Goal: Task Accomplishment & Management: Use online tool/utility

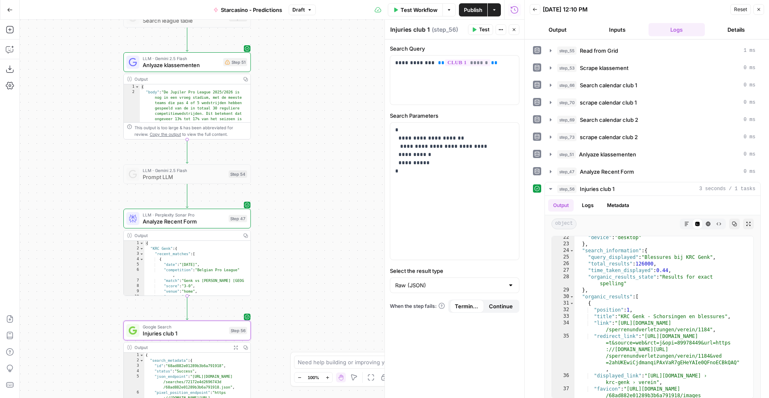
scroll to position [206, 0]
click at [279, 153] on div "**********" at bounding box center [272, 209] width 504 height 378
click at [278, 153] on div "**********" at bounding box center [272, 209] width 504 height 378
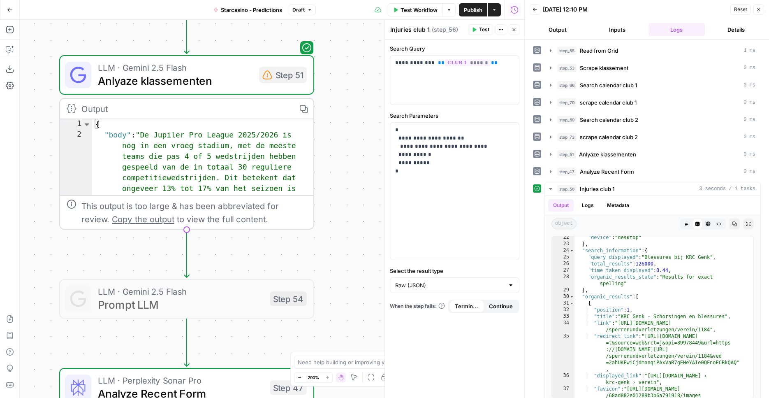
drag, startPoint x: 264, startPoint y: 158, endPoint x: 354, endPoint y: 261, distance: 136.7
click at [354, 261] on div "**********" at bounding box center [272, 209] width 504 height 378
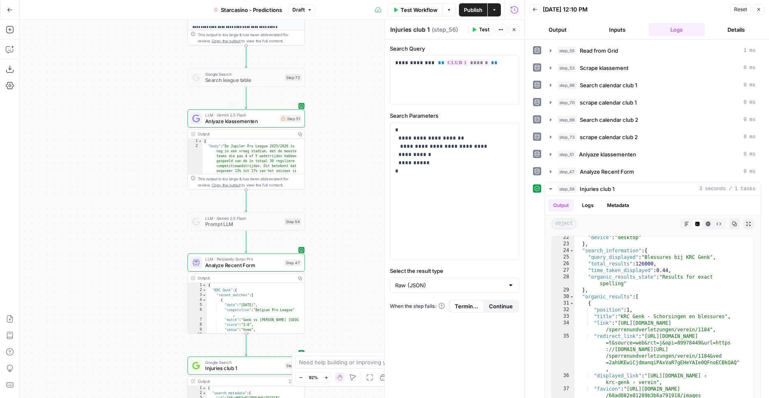
click at [354, 161] on div "**********" at bounding box center [272, 209] width 504 height 378
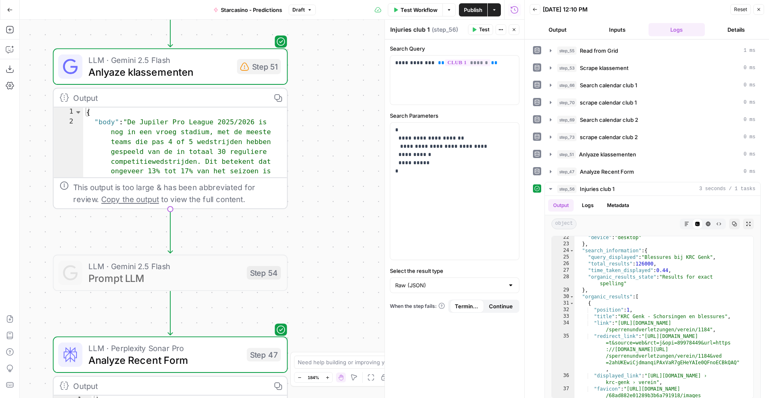
drag, startPoint x: 297, startPoint y: 177, endPoint x: 324, endPoint y: 168, distance: 28.2
click at [324, 168] on div "**********" at bounding box center [272, 209] width 504 height 378
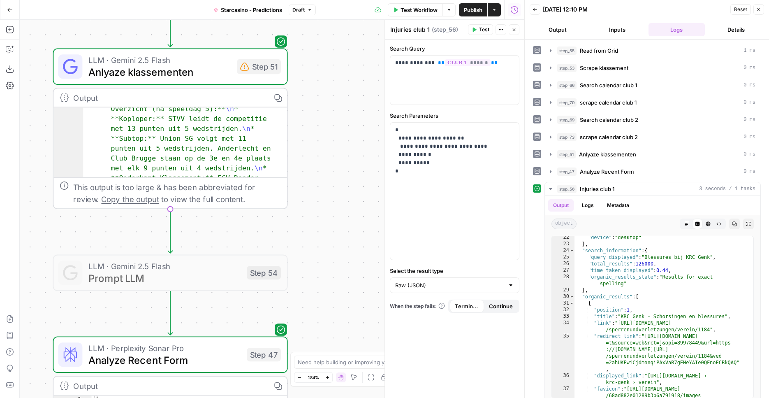
scroll to position [81, 0]
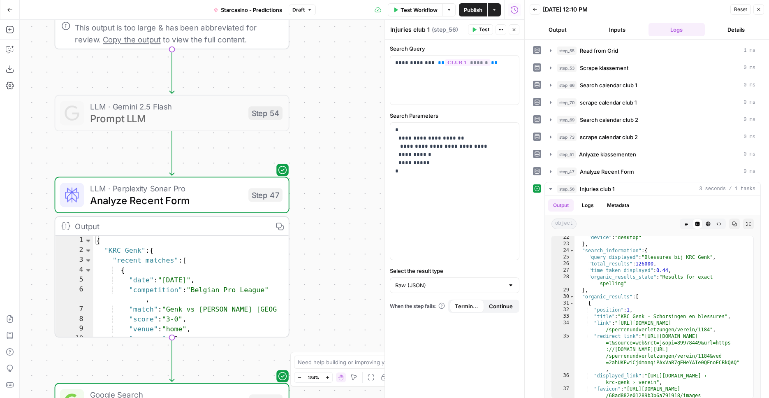
drag, startPoint x: 350, startPoint y: 130, endPoint x: 352, endPoint y: 98, distance: 31.3
click at [352, 98] on div "**********" at bounding box center [272, 209] width 504 height 378
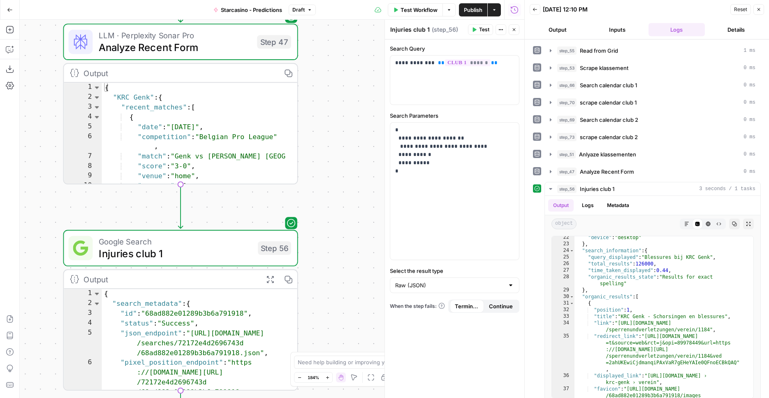
drag, startPoint x: 330, startPoint y: 250, endPoint x: 338, endPoint y: 109, distance: 141.6
click at [338, 109] on div "**********" at bounding box center [272, 209] width 504 height 378
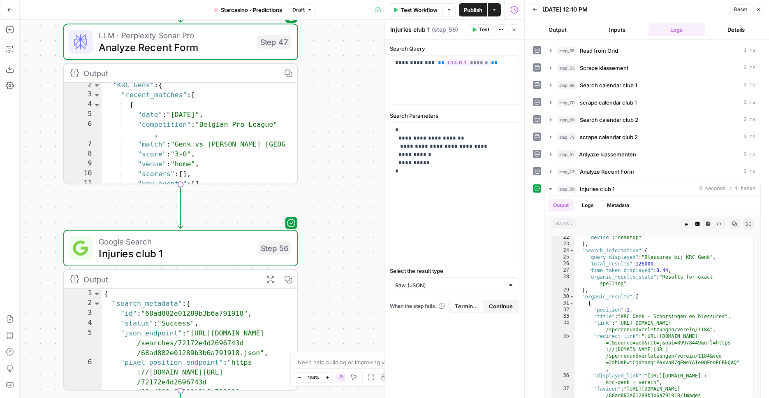
scroll to position [18, 0]
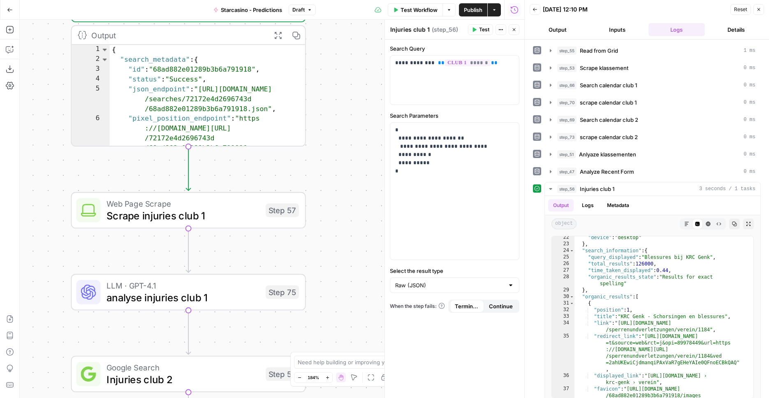
drag, startPoint x: 323, startPoint y: 229, endPoint x: 328, endPoint y: -32, distance: 261.6
click at [328, 20] on div "**********" at bounding box center [272, 209] width 504 height 378
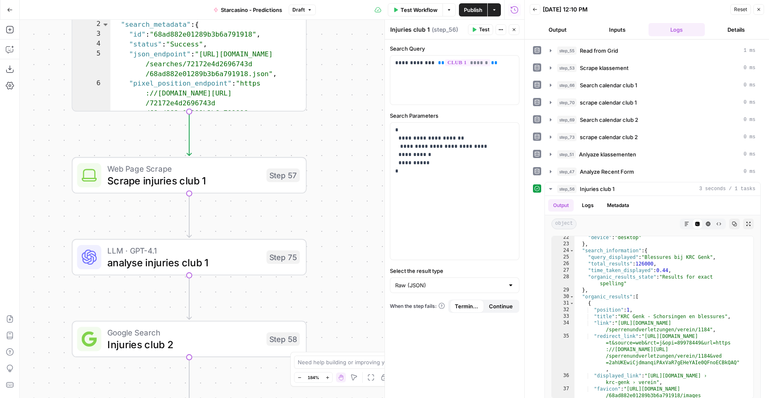
drag, startPoint x: 325, startPoint y: 250, endPoint x: 329, endPoint y: 11, distance: 239.3
click at [329, 20] on div "**********" at bounding box center [272, 209] width 504 height 378
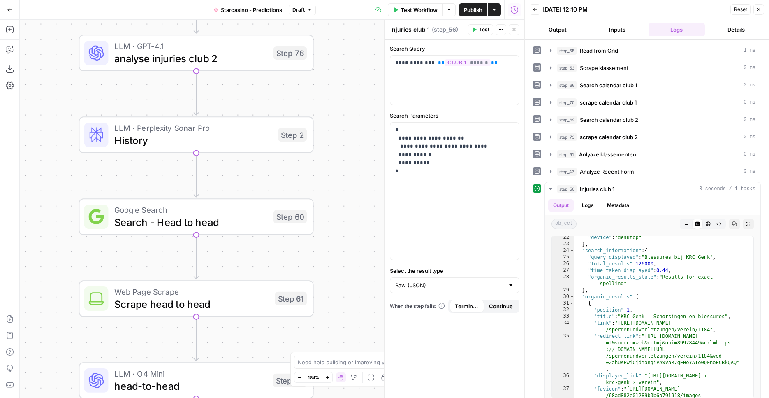
drag, startPoint x: 343, startPoint y: 245, endPoint x: 349, endPoint y: 18, distance: 227.4
click at [349, 20] on div "**********" at bounding box center [272, 209] width 504 height 378
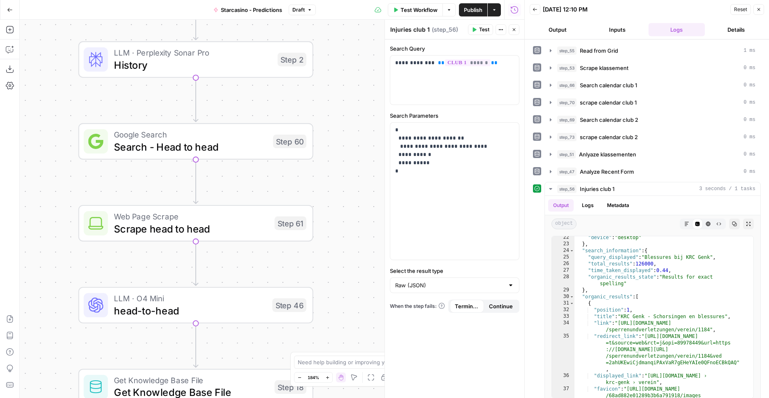
drag, startPoint x: 361, startPoint y: 260, endPoint x: 358, endPoint y: 32, distance: 228.2
click at [359, 25] on div "**********" at bounding box center [272, 209] width 504 height 378
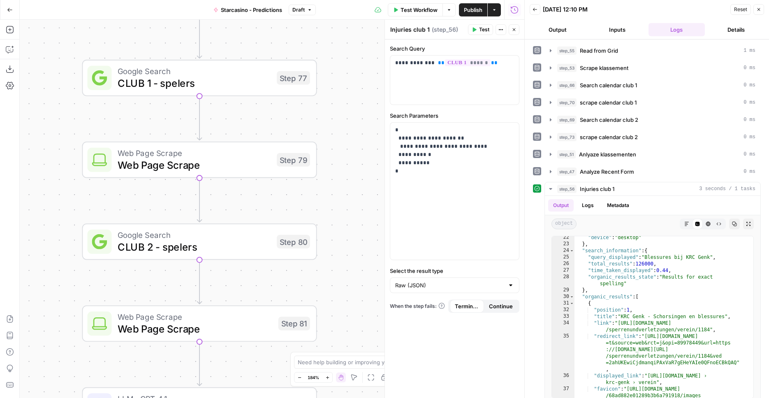
drag, startPoint x: 345, startPoint y: 315, endPoint x: 348, endPoint y: 70, distance: 244.3
click at [348, 70] on div "**********" at bounding box center [272, 209] width 504 height 378
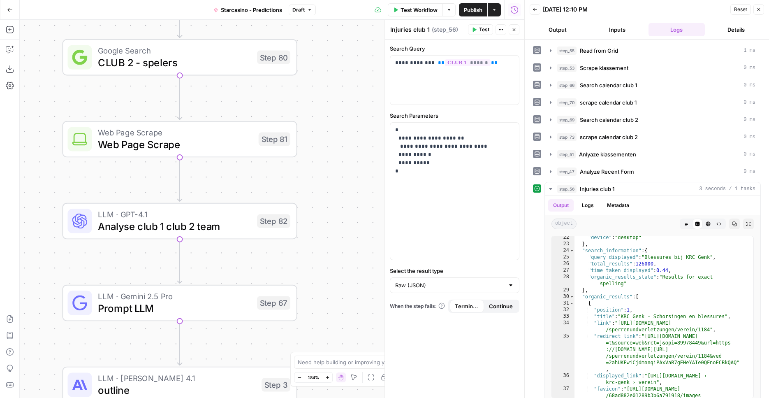
drag, startPoint x: 351, startPoint y: 252, endPoint x: 333, endPoint y: 86, distance: 167.9
click at [333, 83] on div "**********" at bounding box center [272, 209] width 504 height 378
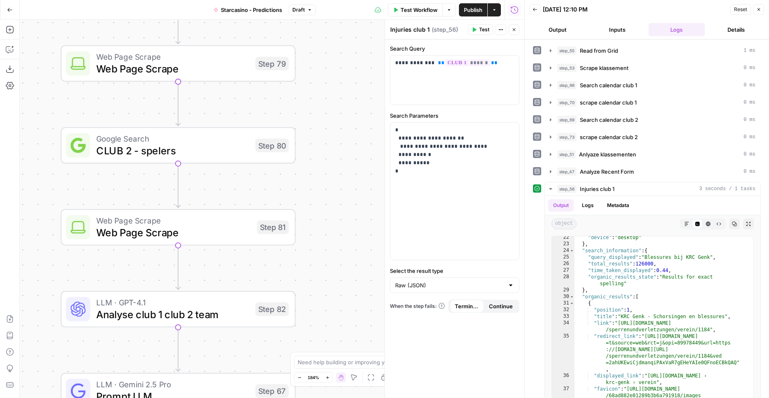
drag, startPoint x: 359, startPoint y: 46, endPoint x: 342, endPoint y: 135, distance: 90.7
click at [356, 141] on div "**********" at bounding box center [272, 209] width 504 height 378
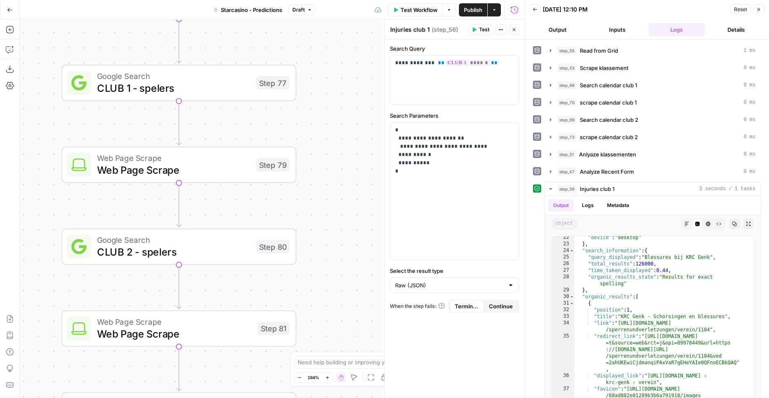
drag, startPoint x: 343, startPoint y: 186, endPoint x: 372, endPoint y: 344, distance: 160.1
click at [372, 344] on div "**********" at bounding box center [272, 209] width 504 height 378
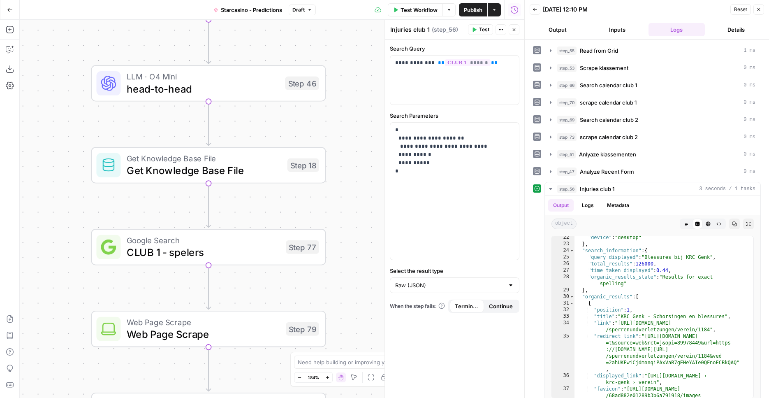
drag, startPoint x: 328, startPoint y: 83, endPoint x: 288, endPoint y: 151, distance: 78.9
click at [331, 182] on div "**********" at bounding box center [272, 209] width 504 height 378
click at [9, 28] on icon "button" at bounding box center [10, 29] width 8 height 8
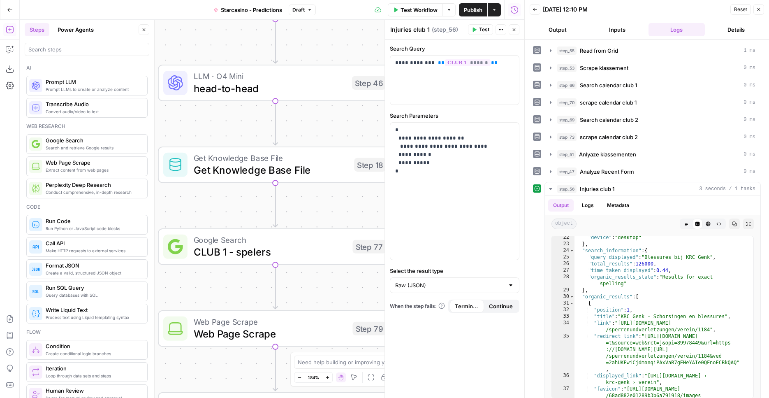
click at [88, 53] on div at bounding box center [87, 49] width 125 height 13
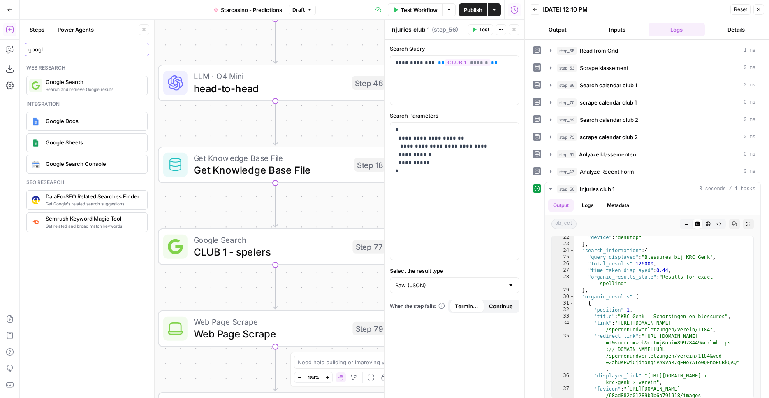
type input "googl"
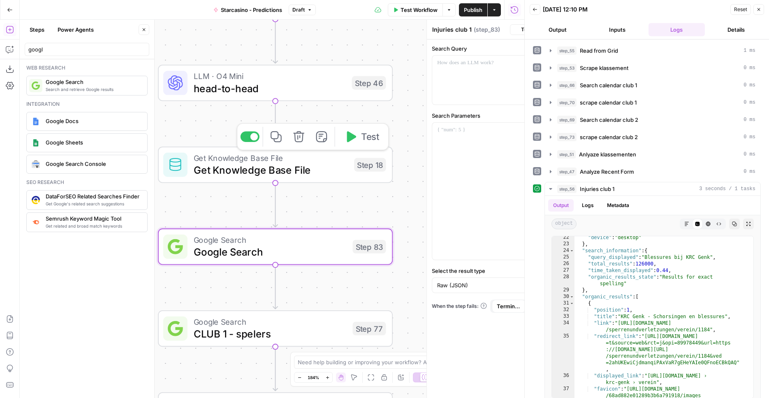
type textarea "Google Search"
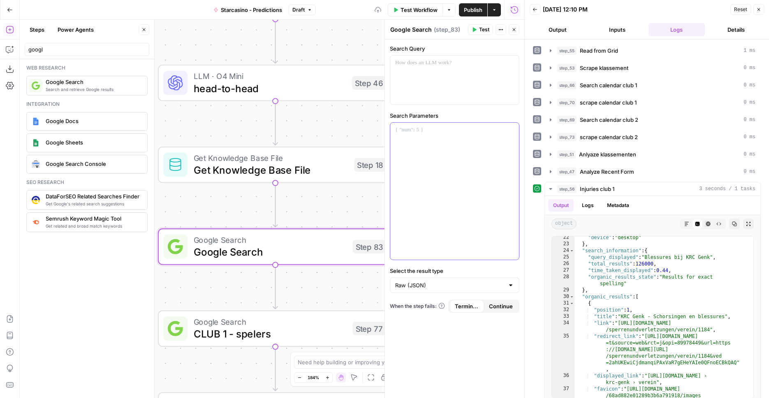
click at [443, 163] on div at bounding box center [454, 191] width 129 height 137
click at [458, 84] on div at bounding box center [454, 80] width 129 height 49
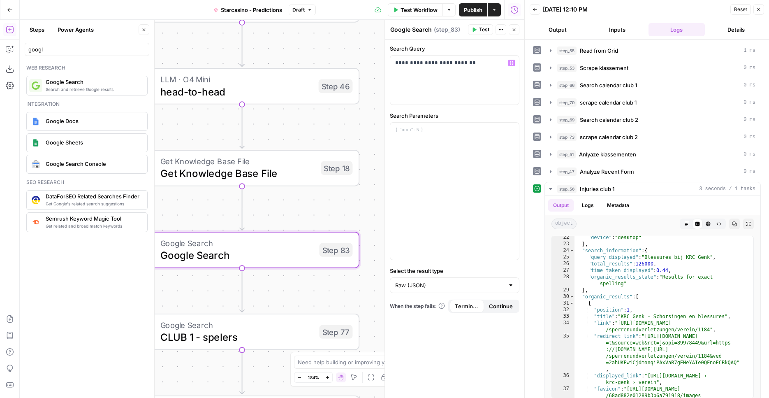
drag, startPoint x: 301, startPoint y: 284, endPoint x: 295, endPoint y: 273, distance: 11.8
click at [296, 283] on div "**********" at bounding box center [272, 209] width 504 height 378
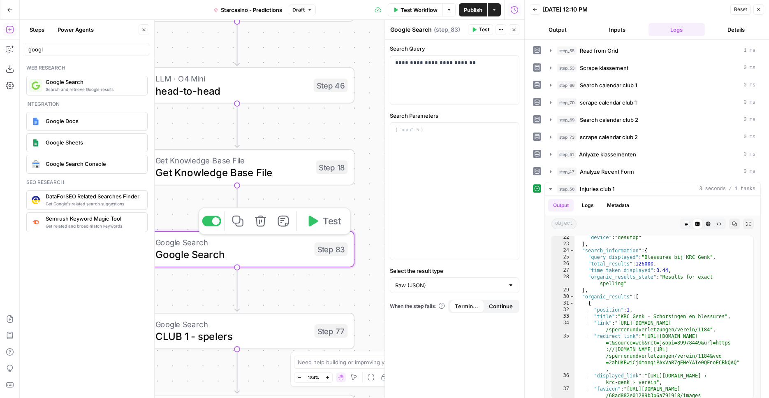
click at [328, 228] on button "Test" at bounding box center [323, 221] width 47 height 20
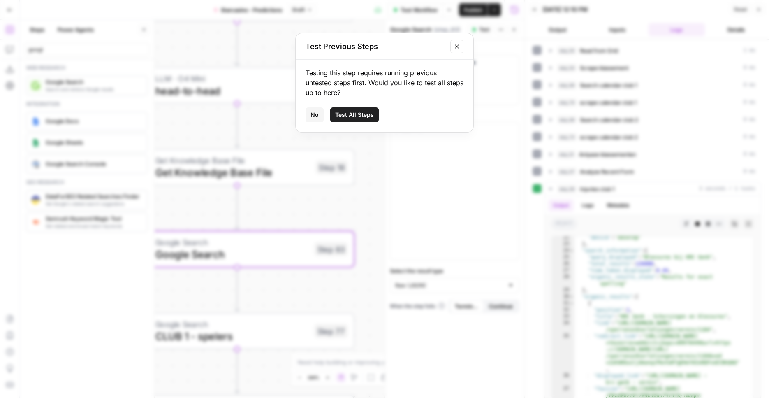
click at [351, 113] on span "Test All Steps" at bounding box center [354, 115] width 39 height 8
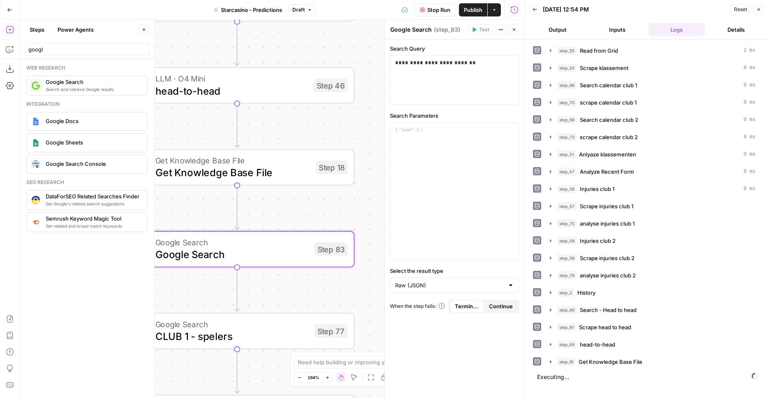
click at [367, 162] on div "**********" at bounding box center [272, 209] width 504 height 378
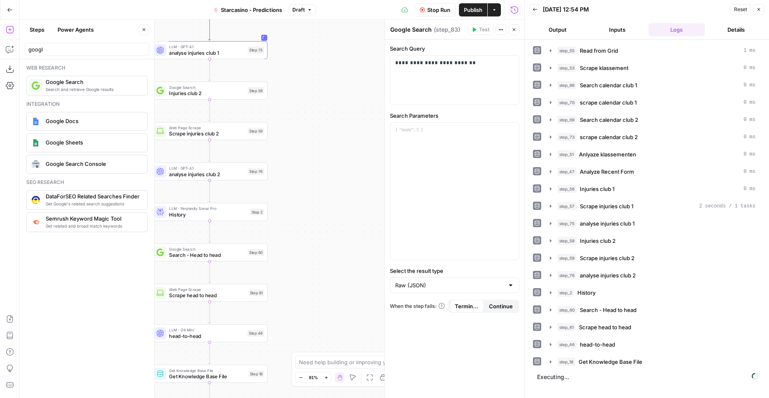
drag, startPoint x: 366, startPoint y: 144, endPoint x: 300, endPoint y: 321, distance: 189.2
click at [295, 375] on div "**********" at bounding box center [272, 209] width 504 height 378
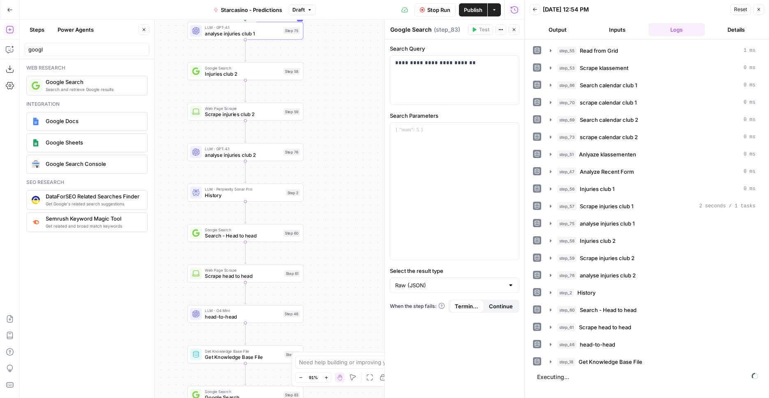
drag, startPoint x: 321, startPoint y: 199, endPoint x: 344, endPoint y: 154, distance: 50.4
click at [344, 154] on div "**********" at bounding box center [272, 209] width 504 height 378
click at [429, 12] on span "Stop Run" at bounding box center [438, 10] width 23 height 8
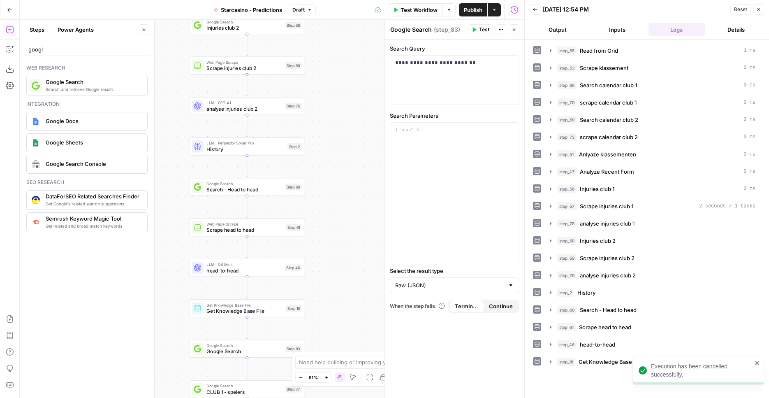
drag, startPoint x: 346, startPoint y: 295, endPoint x: 291, endPoint y: 337, distance: 69.3
click at [345, 287] on div "**********" at bounding box center [272, 209] width 504 height 378
click at [250, 355] on div "Google Search Google Search Step 83 Copy step Delete step Add Note Test" at bounding box center [247, 349] width 116 height 18
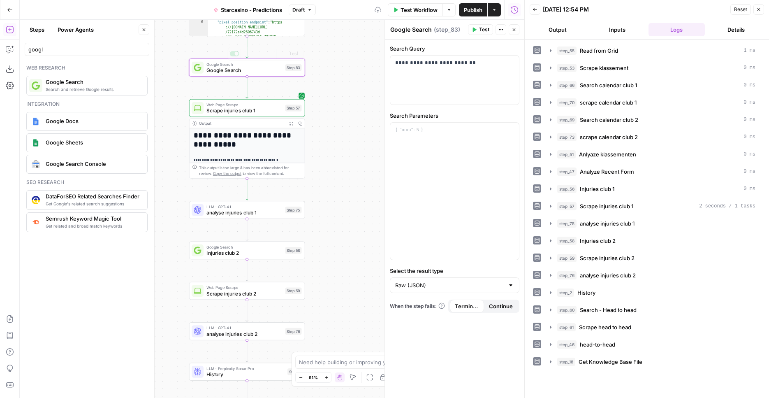
scroll to position [90, 0]
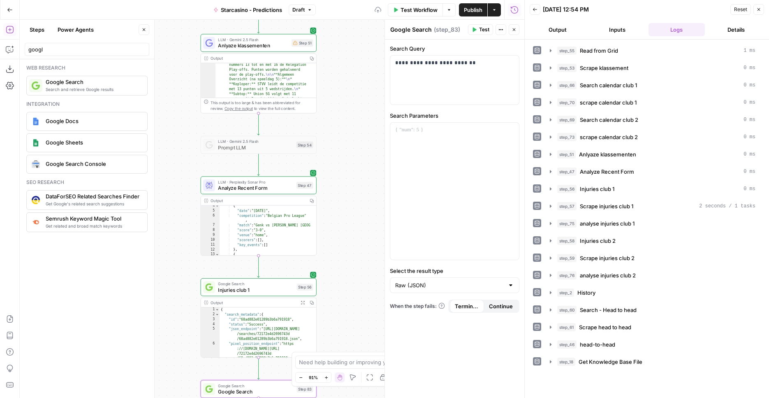
drag, startPoint x: 345, startPoint y: 59, endPoint x: 356, endPoint y: 380, distance: 320.9
click at [356, 380] on div "**********" at bounding box center [272, 209] width 504 height 378
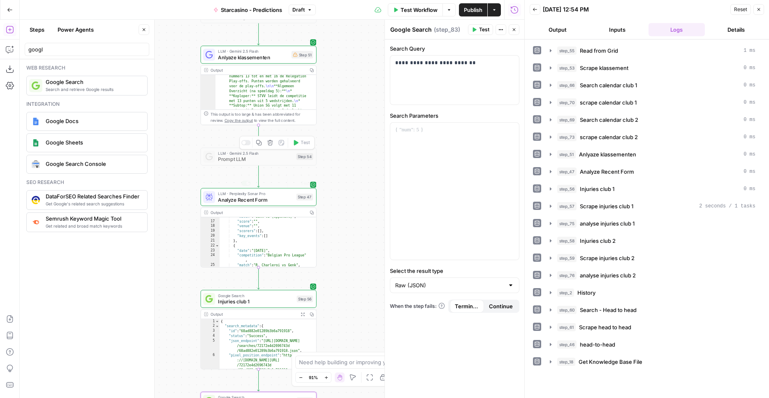
scroll to position [145, 0]
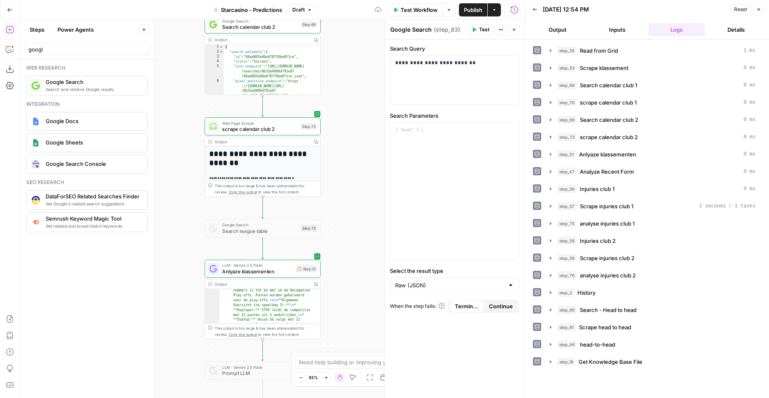
drag, startPoint x: 339, startPoint y: 162, endPoint x: 351, endPoint y: 382, distance: 220.7
click at [351, 384] on div "**********" at bounding box center [272, 209] width 504 height 378
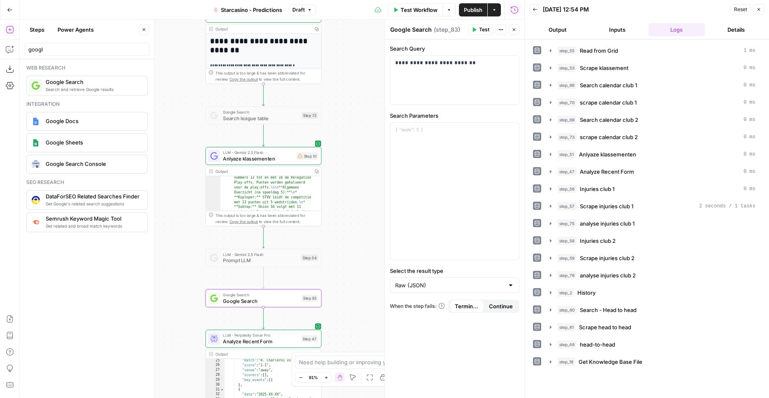
drag, startPoint x: 335, startPoint y: 229, endPoint x: 336, endPoint y: 116, distance: 113.1
click at [336, 116] on div "**********" at bounding box center [272, 209] width 504 height 378
click at [273, 284] on icon "button" at bounding box center [275, 284] width 6 height 6
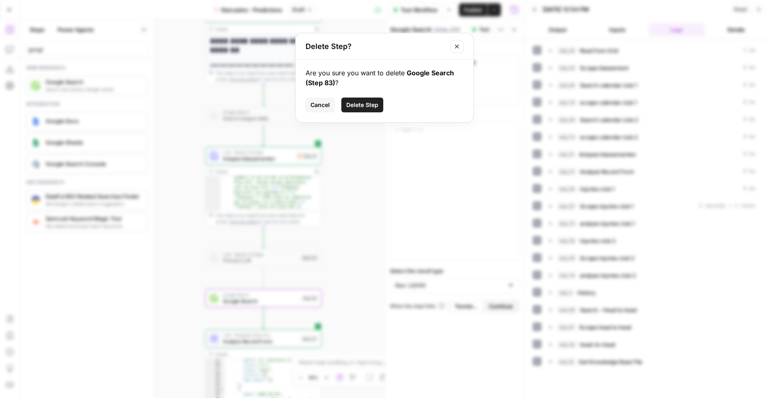
click at [359, 104] on span "Delete Step" at bounding box center [362, 105] width 32 height 8
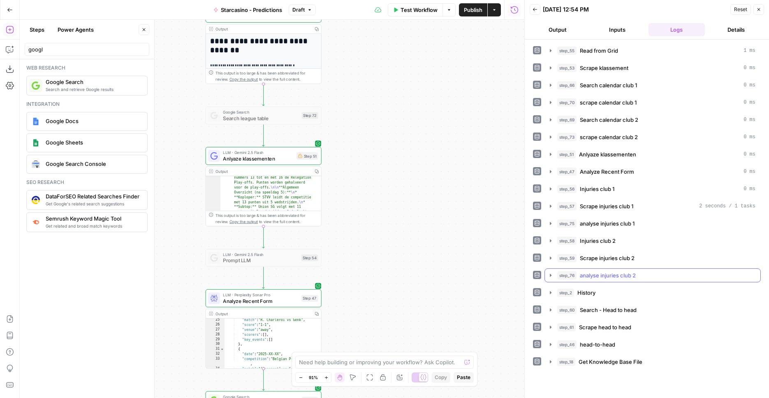
click at [643, 273] on div "step_76 analyse injuries club 2" at bounding box center [656, 275] width 198 height 8
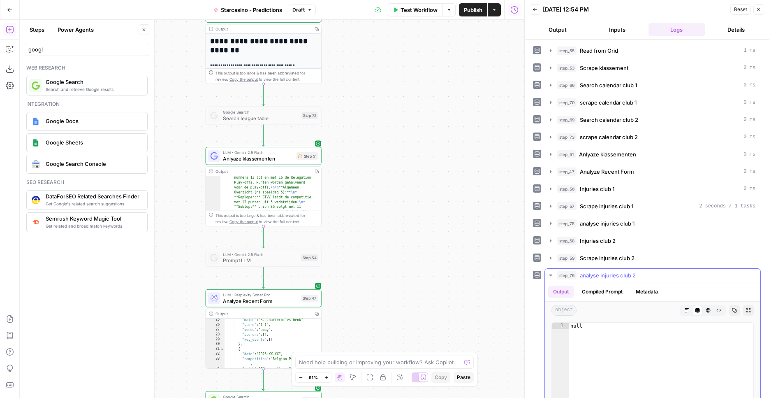
click at [643, 273] on div "step_76 analyse injuries club 2" at bounding box center [656, 275] width 198 height 8
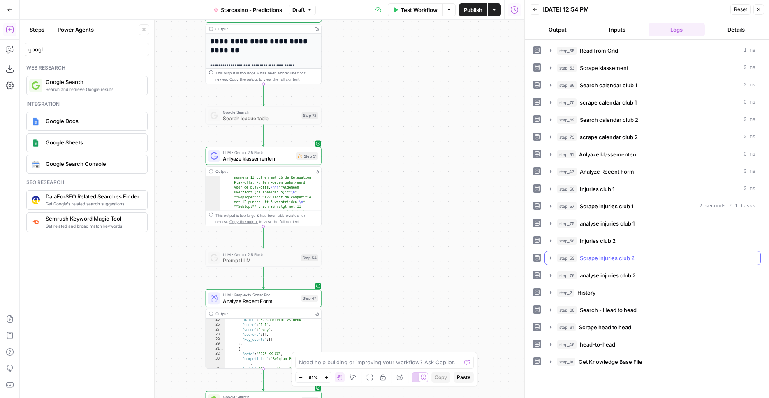
click at [643, 259] on div "step_59 Scrape injuries club 2" at bounding box center [656, 258] width 198 height 8
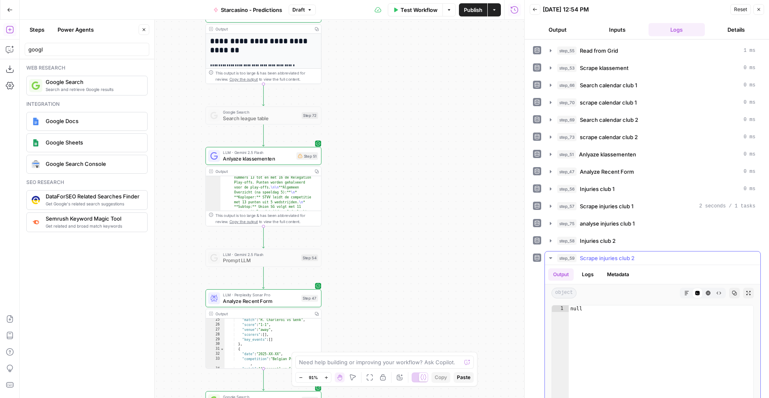
click at [644, 258] on div "step_59 Scrape injuries club 2" at bounding box center [656, 258] width 198 height 8
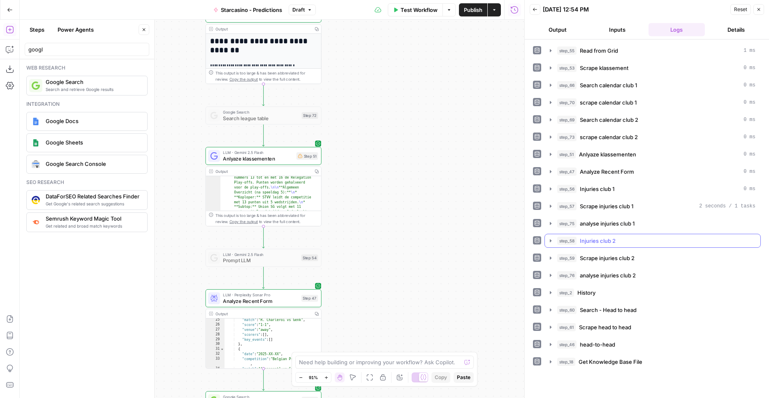
click at [647, 239] on div "step_58 Injuries club 2" at bounding box center [656, 240] width 198 height 8
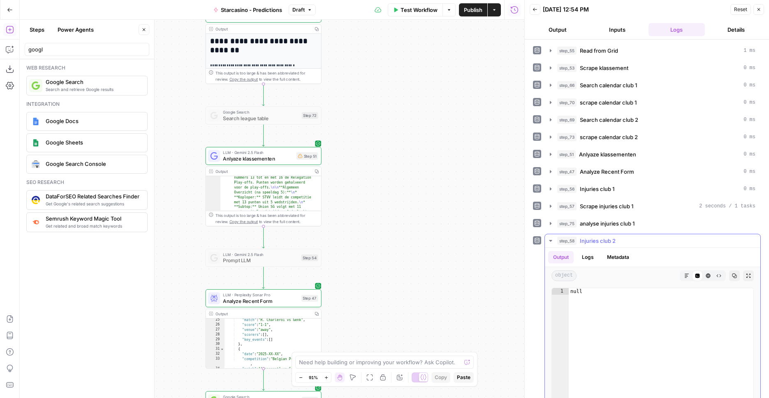
click at [647, 239] on div "step_58 Injuries club 2" at bounding box center [656, 240] width 198 height 8
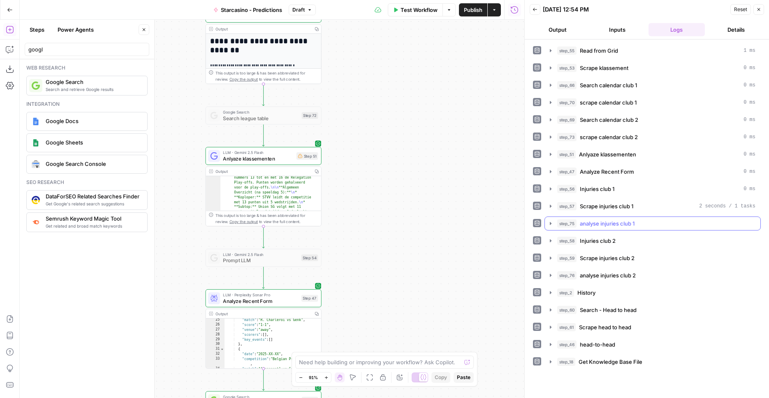
click at [649, 227] on button "step_75 analyse injuries club 1" at bounding box center [652, 223] width 215 height 13
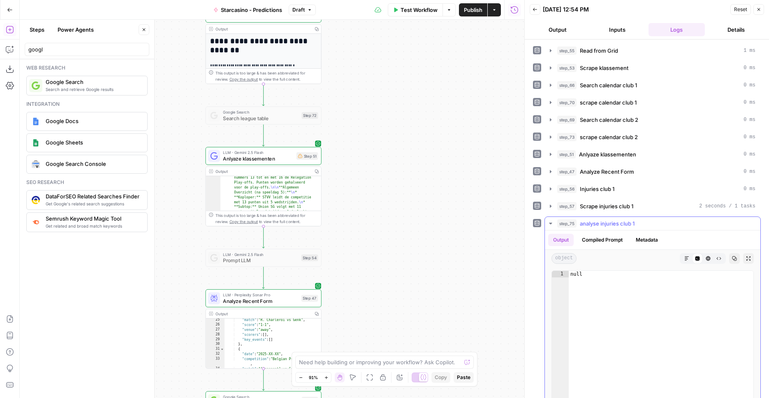
click at [649, 227] on button "step_75 analyse injuries club 1" at bounding box center [652, 223] width 215 height 13
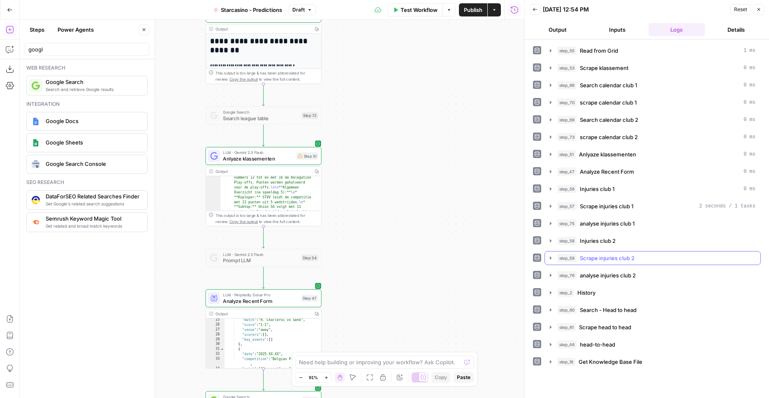
click at [640, 260] on div "step_59 Scrape injuries club 2" at bounding box center [656, 258] width 198 height 8
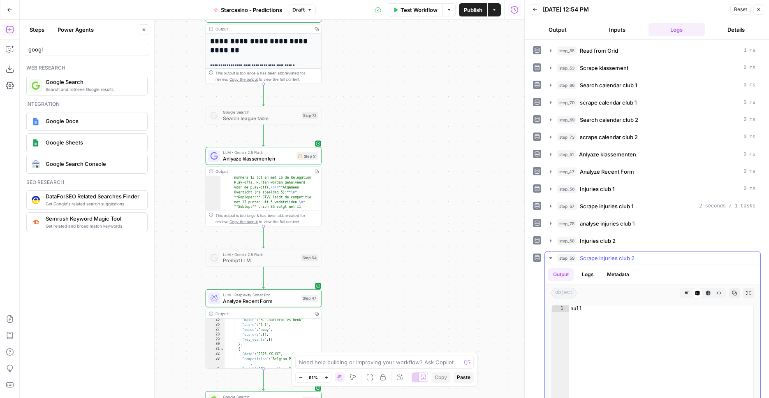
click at [640, 258] on div "step_59 Scrape injuries club 2" at bounding box center [656, 258] width 198 height 8
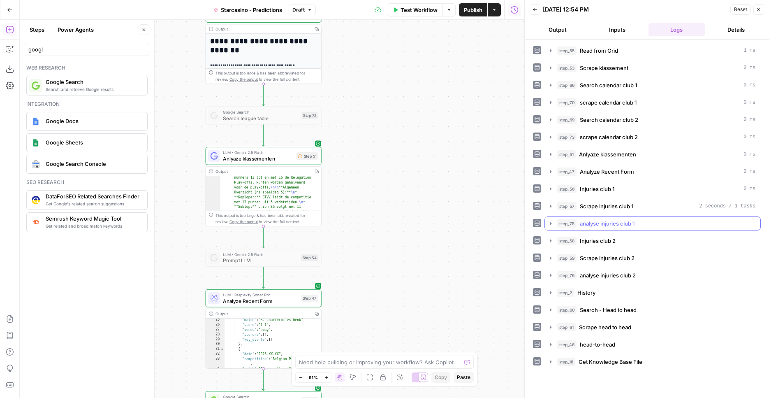
click at [636, 227] on button "step_75 analyse injuries club 1" at bounding box center [652, 223] width 215 height 13
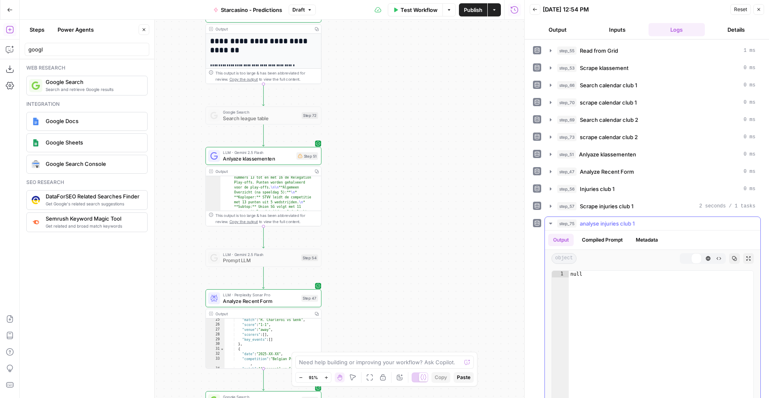
click at [636, 223] on div "step_75 analyse injuries club 1" at bounding box center [656, 223] width 198 height 8
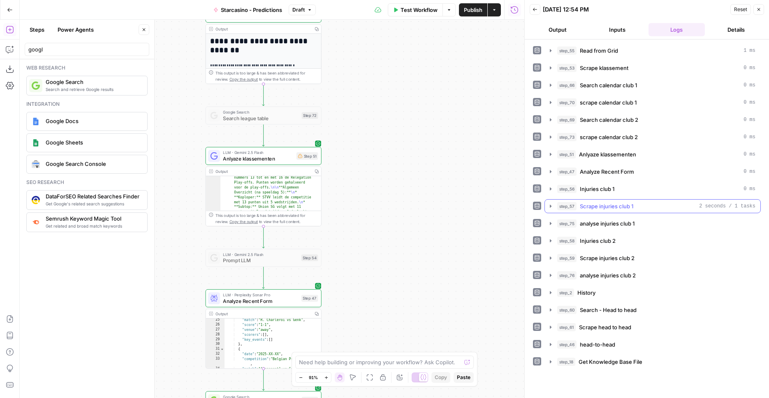
click at [638, 211] on button "step_57 Scrape injuries club 1 2 seconds / 1 tasks" at bounding box center [652, 205] width 215 height 13
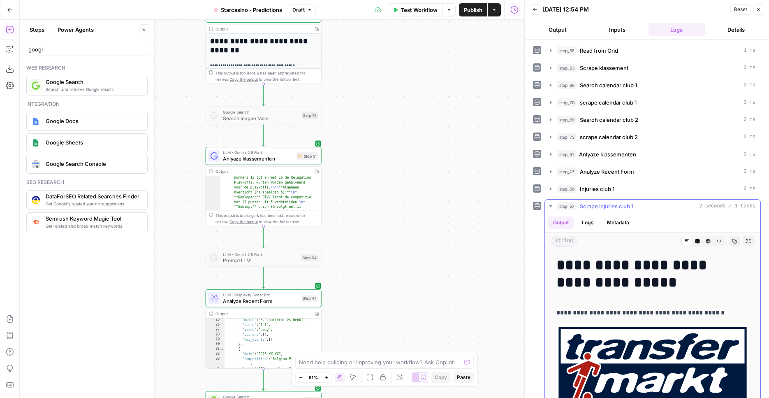
click at [639, 207] on div "step_57 Scrape injuries club 1 2 seconds / 1 tasks" at bounding box center [656, 206] width 198 height 8
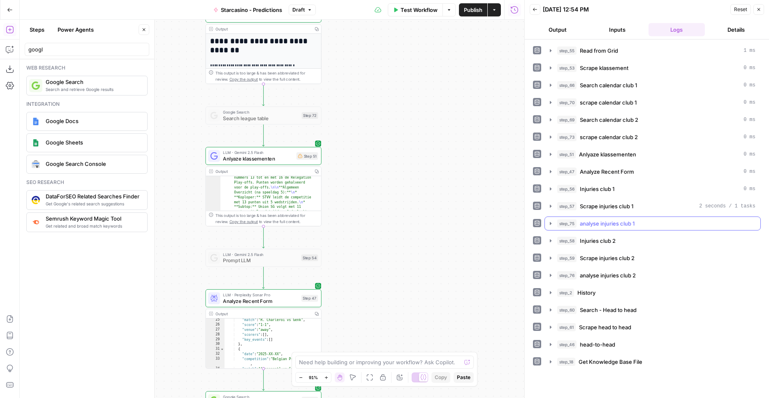
click at [639, 228] on button "step_75 analyse injuries club 1" at bounding box center [652, 223] width 215 height 13
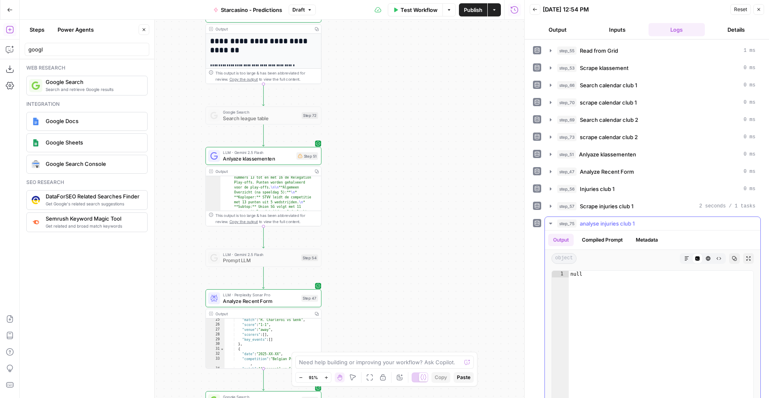
click at [639, 224] on div "step_75 analyse injuries club 1" at bounding box center [656, 223] width 198 height 8
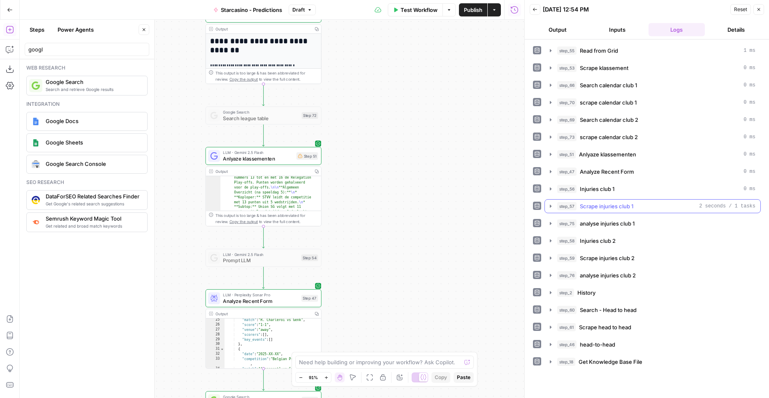
click at [637, 202] on div "step_57 Scrape injuries club 1 2 seconds / 1 tasks" at bounding box center [656, 206] width 198 height 8
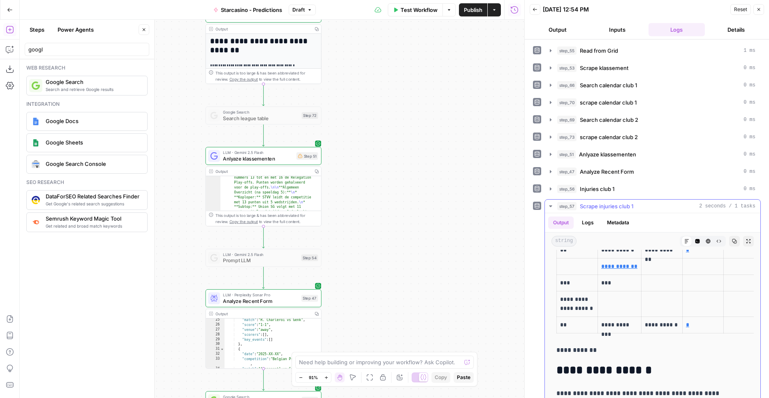
scroll to position [1071, 0]
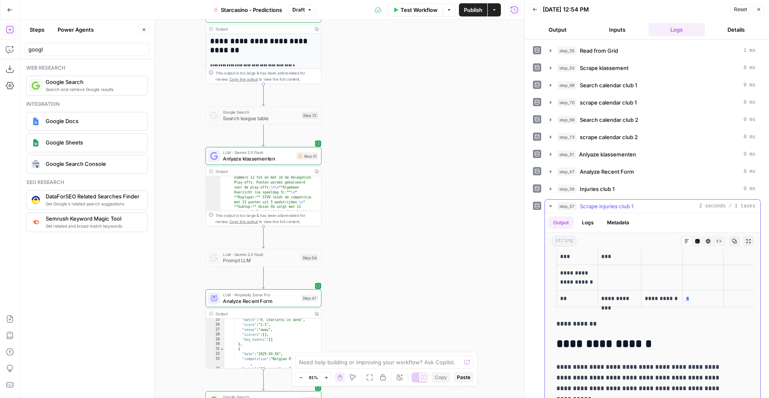
click at [650, 207] on div "step_57 Scrape injuries club 1 2 seconds / 1 tasks" at bounding box center [656, 206] width 198 height 8
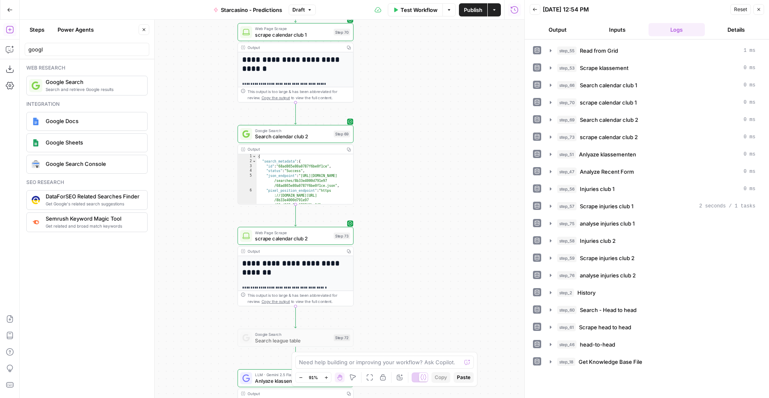
drag, startPoint x: 382, startPoint y: 115, endPoint x: 411, endPoint y: 351, distance: 237.8
click at [411, 351] on div "**********" at bounding box center [272, 209] width 504 height 378
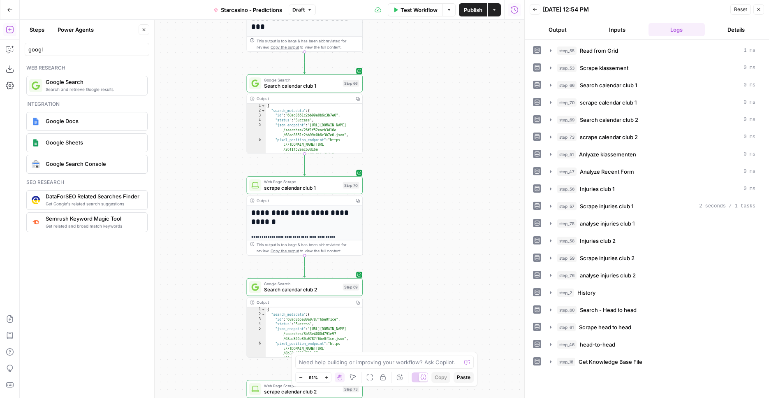
drag, startPoint x: 402, startPoint y: 113, endPoint x: 413, endPoint y: 198, distance: 86.2
click at [414, 251] on div "**********" at bounding box center [272, 209] width 504 height 378
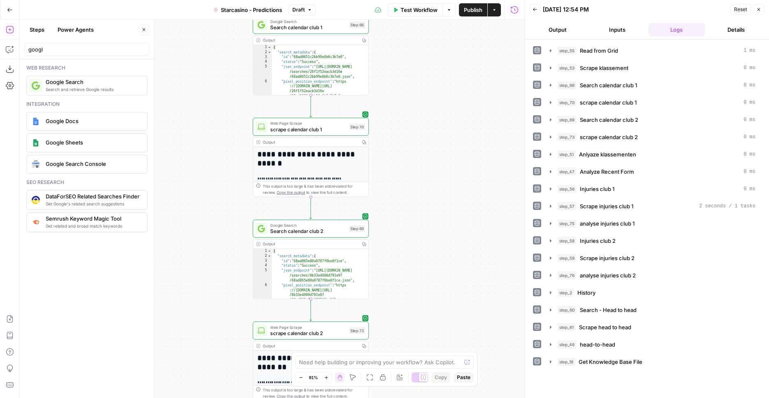
drag, startPoint x: 420, startPoint y: 171, endPoint x: 417, endPoint y: -46, distance: 217.9
click at [417, 20] on div "**********" at bounding box center [272, 209] width 504 height 378
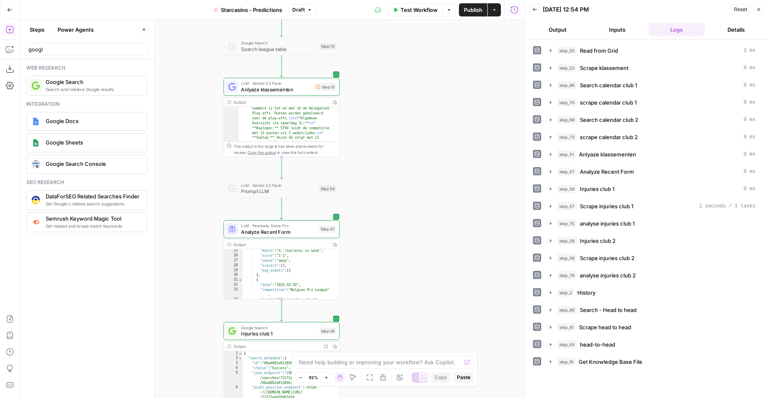
drag, startPoint x: 472, startPoint y: 259, endPoint x: 453, endPoint y: 33, distance: 227.0
click at [453, 33] on div "**********" at bounding box center [272, 209] width 504 height 378
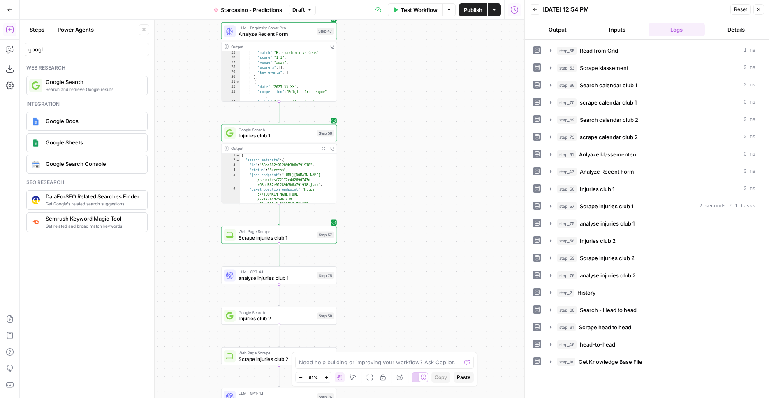
drag, startPoint x: 472, startPoint y: 268, endPoint x: 470, endPoint y: 80, distance: 188.7
click at [471, 79] on div "**********" at bounding box center [272, 209] width 504 height 378
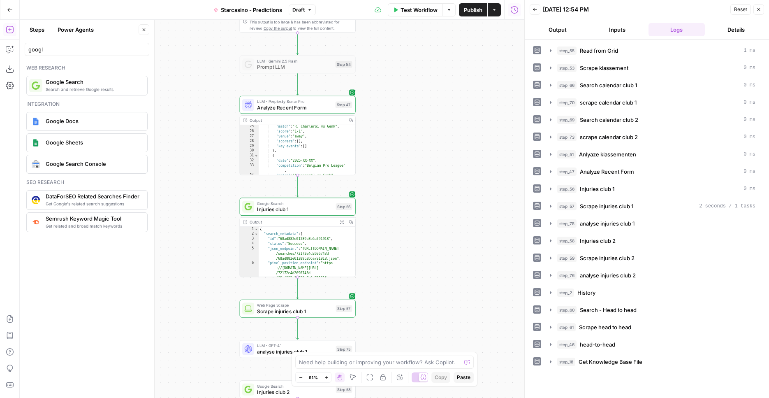
drag, startPoint x: 378, startPoint y: 165, endPoint x: 386, endPoint y: 169, distance: 8.5
click at [396, 236] on div "**********" at bounding box center [272, 209] width 504 height 378
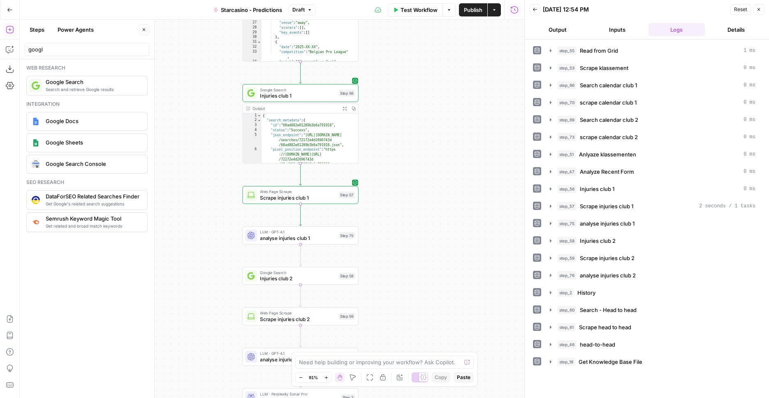
drag, startPoint x: 409, startPoint y: 256, endPoint x: 340, endPoint y: 186, distance: 98.0
click at [411, 156] on div "**********" at bounding box center [272, 209] width 504 height 378
click at [346, 219] on span "Test" at bounding box center [346, 221] width 9 height 7
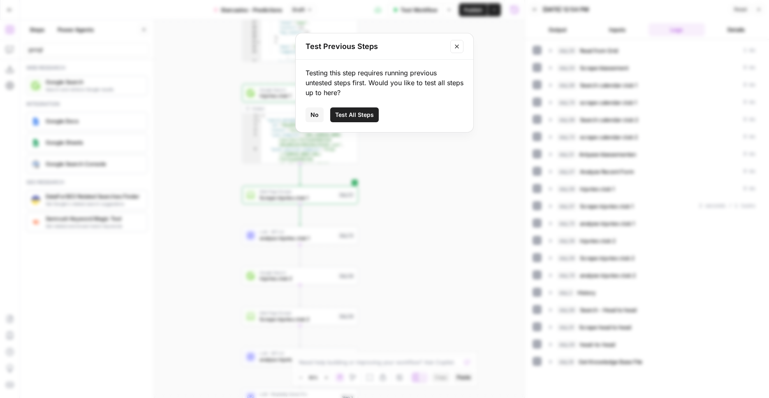
click at [370, 115] on span "Test All Steps" at bounding box center [354, 115] width 39 height 8
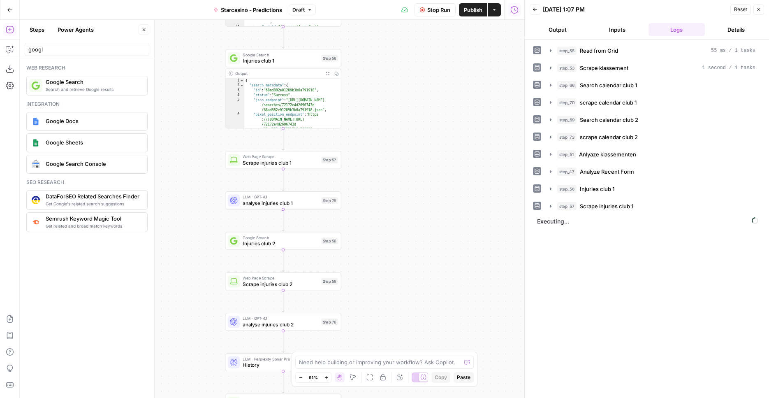
drag, startPoint x: 399, startPoint y: 118, endPoint x: 382, endPoint y: 83, distance: 39.2
click at [382, 83] on div "**********" at bounding box center [272, 209] width 504 height 378
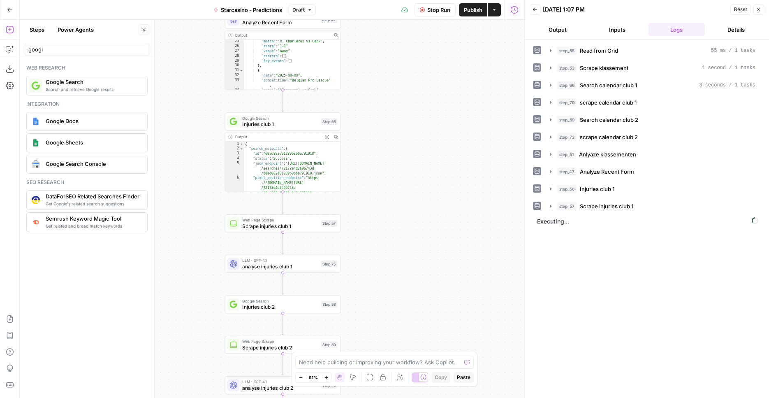
drag, startPoint x: 403, startPoint y: 195, endPoint x: 491, endPoint y: 231, distance: 95.7
click at [402, 258] on div "**********" at bounding box center [272, 209] width 504 height 378
click at [631, 200] on button "step_57 Scrape injuries club 1" at bounding box center [652, 205] width 215 height 13
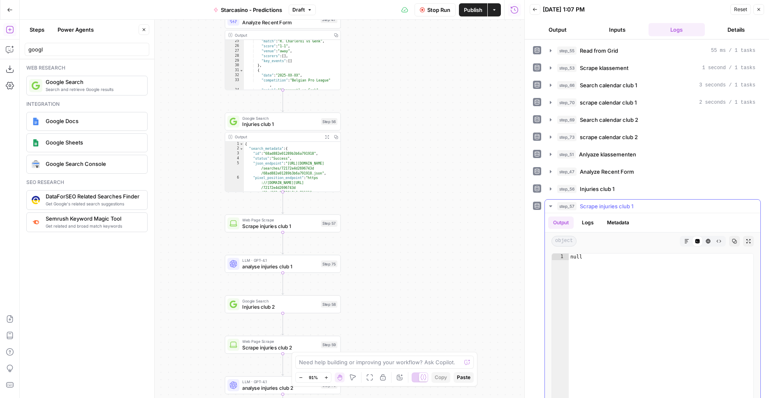
click at [631, 200] on button "step_57 Scrape injuries club 1" at bounding box center [652, 205] width 215 height 13
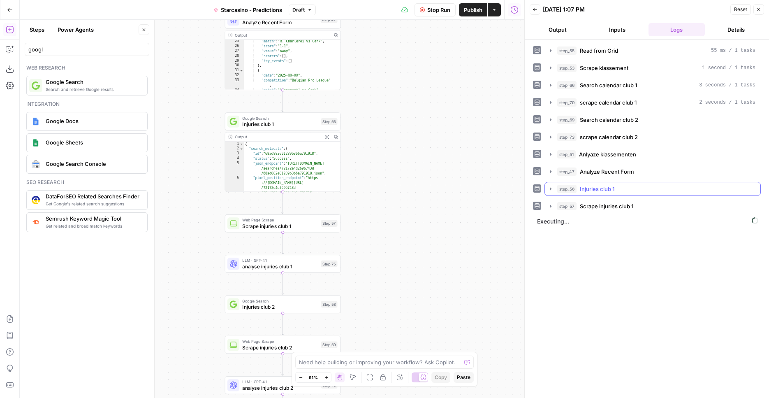
click at [642, 190] on div "step_56 Injuries club 1" at bounding box center [656, 189] width 198 height 8
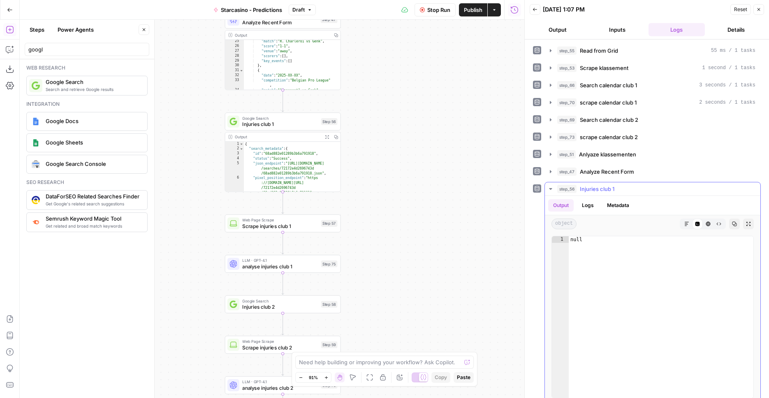
click at [642, 188] on div "step_56 Injuries club 1" at bounding box center [656, 189] width 198 height 8
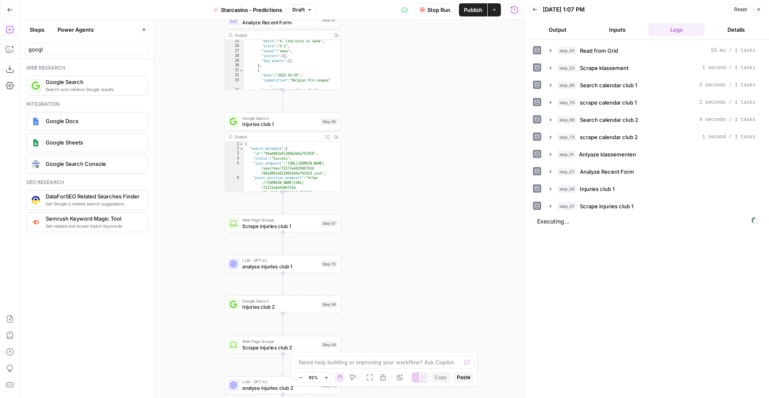
click at [435, 13] on span "Stop Run" at bounding box center [438, 10] width 23 height 8
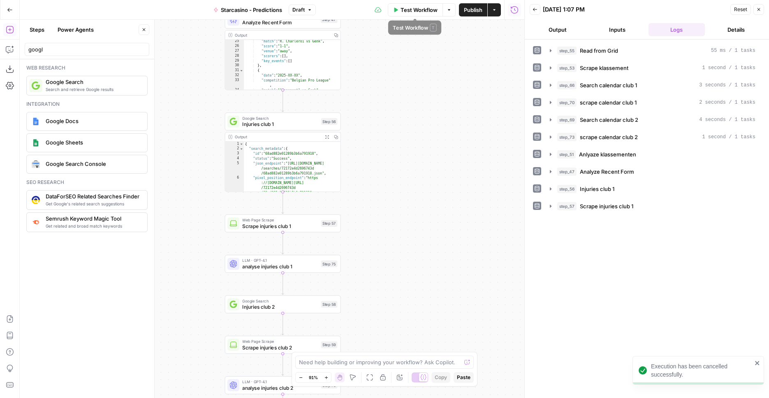
click at [428, 13] on span "Test Workflow" at bounding box center [418, 10] width 37 height 8
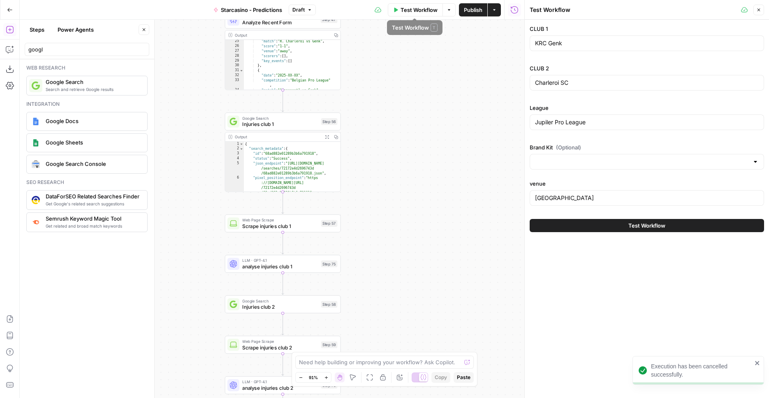
type input "Starcasino.nl - brandkit"
click at [644, 222] on span "Test Workflow" at bounding box center [646, 225] width 37 height 8
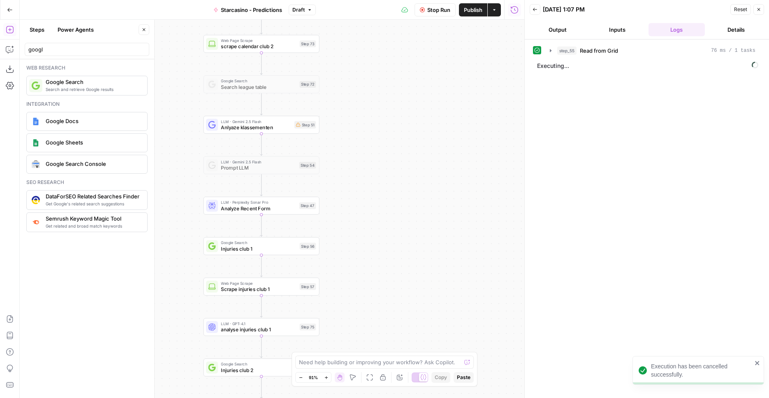
drag, startPoint x: 441, startPoint y: 137, endPoint x: 429, endPoint y: 296, distance: 159.9
click at [424, 329] on div "Workflow Set Inputs Inputs Read from Grid Read from Grid Step 55 Output Expand …" at bounding box center [272, 209] width 504 height 378
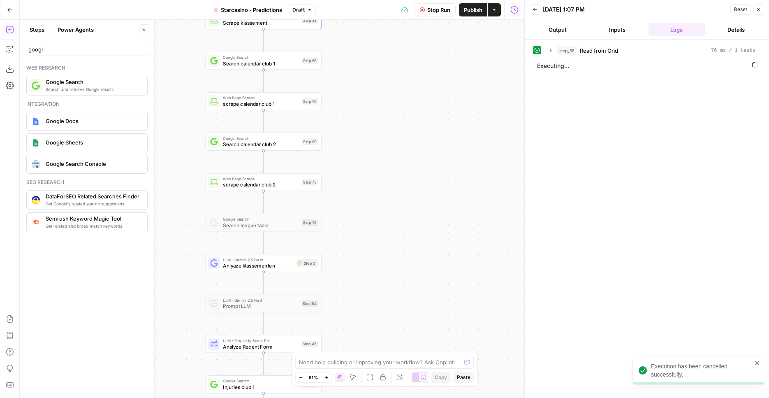
drag, startPoint x: 430, startPoint y: 222, endPoint x: 440, endPoint y: 320, distance: 98.7
click at [440, 320] on div "Workflow Set Inputs Inputs Read from Grid Read from Grid Step 55 Output Expand …" at bounding box center [272, 209] width 504 height 378
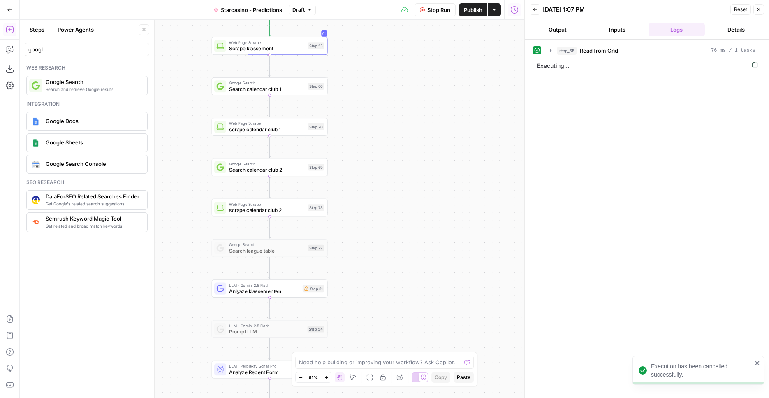
drag, startPoint x: 420, startPoint y: 174, endPoint x: 430, endPoint y: 242, distance: 68.6
click at [430, 287] on div "Workflow Set Inputs Inputs Read from Grid Read from Grid Step 55 Output Expand …" at bounding box center [272, 209] width 504 height 378
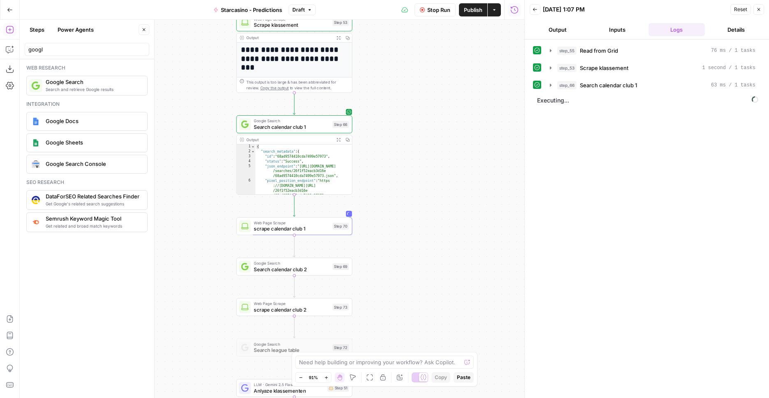
drag, startPoint x: 426, startPoint y: 219, endPoint x: 442, endPoint y: 86, distance: 134.2
click at [440, 82] on div "**********" at bounding box center [272, 209] width 504 height 378
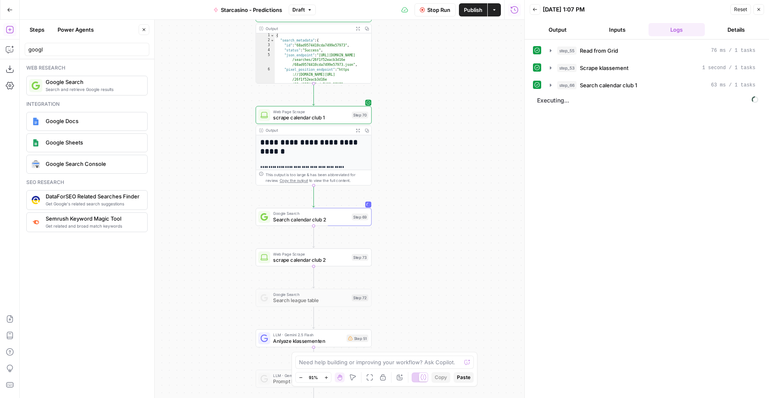
drag, startPoint x: 409, startPoint y: 123, endPoint x: 425, endPoint y: 28, distance: 95.5
click at [428, 20] on div "**********" at bounding box center [272, 209] width 504 height 378
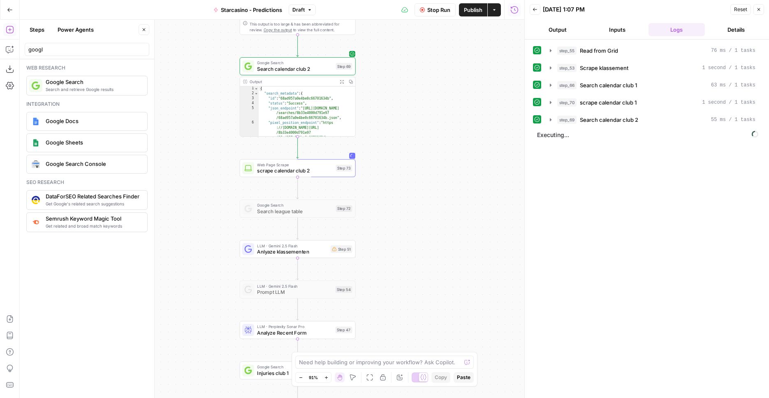
drag, startPoint x: 446, startPoint y: 247, endPoint x: 432, endPoint y: 154, distance: 94.3
click at [432, 154] on div "**********" at bounding box center [272, 209] width 504 height 378
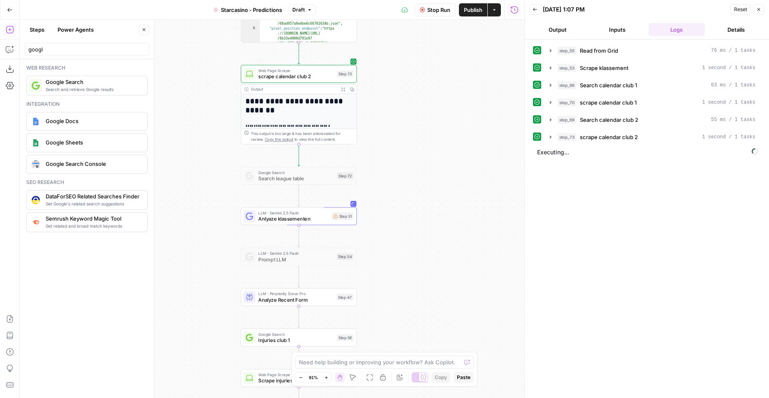
drag, startPoint x: 426, startPoint y: 225, endPoint x: 427, endPoint y: 93, distance: 132.4
click at [427, 91] on div "**********" at bounding box center [272, 209] width 504 height 378
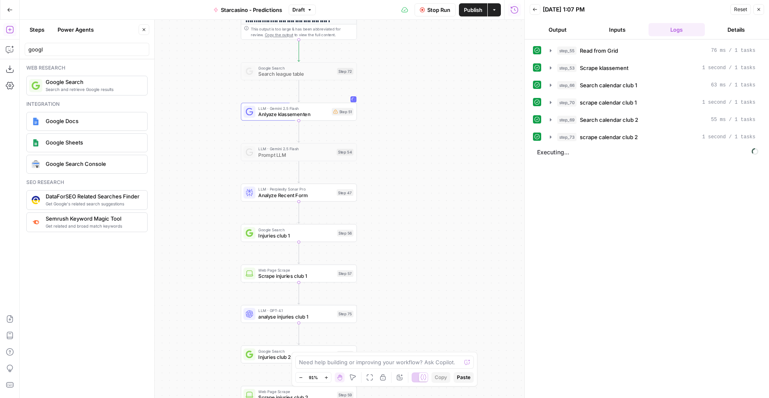
drag, startPoint x: 422, startPoint y: 193, endPoint x: 423, endPoint y: 113, distance: 79.8
click at [423, 113] on div "**********" at bounding box center [272, 209] width 504 height 378
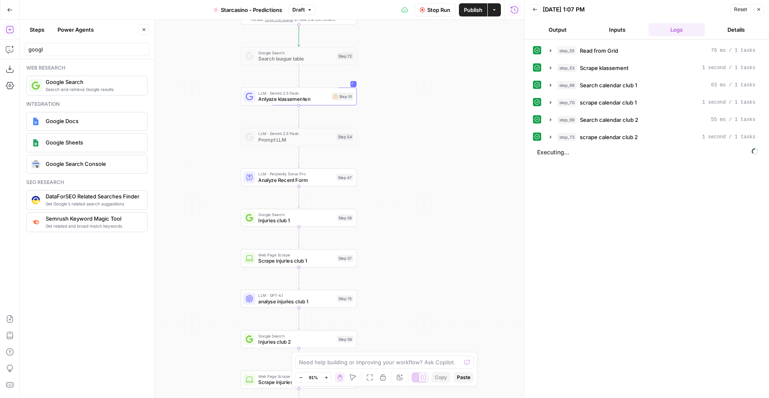
click at [313, 99] on span "Anlyaze klassementen" at bounding box center [293, 98] width 70 height 7
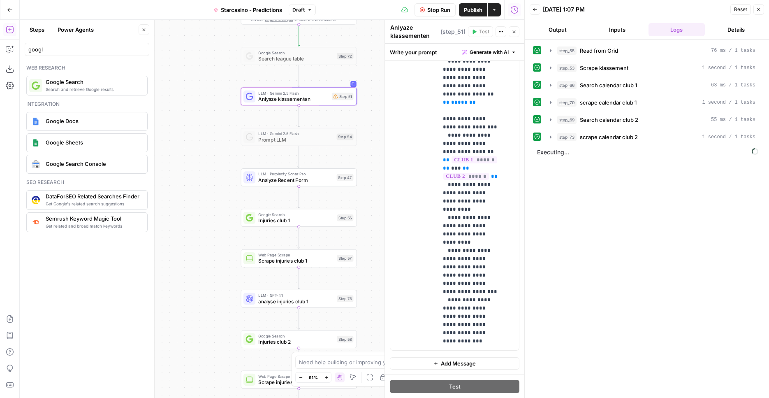
scroll to position [984, 0]
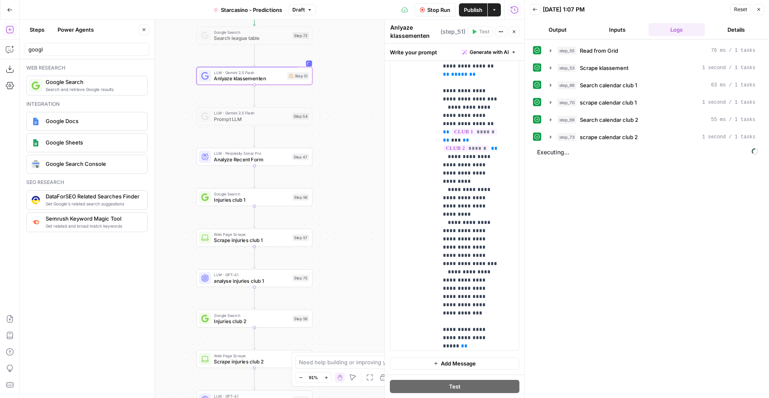
drag, startPoint x: 361, startPoint y: 130, endPoint x: 317, endPoint y: 109, distance: 49.3
click at [317, 109] on div "**********" at bounding box center [272, 209] width 504 height 378
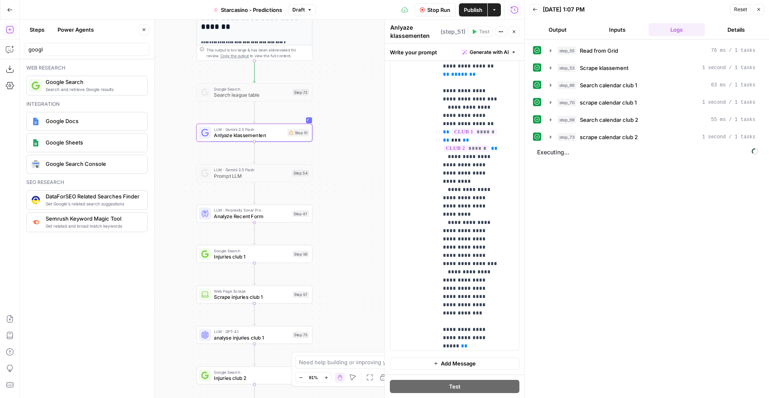
drag, startPoint x: 353, startPoint y: 97, endPoint x: 353, endPoint y: 154, distance: 56.7
click at [353, 154] on div "**********" at bounding box center [272, 209] width 504 height 378
click at [273, 132] on span "Anlyaze klassementen" at bounding box center [249, 135] width 70 height 7
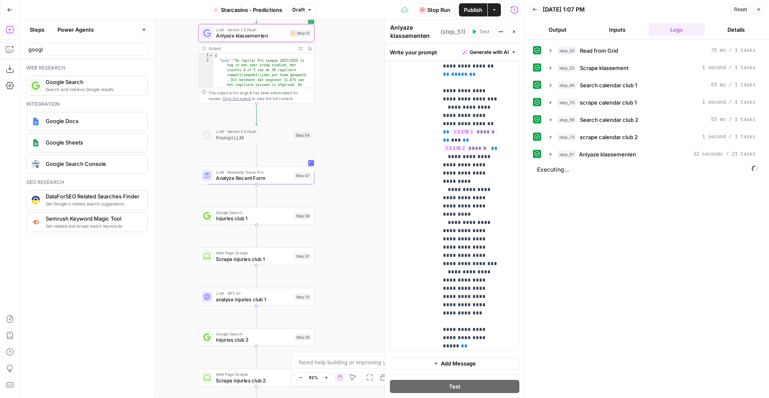
drag, startPoint x: 350, startPoint y: 223, endPoint x: 352, endPoint y: 124, distance: 99.5
click at [352, 124] on div "**********" at bounding box center [272, 209] width 504 height 378
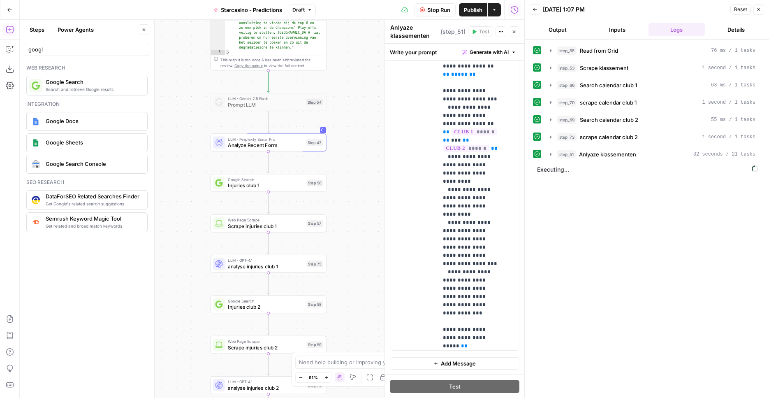
drag, startPoint x: 340, startPoint y: 146, endPoint x: 354, endPoint y: 121, distance: 29.1
click at [354, 121] on div "**********" at bounding box center [272, 209] width 504 height 378
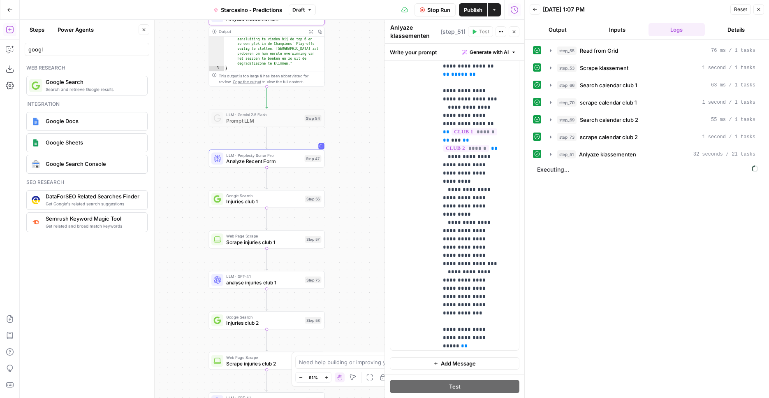
drag, startPoint x: 361, startPoint y: 69, endPoint x: 360, endPoint y: 86, distance: 16.1
click at [360, 86] on div "**********" at bounding box center [272, 209] width 504 height 378
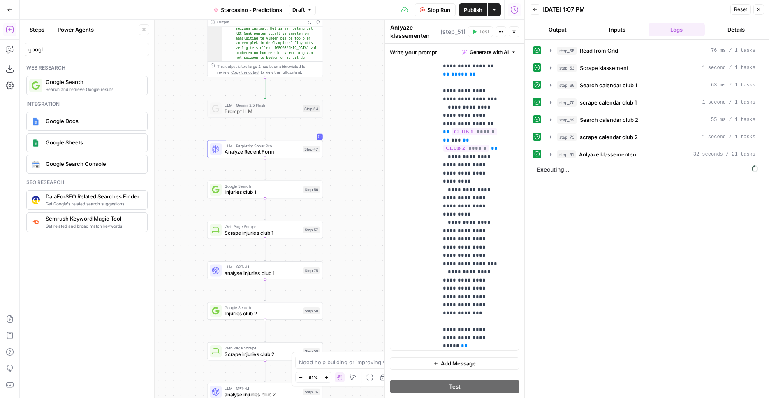
drag, startPoint x: 352, startPoint y: 211, endPoint x: 350, endPoint y: 204, distance: 7.8
click at [350, 204] on div "**********" at bounding box center [272, 209] width 504 height 378
click at [288, 153] on span "Analyze Recent Form" at bounding box center [261, 153] width 75 height 7
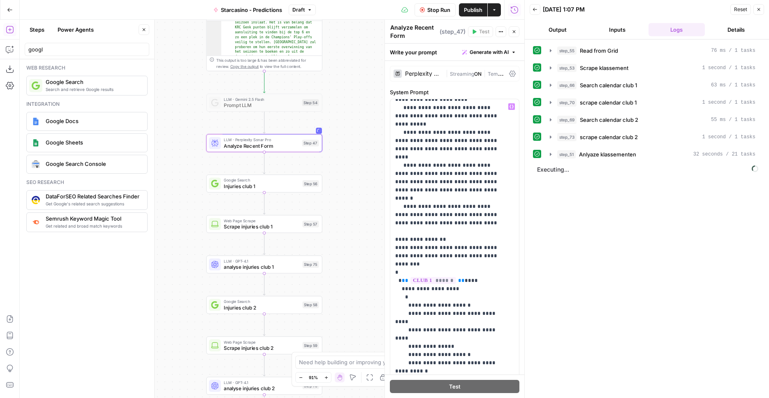
scroll to position [1028, 0]
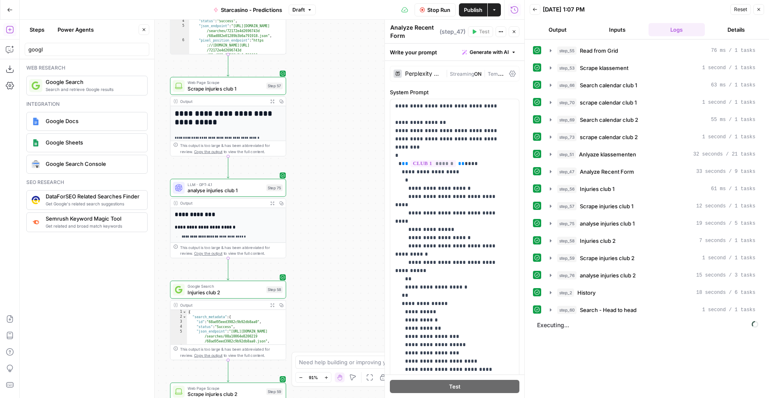
drag, startPoint x: 346, startPoint y: 275, endPoint x: 312, endPoint y: 11, distance: 266.2
click at [312, 20] on div "**********" at bounding box center [272, 209] width 504 height 378
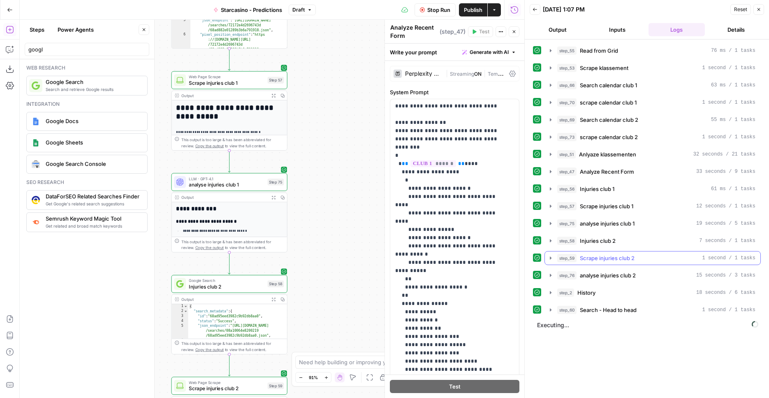
click at [650, 254] on div "step_59 Scrape injuries club 2 1 second / 1 tasks" at bounding box center [656, 258] width 198 height 8
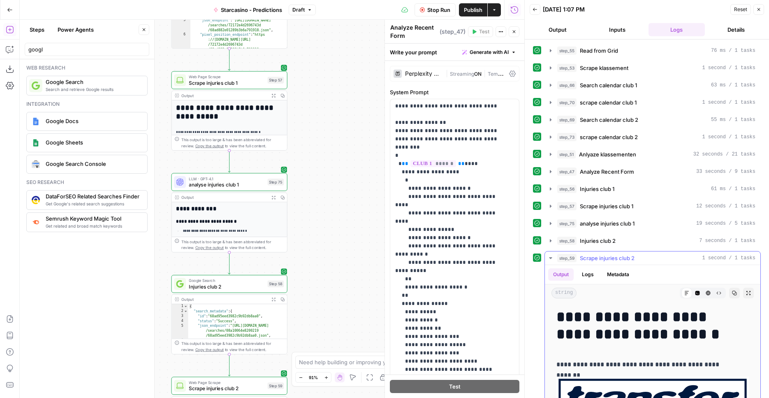
click at [650, 254] on div "step_59 Scrape injuries club 2 1 second / 1 tasks" at bounding box center [656, 258] width 198 height 8
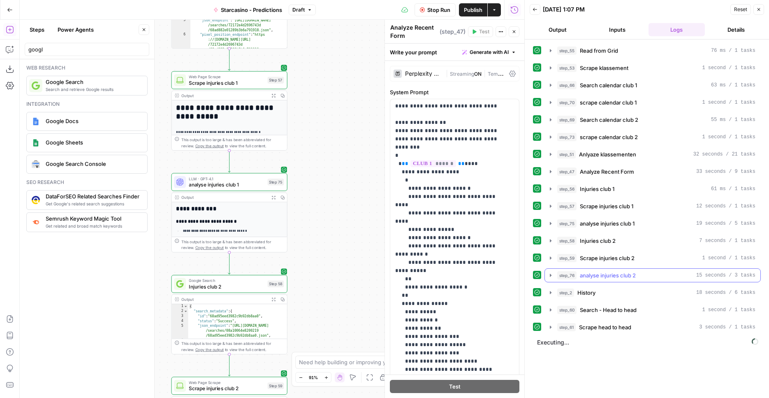
click at [658, 270] on button "step_76 analyse injuries club 2 15 seconds / 3 tasks" at bounding box center [652, 274] width 215 height 13
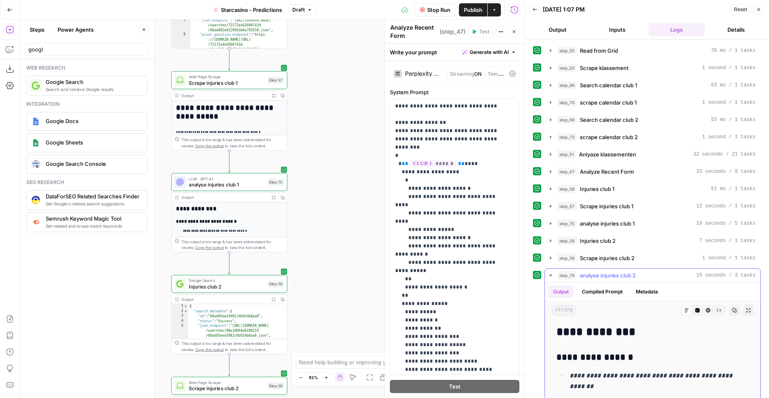
click at [658, 270] on button "step_76 analyse injuries club 2 15 seconds / 3 tasks" at bounding box center [652, 274] width 215 height 13
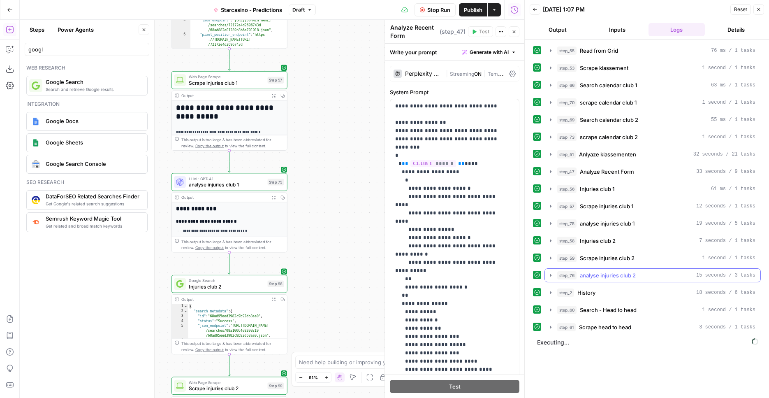
click at [663, 276] on div "step_76 analyse injuries club 2 15 seconds / 3 tasks" at bounding box center [656, 275] width 198 height 8
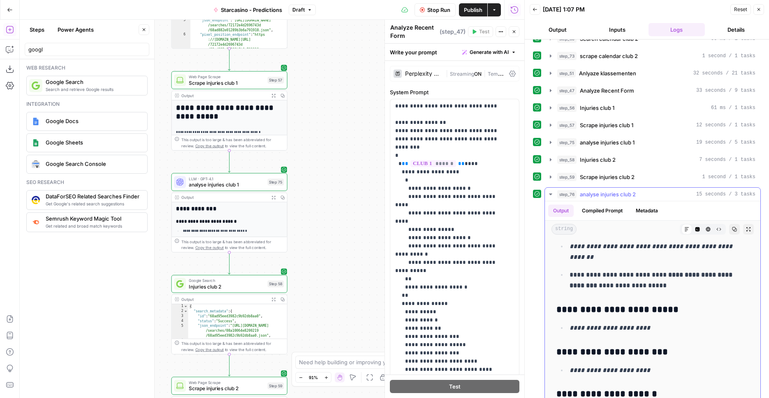
scroll to position [0, 0]
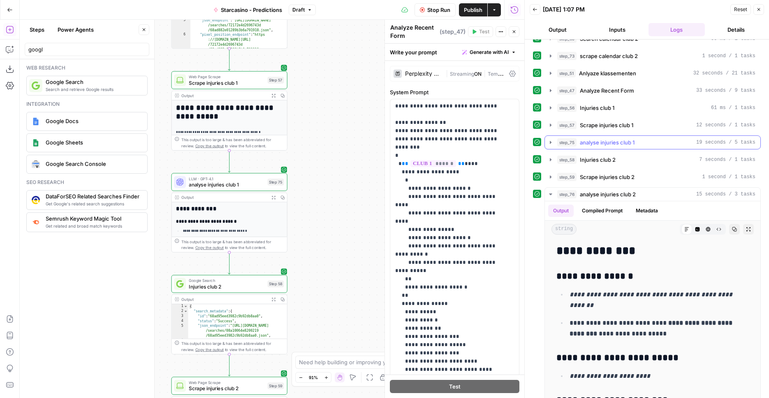
click at [665, 147] on button "step_75 analyse injuries club 1 19 seconds / 5 tasks" at bounding box center [652, 142] width 215 height 13
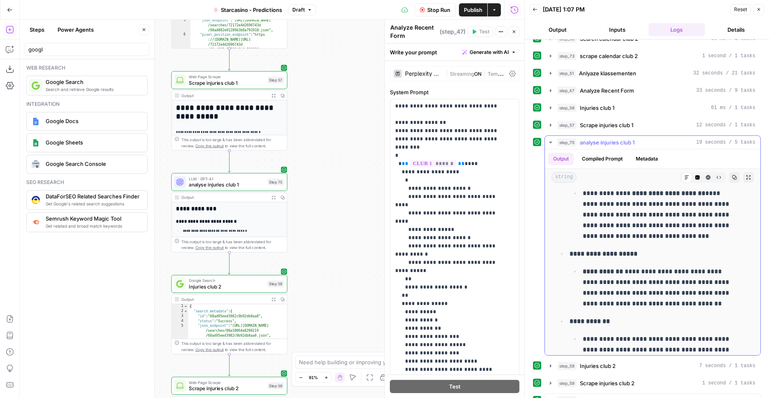
scroll to position [768, 0]
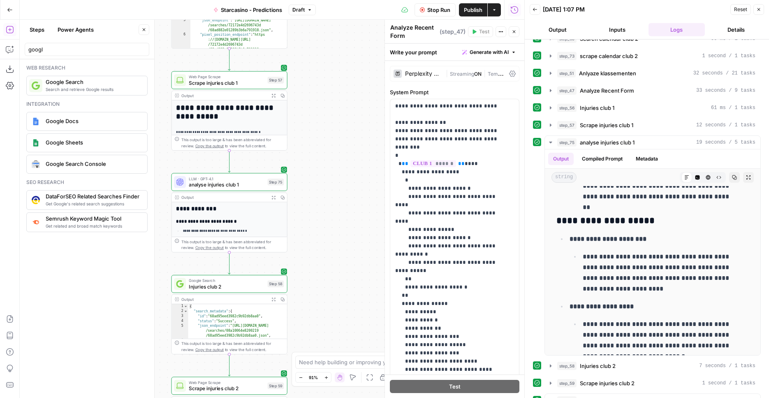
click at [759, 9] on icon "button" at bounding box center [758, 9] width 3 height 3
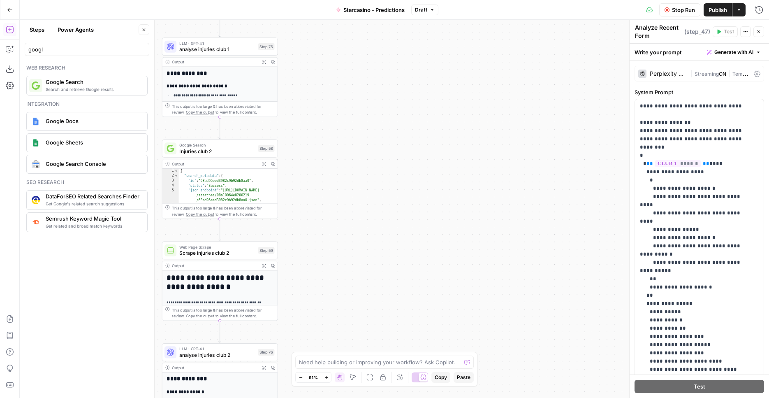
drag, startPoint x: 397, startPoint y: 130, endPoint x: 401, endPoint y: 80, distance: 50.7
click at [401, 80] on div "**********" at bounding box center [394, 209] width 749 height 378
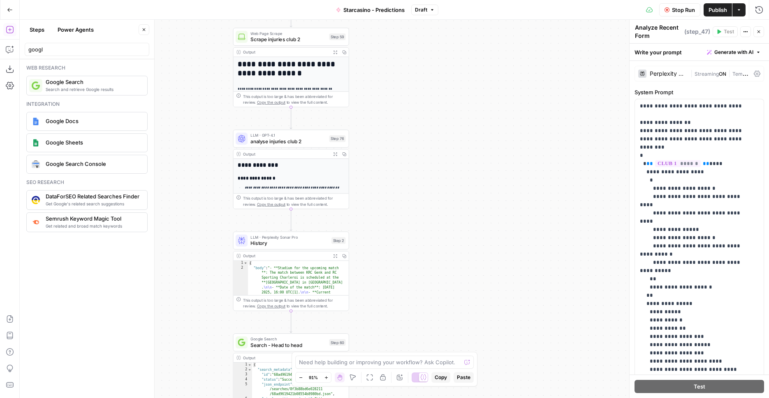
drag, startPoint x: 418, startPoint y: 195, endPoint x: 511, endPoint y: 44, distance: 177.8
click at [480, 50] on div "**********" at bounding box center [394, 209] width 749 height 378
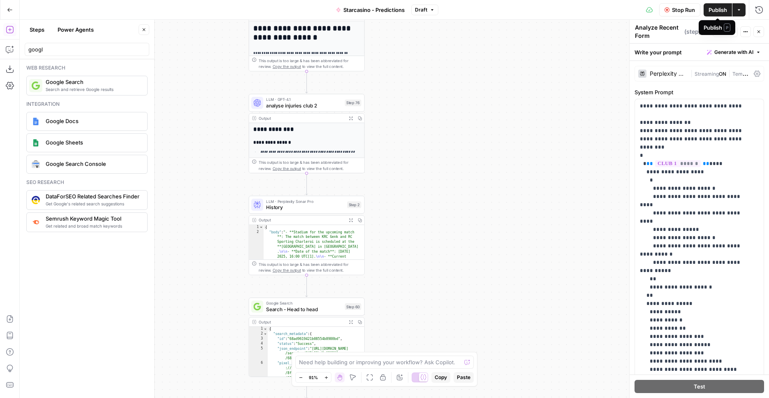
click at [722, 13] on span "Publish" at bounding box center [717, 10] width 19 height 8
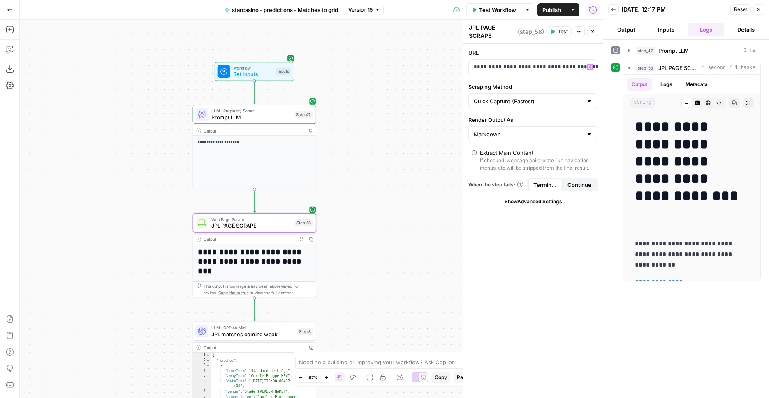
scroll to position [112, 0]
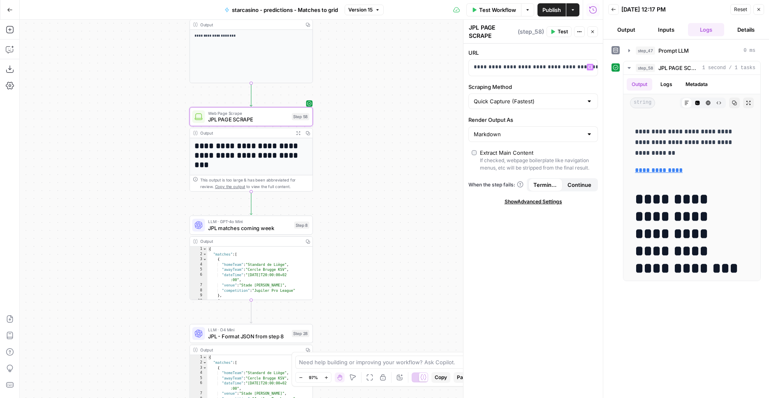
drag, startPoint x: 435, startPoint y: 189, endPoint x: 417, endPoint y: 88, distance: 102.8
click at [430, 25] on div "**********" at bounding box center [311, 209] width 583 height 378
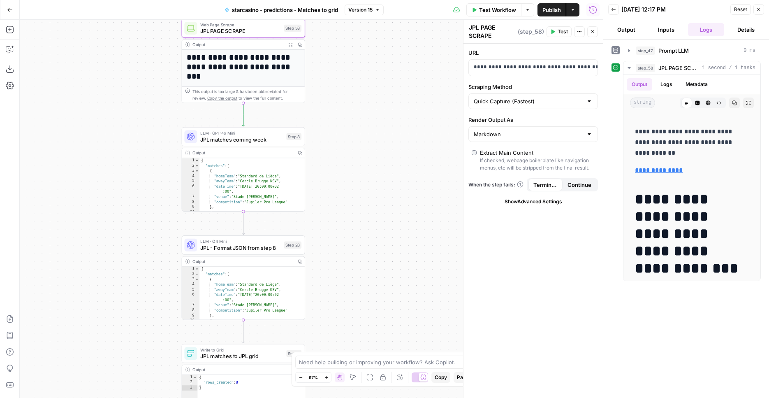
drag, startPoint x: 386, startPoint y: 238, endPoint x: 380, endPoint y: 210, distance: 28.6
click at [380, 210] on div "**********" at bounding box center [311, 209] width 583 height 378
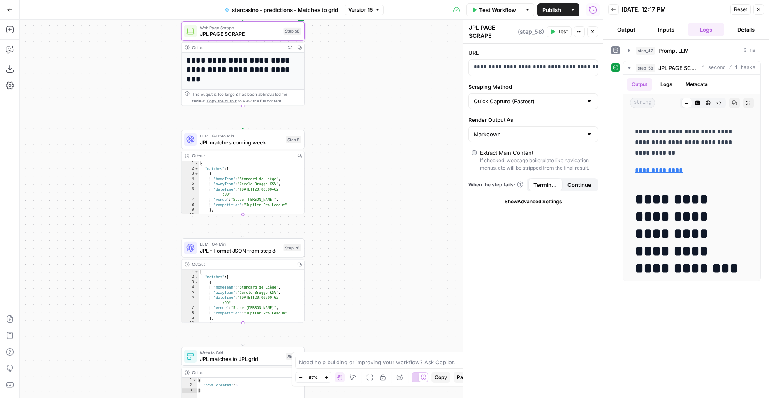
click at [359, 172] on div "**********" at bounding box center [311, 209] width 583 height 378
click at [359, 171] on div "**********" at bounding box center [311, 209] width 583 height 378
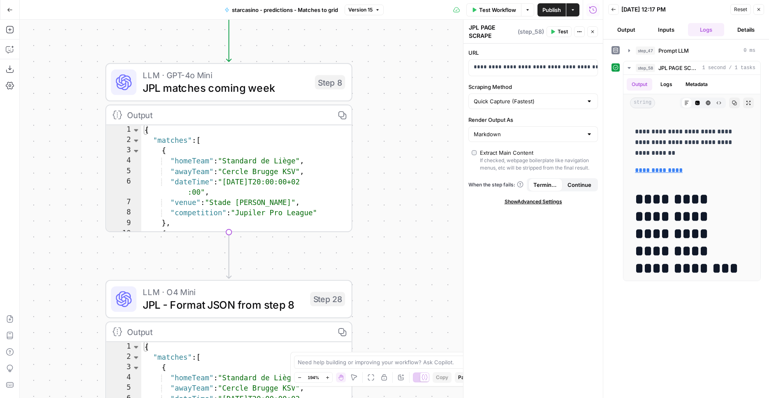
drag, startPoint x: 297, startPoint y: 162, endPoint x: 399, endPoint y: 137, distance: 105.0
click at [399, 137] on div "**********" at bounding box center [311, 209] width 583 height 378
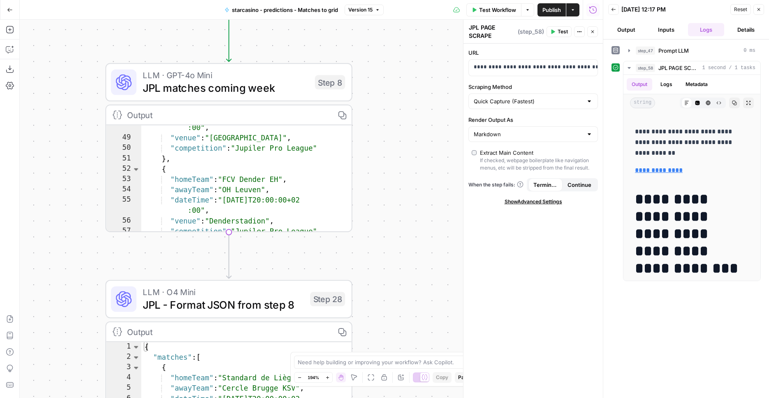
scroll to position [285, 0]
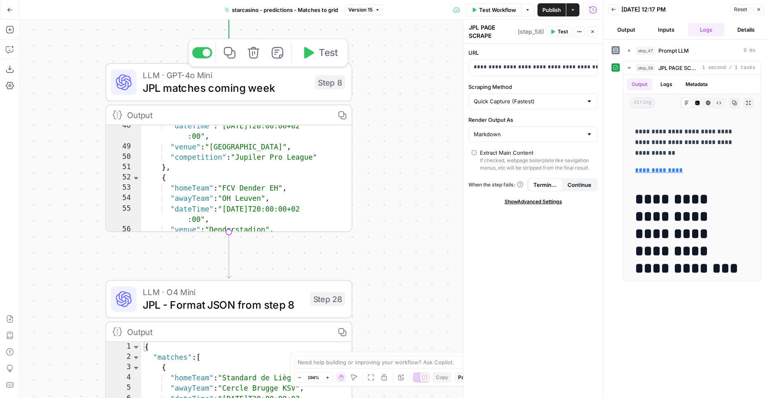
click at [231, 79] on span "LLM · GPT-4o Mini" at bounding box center [226, 75] width 166 height 13
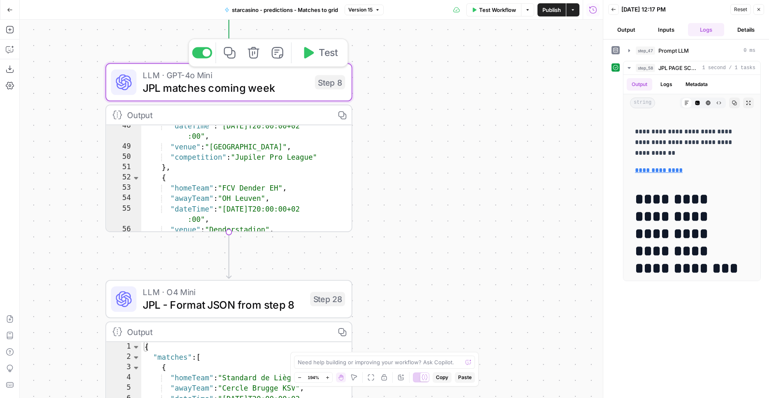
type textarea "JPL matches coming week"
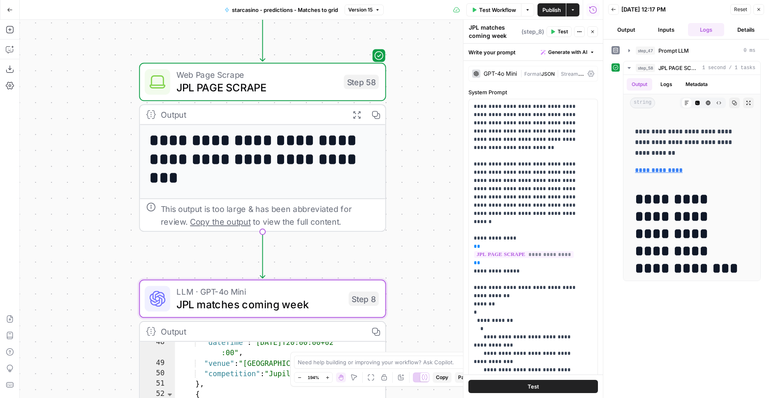
drag, startPoint x: 381, startPoint y: 81, endPoint x: 415, endPoint y: 293, distance: 214.9
click at [416, 312] on div "**********" at bounding box center [311, 209] width 583 height 378
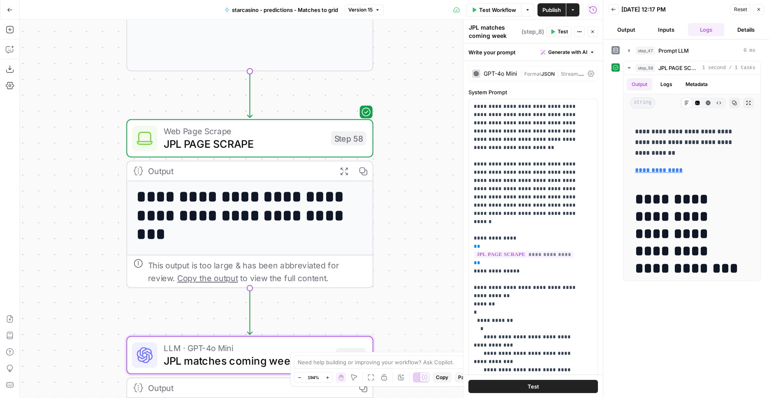
drag, startPoint x: 423, startPoint y: 148, endPoint x: 410, endPoint y: 183, distance: 37.3
click at [410, 183] on div "**********" at bounding box center [311, 209] width 583 height 378
click at [347, 170] on icon "button" at bounding box center [343, 171] width 9 height 9
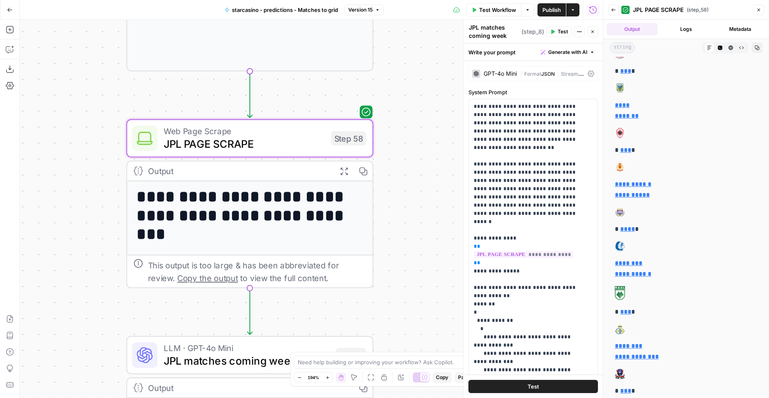
scroll to position [477, 0]
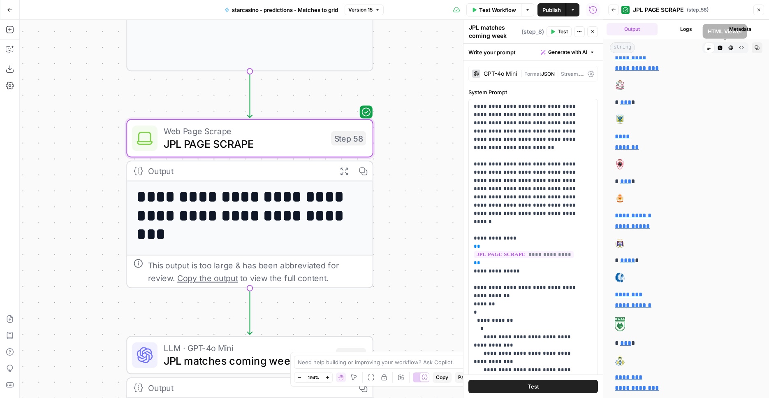
click at [728, 48] on button "HTML Viewer" at bounding box center [730, 47] width 11 height 11
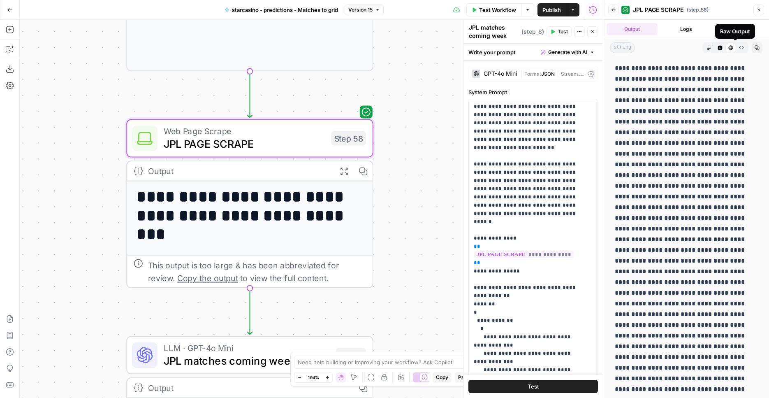
click at [736, 49] on button "Raw Output" at bounding box center [741, 47] width 11 height 11
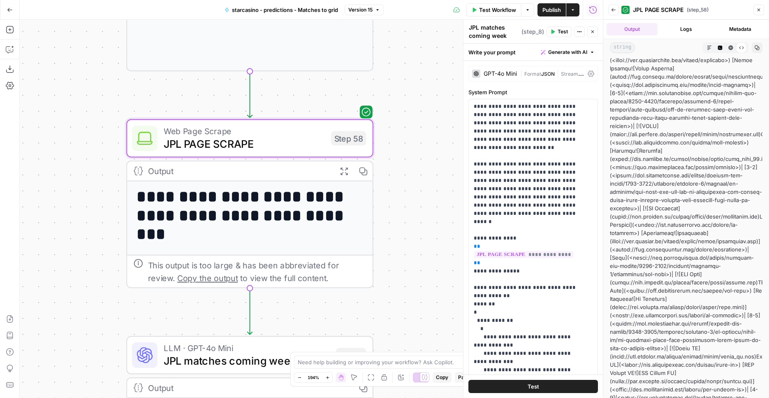
scroll to position [220, 0]
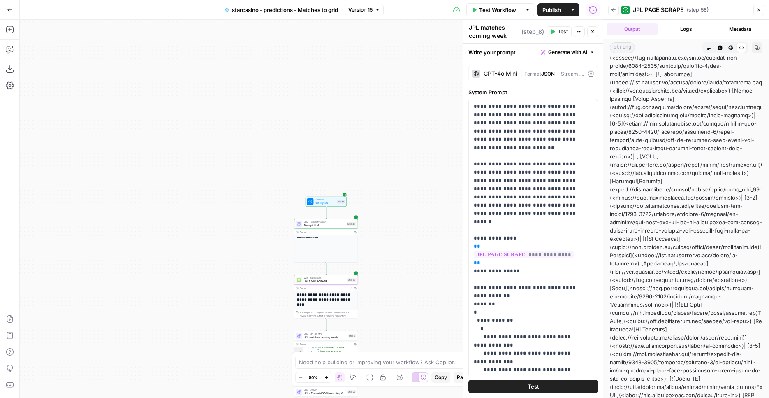
drag, startPoint x: 418, startPoint y: 136, endPoint x: 365, endPoint y: 193, distance: 78.3
click at [380, 227] on div "**********" at bounding box center [311, 209] width 583 height 378
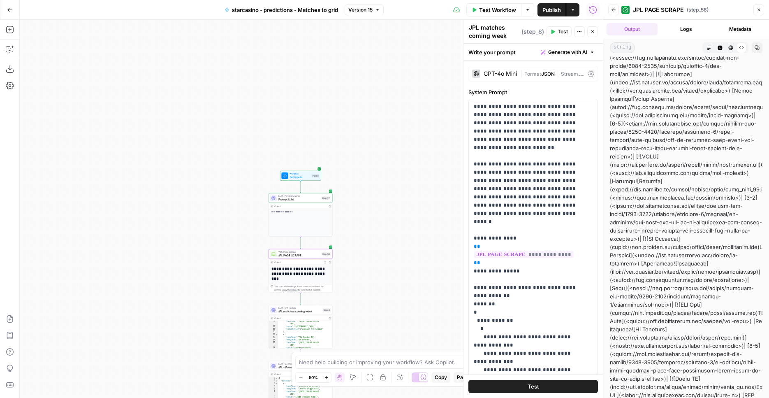
drag, startPoint x: 364, startPoint y: 188, endPoint x: 321, endPoint y: 139, distance: 65.2
click at [321, 139] on div "**********" at bounding box center [311, 209] width 583 height 378
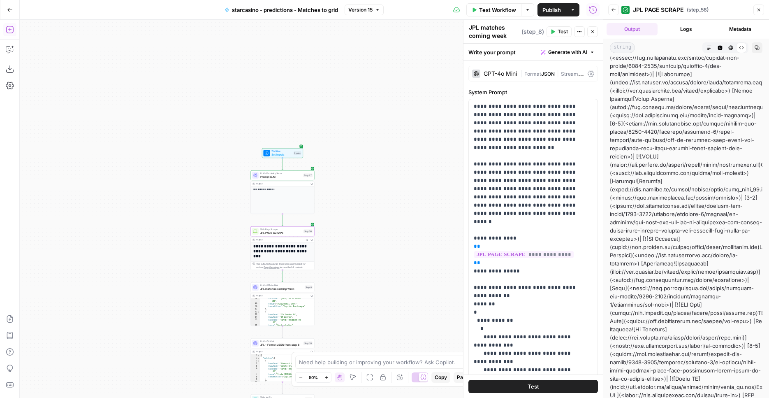
click at [14, 27] on button "Add Steps" at bounding box center [9, 29] width 13 height 13
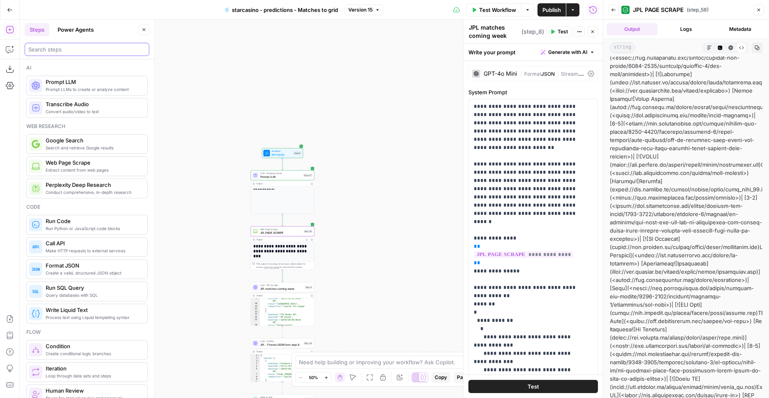
click at [62, 51] on input "search" at bounding box center [86, 49] width 117 height 8
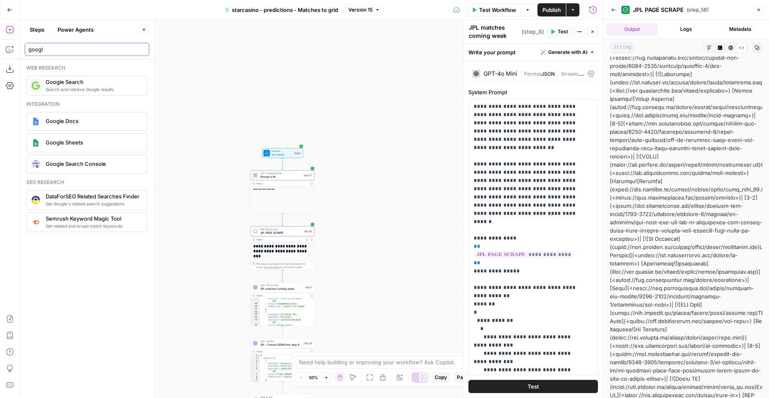
type input "googl"
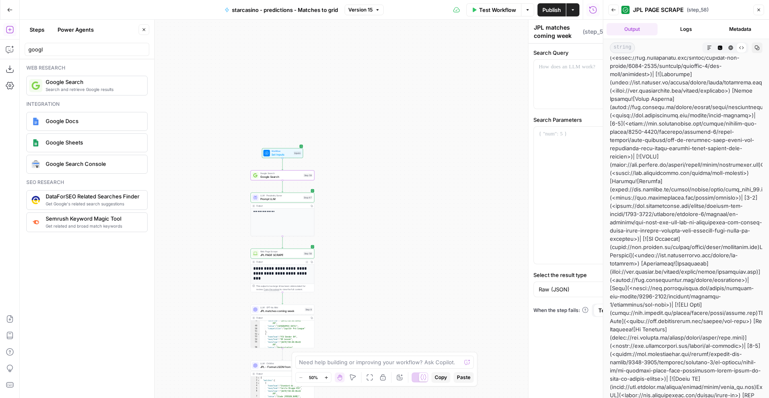
type textarea "Google Search"
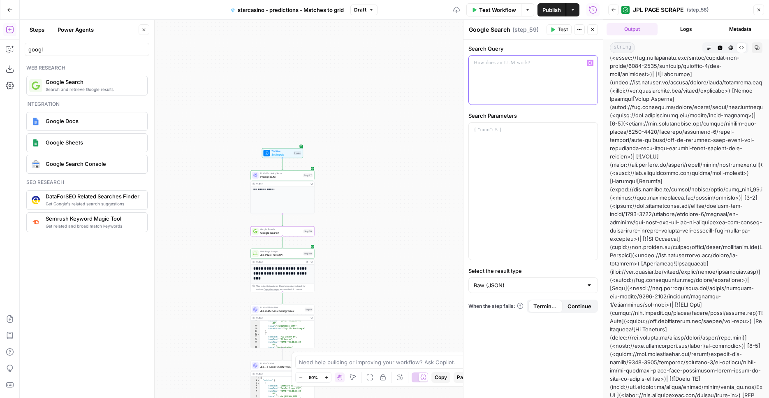
click at [516, 73] on div at bounding box center [533, 80] width 129 height 49
click at [305, 222] on button "Test" at bounding box center [305, 223] width 13 height 5
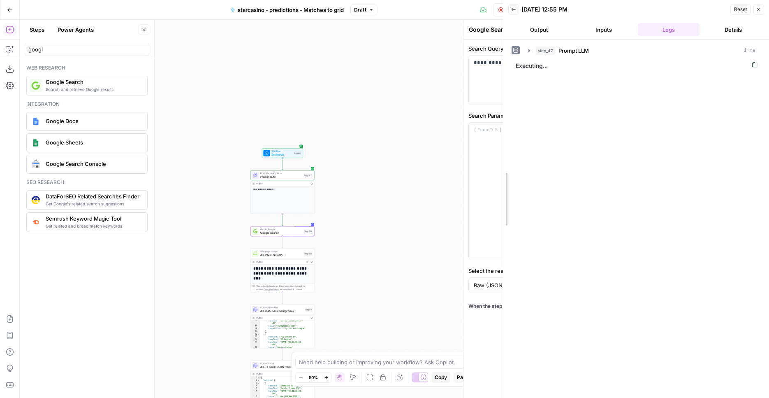
drag, startPoint x: 601, startPoint y: 147, endPoint x: 505, endPoint y: 155, distance: 96.1
click at [505, 155] on div "Back 08/26/25 at 12:55 PM Reset Close Output Inputs Logs Details step_47 Prompt…" at bounding box center [636, 199] width 266 height 398
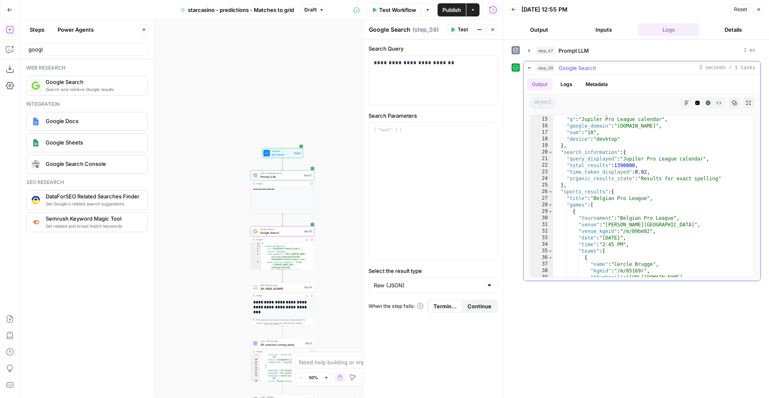
scroll to position [200, 0]
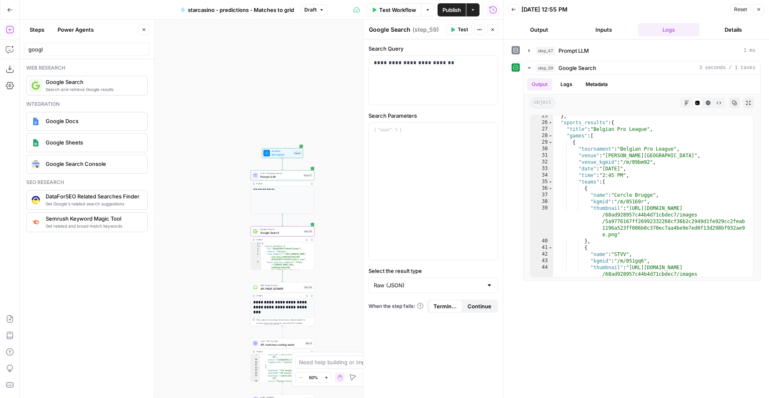
click at [15, 14] on button "Go Back" at bounding box center [9, 9] width 15 height 15
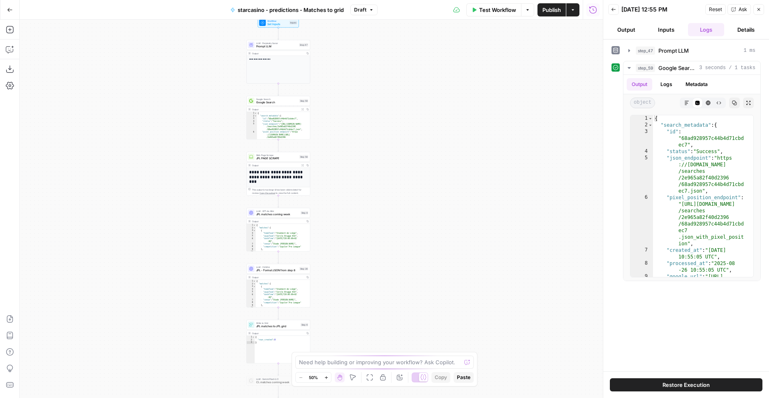
drag, startPoint x: 369, startPoint y: 303, endPoint x: 377, endPoint y: 370, distance: 68.3
click at [377, 370] on div "**********" at bounding box center [311, 209] width 583 height 378
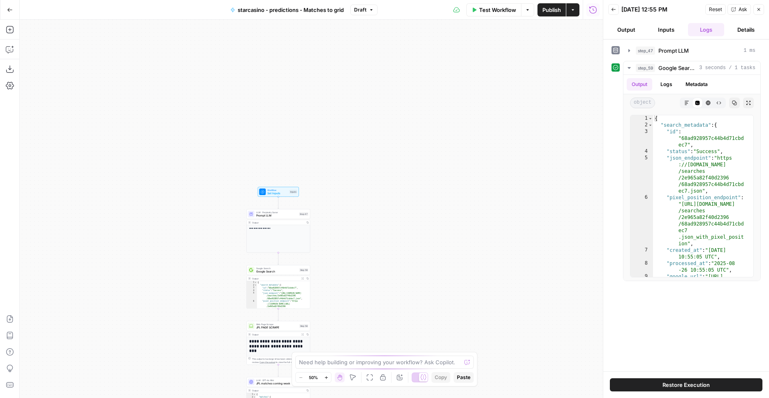
drag, startPoint x: 393, startPoint y: 172, endPoint x: 394, endPoint y: 311, distance: 138.6
click at [394, 311] on div "**********" at bounding box center [311, 209] width 583 height 378
click at [360, 252] on div "**********" at bounding box center [311, 209] width 583 height 378
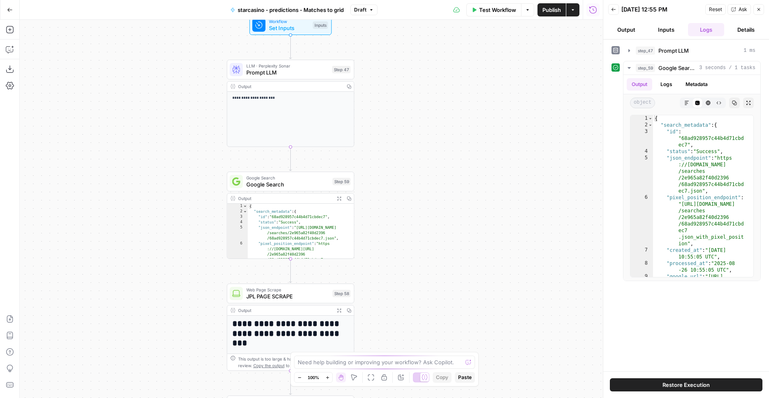
drag, startPoint x: 331, startPoint y: 280, endPoint x: 425, endPoint y: 154, distance: 157.0
click at [425, 154] on div "**********" at bounding box center [311, 209] width 583 height 378
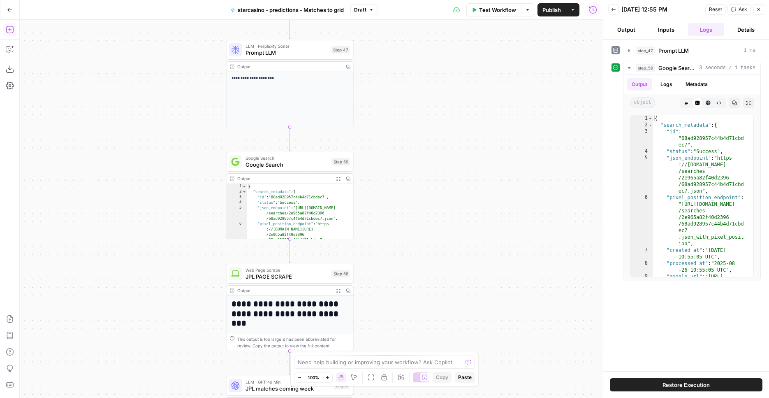
click at [8, 32] on icon "button" at bounding box center [10, 29] width 8 height 8
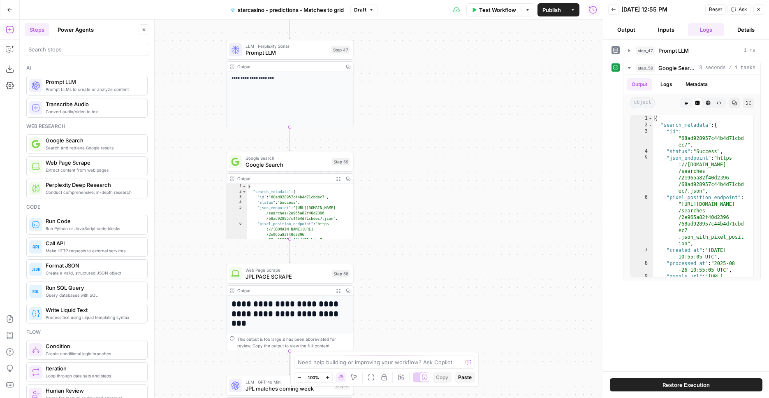
click at [68, 61] on div "Ai Prompt LLMs to create or analyze content Prompt LLM Convert audio/video to t…" at bounding box center [87, 228] width 134 height 338
click at [67, 44] on div at bounding box center [87, 49] width 125 height 13
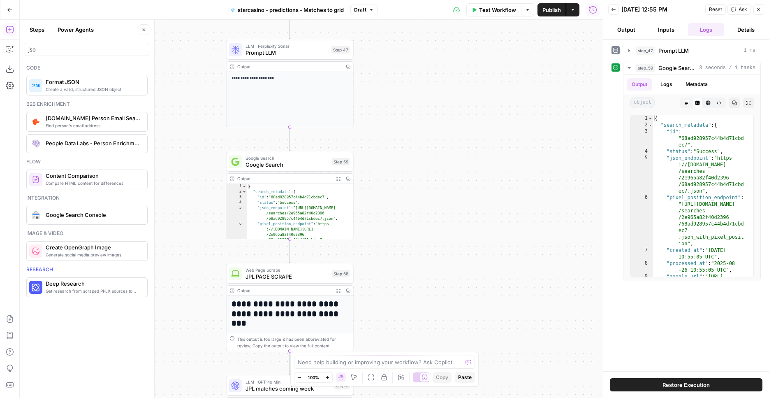
click at [70, 54] on div "jso" at bounding box center [87, 49] width 125 height 13
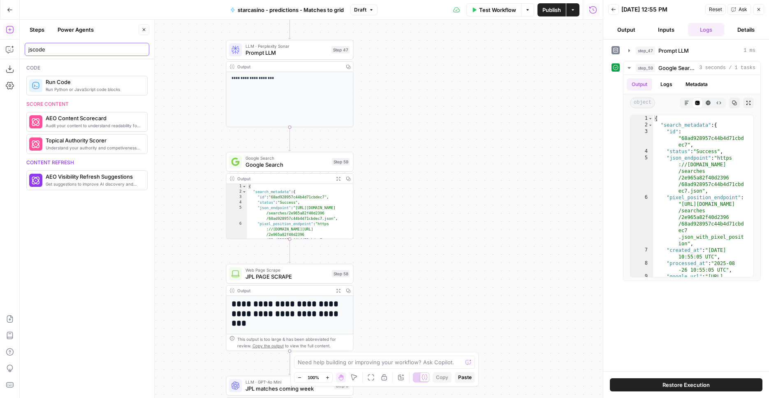
type input "jscode"
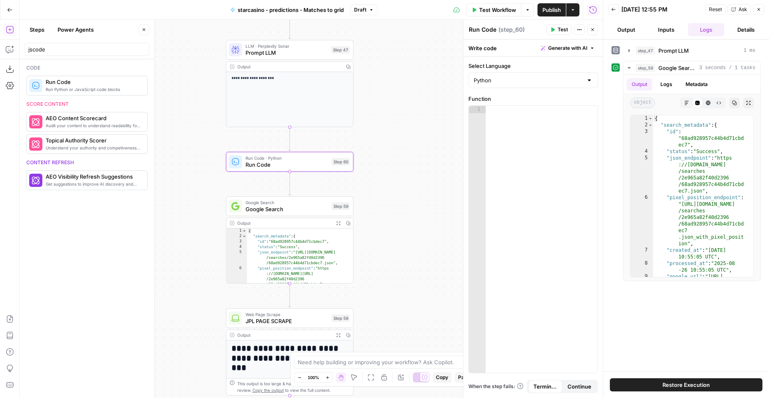
click at [536, 151] on div at bounding box center [542, 247] width 112 height 282
click at [589, 116] on button "Variables Menu" at bounding box center [590, 113] width 7 height 7
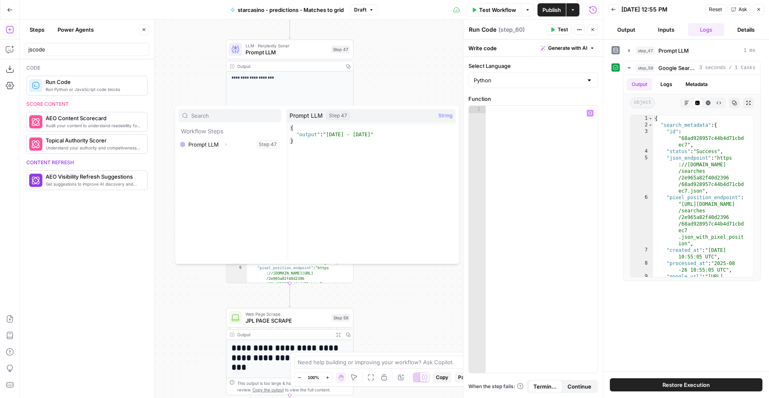
click at [358, 79] on div "**********" at bounding box center [311, 209] width 583 height 378
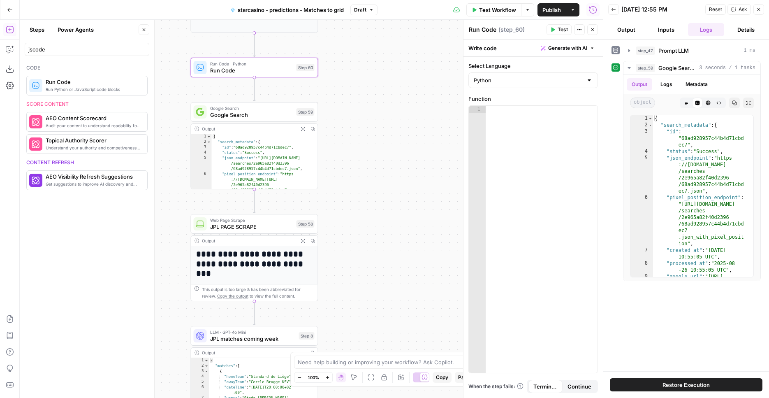
drag, startPoint x: 391, startPoint y: 68, endPoint x: 355, endPoint y: -26, distance: 100.9
click at [355, 20] on div "**********" at bounding box center [311, 209] width 583 height 378
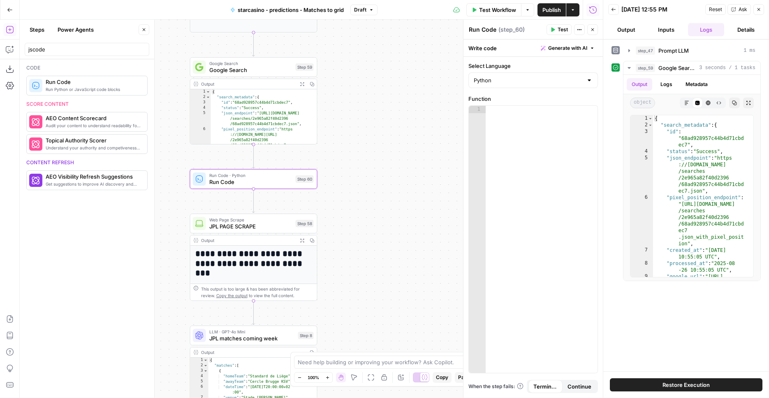
drag, startPoint x: 527, startPoint y: 132, endPoint x: 552, endPoint y: 126, distance: 25.8
click at [527, 132] on div at bounding box center [542, 247] width 112 height 282
click at [589, 113] on icon "button" at bounding box center [590, 113] width 4 height 4
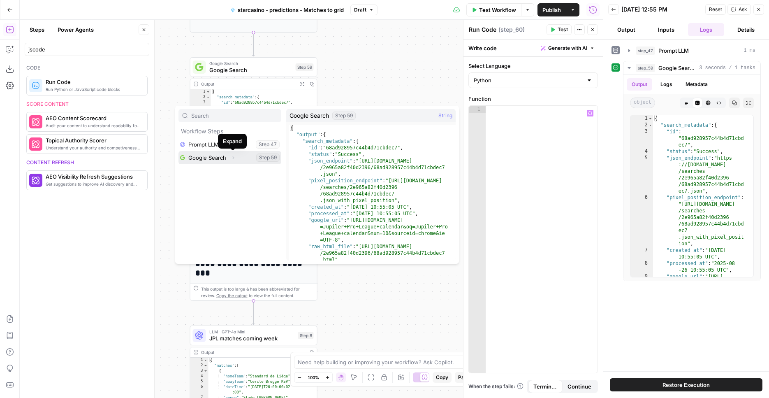
click at [233, 158] on icon "button" at bounding box center [233, 157] width 5 height 5
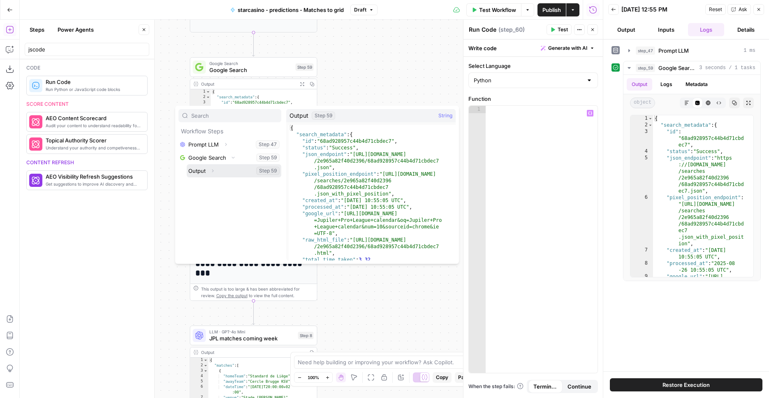
click at [214, 171] on icon "button" at bounding box center [212, 170] width 5 height 5
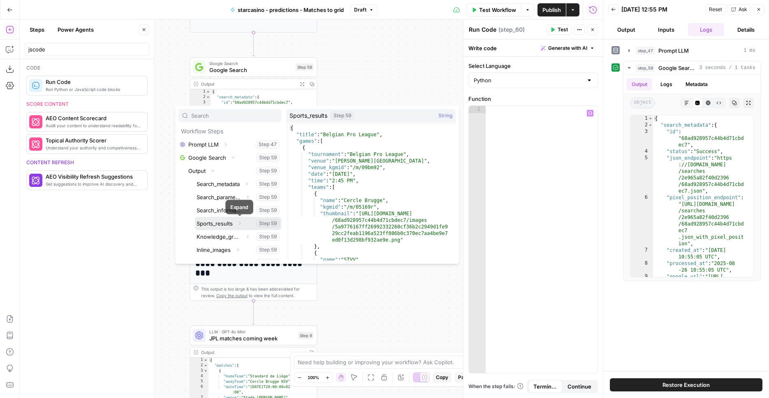
click at [238, 224] on icon "button" at bounding box center [239, 223] width 5 height 5
click at [234, 223] on button "Select variable Sports_results" at bounding box center [238, 223] width 86 height 13
type textarea "**********"
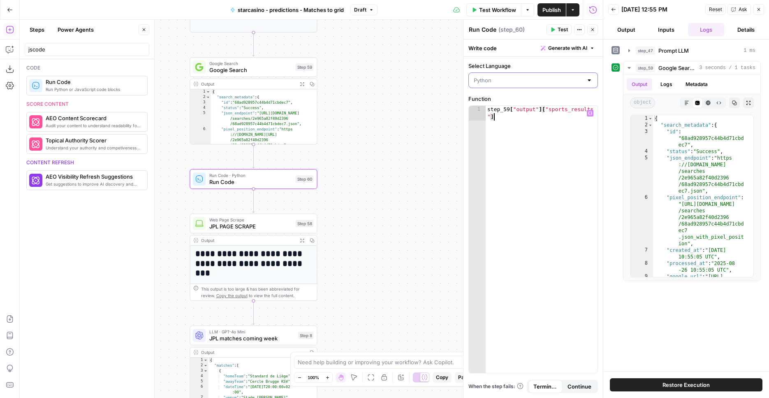
click at [525, 76] on input "Select Language" at bounding box center [528, 80] width 109 height 8
click at [509, 103] on span "JavaScript" at bounding box center [535, 101] width 103 height 8
type input "JavaScript"
click at [542, 81] on input "Select Language" at bounding box center [528, 80] width 109 height 8
click at [503, 108] on span "Python" at bounding box center [535, 112] width 103 height 8
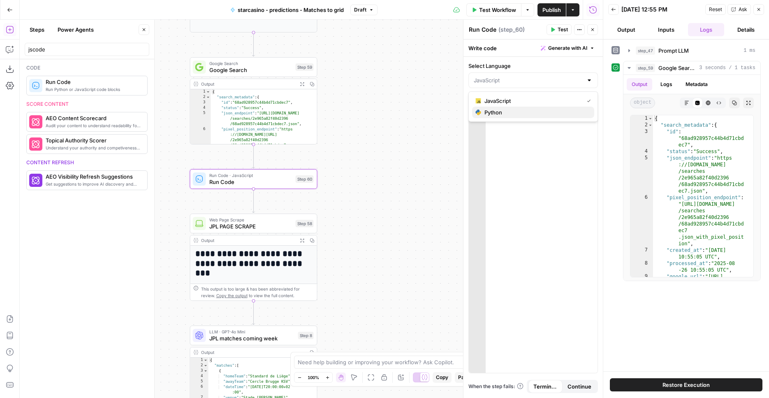
type input "Python"
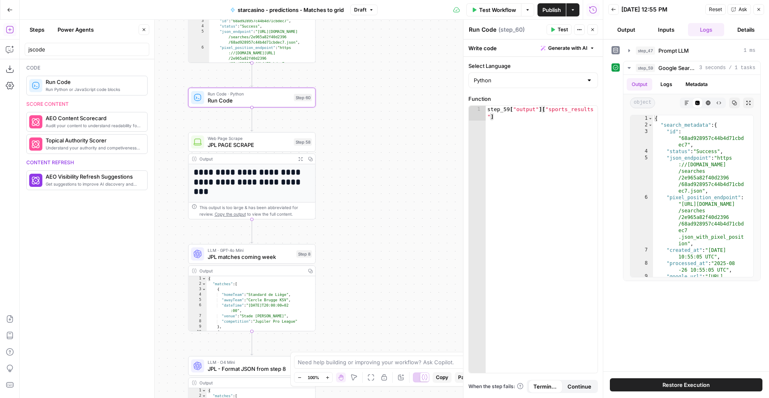
drag, startPoint x: 351, startPoint y: 228, endPoint x: 349, endPoint y: 151, distance: 76.9
click at [349, 151] on div "**********" at bounding box center [311, 209] width 583 height 378
click at [264, 249] on span "LLM · GPT-4o Mini" at bounding box center [251, 250] width 86 height 7
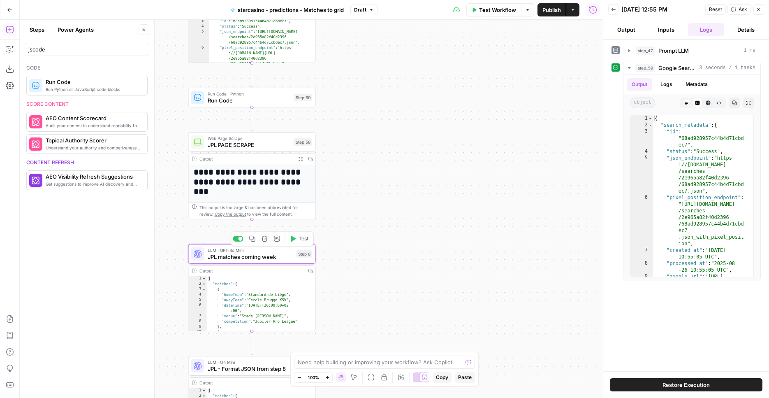
type textarea "JPL matches coming week"
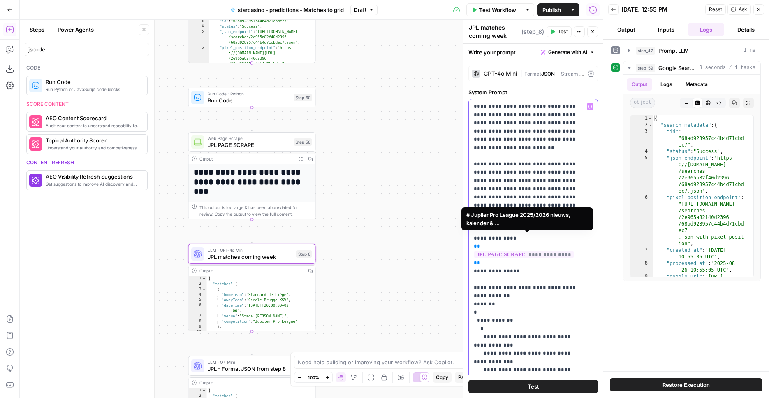
click at [527, 251] on span "**********" at bounding box center [524, 254] width 100 height 7
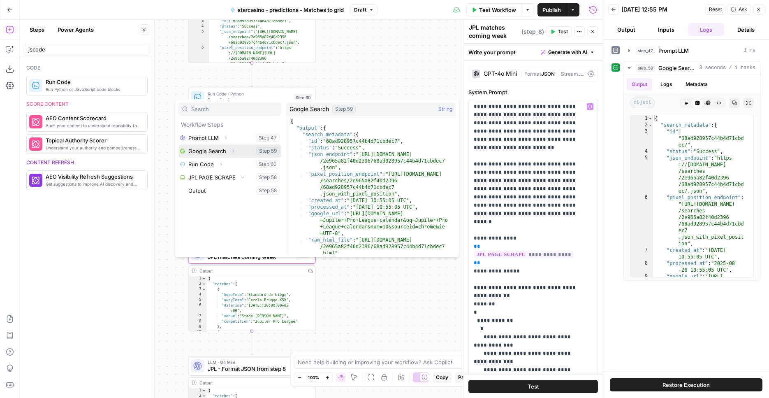
click at [234, 152] on icon "button" at bounding box center [233, 150] width 5 height 5
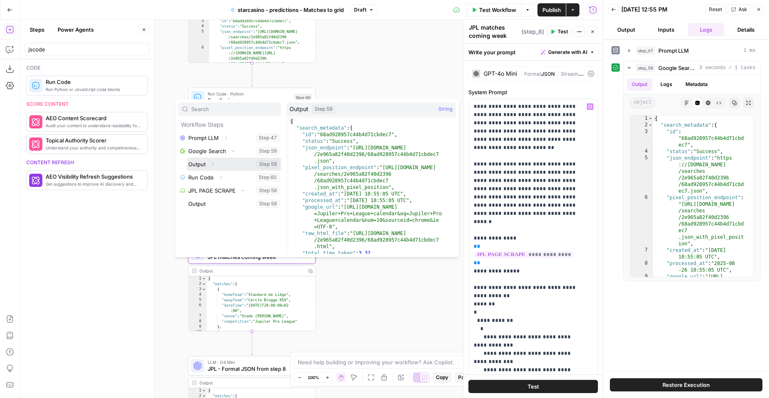
click at [211, 165] on icon "button" at bounding box center [212, 164] width 5 height 5
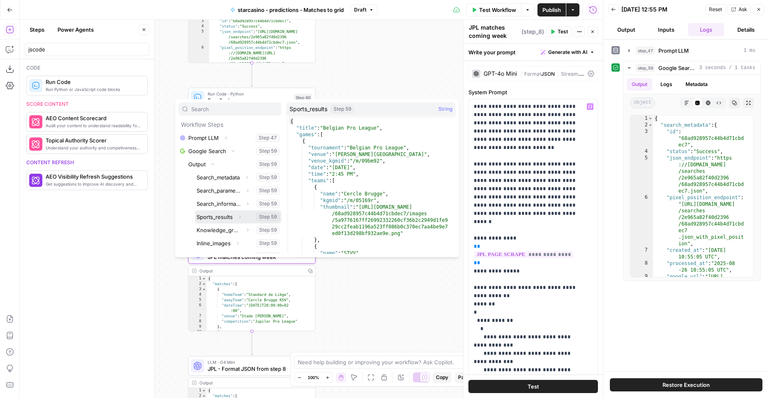
click at [220, 213] on button "Select variable Sports_results" at bounding box center [238, 216] width 86 height 13
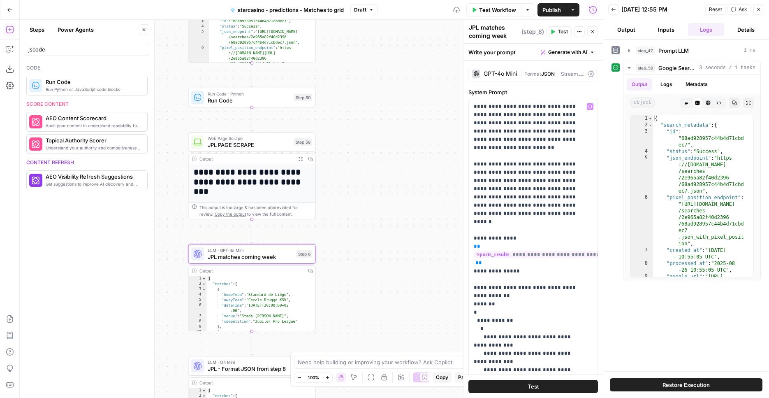
click at [362, 219] on div "**********" at bounding box center [311, 209] width 583 height 378
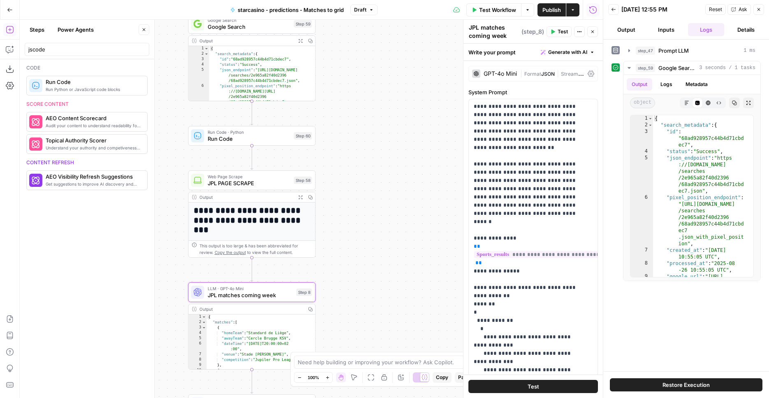
drag, startPoint x: 346, startPoint y: 117, endPoint x: 290, endPoint y: 141, distance: 60.3
click at [346, 162] on div "**********" at bounding box center [311, 209] width 583 height 378
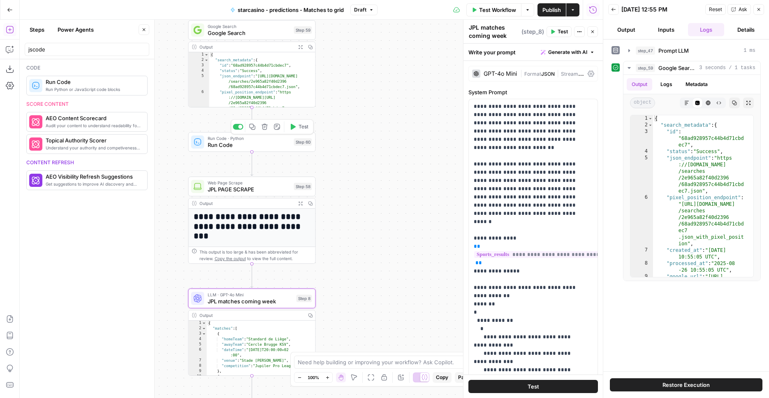
click at [262, 128] on icon "button" at bounding box center [264, 127] width 6 height 6
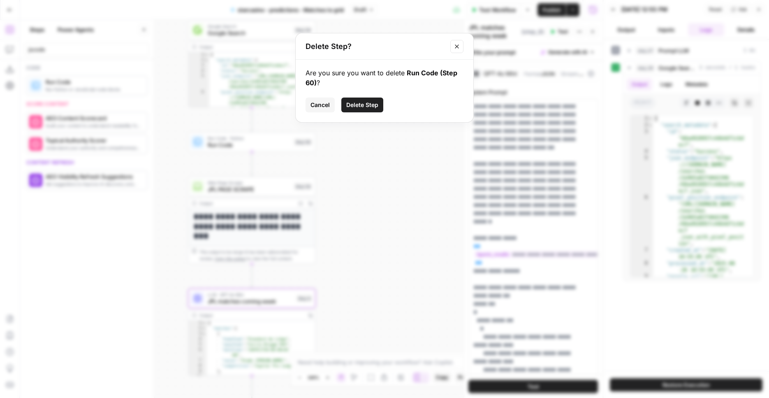
click at [358, 106] on span "Delete Step" at bounding box center [362, 105] width 32 height 8
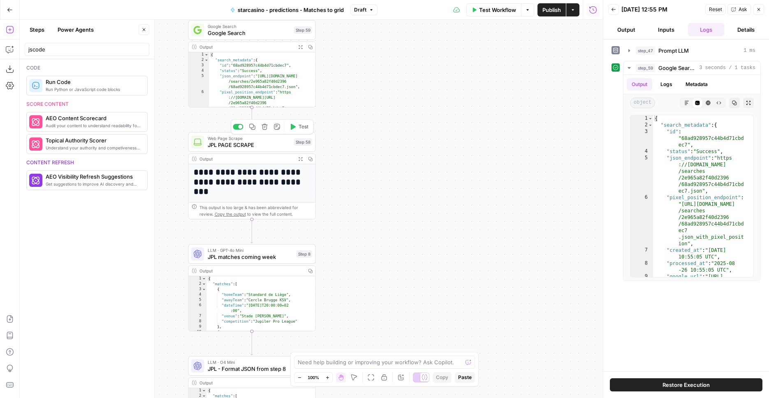
click at [239, 129] on div at bounding box center [238, 127] width 10 height 6
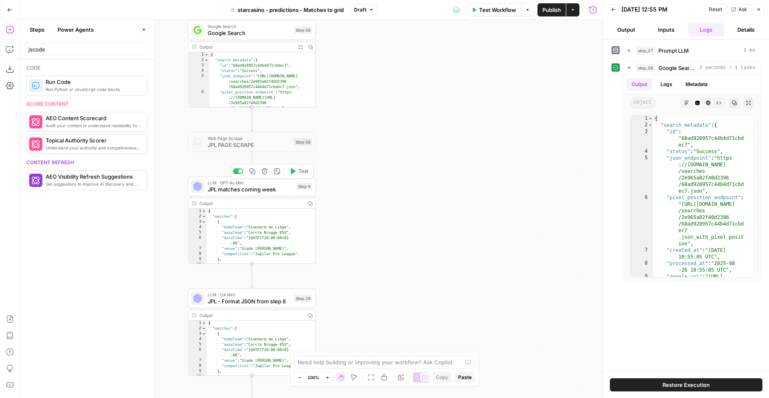
click at [299, 173] on span "Test" at bounding box center [304, 170] width 10 height 7
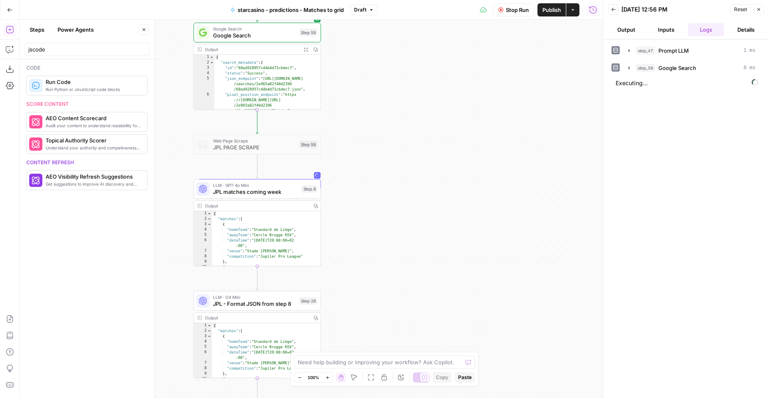
drag, startPoint x: 388, startPoint y: 211, endPoint x: 393, endPoint y: 214, distance: 5.9
click at [393, 214] on div "**********" at bounding box center [311, 209] width 583 height 378
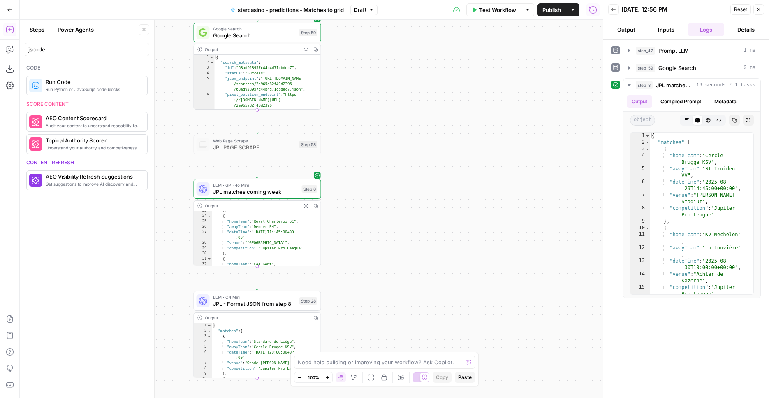
scroll to position [137, 0]
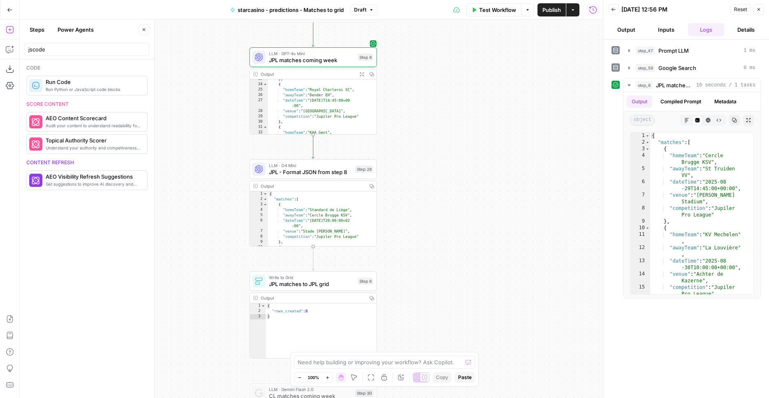
drag, startPoint x: 359, startPoint y: 253, endPoint x: 412, endPoint y: 121, distance: 142.2
click at [412, 121] on div "**********" at bounding box center [311, 209] width 583 height 378
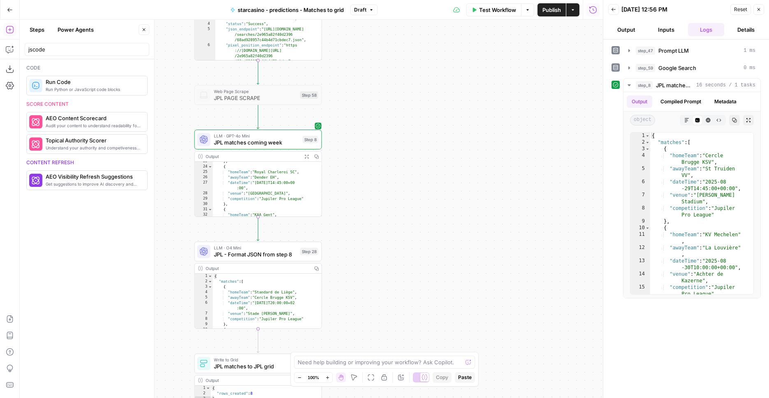
drag, startPoint x: 412, startPoint y: 121, endPoint x: 360, endPoint y: 203, distance: 97.3
click at [360, 204] on div "**********" at bounding box center [311, 209] width 583 height 378
click at [243, 264] on div "Output Copy" at bounding box center [258, 268] width 127 height 10
click at [245, 257] on span "JPL - Format JSON from step 8" at bounding box center [255, 254] width 83 height 8
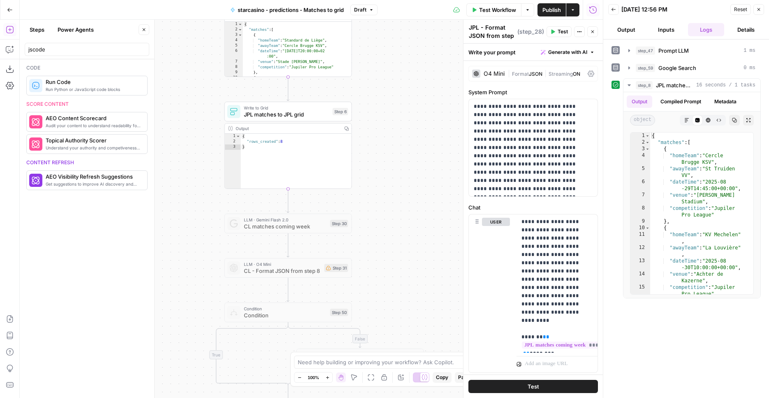
drag, startPoint x: 387, startPoint y: 246, endPoint x: 417, endPoint y: -6, distance: 254.2
click at [417, 20] on div "**********" at bounding box center [311, 209] width 583 height 378
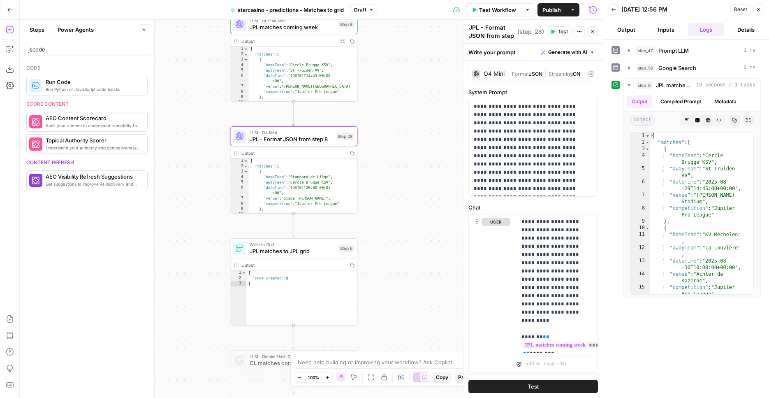
drag, startPoint x: 398, startPoint y: 136, endPoint x: 405, endPoint y: 282, distance: 146.1
click at [405, 282] on div "**********" at bounding box center [311, 209] width 583 height 378
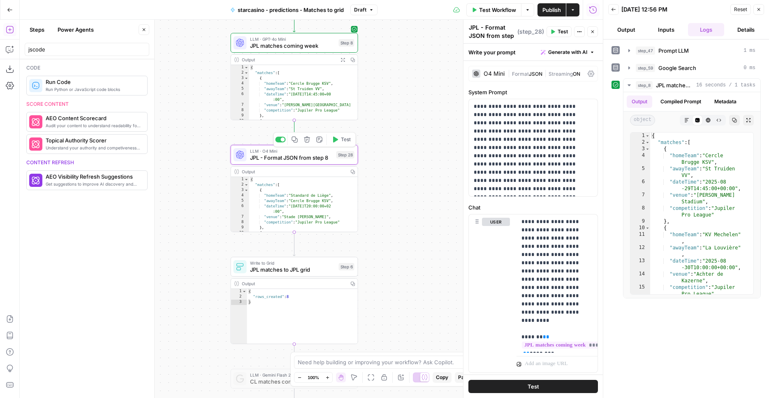
click at [336, 143] on button "Test" at bounding box center [341, 139] width 25 height 11
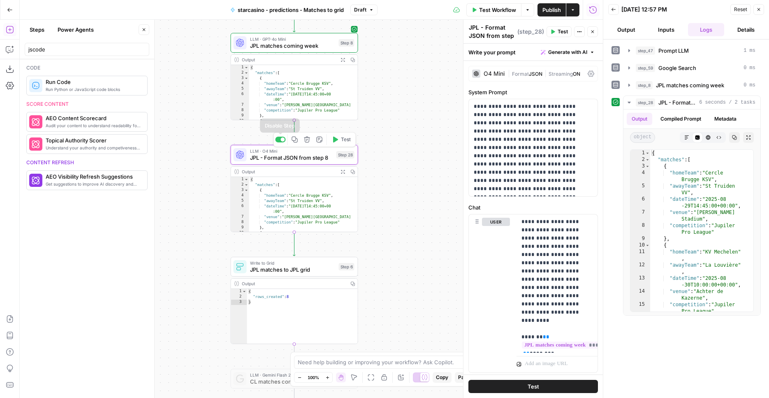
click at [278, 141] on div at bounding box center [280, 140] width 10 height 6
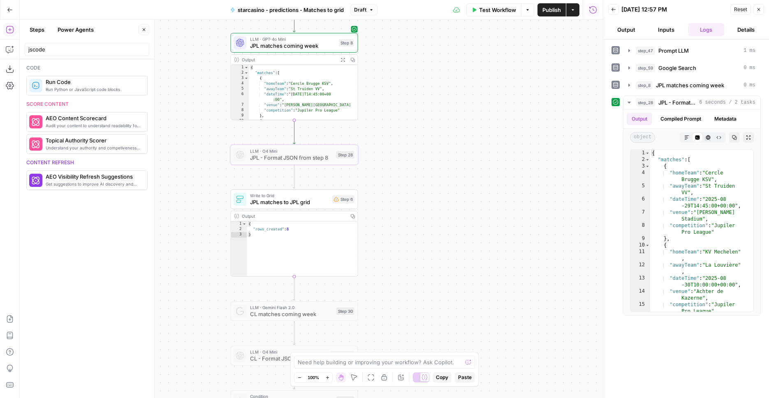
click at [310, 202] on span "JPL matches to JPL grid" at bounding box center [289, 202] width 79 height 8
type input "Starcasino - predictions - matches grid JPL"
type input "JPL"
type input "homeTeam"
type input "awayTeam"
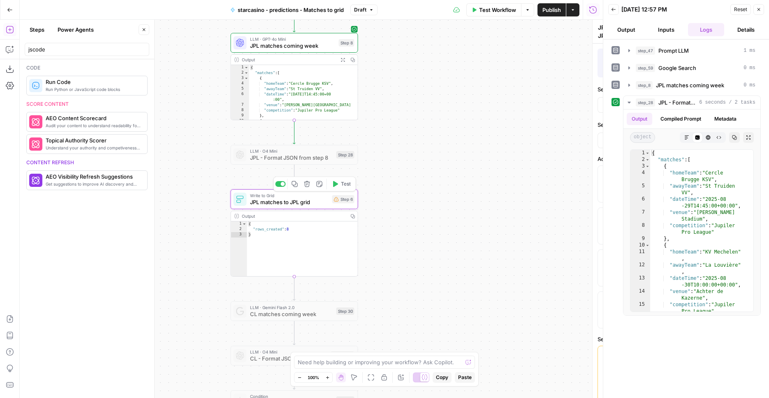
type input "DateTime"
type input "Venue"
type input "competition"
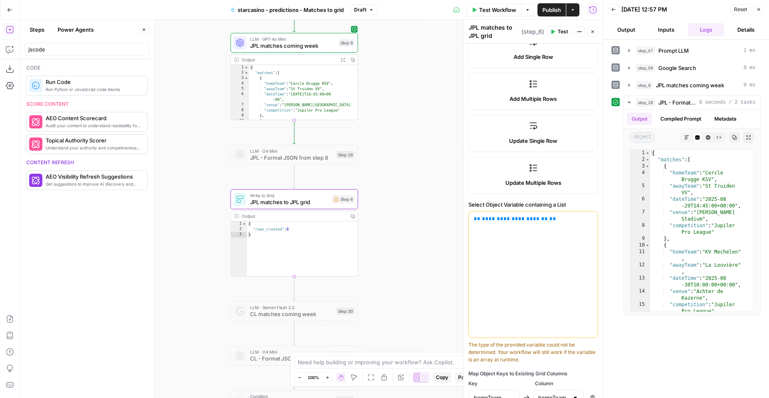
scroll to position [129, 0]
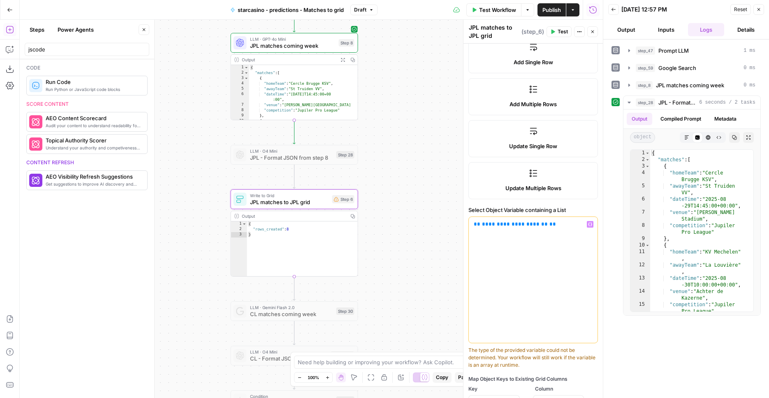
click at [556, 227] on p "**********" at bounding box center [530, 224] width 113 height 8
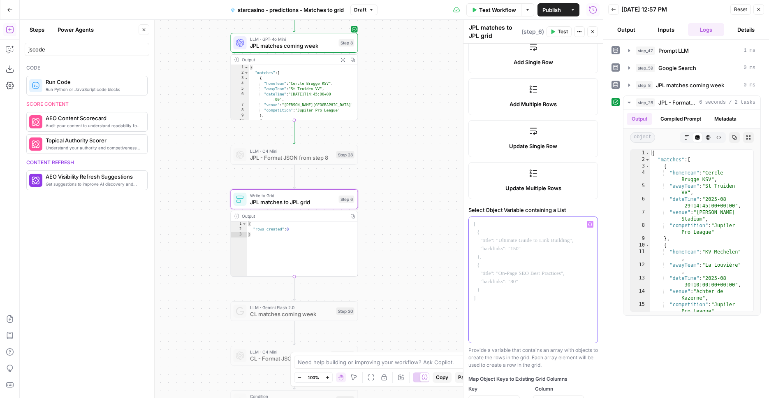
click at [588, 224] on icon "button" at bounding box center [590, 224] width 4 height 4
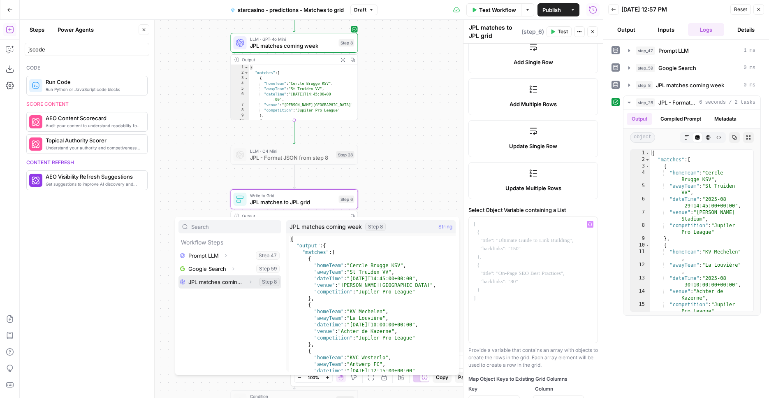
click at [230, 286] on button "Select variable JPL matches coming week" at bounding box center [229, 281] width 103 height 13
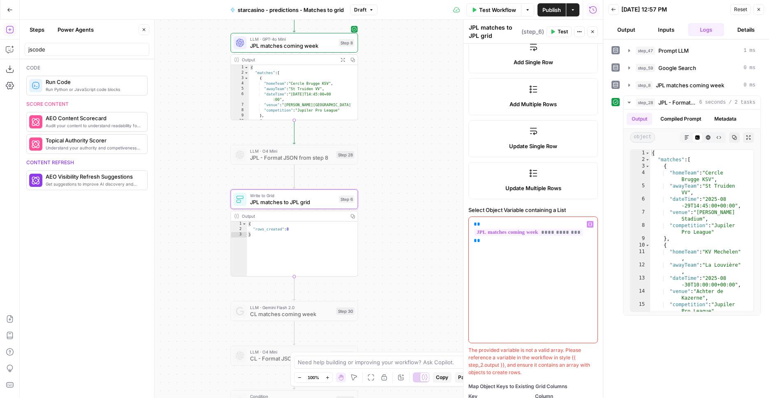
scroll to position [266, 0]
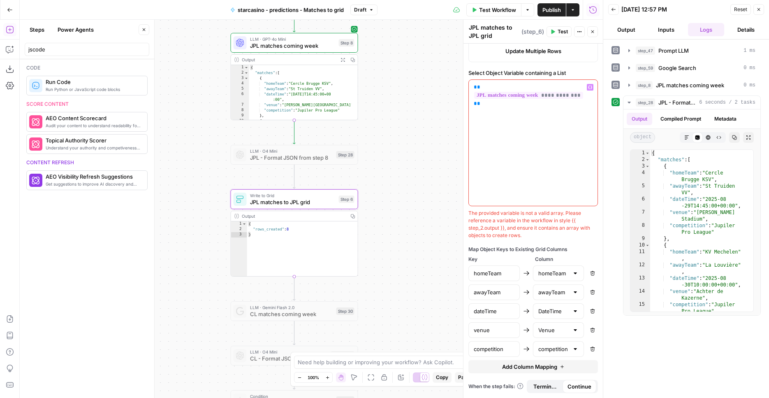
click at [488, 279] on div "homeTeam" at bounding box center [493, 273] width 51 height 16
click at [514, 150] on div "**********" at bounding box center [533, 143] width 129 height 126
click at [342, 186] on span "Test" at bounding box center [346, 183] width 10 height 7
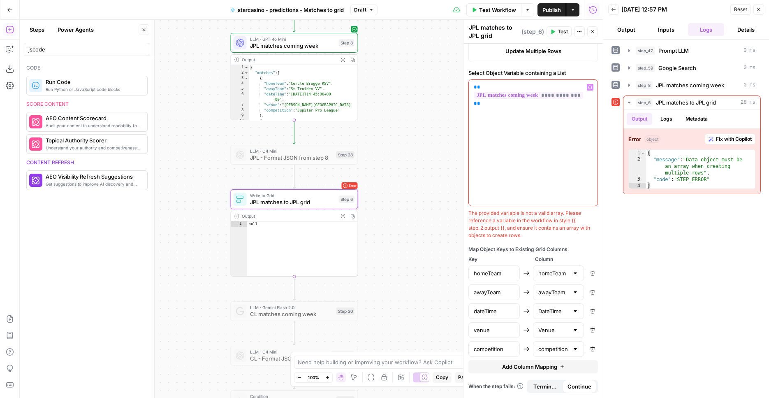
click at [534, 98] on span "**********" at bounding box center [528, 95] width 109 height 7
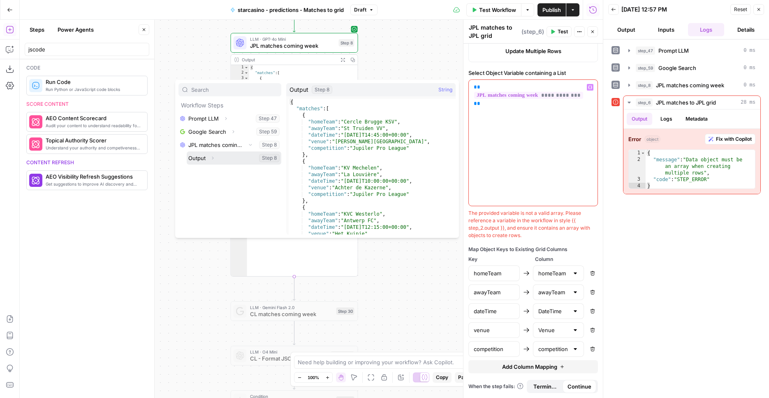
click at [215, 157] on button "Expand" at bounding box center [212, 158] width 11 height 11
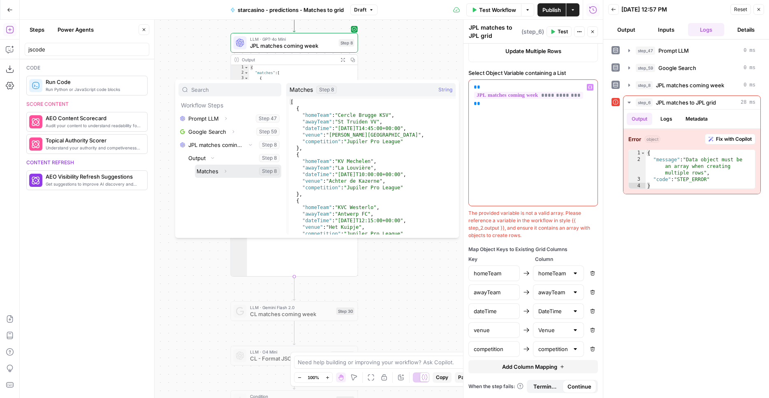
click at [217, 172] on button "Select variable Matches" at bounding box center [238, 170] width 86 height 13
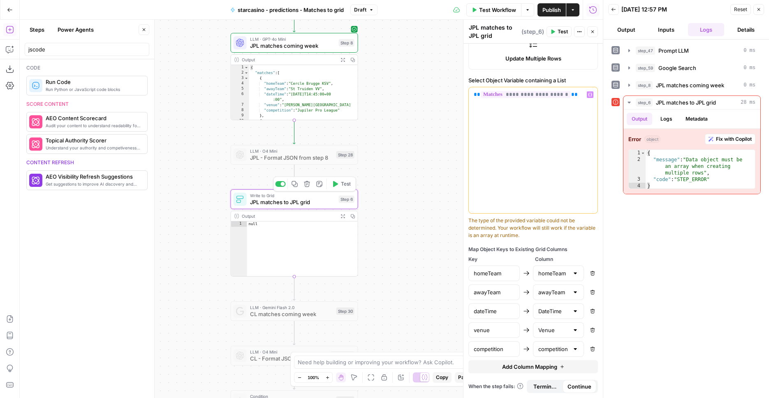
click at [339, 187] on button "Test" at bounding box center [341, 183] width 25 height 11
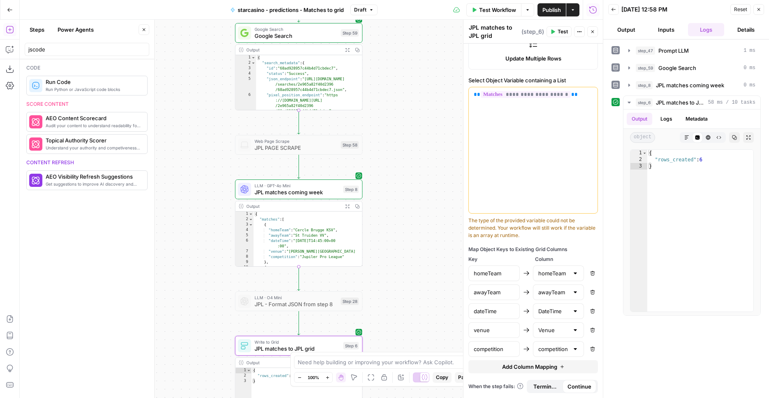
drag, startPoint x: 400, startPoint y: 160, endPoint x: 405, endPoint y: 317, distance: 156.3
click at [405, 317] on div "**********" at bounding box center [311, 209] width 583 height 378
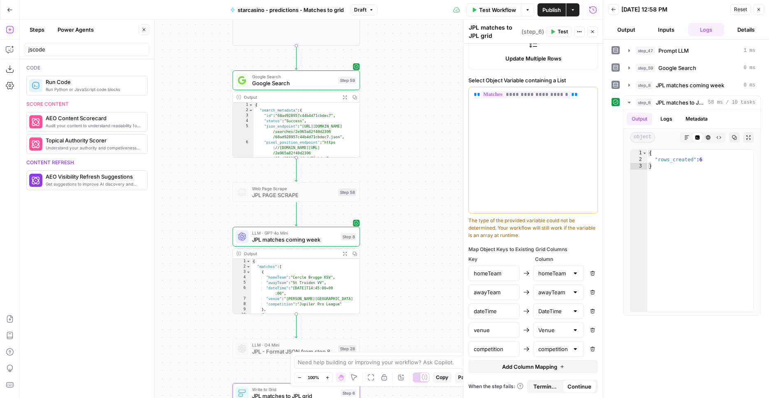
drag, startPoint x: 415, startPoint y: 204, endPoint x: 420, endPoint y: 283, distance: 79.9
click at [420, 283] on div "**********" at bounding box center [311, 209] width 583 height 378
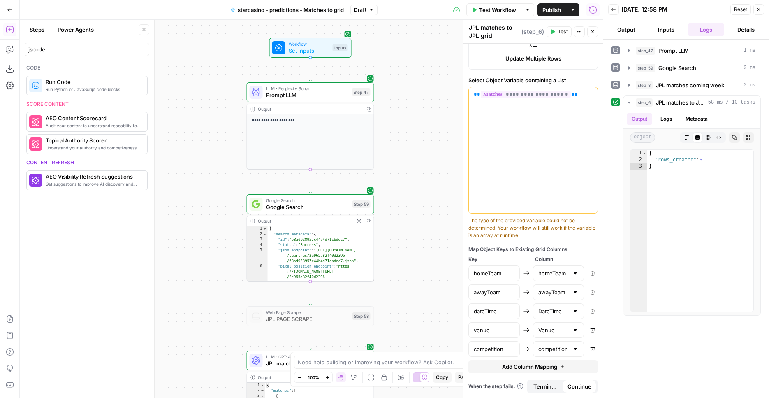
drag, startPoint x: 407, startPoint y: 133, endPoint x: 416, endPoint y: 193, distance: 60.7
click at [416, 193] on div "**********" at bounding box center [311, 209] width 583 height 378
click at [334, 209] on span "Google Search" at bounding box center [307, 207] width 83 height 8
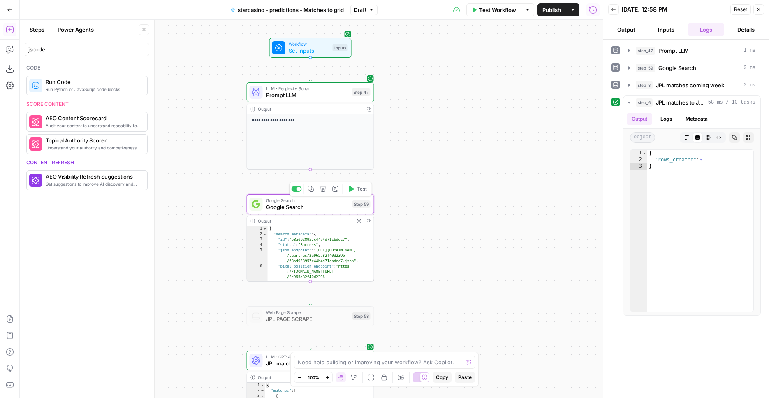
type textarea "Google Search"
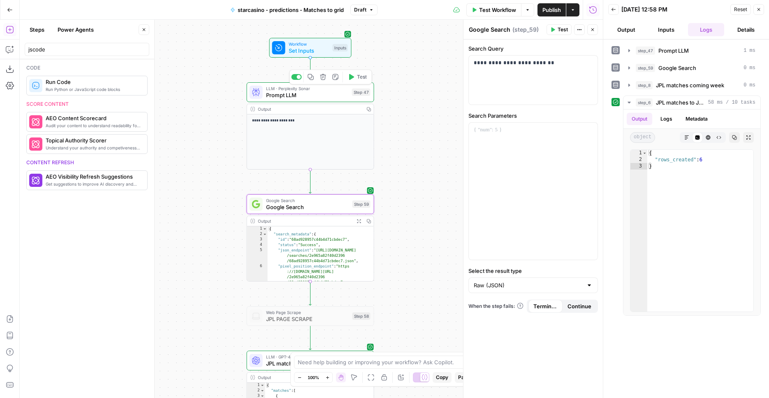
click at [296, 79] on div at bounding box center [296, 77] width 10 height 6
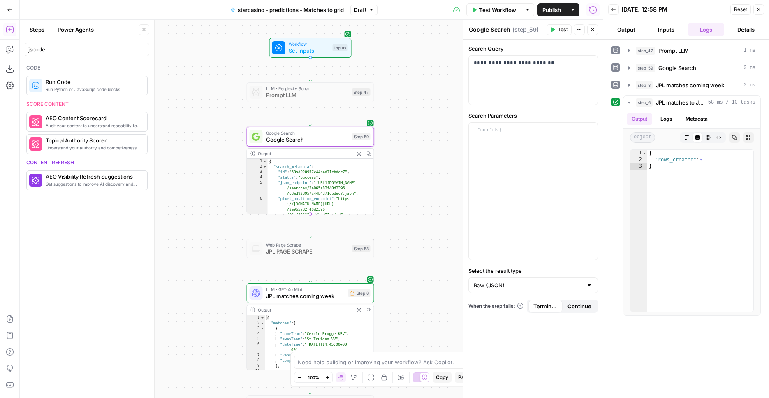
click at [420, 113] on div "false true Workflow Set Inputs Inputs LLM · Perplexity Sonar Prompt LLM Step 47…" at bounding box center [311, 209] width 583 height 378
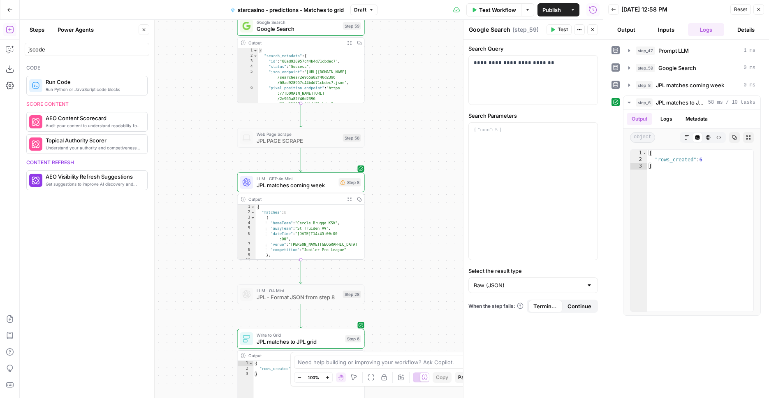
drag, startPoint x: 418, startPoint y: 205, endPoint x: 408, endPoint y: 95, distance: 110.2
click at [409, 95] on div "false true Workflow Set Inputs Inputs LLM · Perplexity Sonar Prompt LLM Step 47…" at bounding box center [311, 209] width 583 height 378
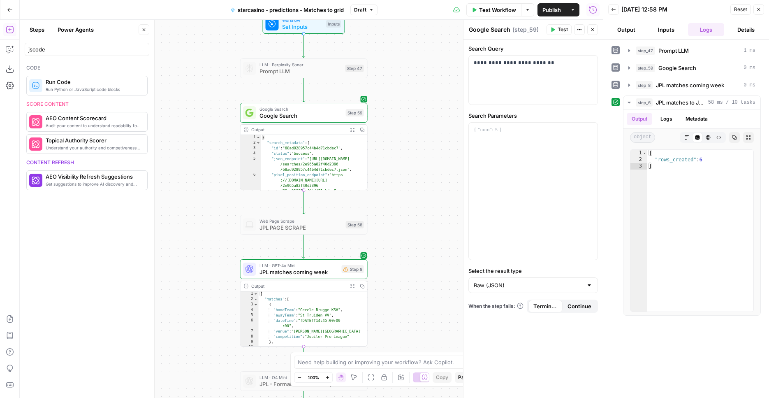
drag, startPoint x: 373, startPoint y: 105, endPoint x: 366, endPoint y: 171, distance: 66.2
click at [375, 178] on div "false true Workflow Set Inputs Inputs LLM · Perplexity Sonar Prompt LLM Step 47…" at bounding box center [311, 209] width 583 height 378
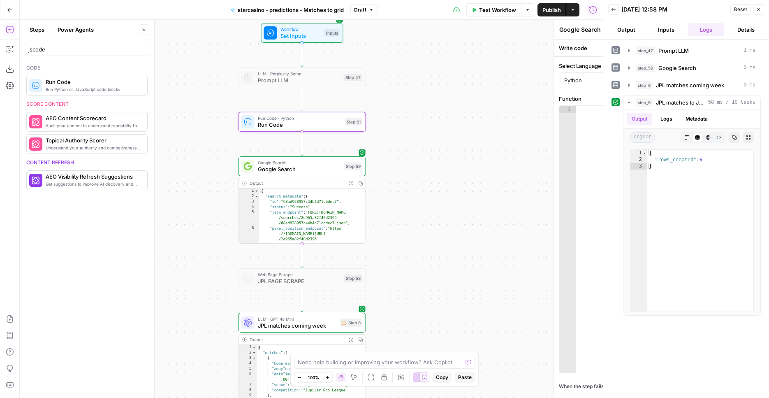
type textarea "Run Code"
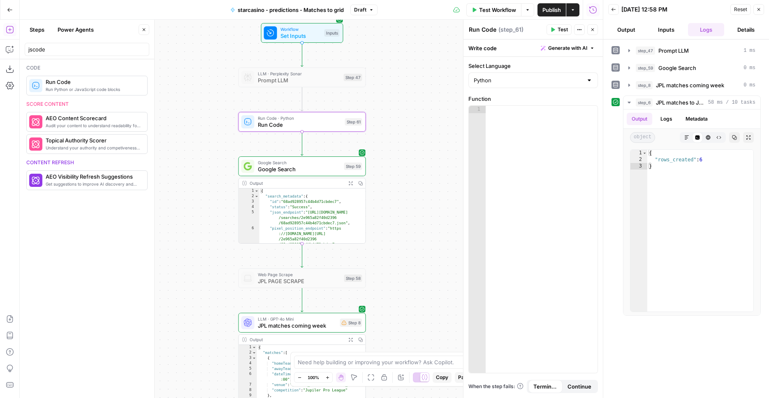
click at [560, 50] on span "Generate with AI" at bounding box center [567, 47] width 39 height 7
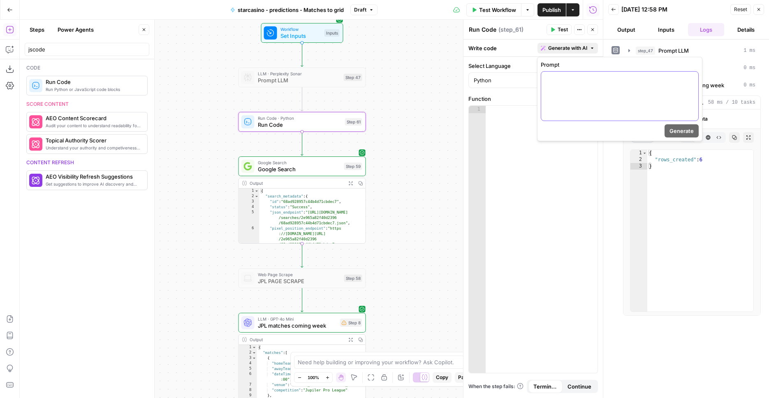
click at [572, 78] on p at bounding box center [619, 79] width 147 height 8
drag, startPoint x: 564, startPoint y: 80, endPoint x: 571, endPoint y: 81, distance: 7.4
click at [564, 80] on p "**********" at bounding box center [619, 79] width 147 height 8
click at [675, 129] on span "Generate" at bounding box center [681, 131] width 24 height 8
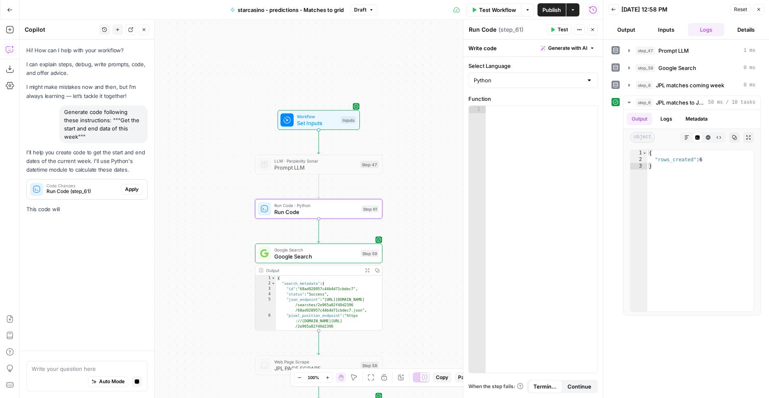
scroll to position [0, 0]
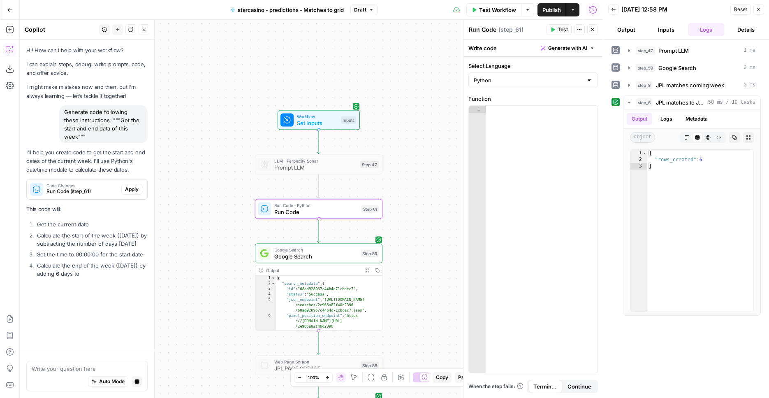
click at [134, 185] on span "Apply" at bounding box center [132, 188] width 14 height 7
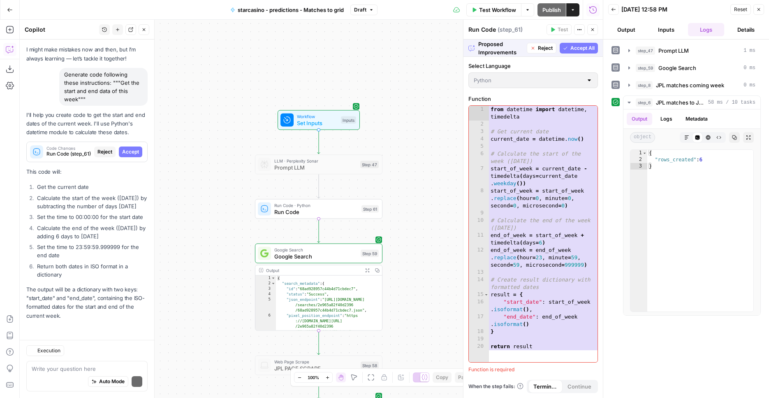
click at [579, 46] on span "Accept All" at bounding box center [582, 47] width 24 height 7
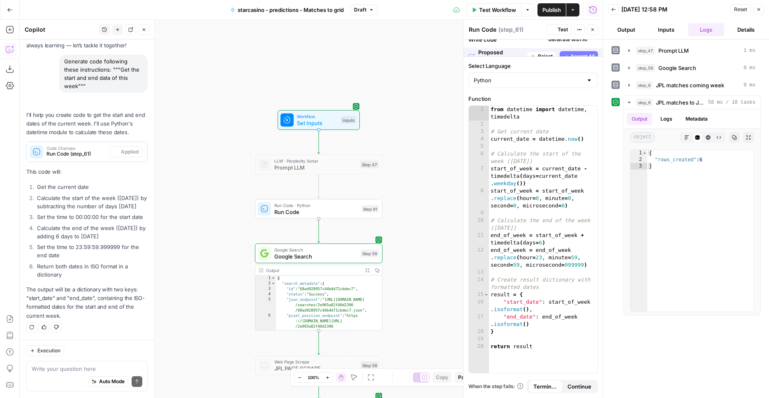
scroll to position [67, 0]
click at [371, 191] on span "Test" at bounding box center [370, 193] width 10 height 7
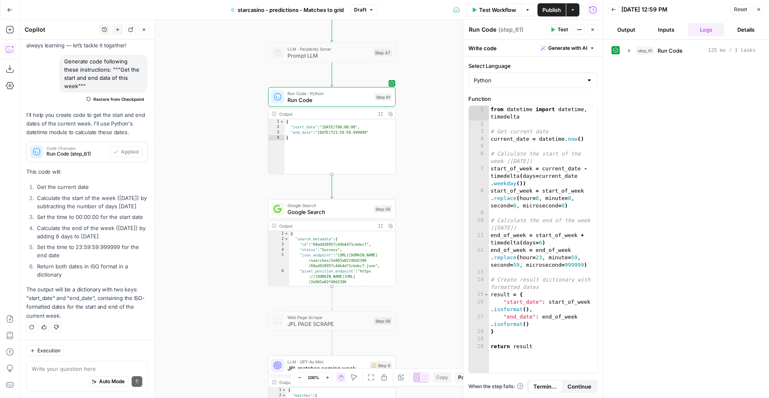
drag, startPoint x: 420, startPoint y: 232, endPoint x: 433, endPoint y: 120, distance: 112.6
click at [433, 120] on div "false true Workflow Set Inputs Inputs LLM · Perplexity Sonar Prompt LLM Step 47…" at bounding box center [311, 209] width 583 height 378
click at [350, 206] on span "Google Search" at bounding box center [328, 205] width 83 height 7
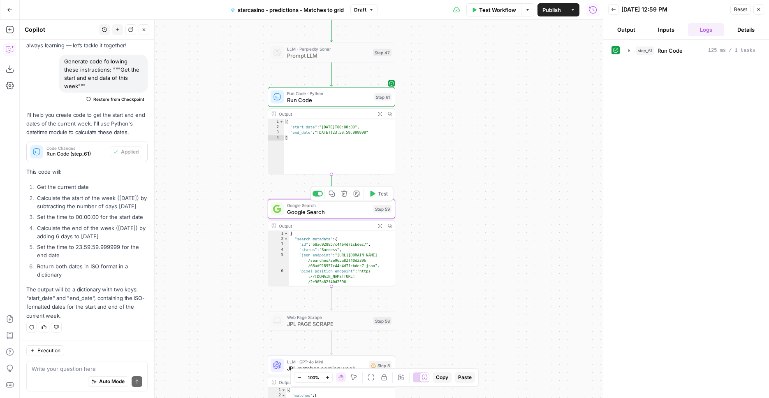
type textarea "Google Search"
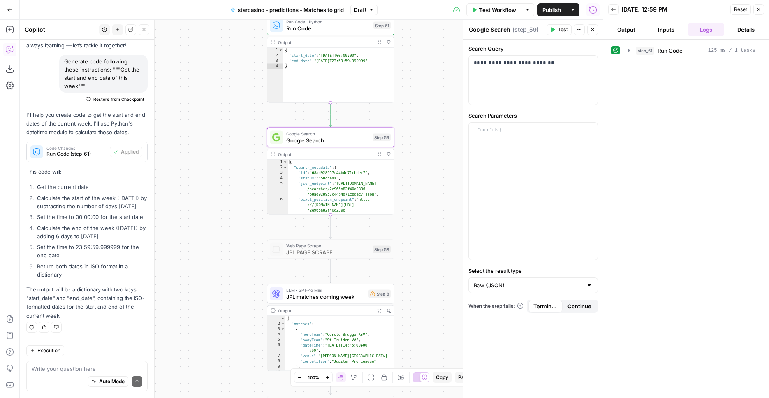
drag, startPoint x: 414, startPoint y: 299, endPoint x: 407, endPoint y: 213, distance: 87.1
click at [407, 212] on div "false true Workflow Set Inputs Inputs LLM · Perplexity Sonar Prompt LLM Step 47…" at bounding box center [311, 209] width 583 height 378
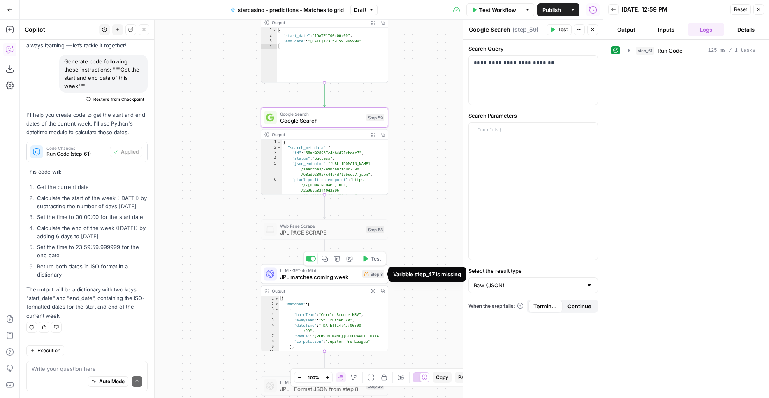
click at [353, 276] on span "JPL matches coming week" at bounding box center [319, 277] width 79 height 8
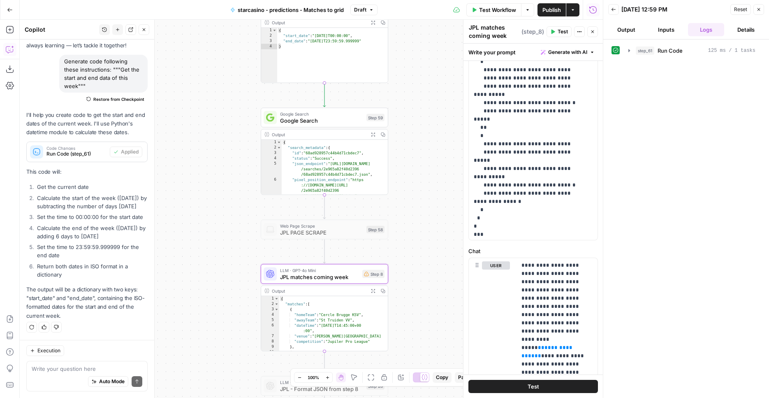
scroll to position [326, 0]
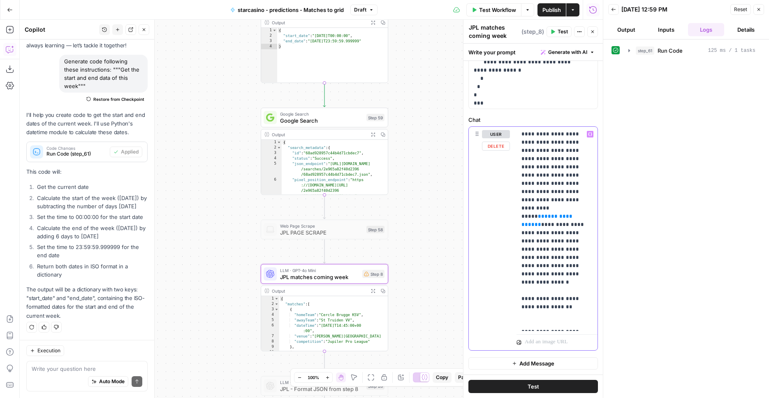
drag, startPoint x: 569, startPoint y: 209, endPoint x: 524, endPoint y: 208, distance: 44.8
click at [524, 208] on p "**********" at bounding box center [553, 228] width 65 height 197
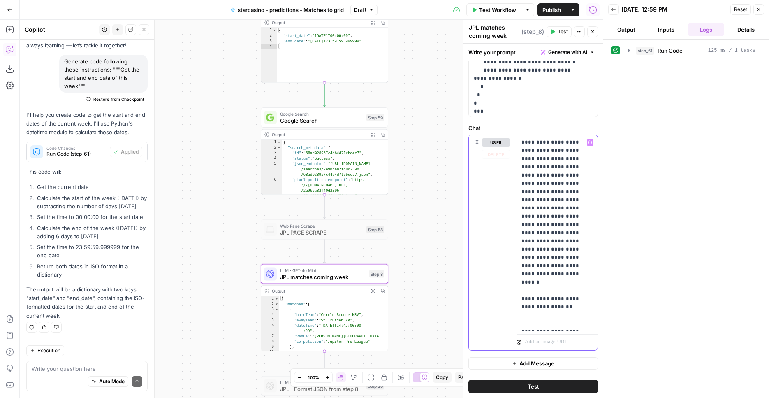
click at [588, 143] on icon "button" at bounding box center [590, 142] width 4 height 4
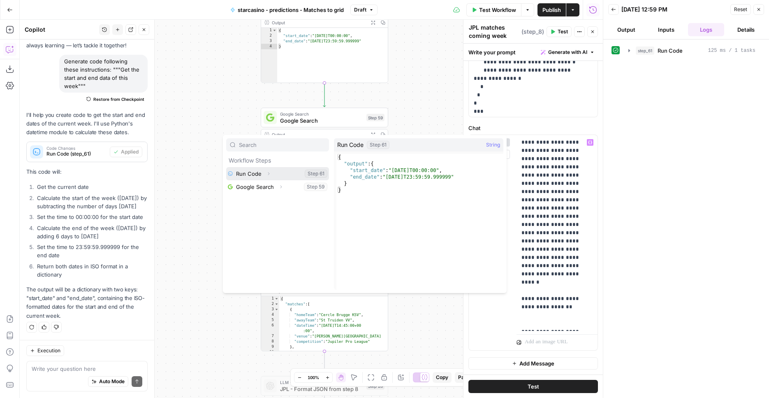
click at [268, 175] on icon "button" at bounding box center [268, 173] width 5 height 5
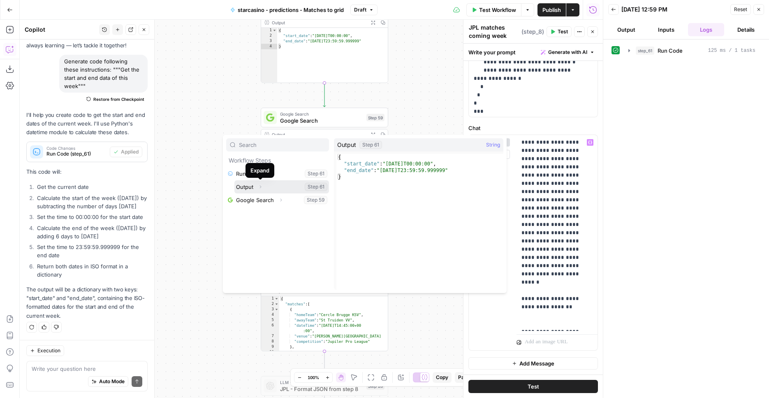
click at [268, 187] on button "Select variable Output" at bounding box center [281, 186] width 95 height 13
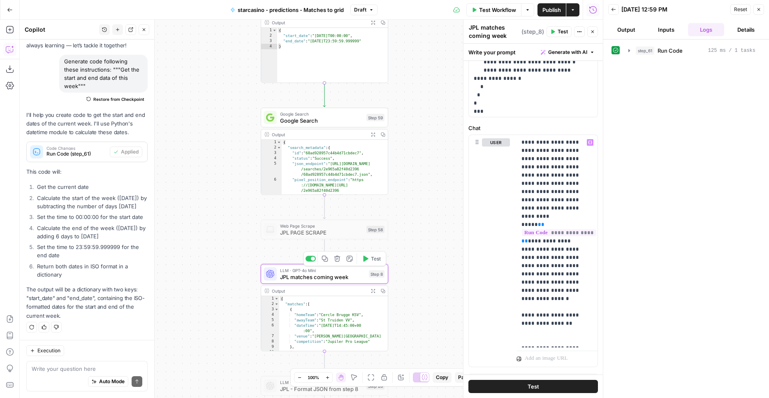
click at [362, 261] on icon "button" at bounding box center [365, 258] width 7 height 7
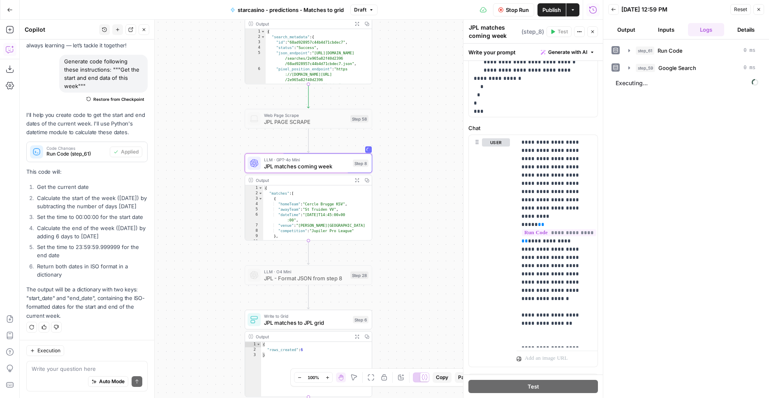
drag, startPoint x: 422, startPoint y: 229, endPoint x: 406, endPoint y: 118, distance: 111.4
click at [406, 118] on div "false true Workflow Set Inputs Inputs LLM · Perplexity Sonar Prompt LLM Step 47…" at bounding box center [311, 209] width 583 height 378
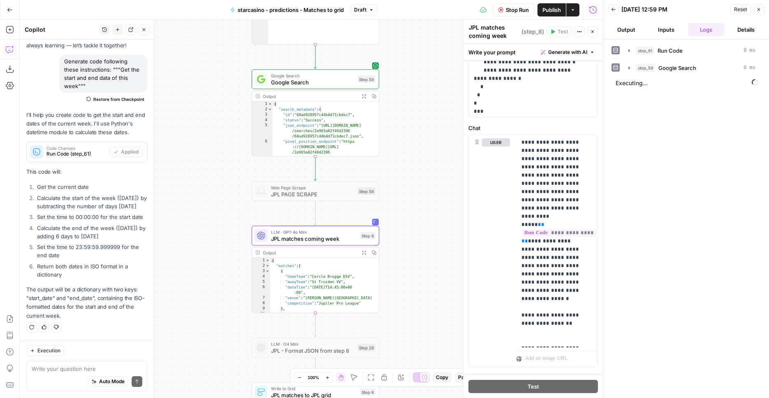
drag, startPoint x: 405, startPoint y: 169, endPoint x: 410, endPoint y: 194, distance: 26.0
click at [410, 194] on div "false true Workflow Set Inputs Inputs LLM · Perplexity Sonar Prompt LLM Step 47…" at bounding box center [311, 209] width 583 height 378
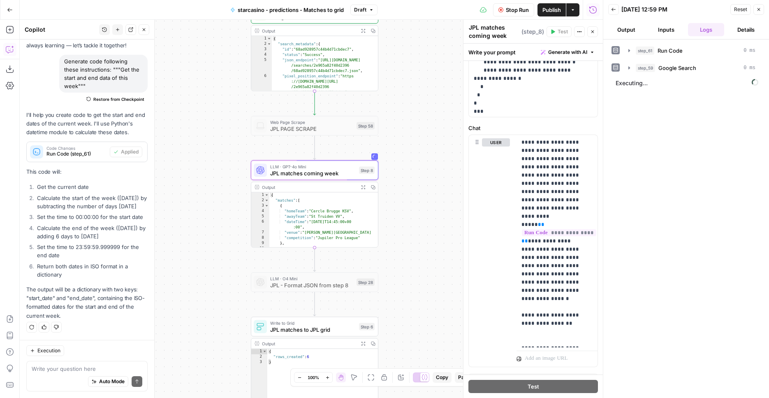
drag, startPoint x: 407, startPoint y: 237, endPoint x: 405, endPoint y: 205, distance: 32.1
click at [405, 205] on div "false true Workflow Set Inputs Inputs LLM · Perplexity Sonar Prompt LLM Step 47…" at bounding box center [311, 209] width 583 height 378
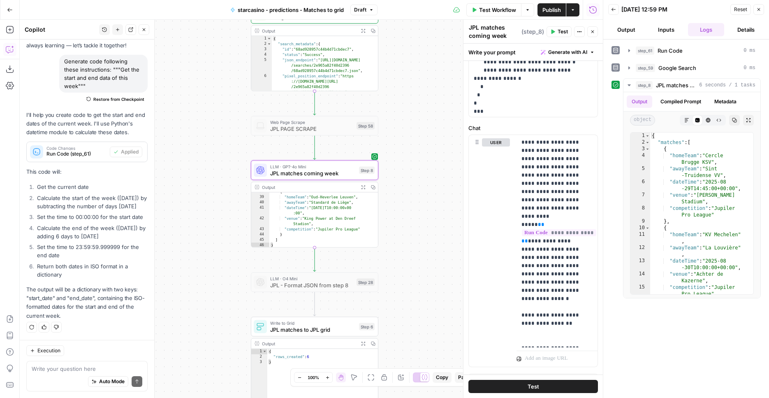
scroll to position [229, 0]
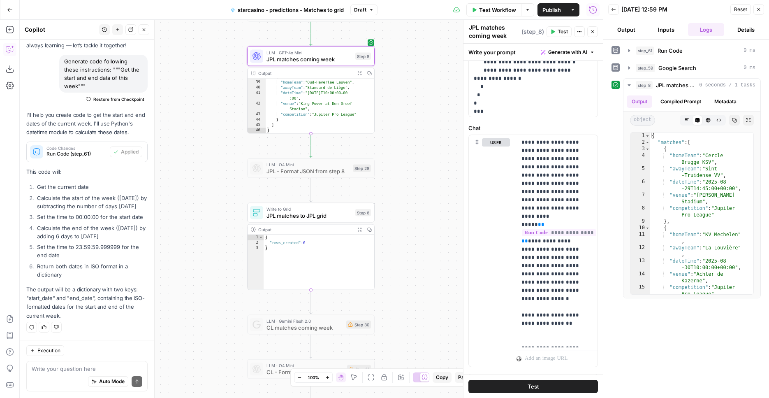
drag, startPoint x: 412, startPoint y: 229, endPoint x: 408, endPoint y: 116, distance: 113.1
click at [408, 116] on div "false true Workflow Set Inputs Inputs LLM · Perplexity Sonar Prompt LLM Step 47…" at bounding box center [311, 209] width 583 height 378
click at [355, 199] on button "Test" at bounding box center [357, 197] width 25 height 11
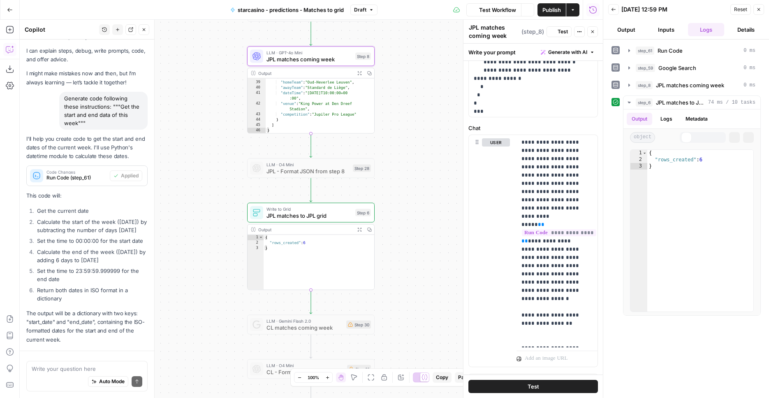
scroll to position [67, 0]
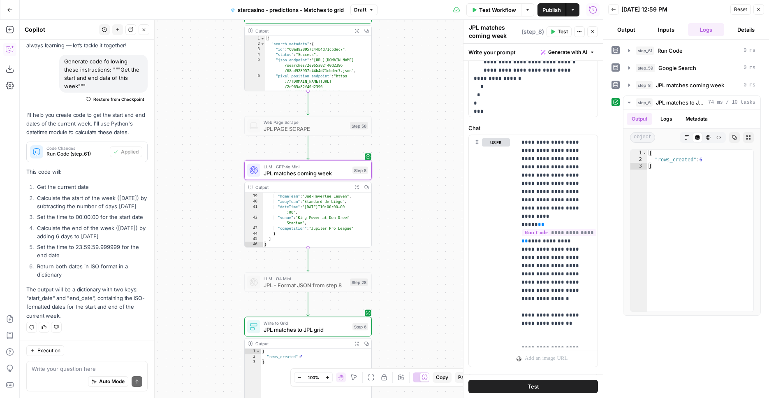
drag, startPoint x: 417, startPoint y: 209, endPoint x: 425, endPoint y: 293, distance: 84.7
click at [427, 300] on div "false true Workflow Set Inputs Inputs LLM · Perplexity Sonar Prompt LLM Step 47…" at bounding box center [311, 209] width 583 height 378
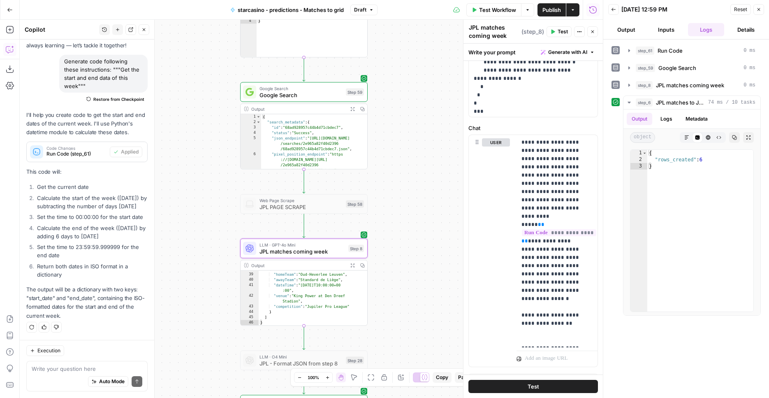
drag, startPoint x: 424, startPoint y: 165, endPoint x: 416, endPoint y: 280, distance: 115.4
click at [414, 301] on div "false true Workflow Set Inputs Inputs LLM · Perplexity Sonar Prompt LLM Step 47…" at bounding box center [311, 209] width 583 height 378
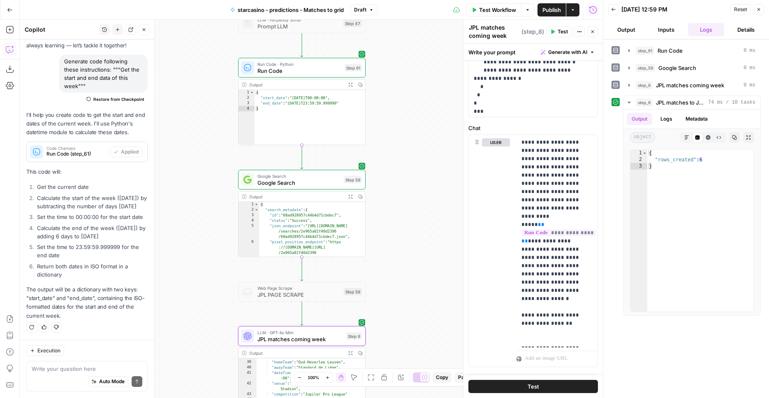
click at [555, 7] on span "Publish" at bounding box center [551, 10] width 19 height 8
click at [13, 13] on button "Go Back" at bounding box center [9, 9] width 15 height 15
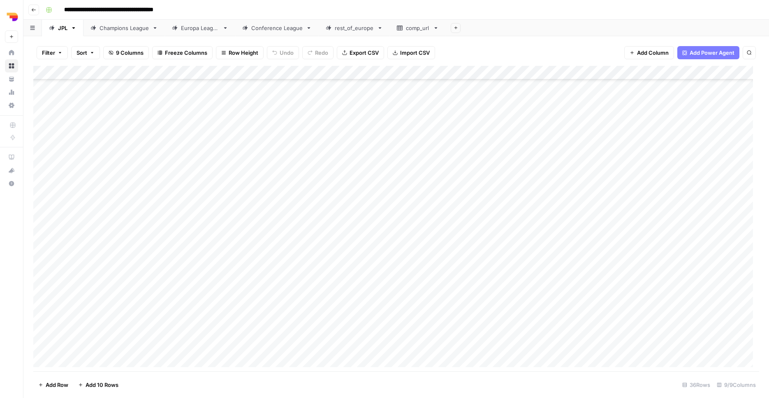
scroll to position [229, 0]
click at [515, 345] on div "Add Column" at bounding box center [396, 219] width 726 height 307
click at [513, 330] on div "Add Column" at bounding box center [396, 219] width 726 height 307
click at [515, 315] on div "Add Column" at bounding box center [396, 219] width 726 height 307
click at [516, 301] on div "Add Column" at bounding box center [396, 219] width 726 height 307
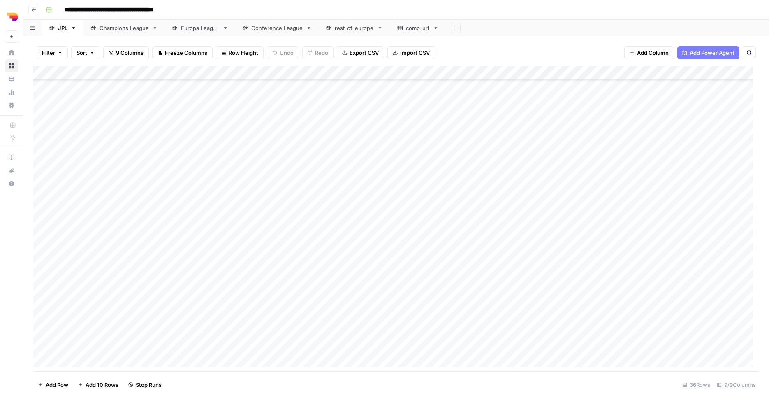
click at [516, 286] on div "Add Column" at bounding box center [396, 219] width 726 height 307
click at [44, 273] on div "Add Column" at bounding box center [396, 219] width 726 height 307
click at [45, 84] on div "Add Column" at bounding box center [396, 219] width 726 height 307
click at [51, 389] on button "Delete 31 Rows" at bounding box center [57, 384] width 49 height 13
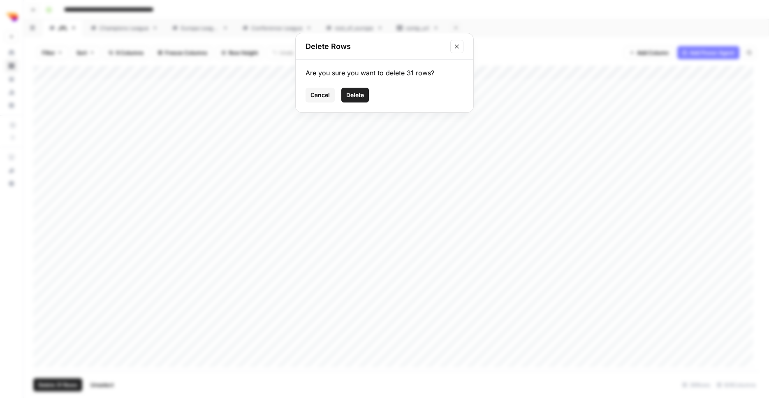
click at [355, 99] on button "Delete" at bounding box center [355, 95] width 28 height 15
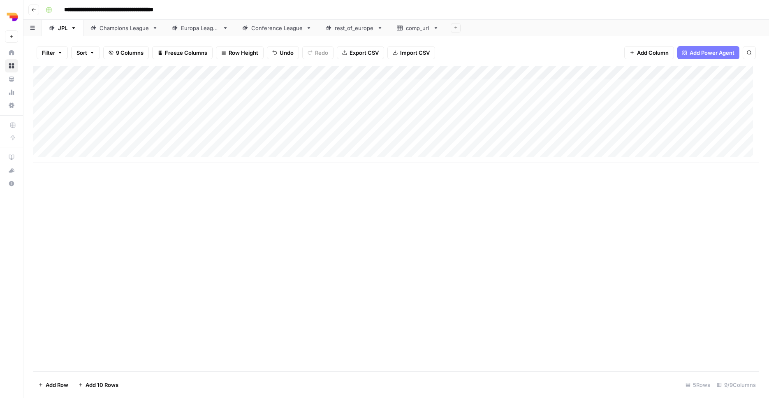
click at [257, 273] on div "Add Column" at bounding box center [396, 218] width 726 height 305
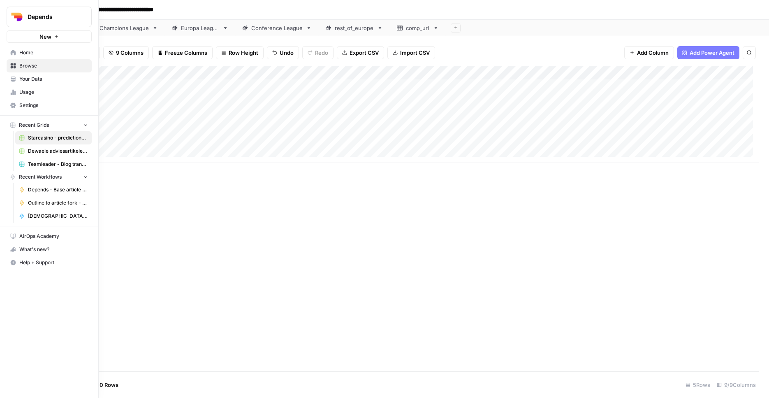
click at [25, 88] on span "Usage" at bounding box center [53, 91] width 69 height 7
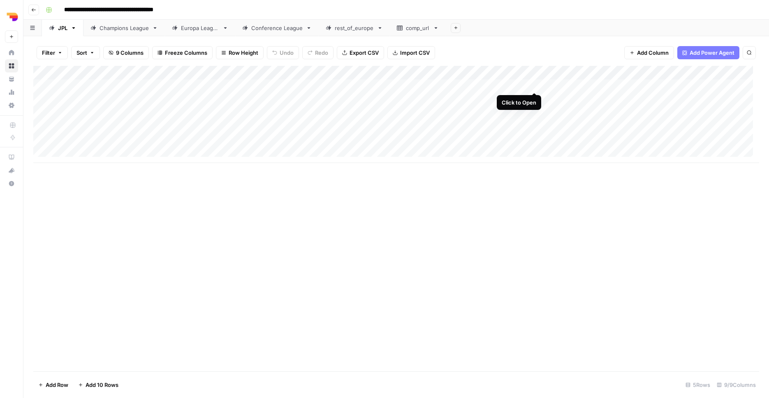
click at [533, 84] on div "Add Column" at bounding box center [396, 114] width 726 height 97
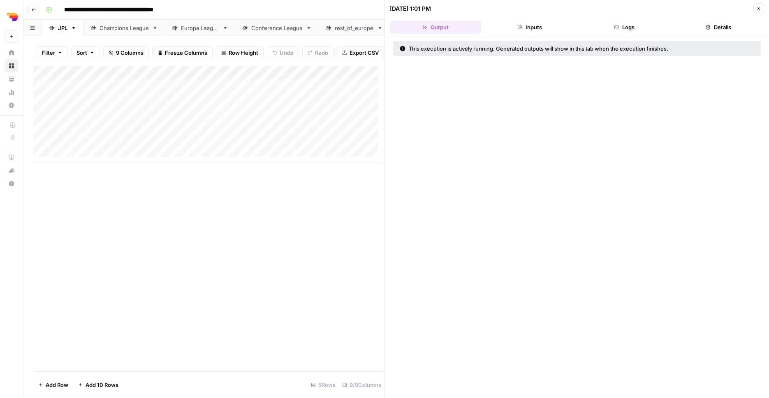
click at [532, 28] on button "Inputs" at bounding box center [529, 27] width 91 height 13
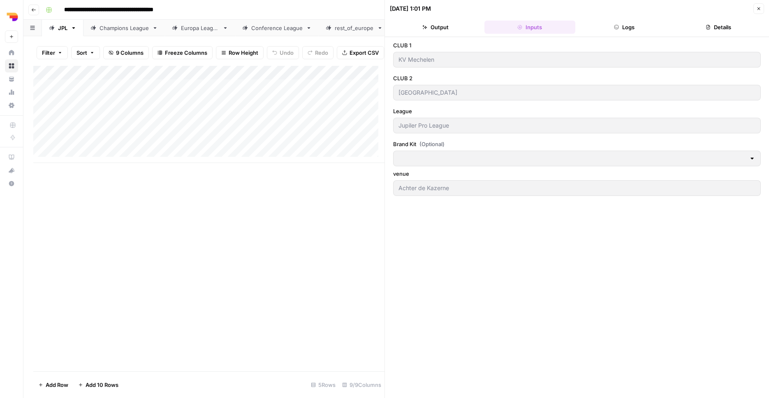
type input "Starcasino.nl - brandkit"
click at [632, 23] on button "Logs" at bounding box center [624, 27] width 91 height 13
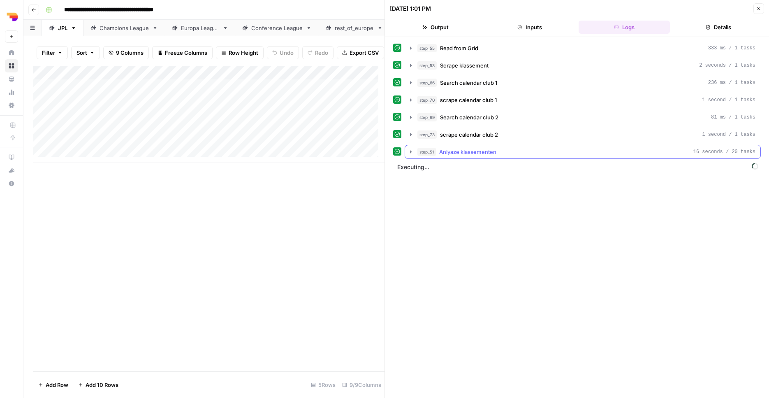
click at [470, 156] on button "step_51 Anlyaze klassementen 16 seconds / 20 tasks" at bounding box center [582, 151] width 355 height 13
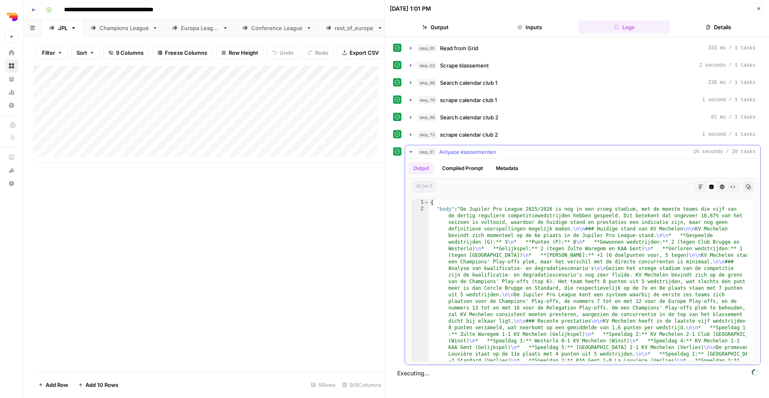
click at [471, 155] on span "Anlyaze klassementen" at bounding box center [467, 152] width 57 height 8
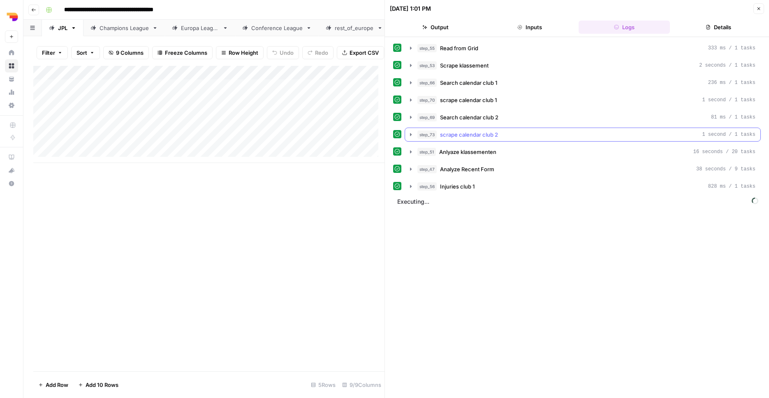
click at [484, 133] on span "scrape calendar club 2" at bounding box center [469, 134] width 58 height 8
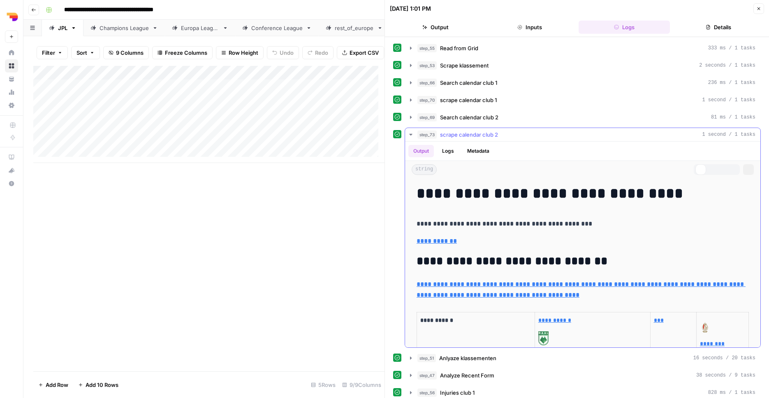
click at [484, 133] on span "scrape calendar club 2" at bounding box center [469, 134] width 58 height 8
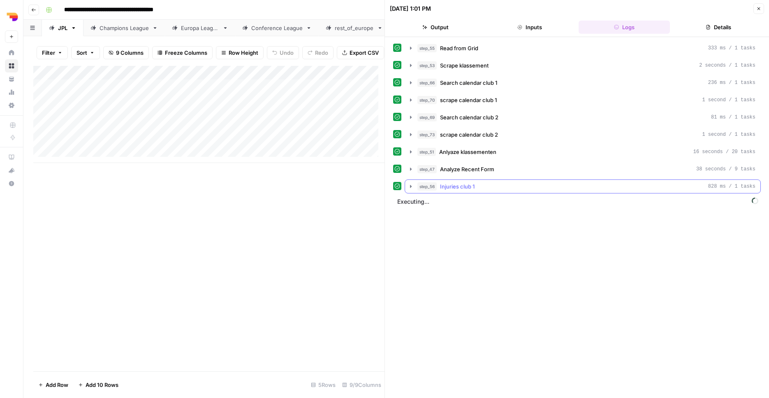
click at [486, 189] on div "step_56 Injuries club 1 828 ms / 1 tasks" at bounding box center [586, 186] width 338 height 8
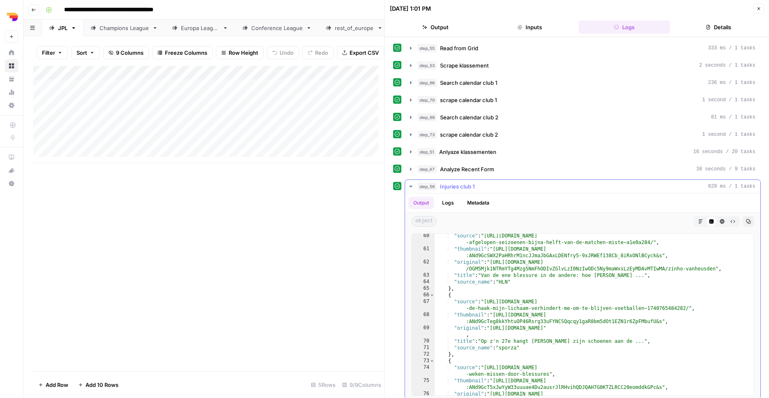
scroll to position [584, 0]
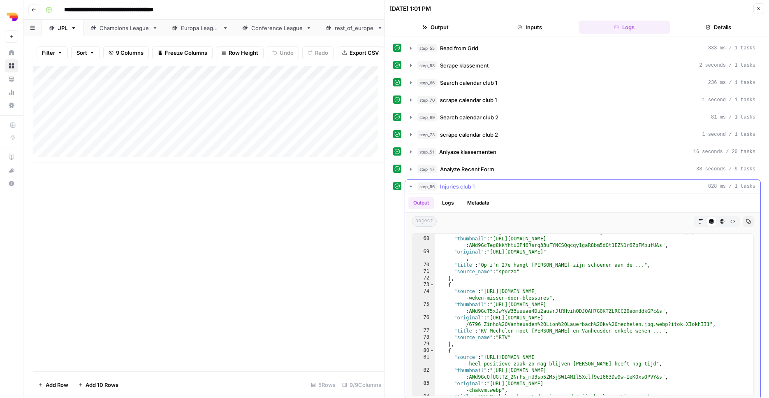
click at [489, 186] on div "step_56 Injuries club 1 828 ms / 1 tasks" at bounding box center [586, 186] width 338 height 8
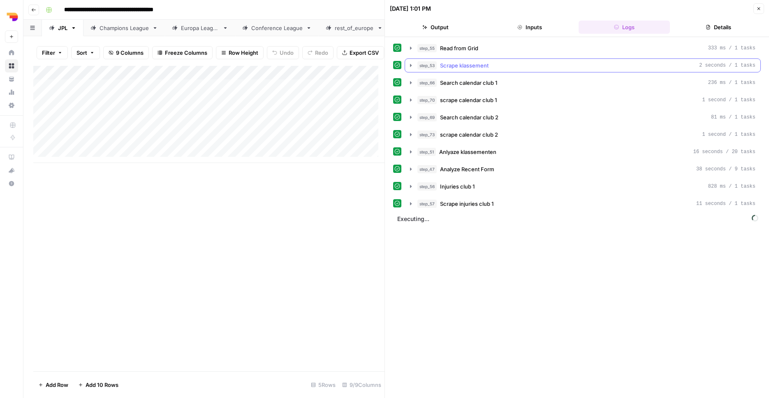
click at [503, 67] on div "step_53 Scrape klassement 2 seconds / 1 tasks" at bounding box center [586, 65] width 338 height 8
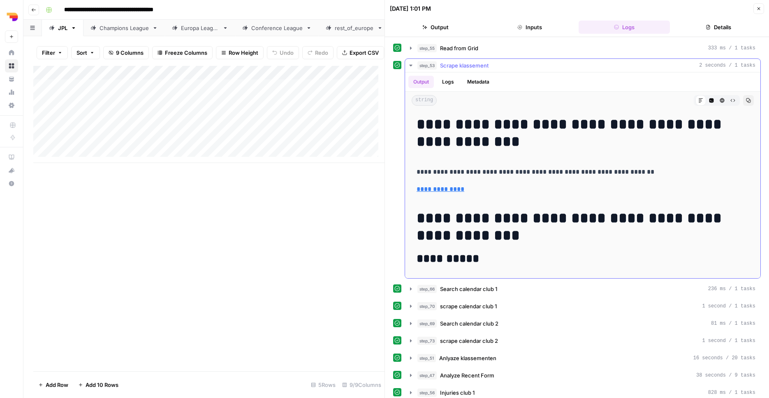
click at [503, 67] on div "step_53 Scrape klassement 2 seconds / 1 tasks" at bounding box center [586, 65] width 338 height 8
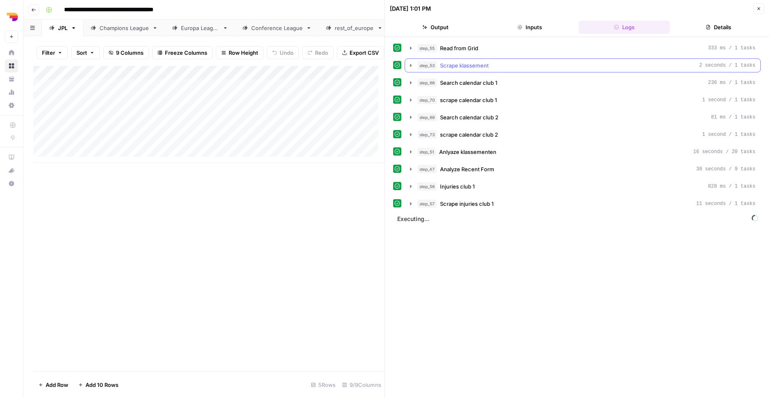
click at [503, 67] on div "step_53 Scrape klassement 2 seconds / 1 tasks" at bounding box center [586, 65] width 338 height 8
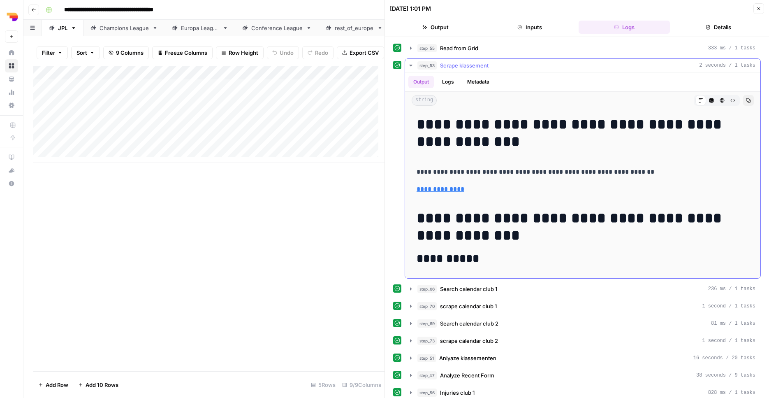
click at [503, 67] on div "step_53 Scrape klassement 2 seconds / 1 tasks" at bounding box center [586, 65] width 338 height 8
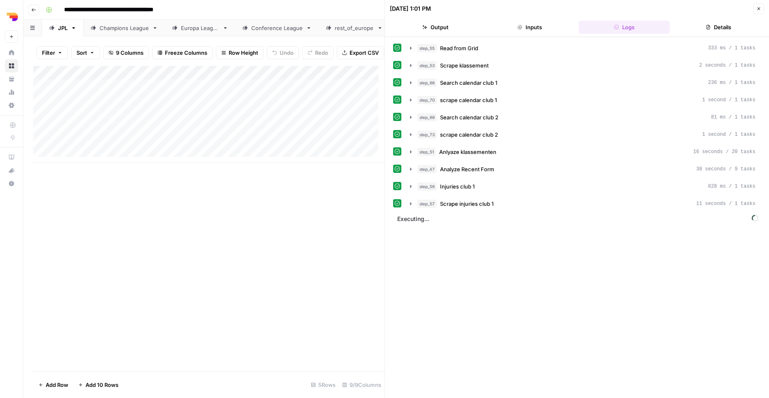
click at [211, 222] on div "Add Column" at bounding box center [208, 218] width 351 height 305
click at [493, 201] on span "Scrape injuries club 1" at bounding box center [466, 203] width 53 height 8
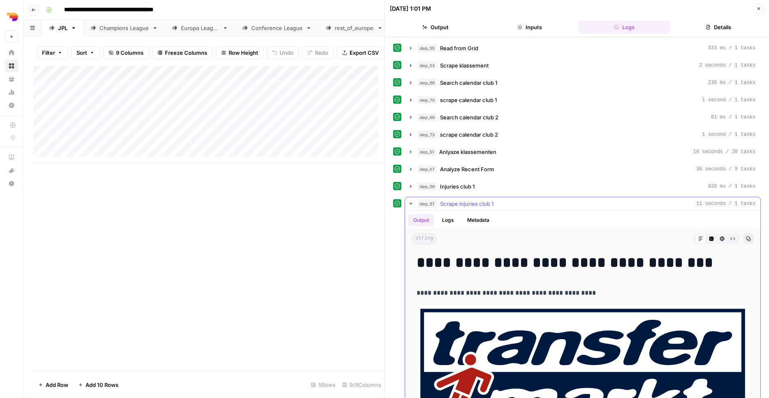
click at [493, 199] on span "Scrape injuries club 1" at bounding box center [466, 203] width 53 height 8
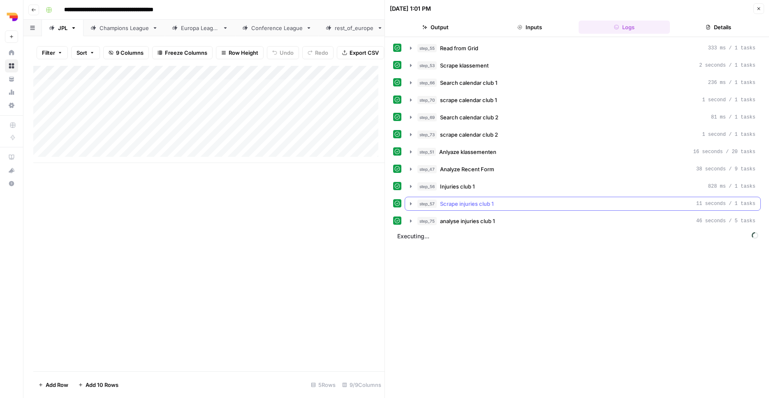
click at [558, 207] on div "step_57 Scrape injuries club 1 11 seconds / 1 tasks" at bounding box center [586, 203] width 338 height 8
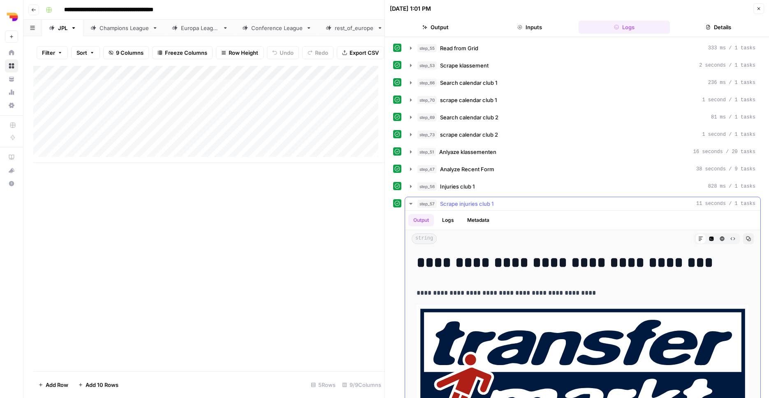
click at [559, 206] on div "step_57 Scrape injuries club 1 11 seconds / 1 tasks" at bounding box center [586, 203] width 338 height 8
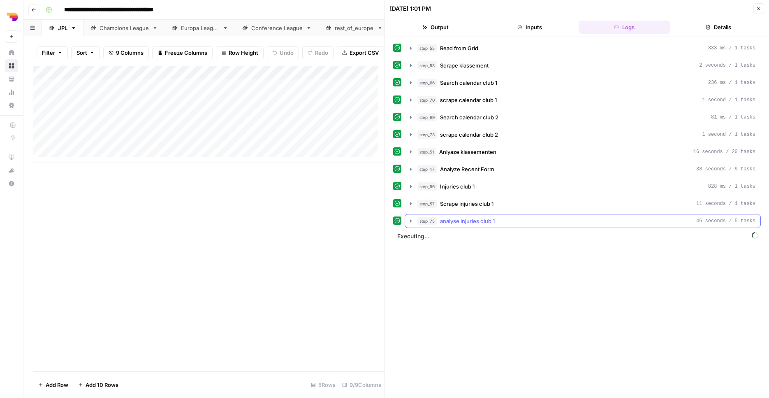
click at [544, 217] on div "step_75 analyse injuries club 1 46 seconds / 5 tasks" at bounding box center [586, 221] width 338 height 8
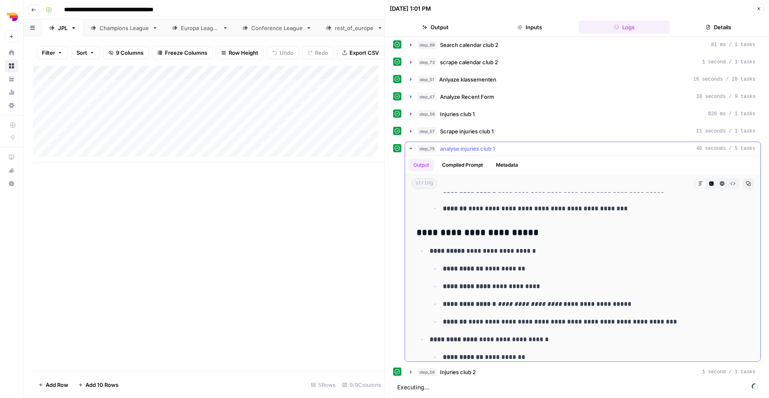
scroll to position [0, 0]
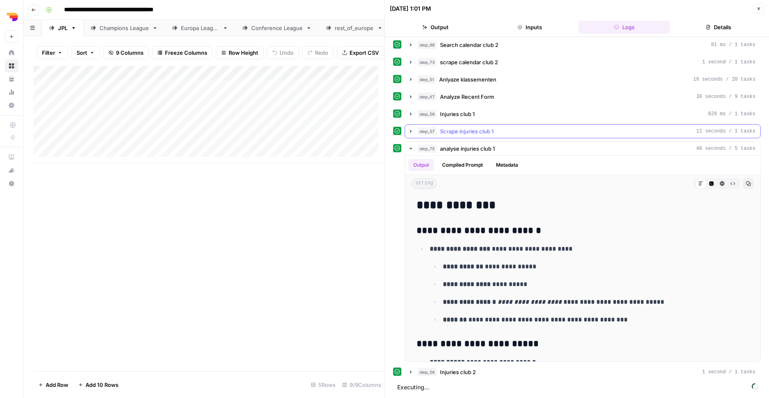
click at [562, 135] on div "step_57 Scrape injuries club 1 11 seconds / 1 tasks" at bounding box center [586, 131] width 338 height 8
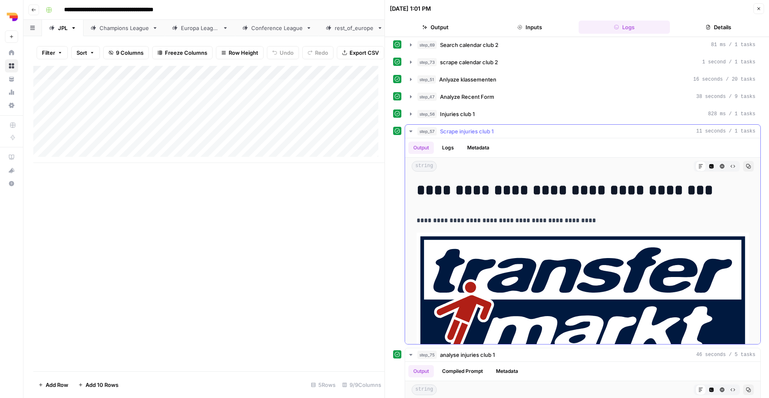
click at [562, 135] on div "step_57 Scrape injuries club 1 11 seconds / 1 tasks" at bounding box center [586, 131] width 338 height 8
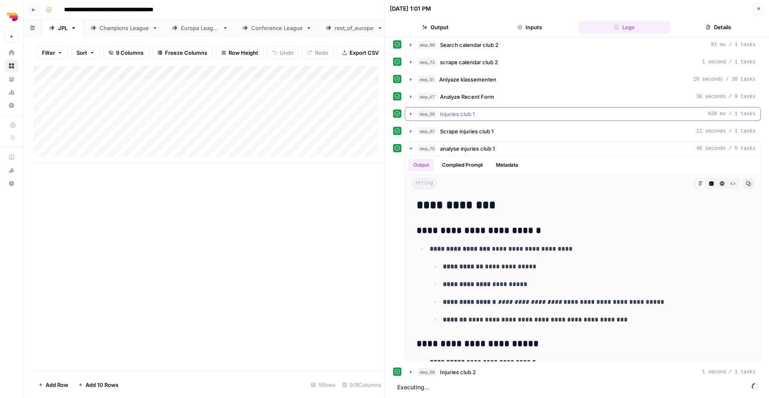
click at [571, 117] on div "step_56 Injuries club 1 828 ms / 1 tasks" at bounding box center [586, 114] width 338 height 8
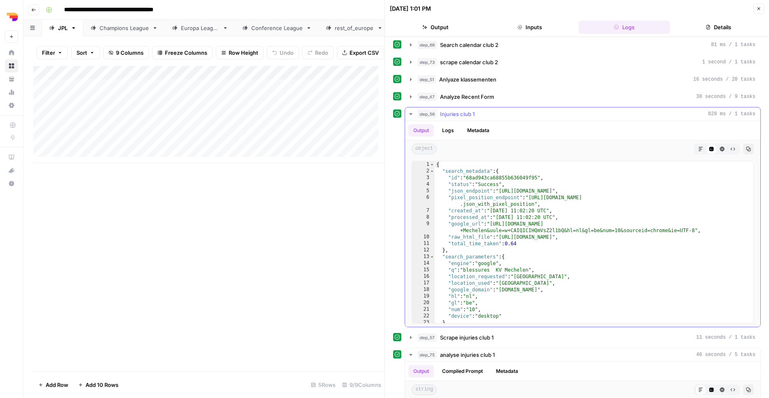
click at [571, 117] on div "step_56 Injuries club 1 828 ms / 1 tasks" at bounding box center [586, 114] width 338 height 8
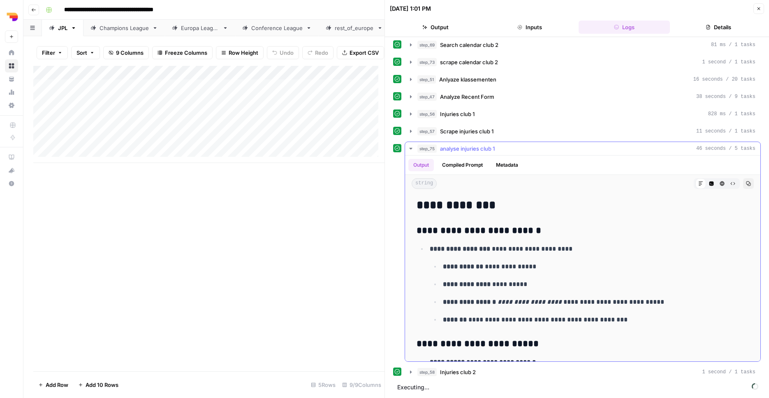
scroll to position [336, 0]
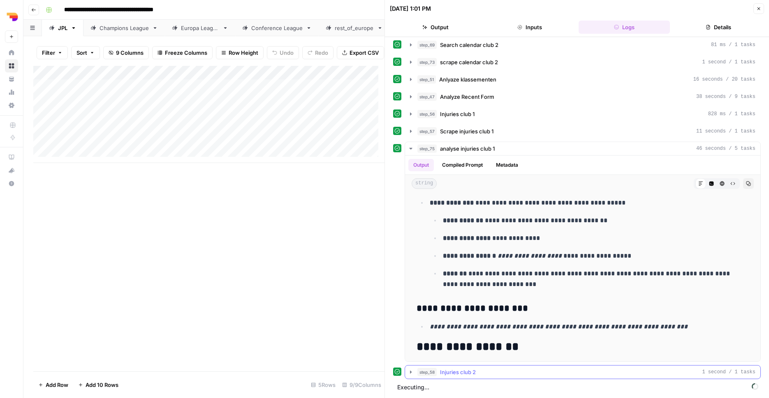
click at [490, 373] on div "step_58 Injuries club 2 1 second / 1 tasks" at bounding box center [586, 372] width 338 height 8
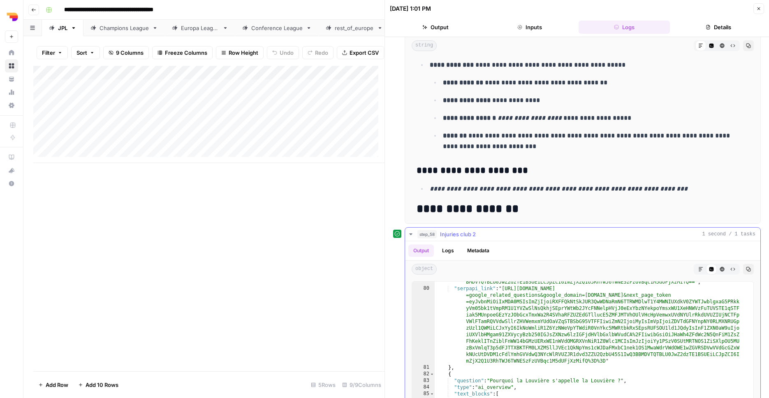
scroll to position [627, 0]
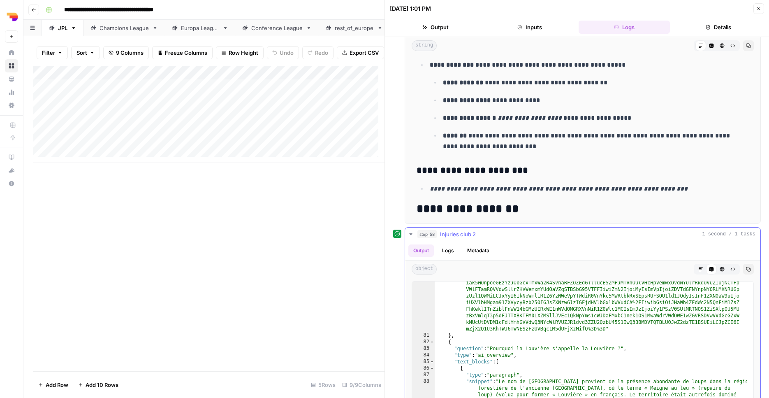
click at [530, 239] on button "step_58 Injuries club 2 1 second / 1 tasks" at bounding box center [582, 233] width 355 height 13
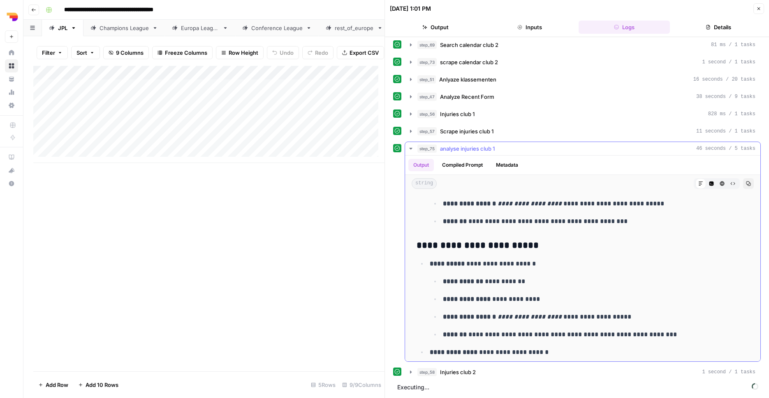
scroll to position [0, 0]
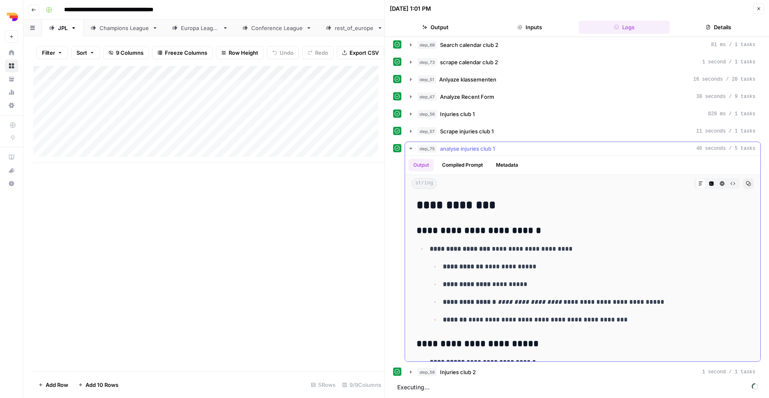
click at [519, 150] on div "step_75 analyse injuries club 1 46 seconds / 5 tasks" at bounding box center [586, 148] width 338 height 8
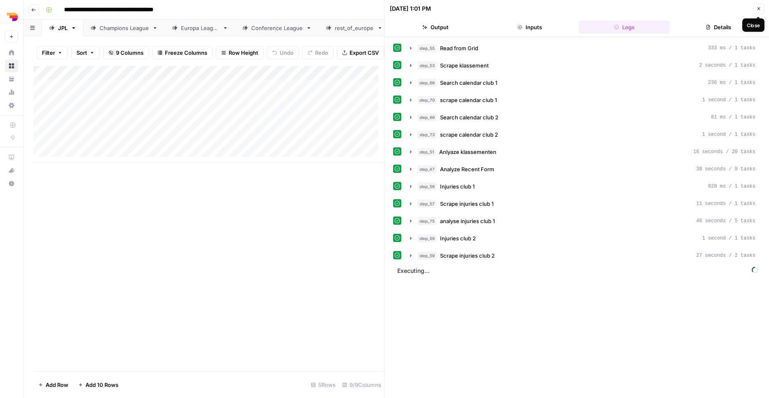
click at [761, 9] on button "Close" at bounding box center [758, 8] width 11 height 11
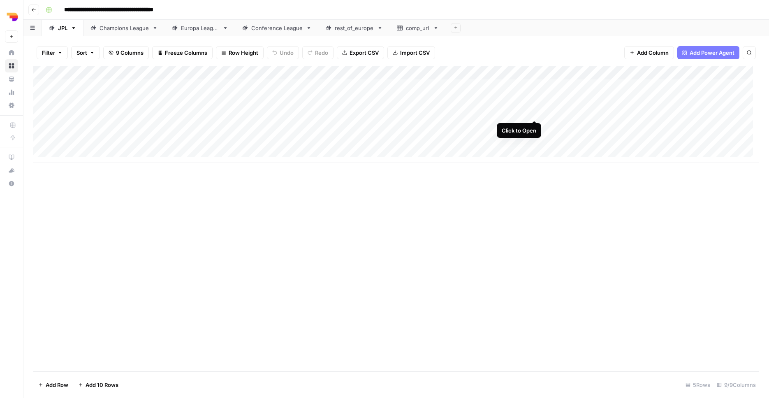
click at [537, 113] on div "Add Column" at bounding box center [396, 114] width 726 height 97
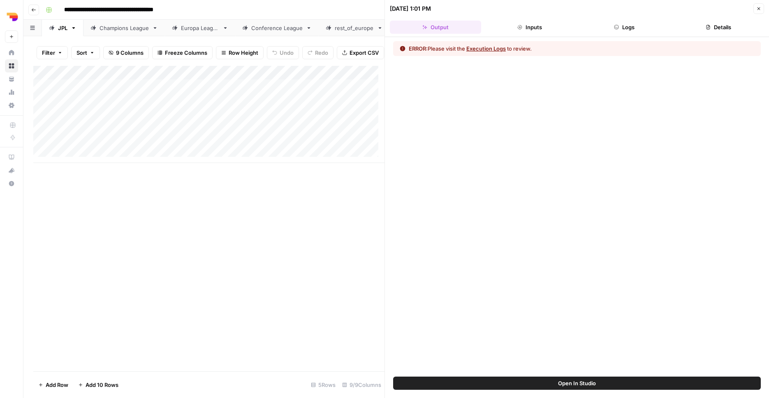
click at [629, 31] on button "Logs" at bounding box center [624, 27] width 91 height 13
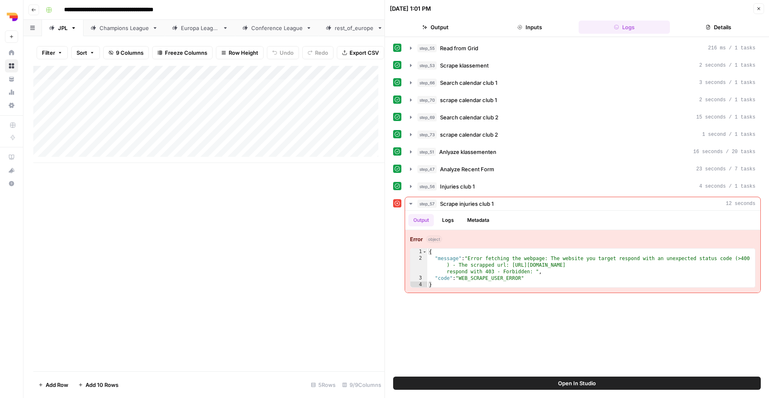
click at [579, 381] on span "Open In Studio" at bounding box center [577, 383] width 38 height 8
click at [759, 8] on icon "button" at bounding box center [758, 8] width 5 height 5
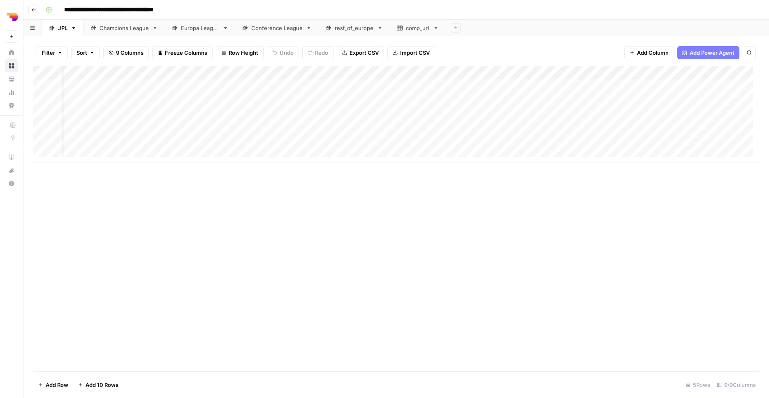
scroll to position [0, 68]
click at [477, 113] on div "Add Column" at bounding box center [396, 114] width 726 height 97
click at [624, 124] on div "Add Column" at bounding box center [396, 114] width 726 height 97
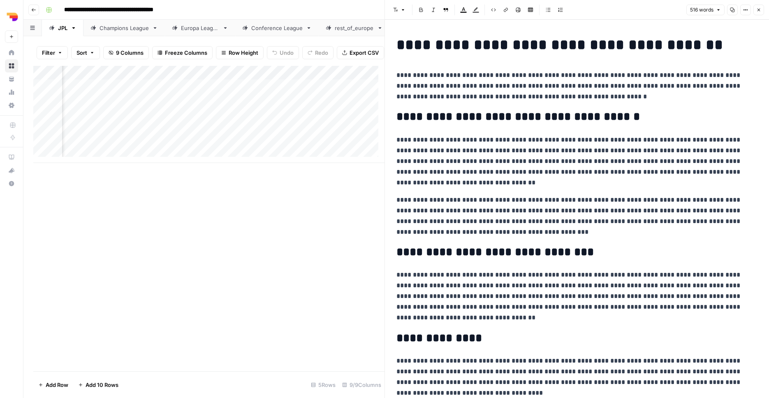
click at [761, 9] on button "Close" at bounding box center [758, 10] width 11 height 11
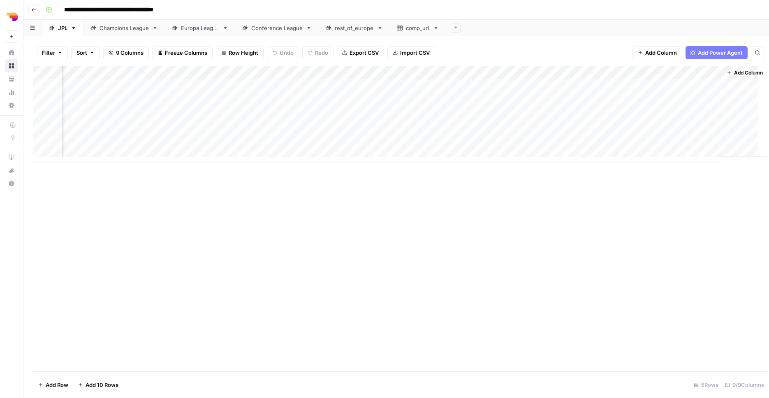
scroll to position [0, 58]
click at [634, 139] on div "Add Column" at bounding box center [396, 114] width 726 height 97
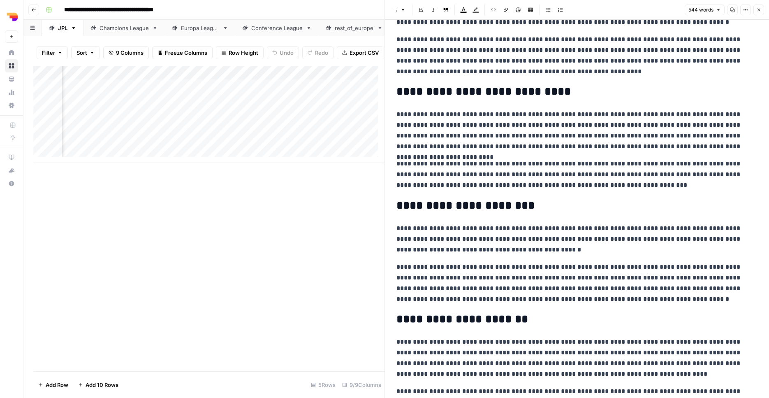
scroll to position [163, 0]
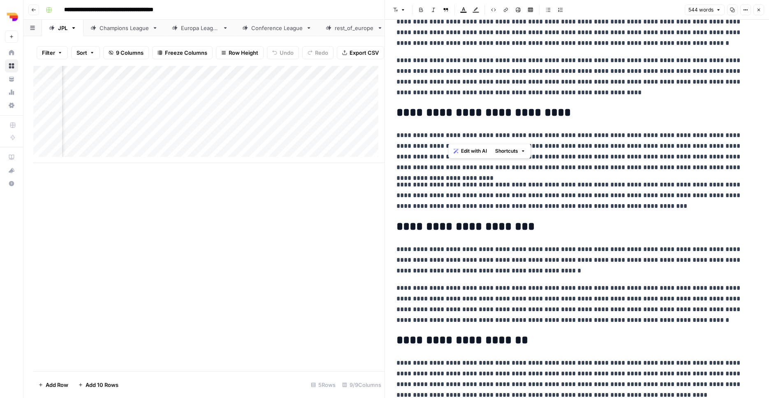
drag, startPoint x: 449, startPoint y: 136, endPoint x: 481, endPoint y: 140, distance: 31.5
click at [481, 140] on p "**********" at bounding box center [573, 151] width 355 height 43
copy p "*********"
click at [628, 137] on p "**********" at bounding box center [573, 151] width 355 height 43
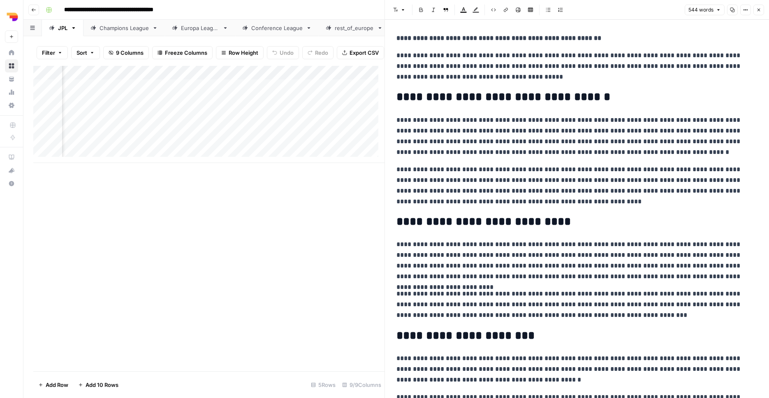
scroll to position [0, 0]
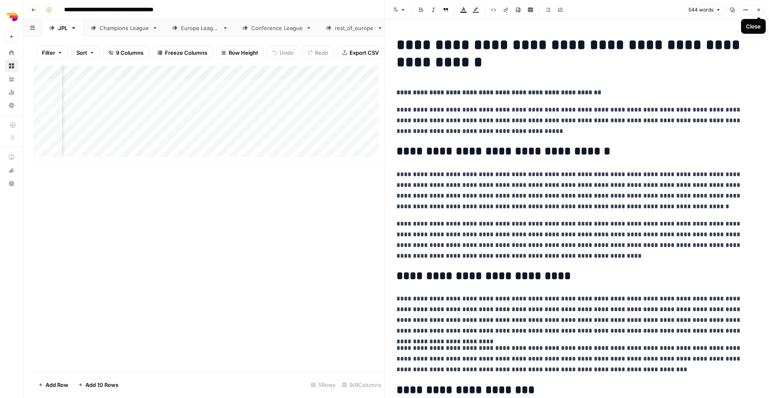
click at [757, 8] on icon "button" at bounding box center [758, 9] width 5 height 5
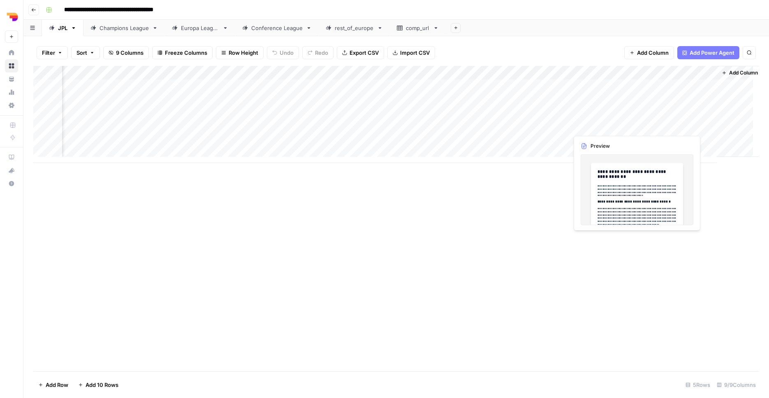
click at [634, 125] on div "Add Column" at bounding box center [396, 114] width 726 height 97
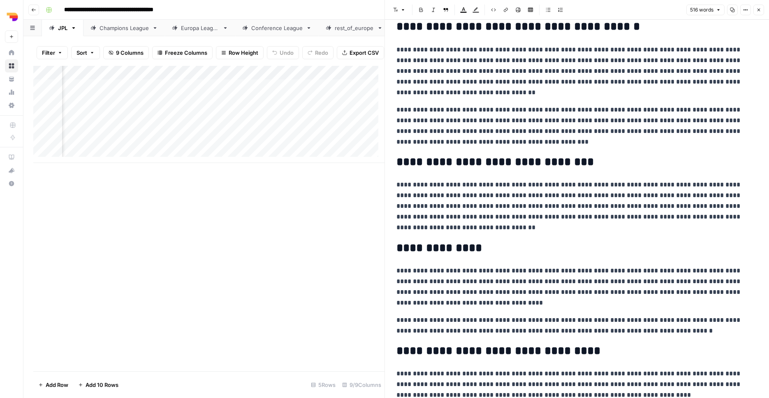
scroll to position [138, 0]
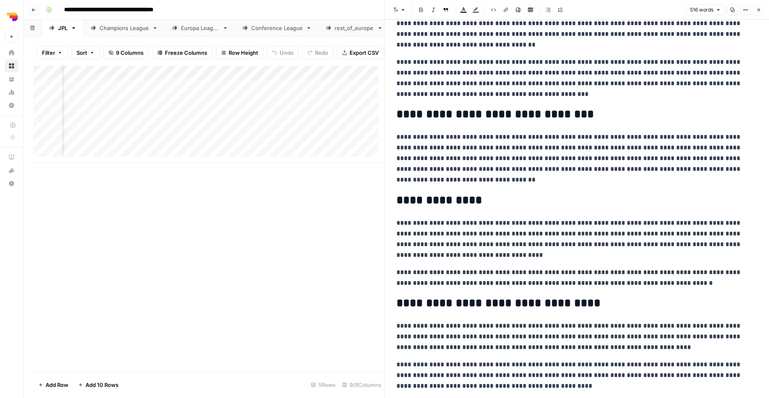
click at [761, 13] on button "Close" at bounding box center [758, 10] width 11 height 11
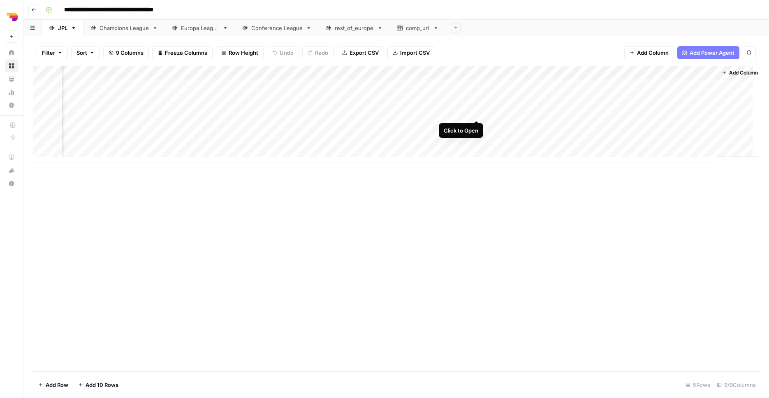
click at [477, 111] on div "Add Column" at bounding box center [396, 114] width 726 height 97
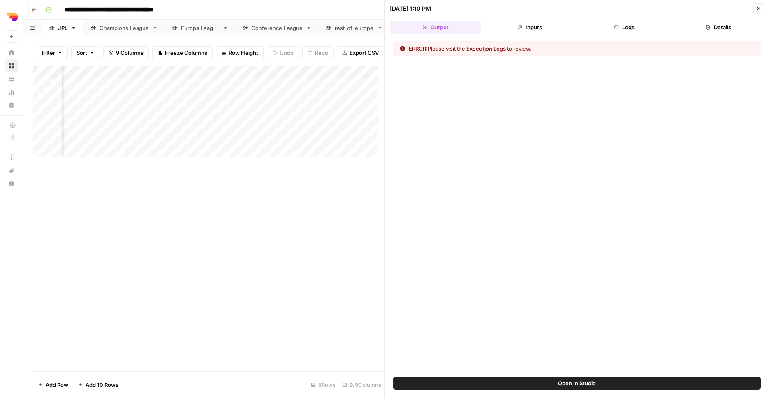
click at [550, 24] on button "Inputs" at bounding box center [529, 27] width 91 height 13
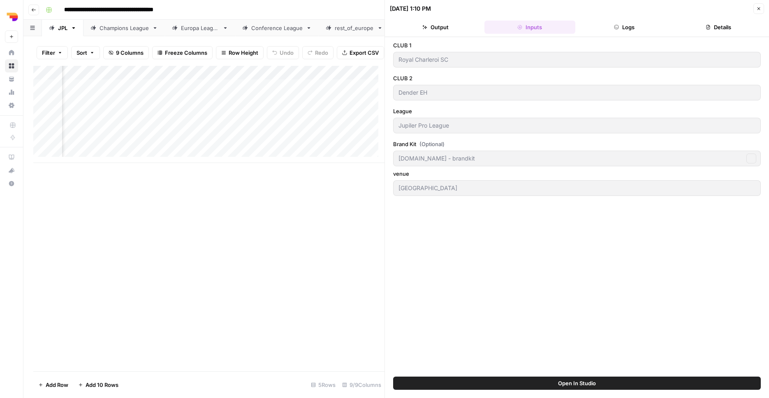
click at [639, 24] on button "Logs" at bounding box center [624, 27] width 91 height 13
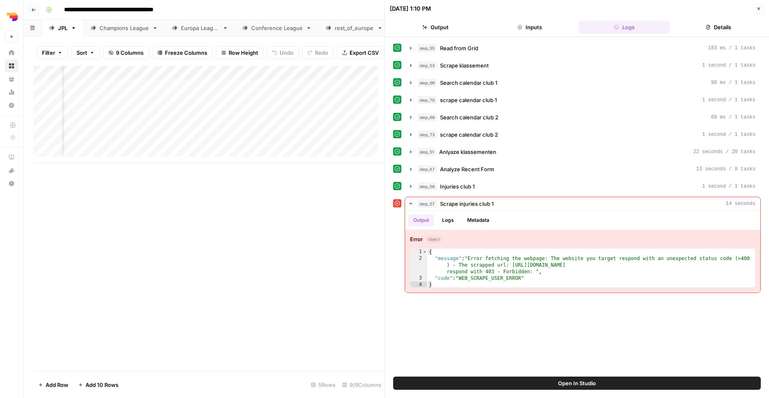
click at [562, 389] on button "Open In Studio" at bounding box center [577, 382] width 368 height 13
click at [756, 9] on icon "button" at bounding box center [758, 8] width 5 height 5
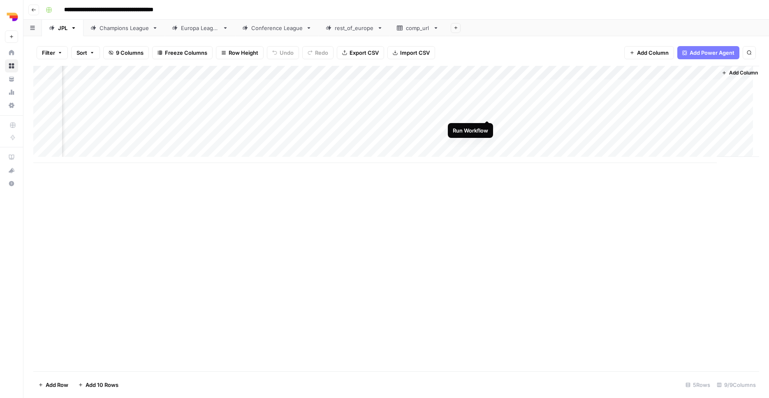
click at [487, 113] on div "Add Column" at bounding box center [396, 114] width 726 height 97
click at [477, 141] on div "Add Column" at bounding box center [396, 114] width 726 height 97
click at [624, 84] on div "Add Column" at bounding box center [396, 114] width 726 height 97
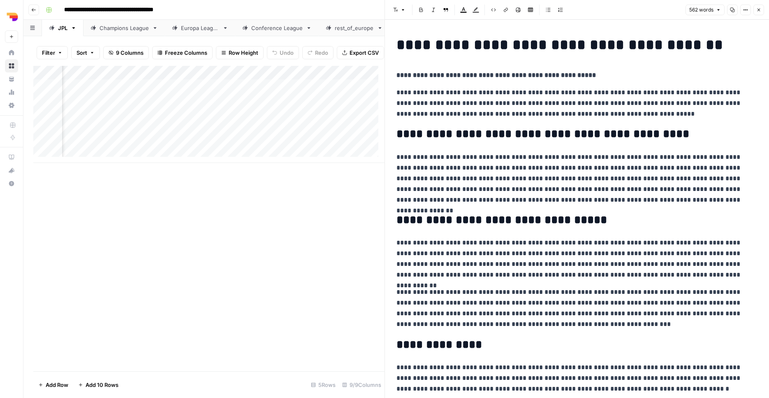
click at [759, 9] on icon "button" at bounding box center [758, 9] width 5 height 5
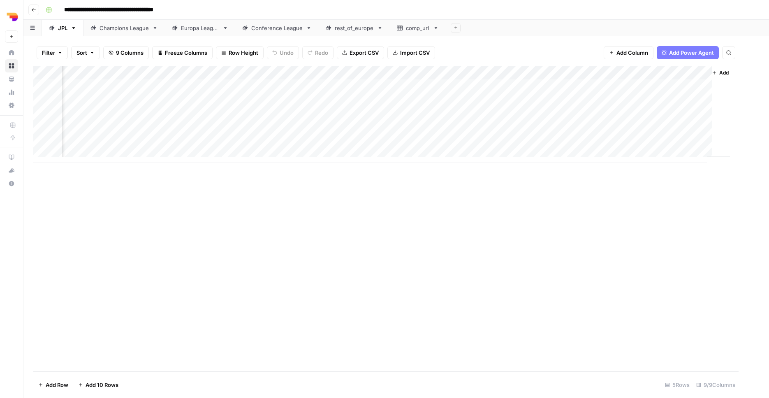
scroll to position [0, 58]
click at [477, 111] on div "Add Column" at bounding box center [396, 114] width 726 height 97
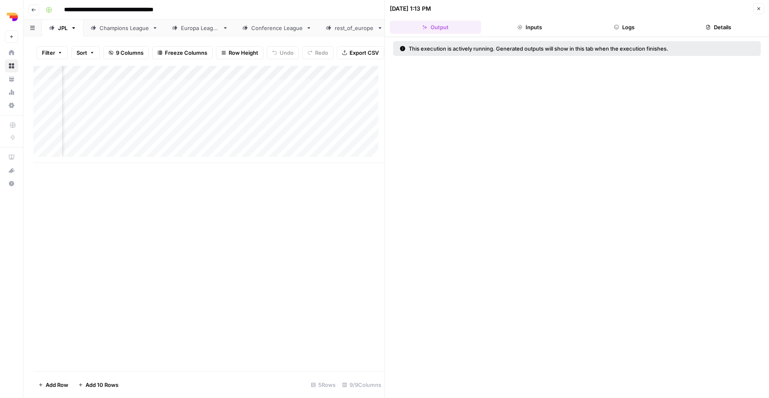
click at [609, 27] on button "Logs" at bounding box center [624, 27] width 91 height 13
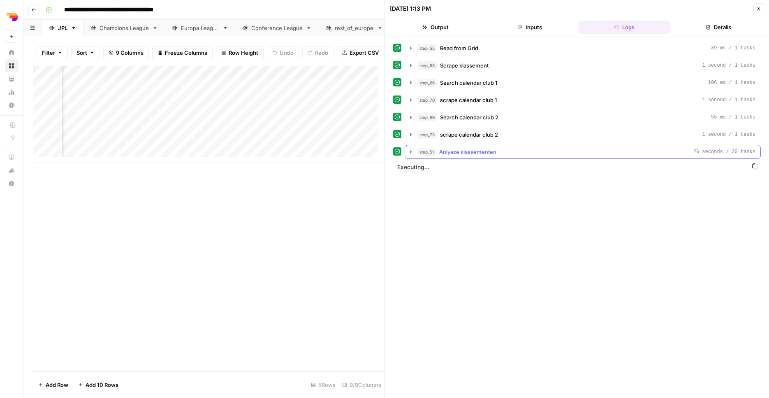
click at [552, 155] on div "step_51 Anlyaze klassementen 26 seconds / 20 tasks" at bounding box center [586, 152] width 338 height 8
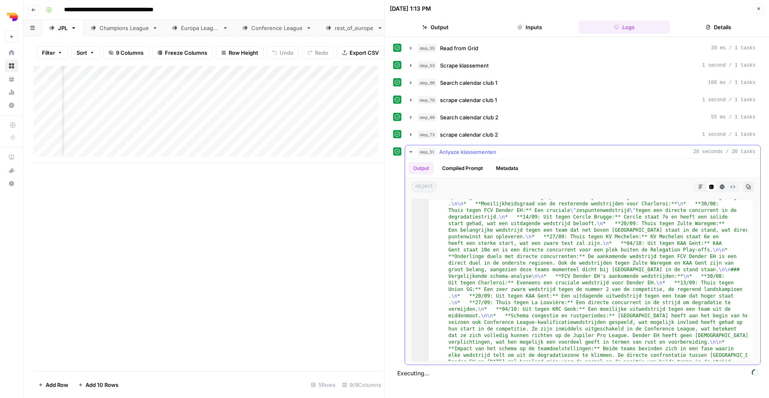
scroll to position [279, 0]
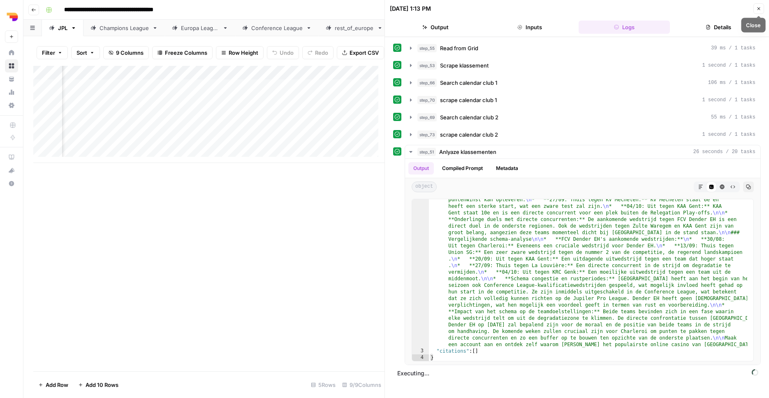
click at [761, 8] on button "Close" at bounding box center [758, 8] width 11 height 11
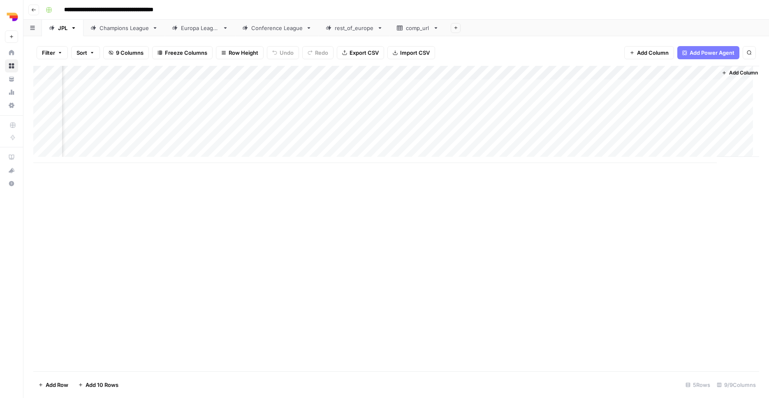
scroll to position [0, 68]
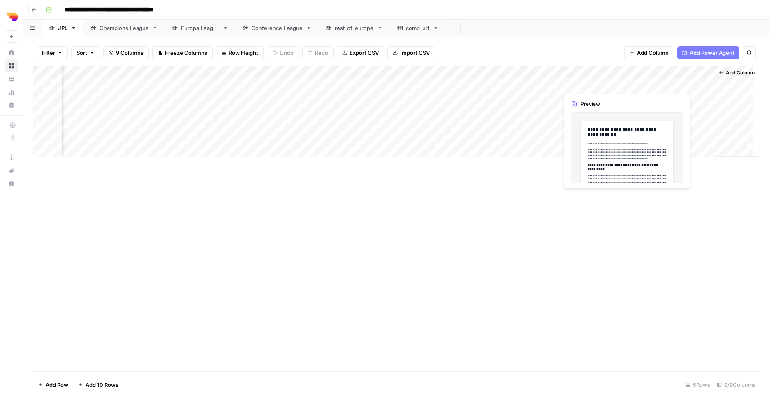
click at [624, 83] on div "Add Column" at bounding box center [396, 114] width 726 height 97
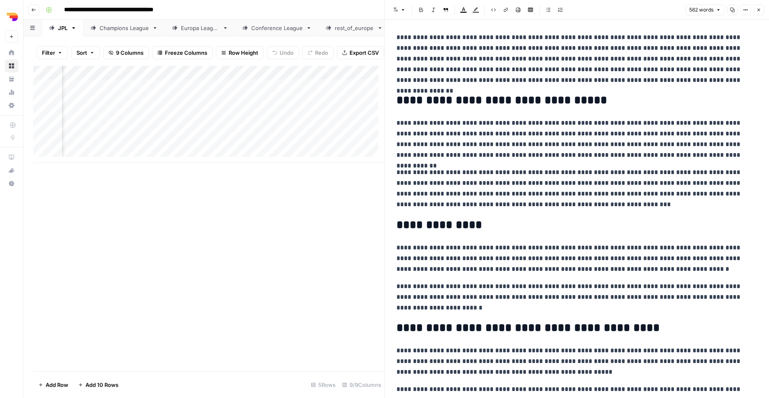
scroll to position [234, 0]
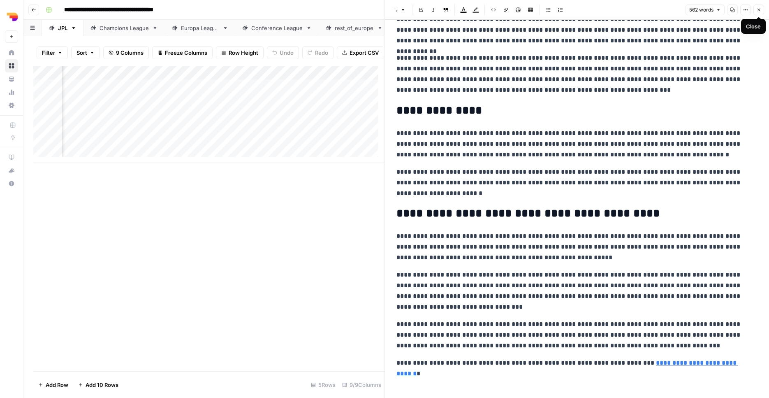
click at [759, 6] on button "Close" at bounding box center [758, 10] width 11 height 11
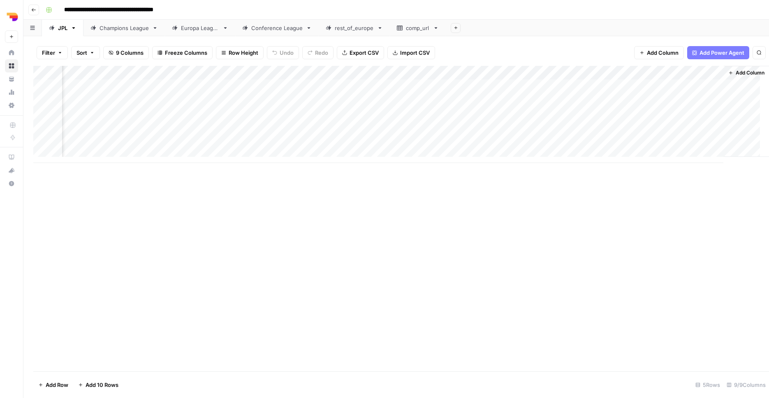
scroll to position [0, 58]
click at [633, 126] on div "Add Column" at bounding box center [396, 114] width 726 height 97
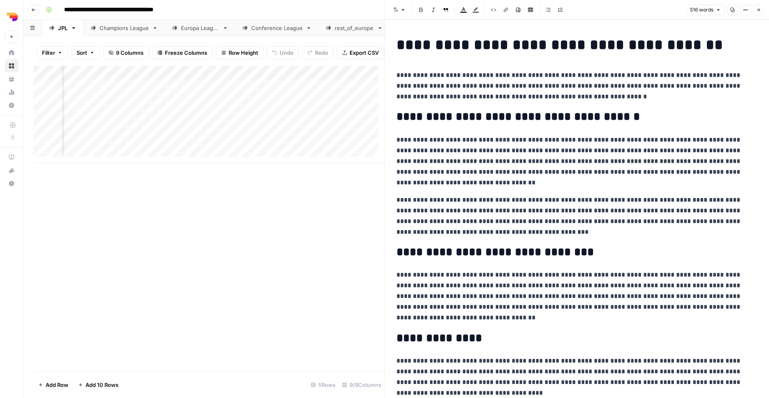
click at [757, 14] on button "Close" at bounding box center [758, 10] width 11 height 11
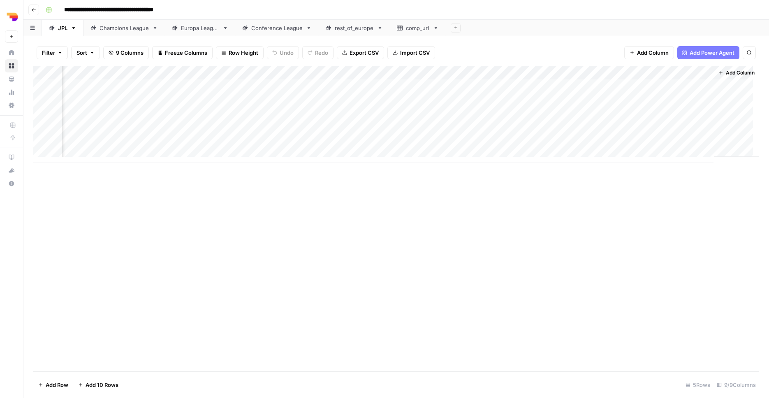
scroll to position [0, 68]
click at [470, 83] on div "Add Column" at bounding box center [396, 114] width 726 height 97
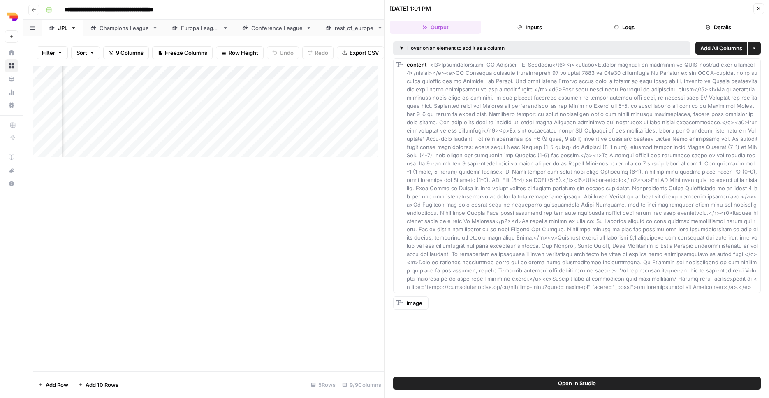
drag, startPoint x: 554, startPoint y: 27, endPoint x: 589, endPoint y: 27, distance: 34.9
click at [554, 27] on button "Inputs" at bounding box center [529, 27] width 91 height 13
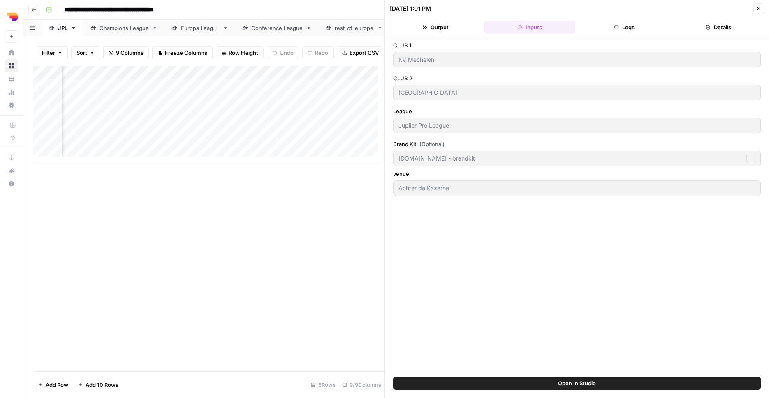
click at [609, 25] on button "Logs" at bounding box center [624, 27] width 91 height 13
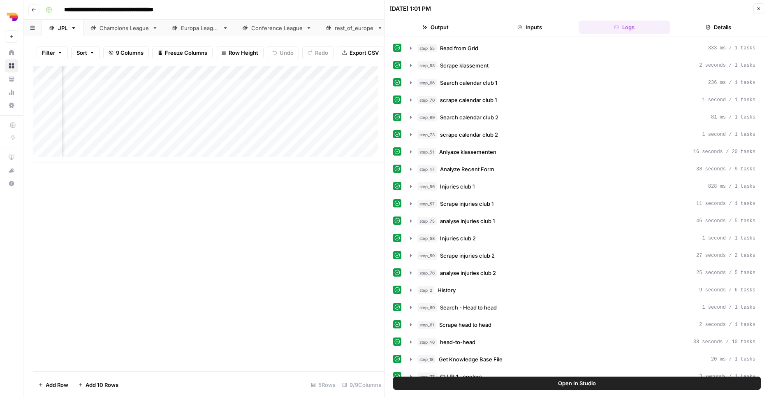
click at [712, 29] on button "Details" at bounding box center [718, 27] width 91 height 13
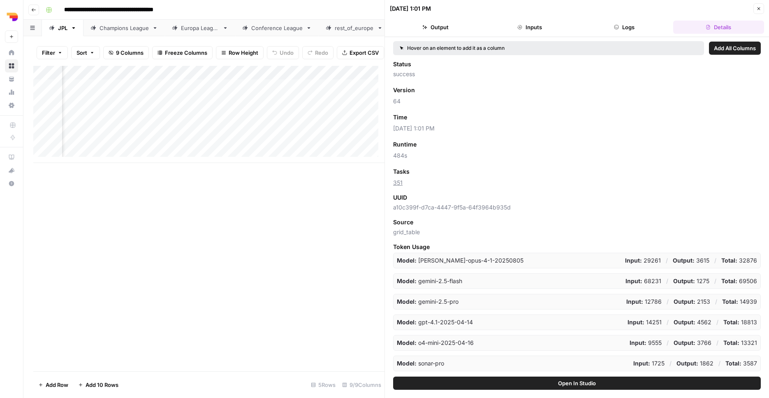
click at [763, 12] on button "Close" at bounding box center [758, 8] width 11 height 11
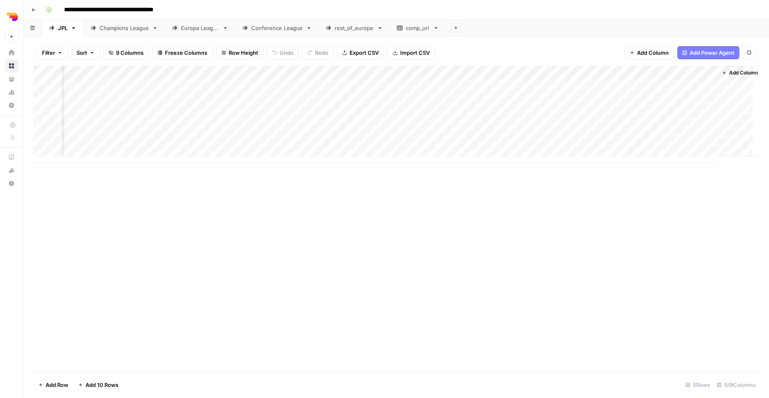
scroll to position [0, 68]
click at [466, 113] on div "Add Column" at bounding box center [396, 114] width 726 height 97
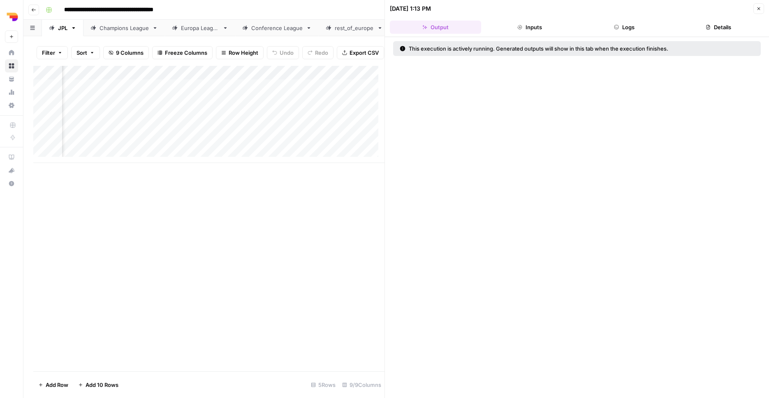
drag, startPoint x: 528, startPoint y: 30, endPoint x: 683, endPoint y: 22, distance: 154.4
click at [529, 29] on button "Inputs" at bounding box center [529, 27] width 91 height 13
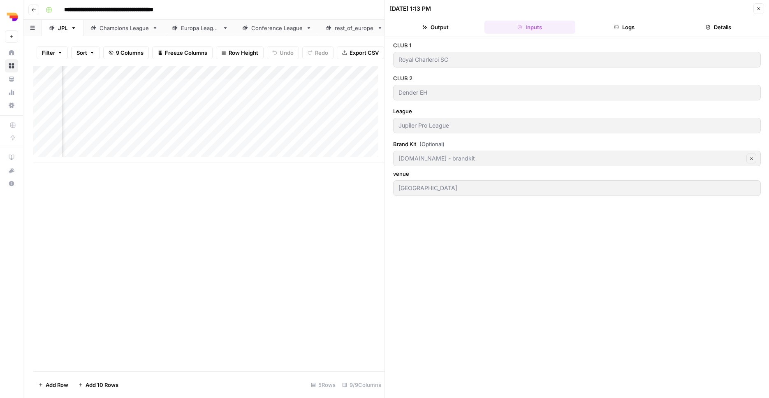
click at [633, 28] on button "Logs" at bounding box center [624, 27] width 91 height 13
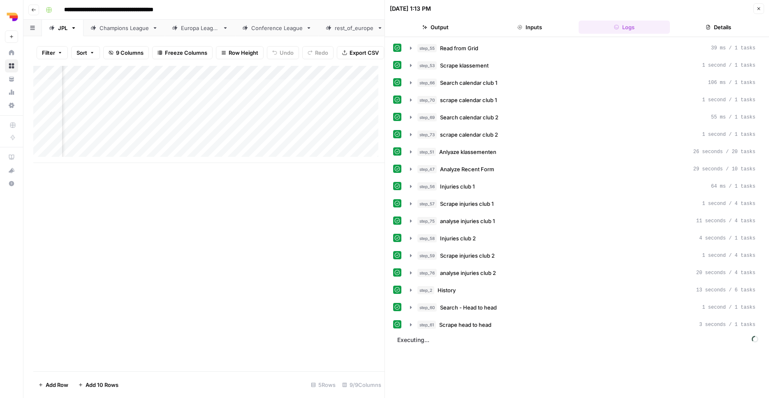
click at [762, 6] on button "Close" at bounding box center [758, 8] width 11 height 11
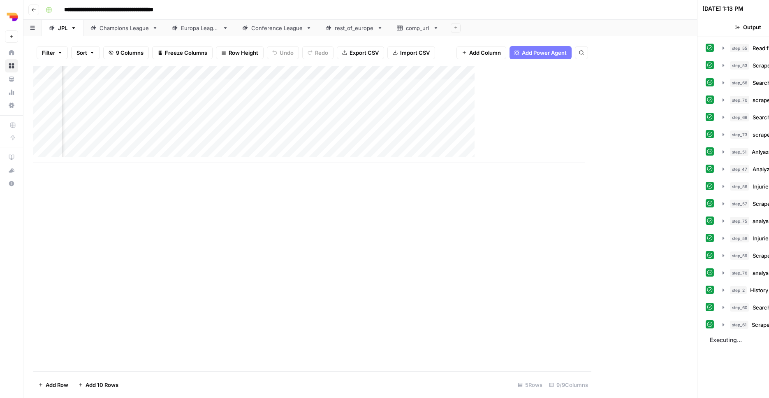
scroll to position [0, 58]
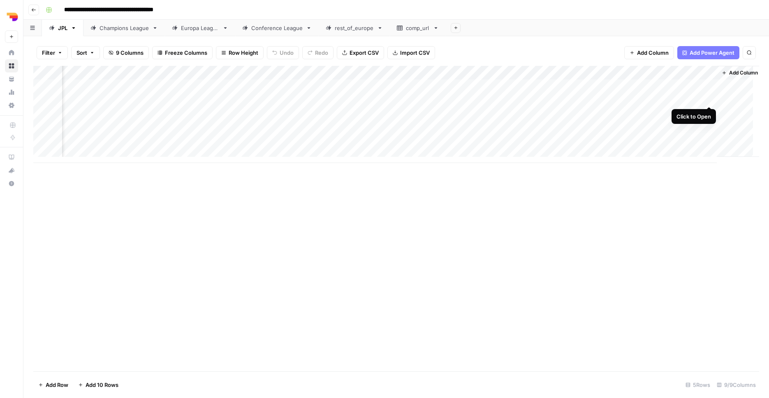
click at [707, 97] on div "Add Column" at bounding box center [396, 114] width 726 height 97
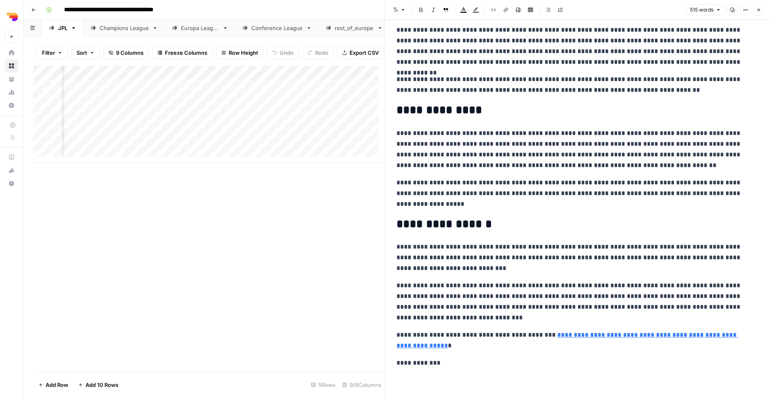
scroll to position [240, 0]
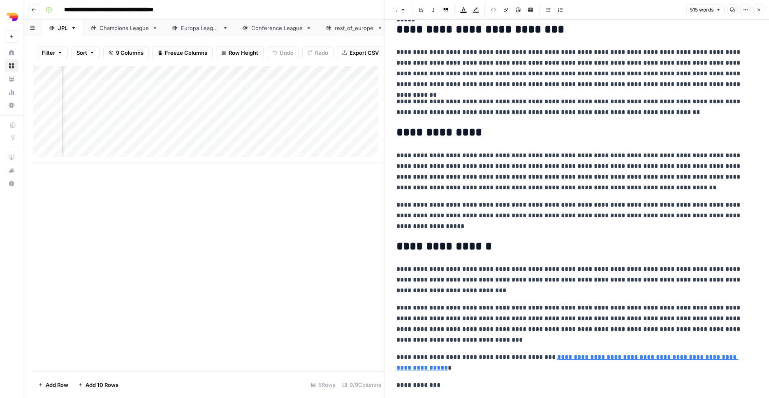
click at [755, 13] on button "Close" at bounding box center [758, 10] width 11 height 11
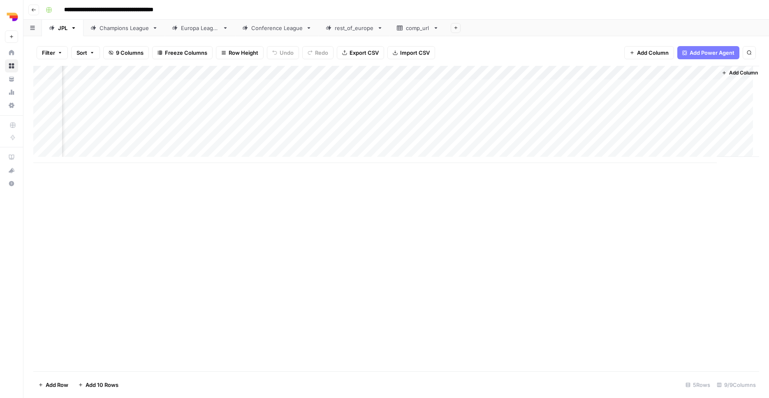
click at [710, 72] on div "Add Column" at bounding box center [396, 114] width 726 height 97
click at [677, 137] on span "Hide Column" at bounding box center [695, 140] width 72 height 8
click at [533, 138] on div "Add Column" at bounding box center [396, 114] width 726 height 97
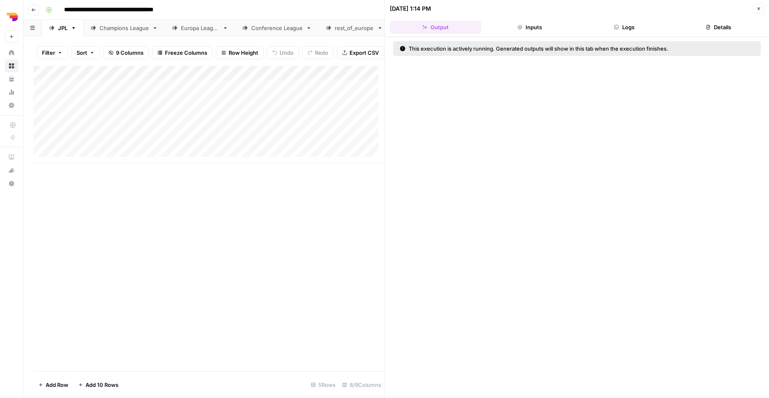
click at [626, 28] on button "Logs" at bounding box center [624, 27] width 91 height 13
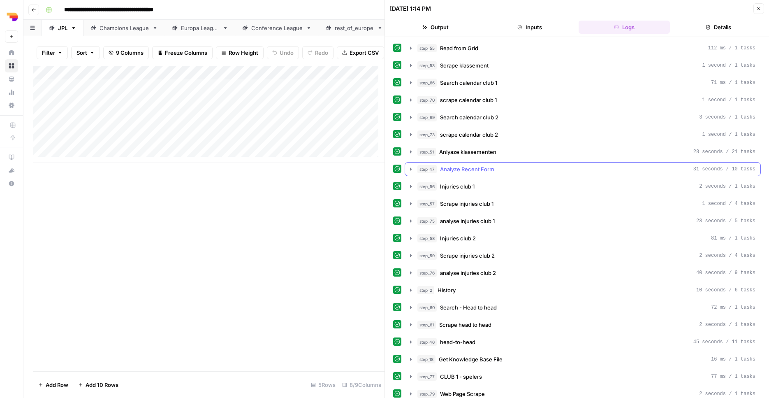
scroll to position [56, 0]
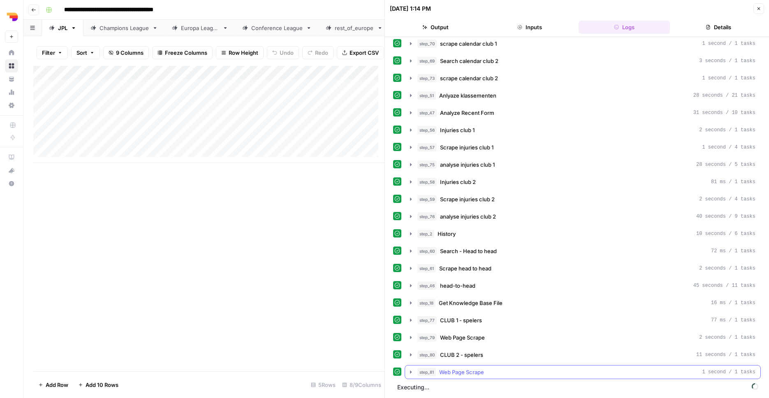
click at [551, 370] on div "step_81 Web Page Scrape 1 second / 1 tasks" at bounding box center [586, 372] width 338 height 8
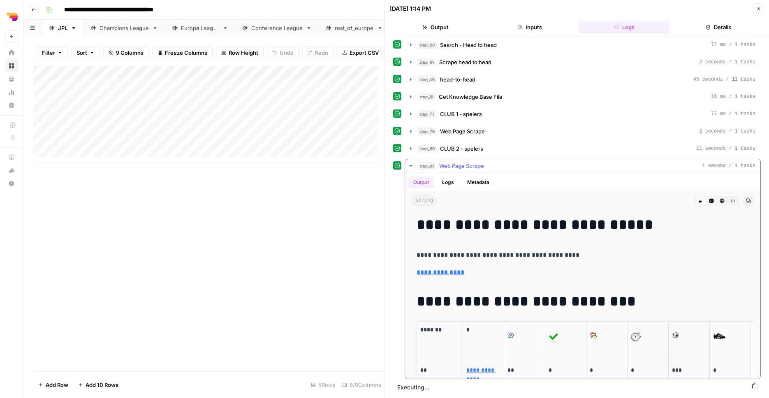
scroll to position [65, 0]
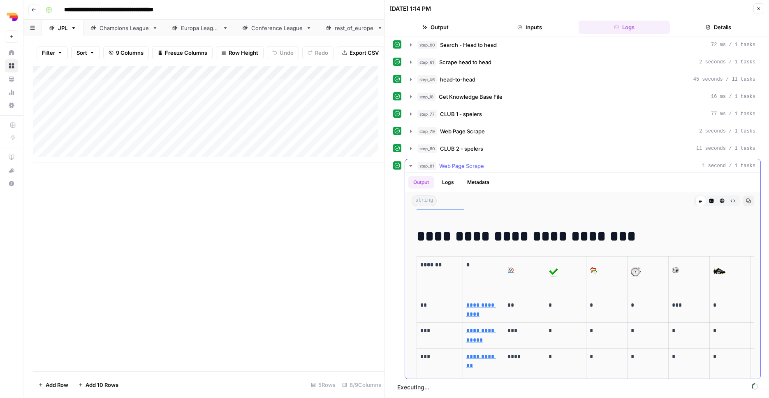
click at [540, 166] on div "step_81 Web Page Scrape 1 second / 1 tasks" at bounding box center [586, 166] width 338 height 8
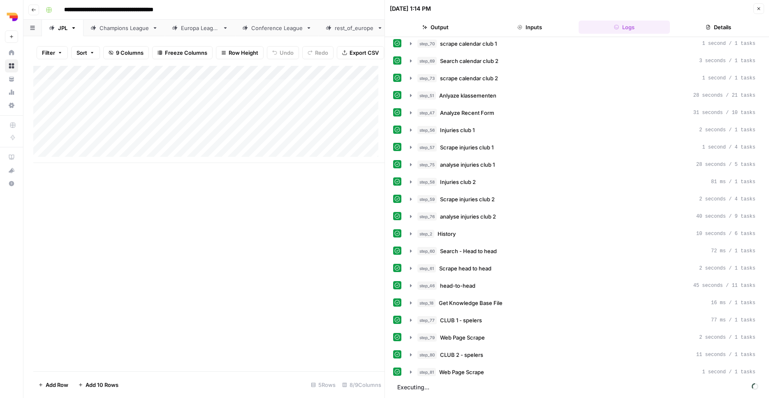
click at [762, 5] on button "Close" at bounding box center [758, 8] width 11 height 11
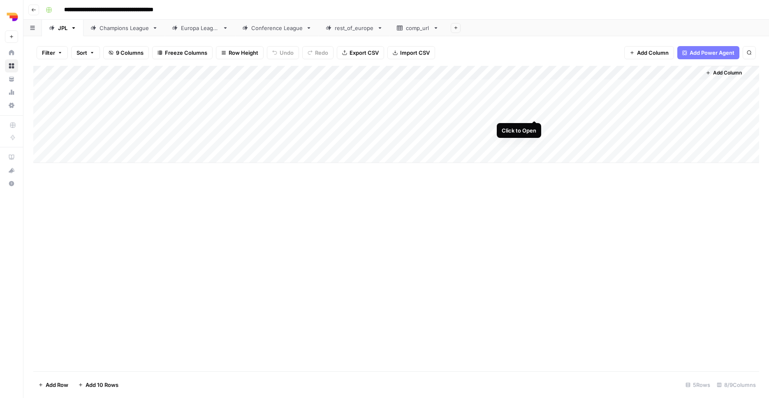
click at [535, 113] on div "Add Column" at bounding box center [396, 114] width 726 height 97
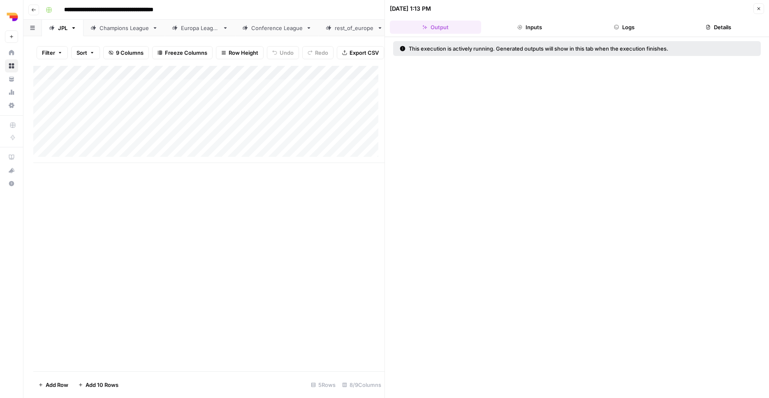
click at [639, 24] on button "Logs" at bounding box center [624, 27] width 91 height 13
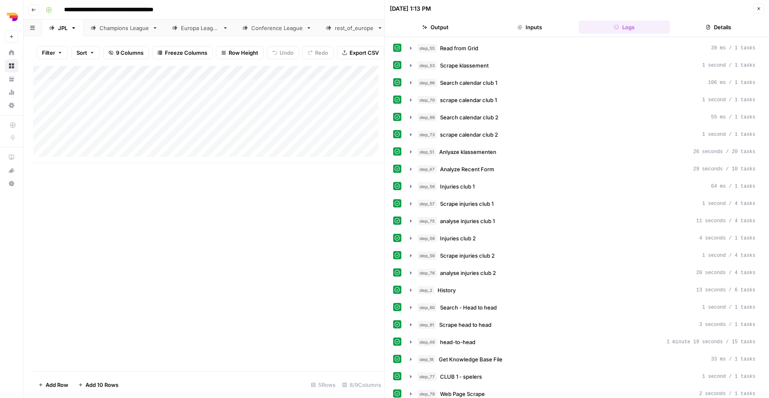
scroll to position [74, 0]
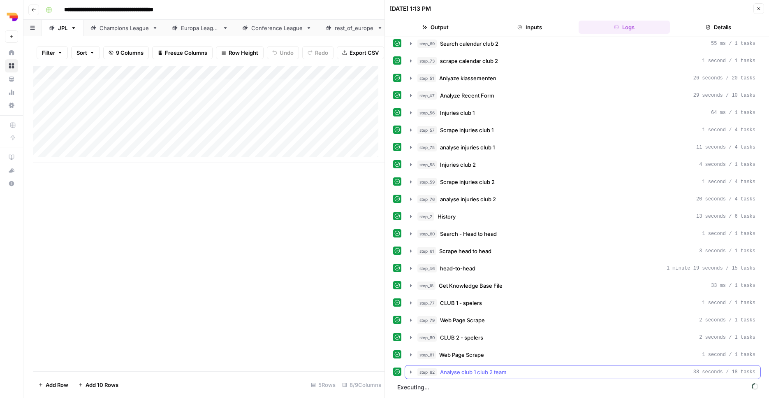
click at [515, 373] on div "step_82 Analyse club 1 club 2 team 38 seconds / 18 tasks" at bounding box center [586, 372] width 338 height 8
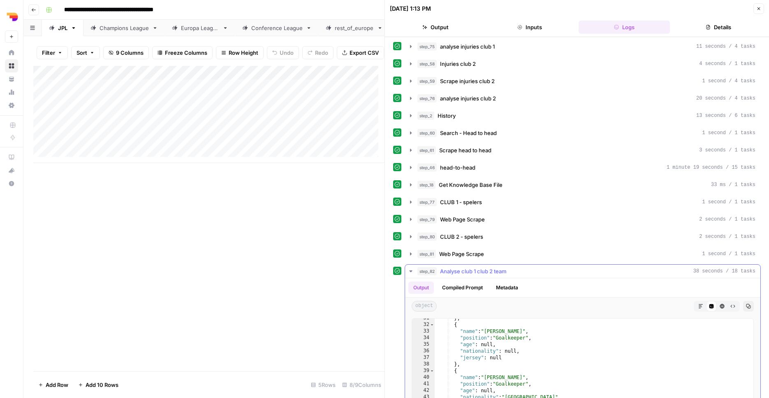
scroll to position [283, 0]
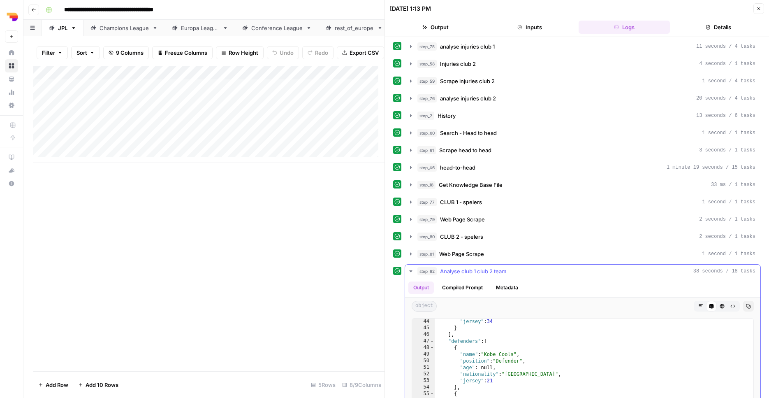
click at [538, 269] on div "step_82 Analyse club 1 club 2 team 38 seconds / 18 tasks" at bounding box center [586, 271] width 338 height 8
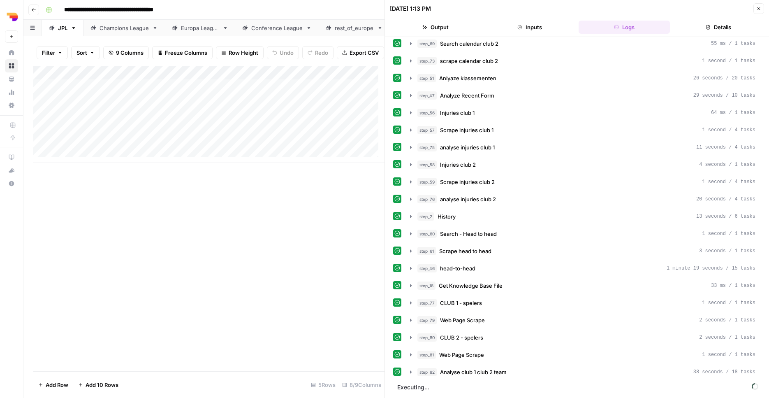
click at [761, 13] on button "Close" at bounding box center [758, 8] width 11 height 11
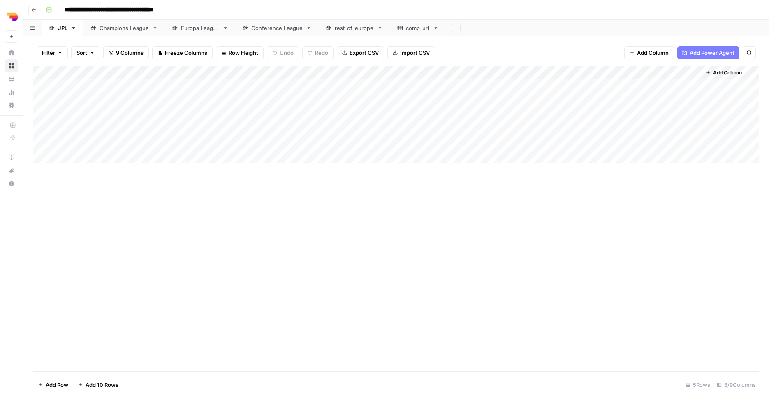
click at [569, 299] on div "Add Column" at bounding box center [396, 218] width 726 height 305
click at [34, 9] on icon "button" at bounding box center [33, 9] width 5 height 5
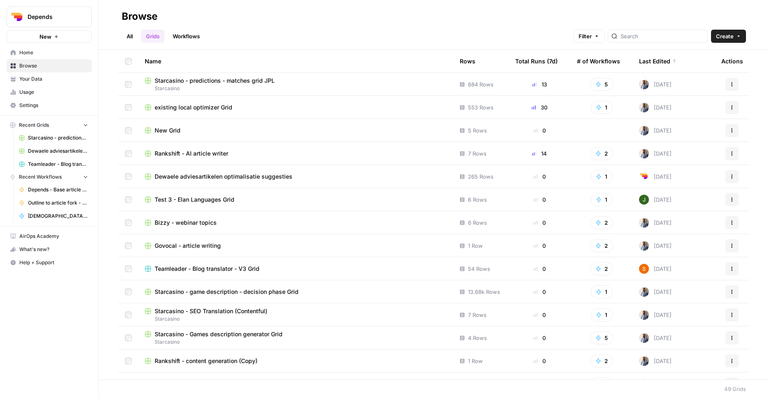
click at [193, 35] on link "Workflows" at bounding box center [186, 36] width 37 height 13
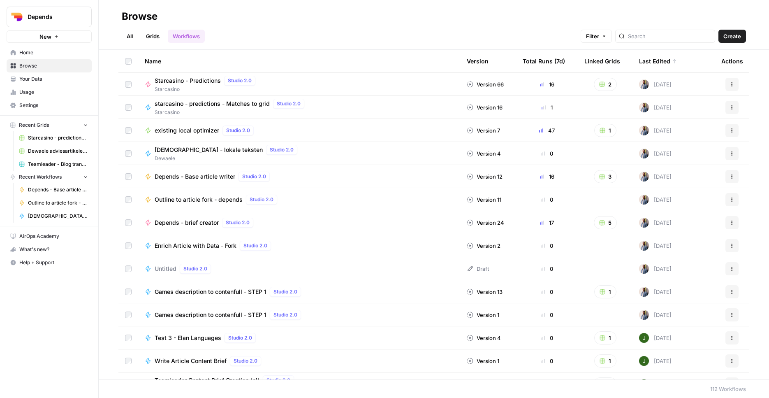
click at [174, 103] on span "starcasino - predictions - Matches to grid" at bounding box center [212, 104] width 115 height 8
click at [179, 81] on span "Starcasino - Predictions" at bounding box center [188, 80] width 66 height 8
click at [148, 35] on link "Grids" at bounding box center [152, 36] width 23 height 13
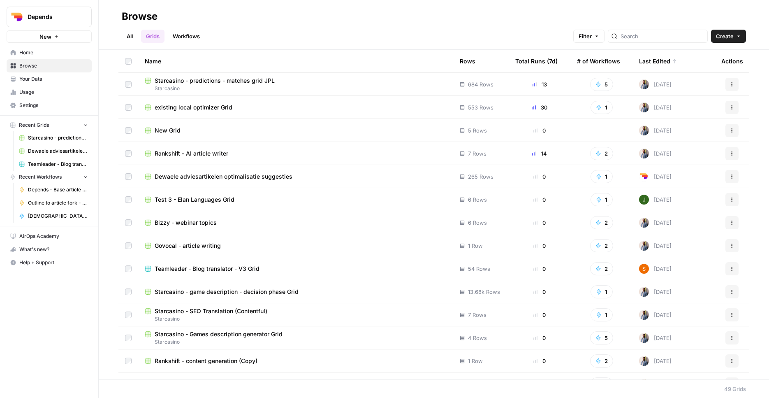
click at [199, 78] on span "Starcasino - predictions - matches grid JPL" at bounding box center [215, 80] width 120 height 8
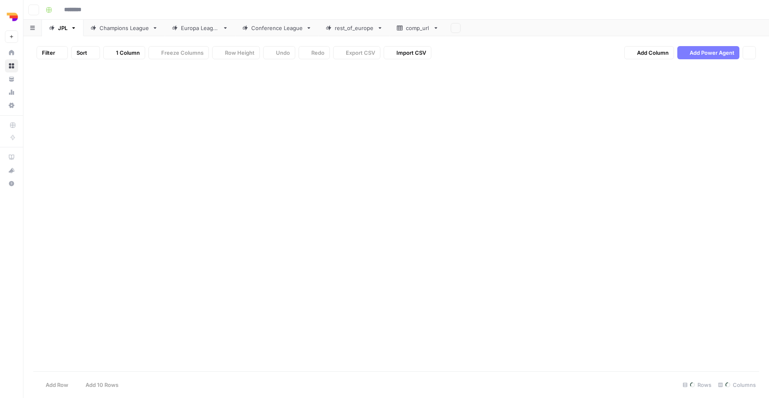
type input "**********"
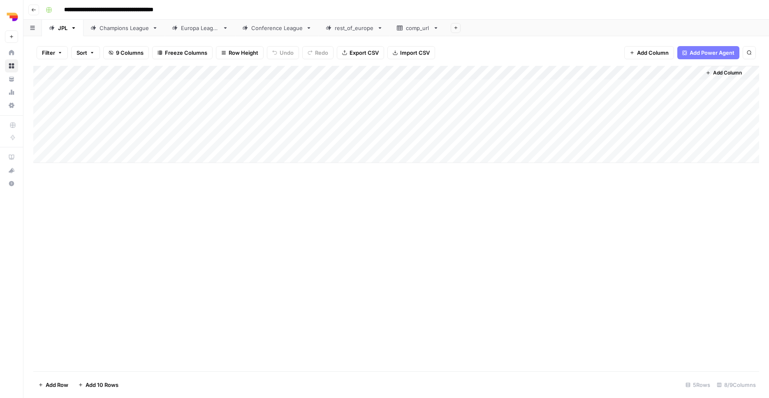
click at [371, 58] on button "Export CSV" at bounding box center [360, 52] width 47 height 13
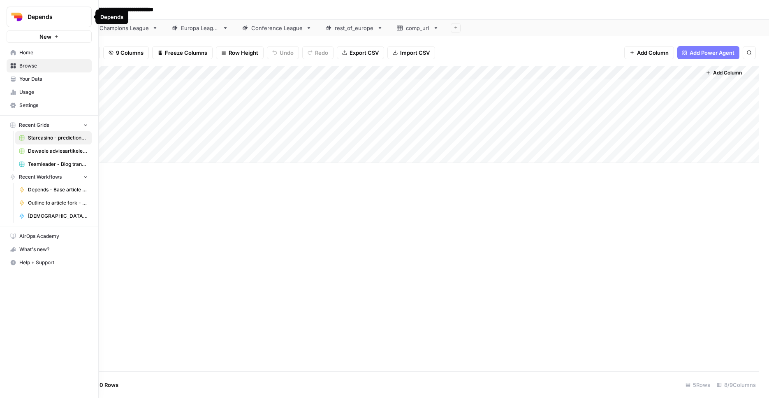
click at [15, 21] on img "Workspace: Depends" at bounding box center [16, 16] width 15 height 15
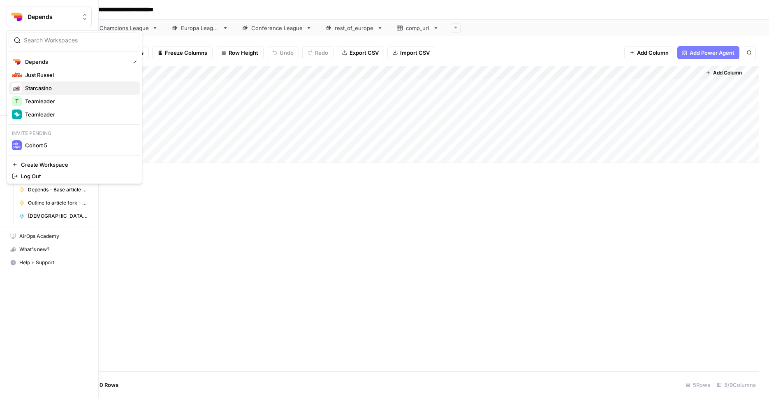
click at [83, 83] on div "Starcasino" at bounding box center [74, 88] width 125 height 10
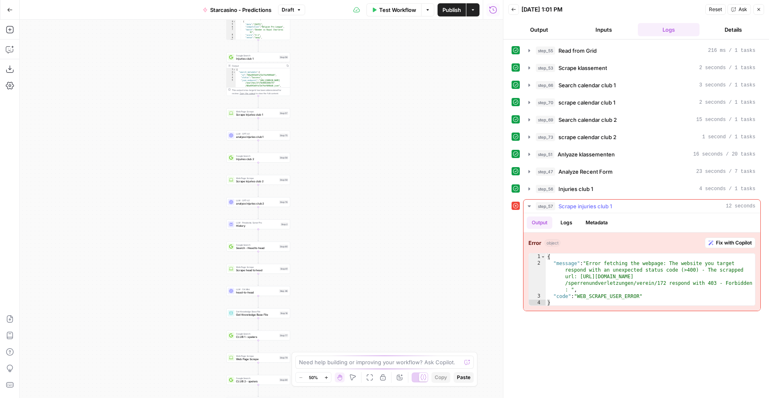
type textarea "**********"
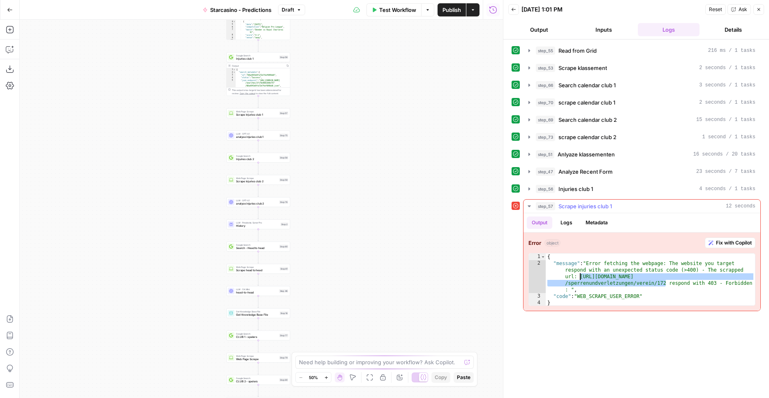
drag, startPoint x: 666, startPoint y: 284, endPoint x: 579, endPoint y: 278, distance: 86.9
click at [579, 278] on div "{ "message" : "Error fetching the webpage: The website you target respond with …" at bounding box center [650, 286] width 209 height 66
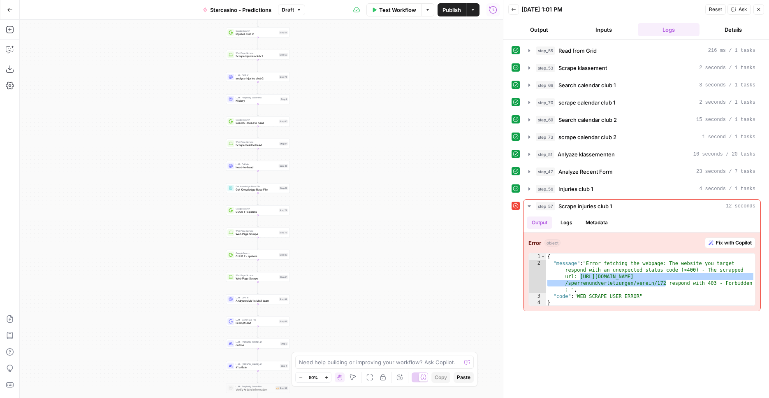
drag, startPoint x: 337, startPoint y: 229, endPoint x: 341, endPoint y: 155, distance: 74.1
click at [341, 155] on div "**********" at bounding box center [261, 209] width 483 height 378
click at [348, 213] on div "**********" at bounding box center [261, 209] width 483 height 378
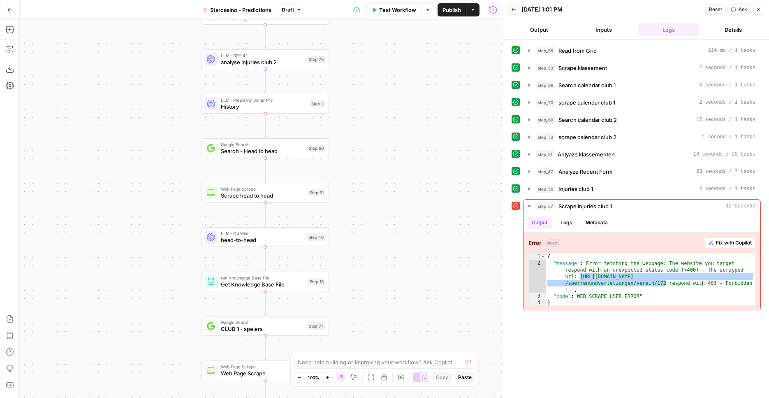
drag, startPoint x: 316, startPoint y: 124, endPoint x: 433, endPoint y: 276, distance: 192.1
click at [433, 275] on div "**********" at bounding box center [261, 209] width 483 height 378
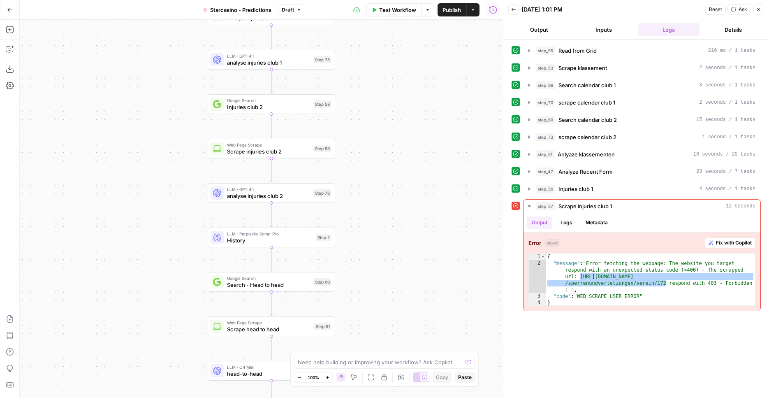
drag, startPoint x: 400, startPoint y: 180, endPoint x: 385, endPoint y: 293, distance: 114.1
click at [385, 293] on div "**********" at bounding box center [261, 209] width 483 height 378
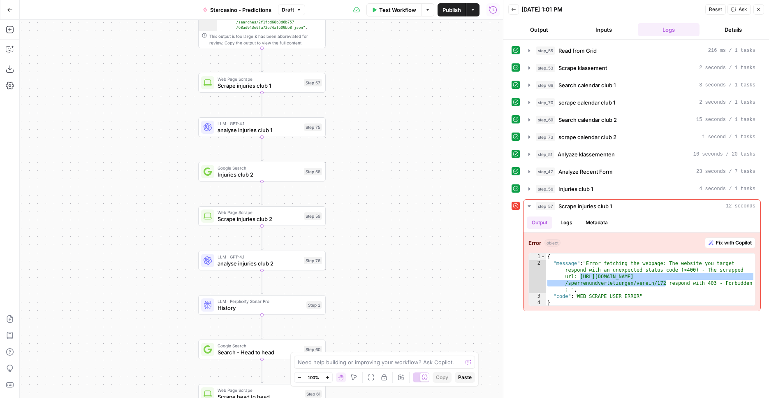
drag, startPoint x: 377, startPoint y: 160, endPoint x: 374, endPoint y: 205, distance: 44.5
click at [374, 205] on div "**********" at bounding box center [261, 209] width 483 height 378
click at [285, 260] on span "analyse injuries club 2" at bounding box center [259, 263] width 83 height 8
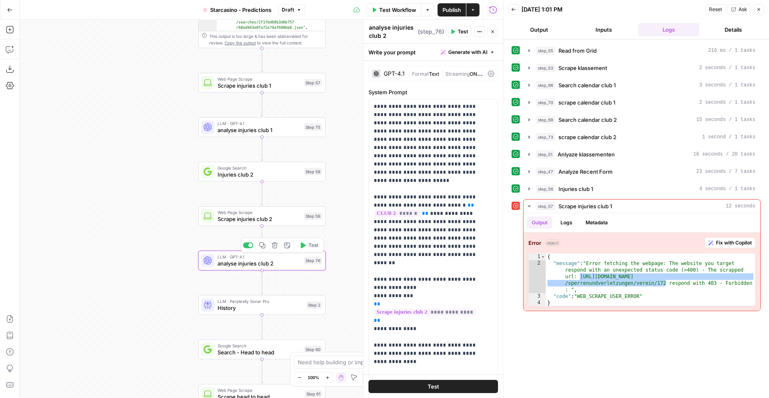
click at [277, 212] on span "Web Page Scrape" at bounding box center [259, 212] width 83 height 7
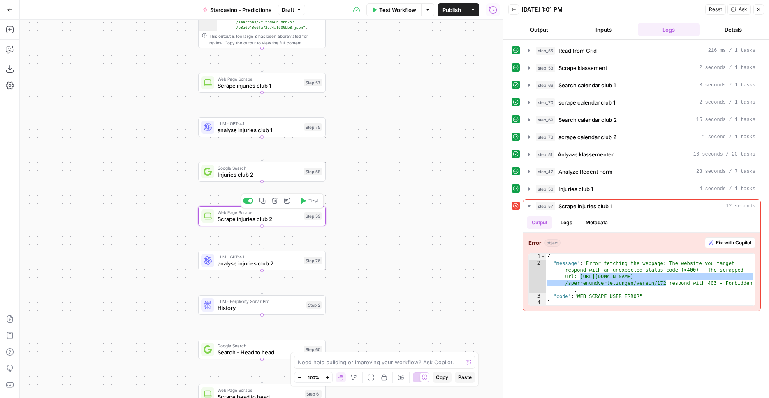
type textarea "Scrape injuries club 2"
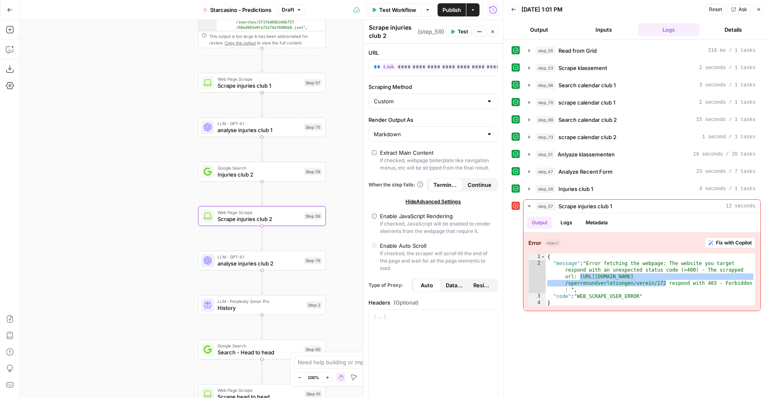
click at [430, 96] on div "Custom" at bounding box center [433, 101] width 130 height 16
click at [430, 98] on input "Scraping Method" at bounding box center [428, 101] width 109 height 8
type input "Custom"
click at [432, 91] on div "Scraping Method Custom" at bounding box center [433, 96] width 130 height 26
click at [468, 292] on button "Residential" at bounding box center [482, 284] width 28 height 13
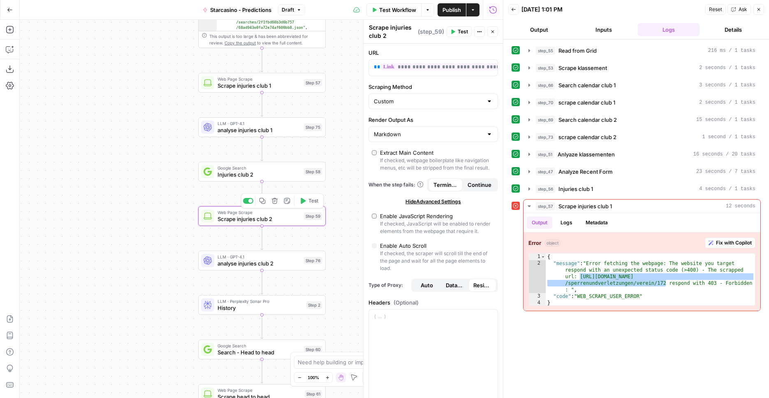
click at [303, 200] on icon "button" at bounding box center [303, 201] width 5 height 6
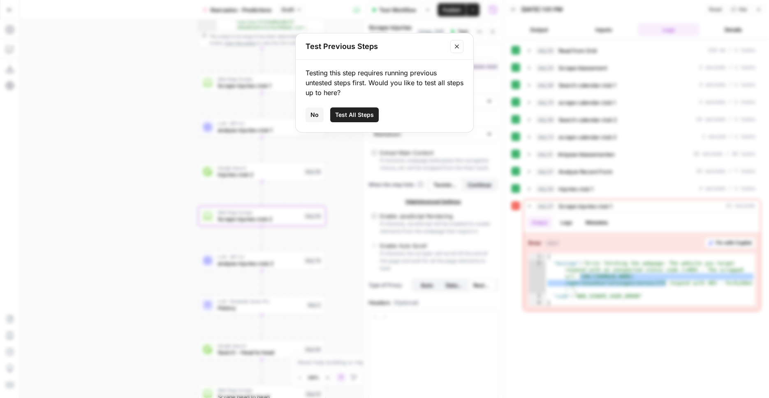
click at [376, 113] on button "Test All Steps" at bounding box center [354, 114] width 49 height 15
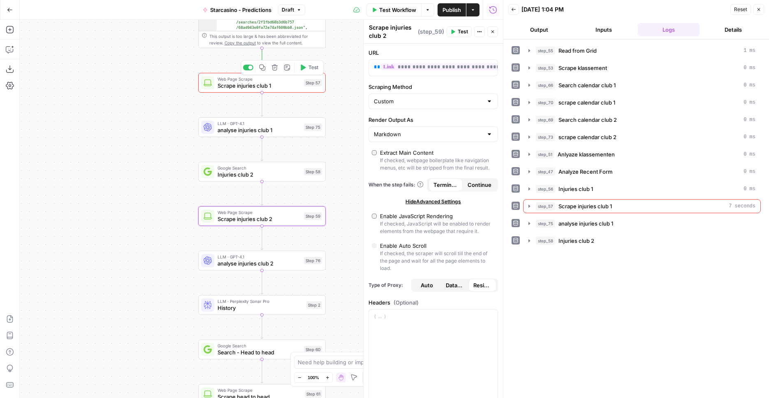
click at [299, 86] on span "Scrape injuries club 1" at bounding box center [259, 85] width 83 height 8
click at [594, 208] on span "Scrape injuries club 1" at bounding box center [584, 206] width 53 height 8
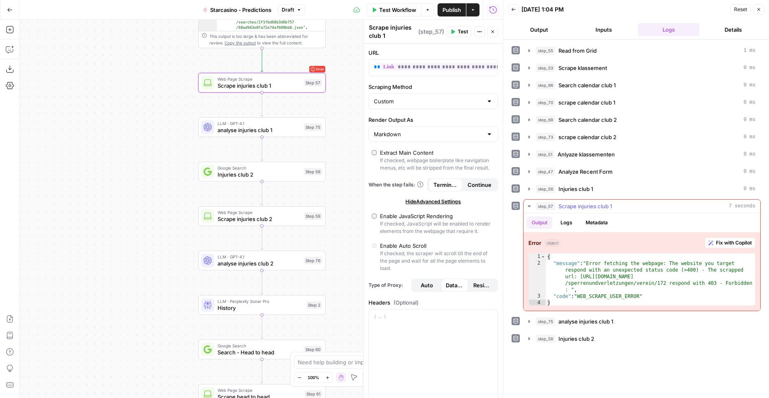
click at [594, 208] on span "Scrape injuries club 1" at bounding box center [584, 206] width 53 height 8
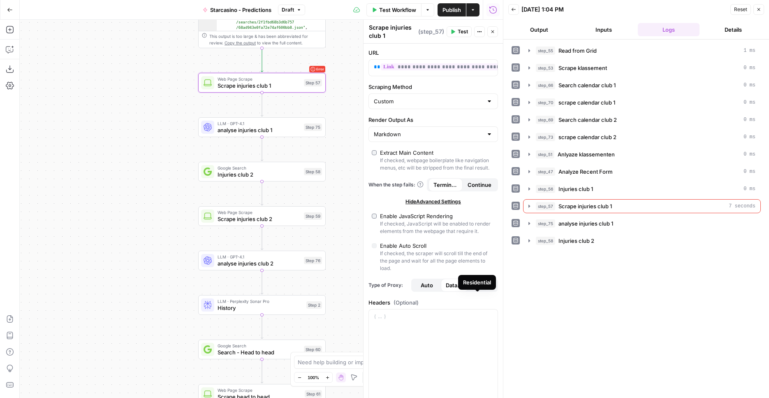
click at [475, 289] on span "Residential" at bounding box center [482, 285] width 18 height 8
click at [310, 70] on span "Test" at bounding box center [313, 67] width 10 height 7
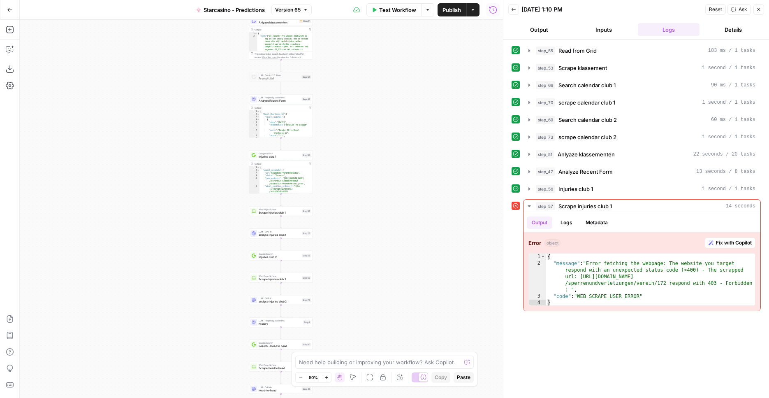
drag, startPoint x: 363, startPoint y: 128, endPoint x: 388, endPoint y: 231, distance: 105.2
click at [388, 231] on div "**********" at bounding box center [261, 209] width 483 height 378
click at [375, 220] on div "**********" at bounding box center [261, 209] width 483 height 378
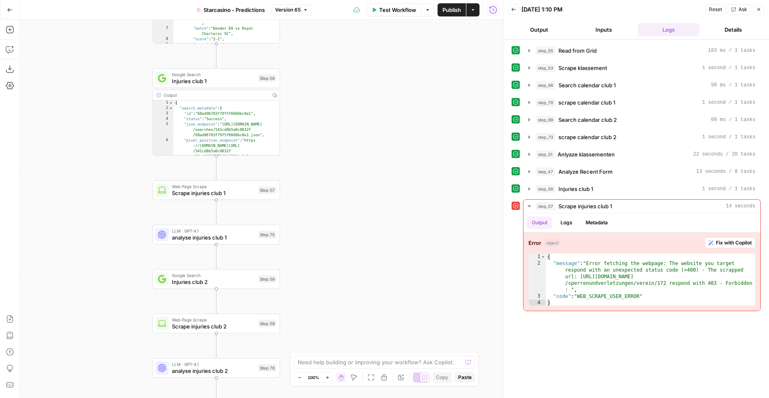
drag, startPoint x: 297, startPoint y: 205, endPoint x: 340, endPoint y: 159, distance: 62.8
click at [340, 159] on div "**********" at bounding box center [261, 209] width 483 height 378
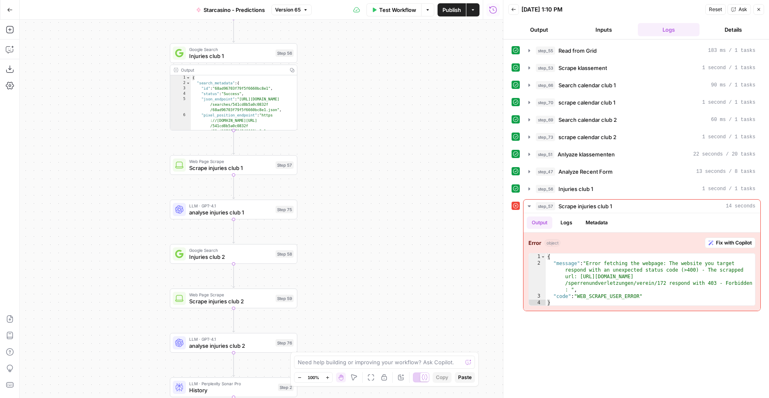
click at [236, 167] on span "Scrape injuries club 1" at bounding box center [230, 168] width 83 height 8
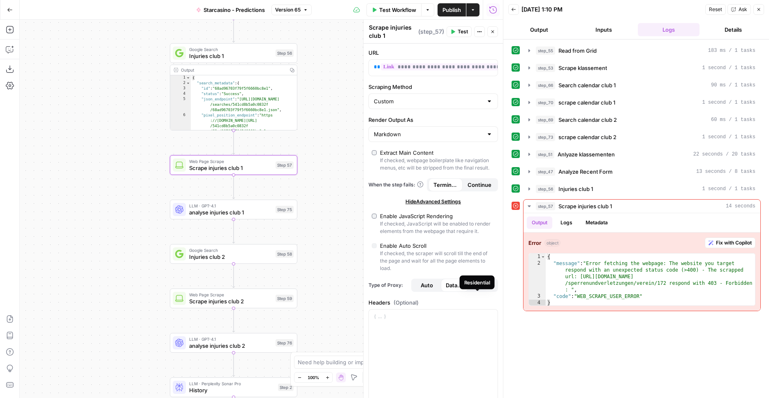
click at [484, 289] on span "Residential" at bounding box center [482, 285] width 18 height 8
click at [462, 292] on button "Datacenter" at bounding box center [455, 284] width 28 height 13
click at [481, 292] on button "Residential" at bounding box center [482, 284] width 28 height 13
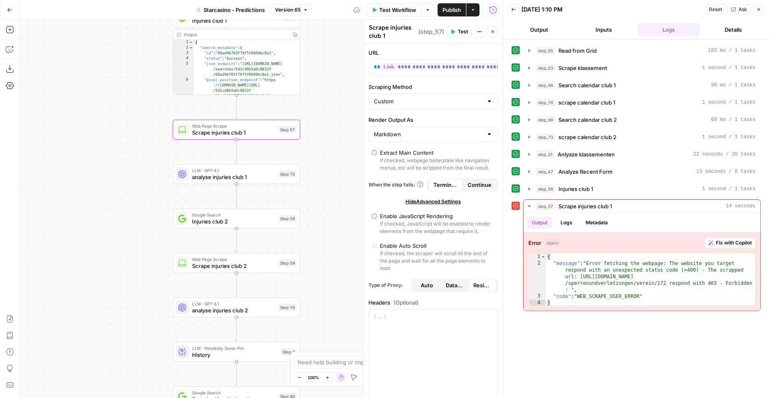
drag, startPoint x: 326, startPoint y: 160, endPoint x: 324, endPoint y: 138, distance: 21.9
click at [328, 134] on div "**********" at bounding box center [261, 209] width 483 height 378
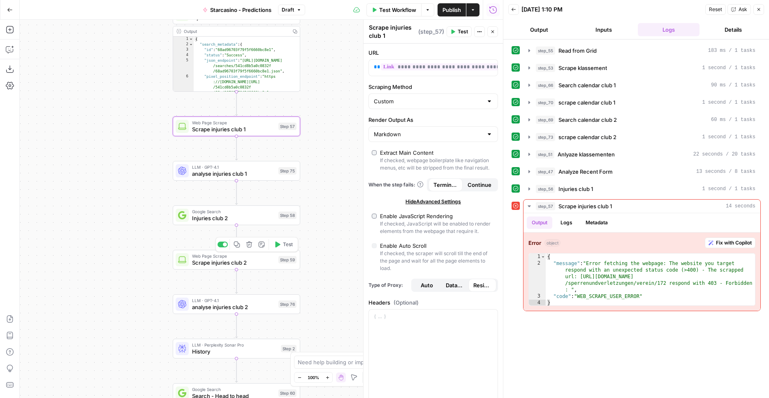
click at [250, 259] on span "Scrape injuries club 2" at bounding box center [233, 262] width 83 height 8
click at [473, 289] on span "Residential" at bounding box center [482, 285] width 18 height 8
click at [451, 5] on button "Publish" at bounding box center [451, 9] width 28 height 13
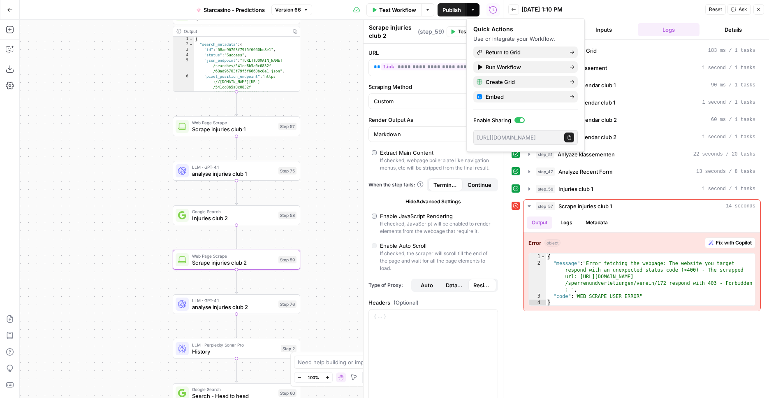
click at [357, 101] on div "**********" at bounding box center [261, 209] width 483 height 378
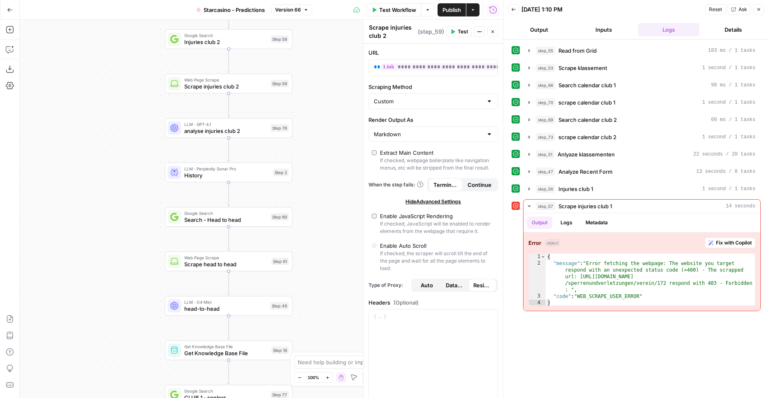
drag, startPoint x: 336, startPoint y: 239, endPoint x: 324, endPoint y: 73, distance: 166.9
click at [326, 54] on div "**********" at bounding box center [261, 209] width 483 height 378
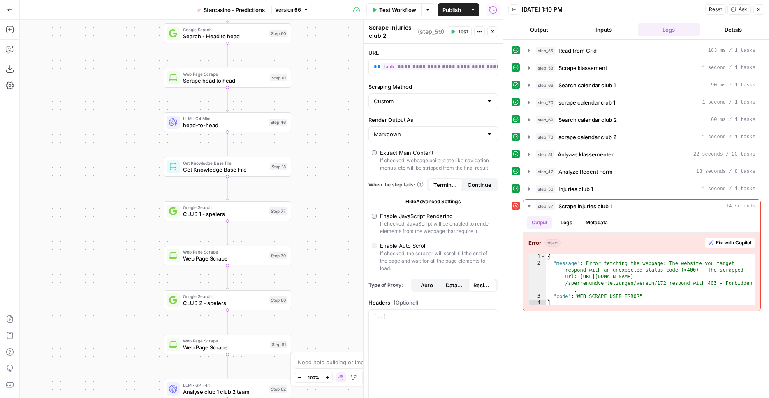
drag, startPoint x: 331, startPoint y: 241, endPoint x: 331, endPoint y: 97, distance: 143.9
click at [331, 67] on div "**********" at bounding box center [261, 209] width 483 height 378
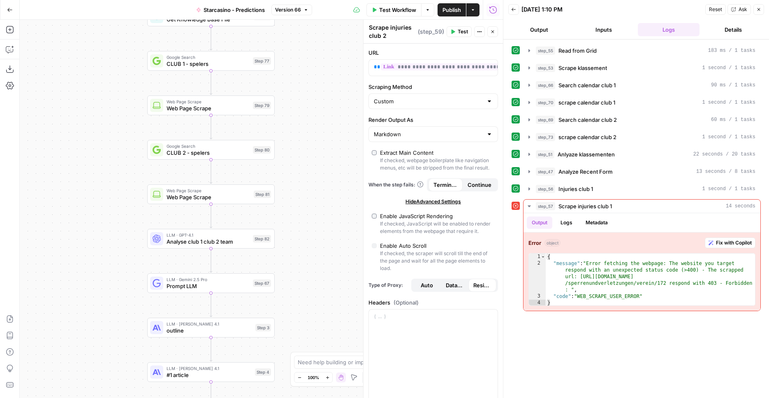
drag, startPoint x: 335, startPoint y: 278, endPoint x: 324, endPoint y: 230, distance: 48.5
click at [319, 127] on div "**********" at bounding box center [261, 209] width 483 height 378
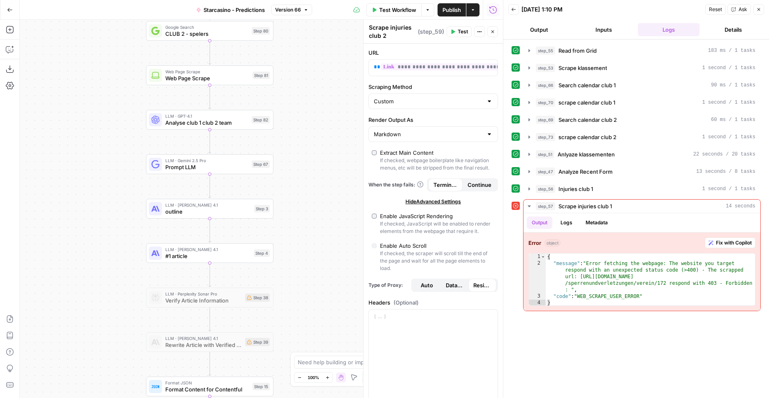
drag, startPoint x: 327, startPoint y: 281, endPoint x: 332, endPoint y: 278, distance: 6.5
click at [326, 158] on div "**********" at bounding box center [261, 209] width 483 height 378
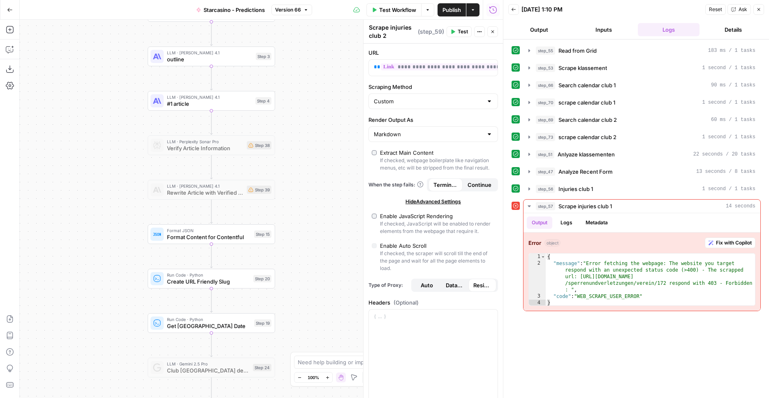
drag, startPoint x: 333, startPoint y: 293, endPoint x: 334, endPoint y: 156, distance: 136.5
click at [334, 156] on div "**********" at bounding box center [261, 209] width 483 height 378
click at [284, 83] on div "**********" at bounding box center [261, 209] width 483 height 378
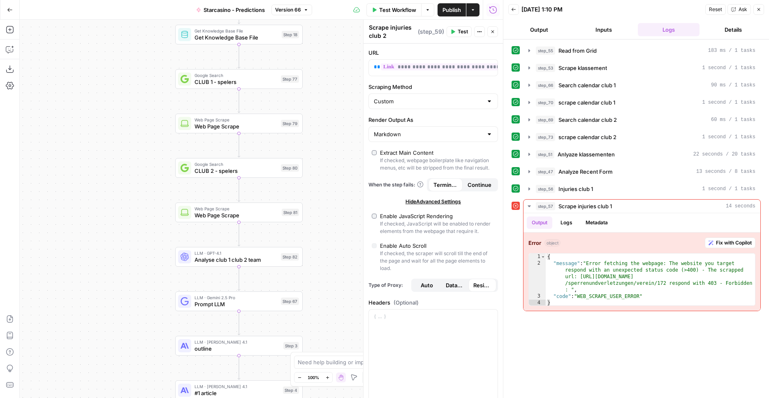
drag, startPoint x: 285, startPoint y: 83, endPoint x: 312, endPoint y: 371, distance: 288.7
click at [313, 376] on div "**********" at bounding box center [261, 209] width 483 height 378
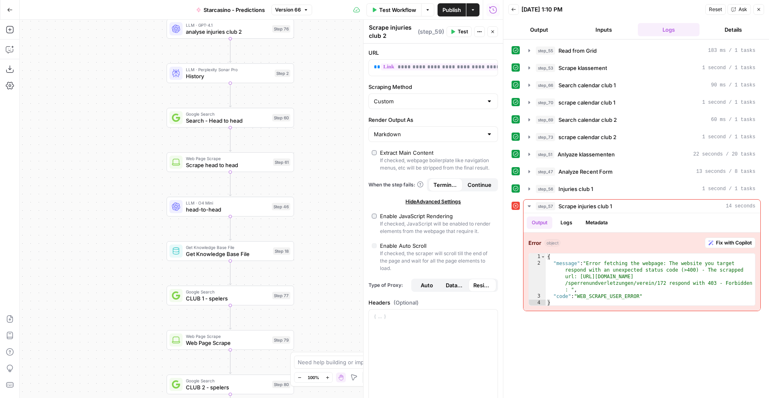
drag, startPoint x: 348, startPoint y: 107, endPoint x: 336, endPoint y: 316, distance: 208.8
click at [337, 367] on div "**********" at bounding box center [261, 209] width 483 height 378
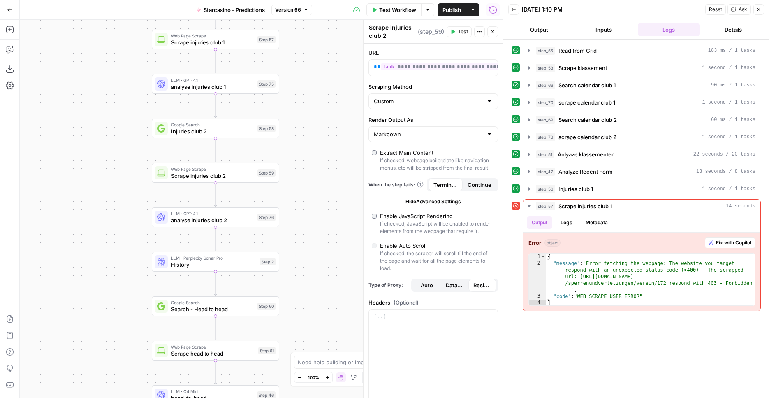
drag, startPoint x: 321, startPoint y: 231, endPoint x: 319, endPoint y: 278, distance: 47.3
click at [319, 279] on div "**********" at bounding box center [261, 209] width 483 height 378
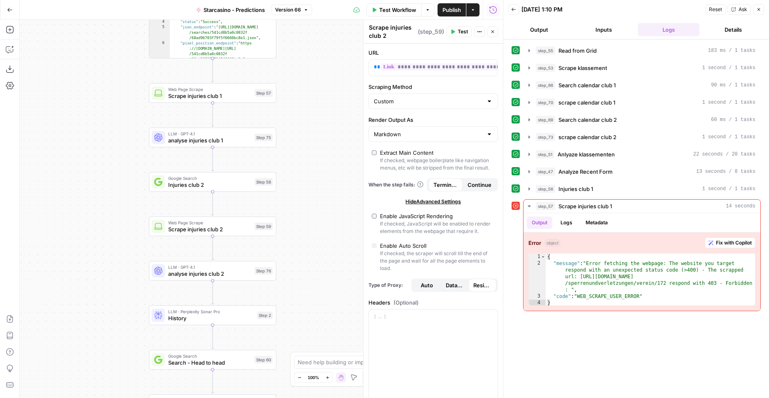
drag, startPoint x: 322, startPoint y: 182, endPoint x: 314, endPoint y: 231, distance: 50.5
click at [314, 231] on div "**********" at bounding box center [261, 209] width 483 height 378
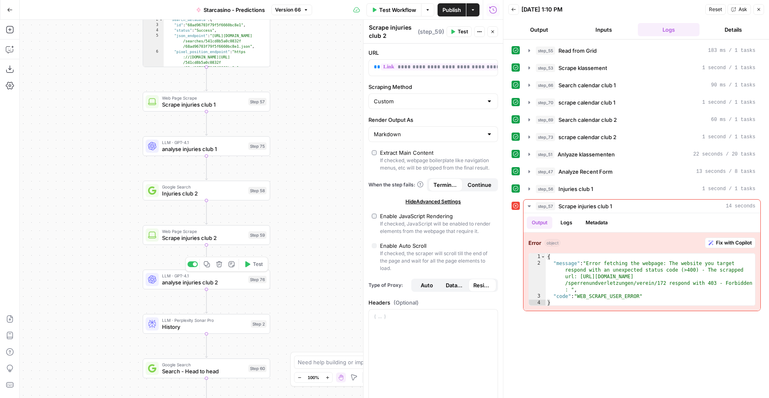
click at [215, 282] on span "analyse injuries club 2" at bounding box center [203, 282] width 83 height 8
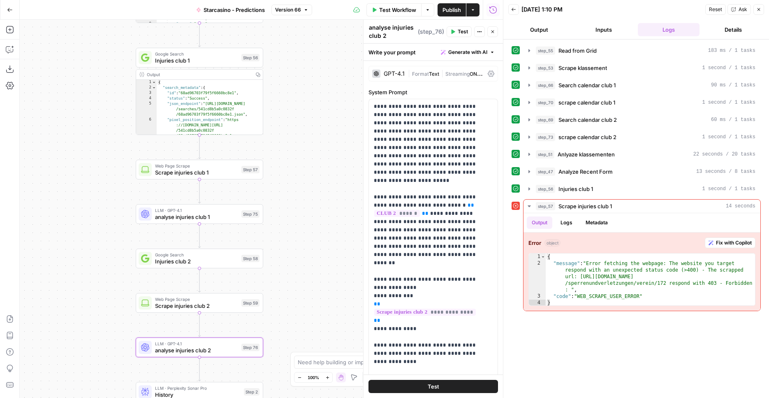
drag, startPoint x: 301, startPoint y: 231, endPoint x: 303, endPoint y: 278, distance: 47.7
click at [303, 278] on div "**********" at bounding box center [261, 209] width 483 height 378
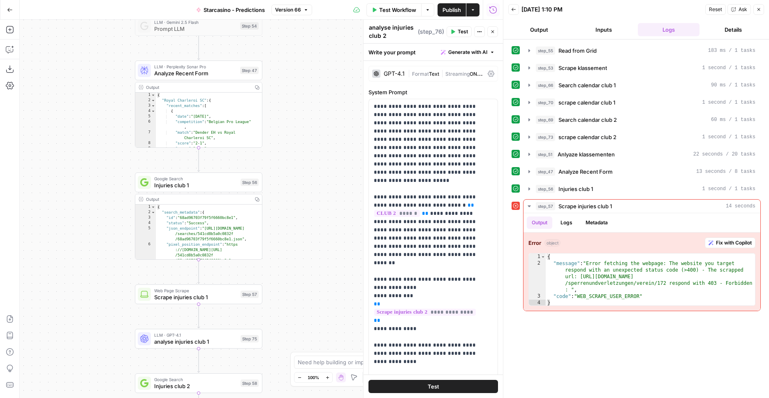
drag, startPoint x: 301, startPoint y: 215, endPoint x: 301, endPoint y: 302, distance: 87.2
click at [301, 302] on div "**********" at bounding box center [261, 209] width 483 height 378
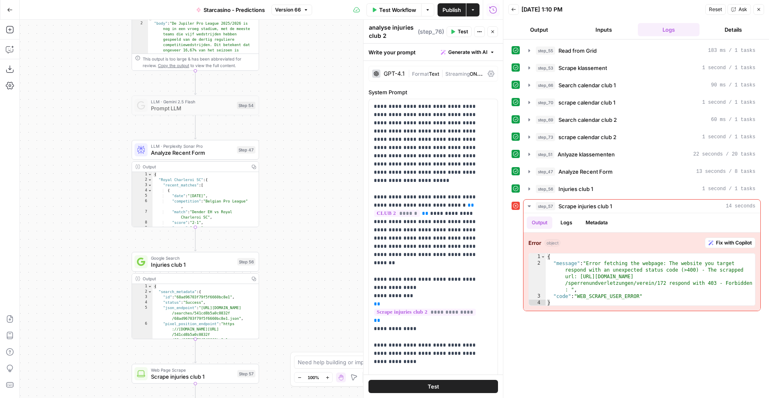
drag, startPoint x: 301, startPoint y: 211, endPoint x: 299, endPoint y: 258, distance: 46.9
click at [299, 258] on div "**********" at bounding box center [261, 209] width 483 height 378
drag, startPoint x: 309, startPoint y: 159, endPoint x: 303, endPoint y: 245, distance: 86.9
click at [303, 245] on div "**********" at bounding box center [261, 209] width 483 height 378
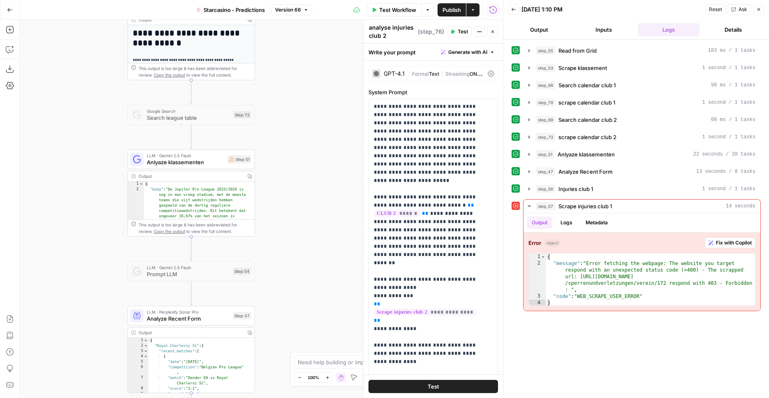
drag, startPoint x: 296, startPoint y: 176, endPoint x: 297, endPoint y: 255, distance: 79.0
click at [297, 255] on div "**********" at bounding box center [261, 209] width 483 height 378
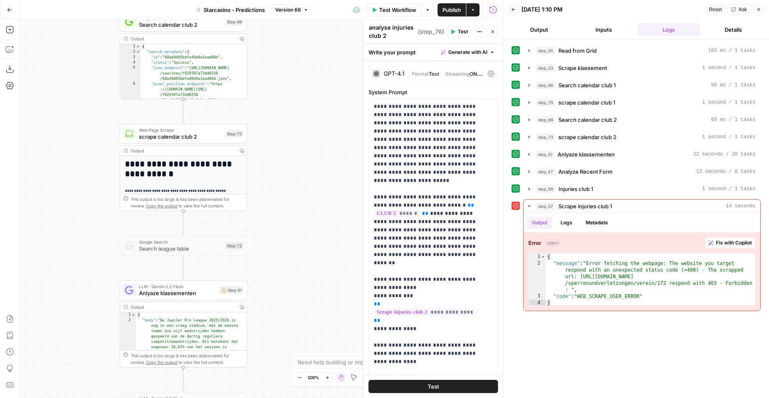
drag, startPoint x: 300, startPoint y: 175, endPoint x: 292, endPoint y: 305, distance: 131.0
click at [292, 305] on div "**********" at bounding box center [261, 209] width 483 height 378
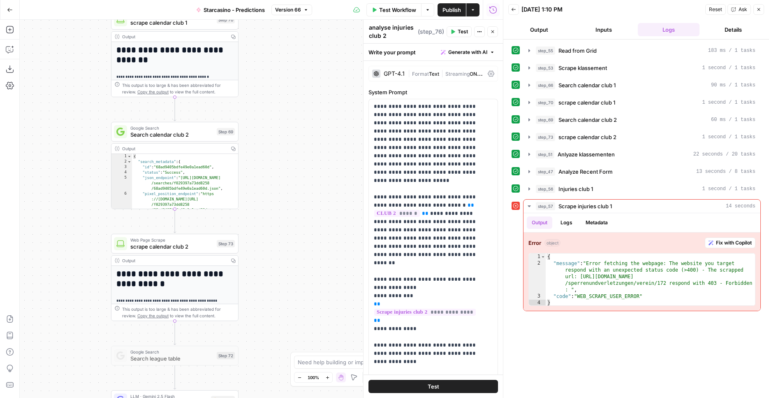
drag, startPoint x: 307, startPoint y: 178, endPoint x: 308, endPoint y: 264, distance: 85.5
click at [298, 288] on div "**********" at bounding box center [261, 209] width 483 height 378
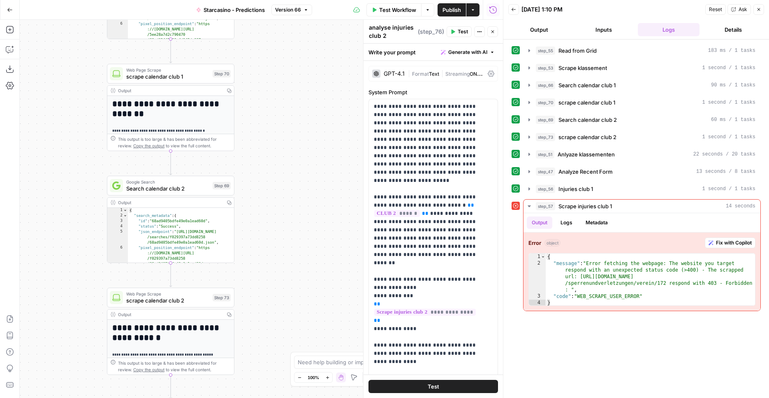
drag, startPoint x: 312, startPoint y: 206, endPoint x: 309, endPoint y: 294, distance: 88.9
click at [309, 294] on div "**********" at bounding box center [261, 209] width 483 height 378
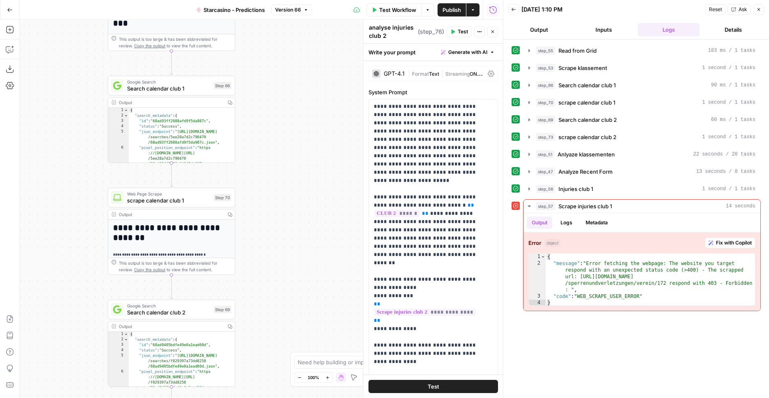
drag, startPoint x: 312, startPoint y: 295, endPoint x: 312, endPoint y: 315, distance: 20.6
click at [312, 315] on div "**********" at bounding box center [261, 209] width 483 height 378
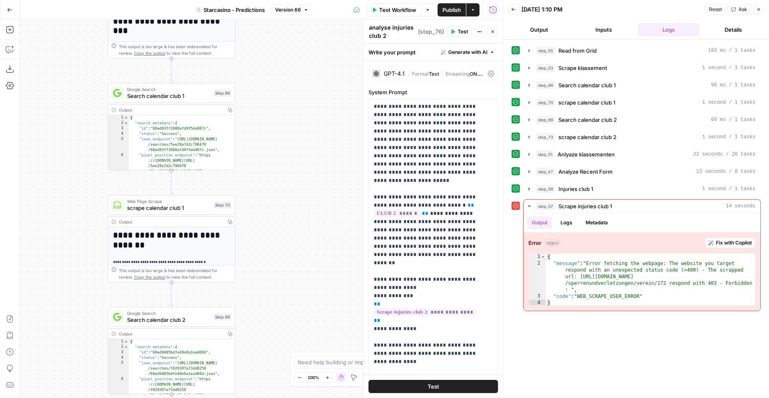
drag, startPoint x: 320, startPoint y: 227, endPoint x: 321, endPoint y: 324, distance: 96.6
click at [321, 324] on div "**********" at bounding box center [261, 209] width 483 height 378
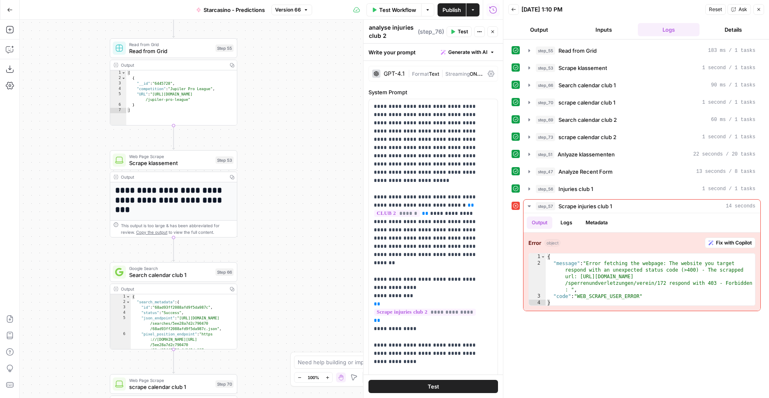
drag, startPoint x: 321, startPoint y: 262, endPoint x: 322, endPoint y: 311, distance: 48.9
click at [322, 311] on div "**********" at bounding box center [261, 209] width 483 height 378
drag, startPoint x: 326, startPoint y: 234, endPoint x: 315, endPoint y: 308, distance: 74.3
click at [315, 308] on div "**********" at bounding box center [261, 209] width 483 height 378
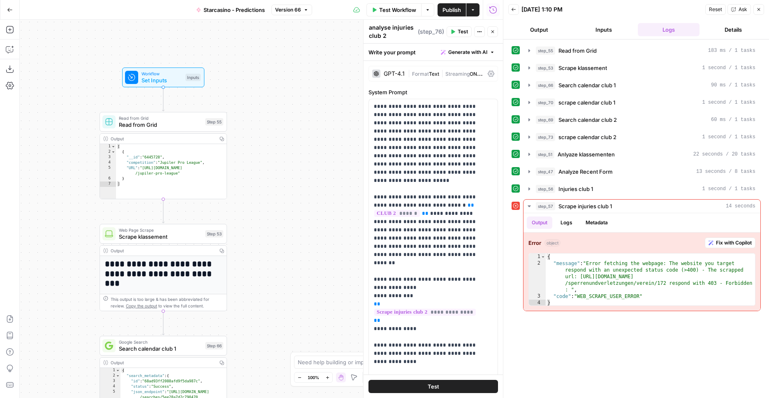
drag, startPoint x: 310, startPoint y: 276, endPoint x: 308, endPoint y: 296, distance: 19.9
click at [308, 296] on div "**********" at bounding box center [261, 209] width 483 height 378
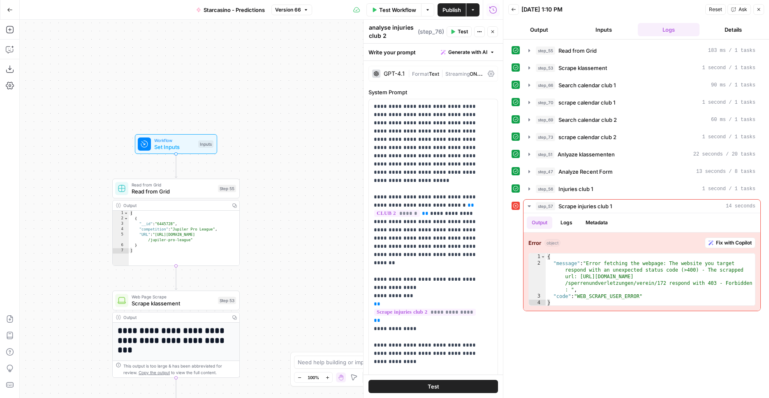
drag, startPoint x: 285, startPoint y: 128, endPoint x: 304, endPoint y: 13, distance: 117.2
click at [308, 131] on div "**********" at bounding box center [261, 209] width 483 height 378
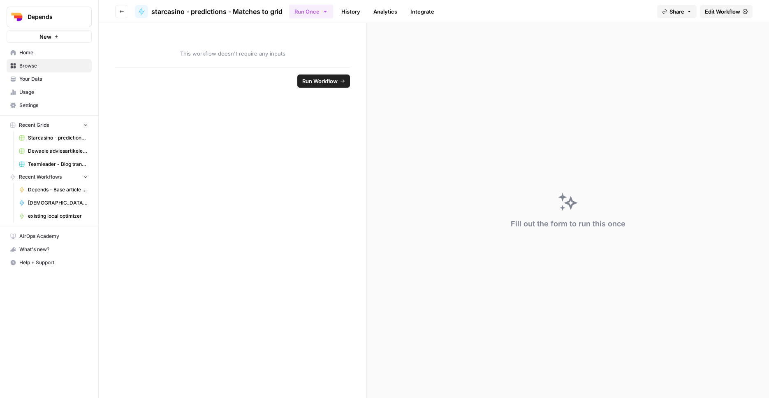
click at [711, 6] on link "Edit Workflow" at bounding box center [726, 11] width 53 height 13
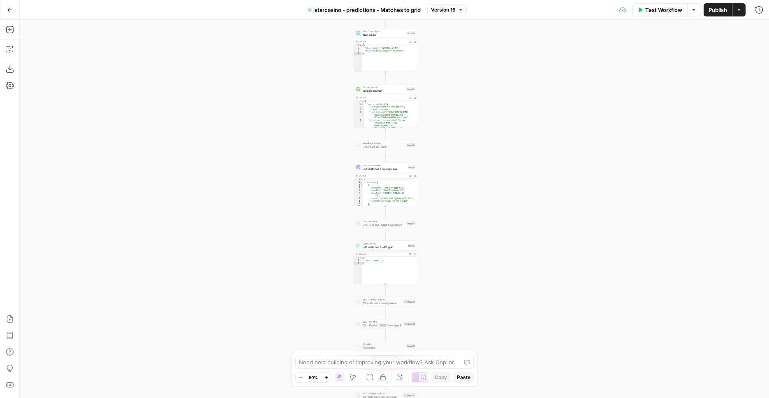
drag, startPoint x: 167, startPoint y: 138, endPoint x: 167, endPoint y: 266, distance: 127.9
click at [173, 312] on div "true false Workflow Set Inputs Inputs LLM · Perplexity Sonar Prompt LLM Step 47…" at bounding box center [394, 209] width 749 height 378
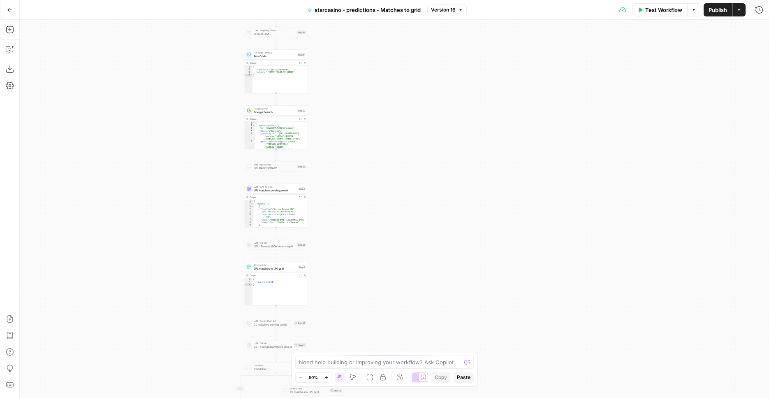
drag, startPoint x: 189, startPoint y: 171, endPoint x: 90, endPoint y: 211, distance: 107.5
click at [90, 211] on div "true false Workflow Set Inputs Inputs LLM · Perplexity Sonar Prompt LLM Step 47…" at bounding box center [394, 209] width 749 height 378
drag, startPoint x: 15, startPoint y: 68, endPoint x: 11, endPoint y: 67, distance: 4.4
click at [11, 67] on icon "button" at bounding box center [10, 69] width 8 height 8
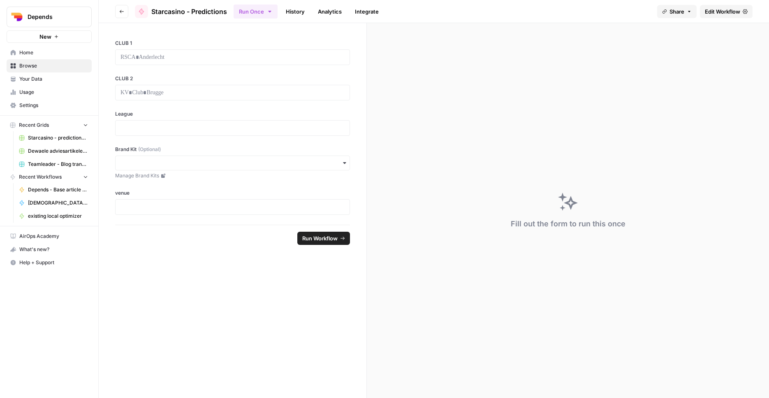
click at [708, 12] on span "Edit Workflow" at bounding box center [722, 11] width 35 height 8
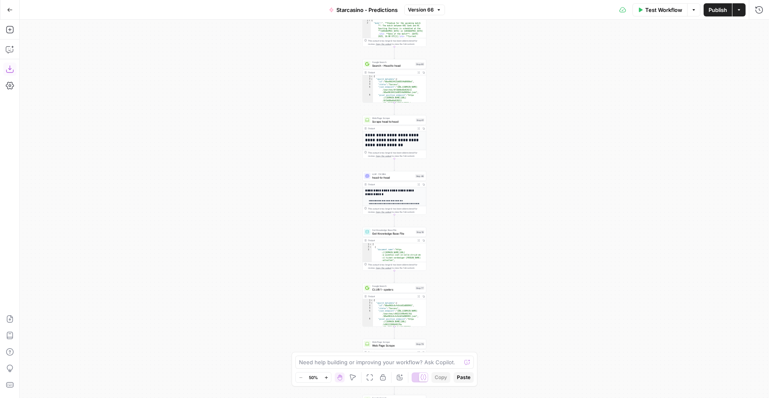
click at [6, 69] on button "Download as JSON" at bounding box center [9, 68] width 13 height 13
drag, startPoint x: 294, startPoint y: 69, endPoint x: 289, endPoint y: 117, distance: 48.4
click at [289, 117] on div "**********" at bounding box center [394, 209] width 749 height 378
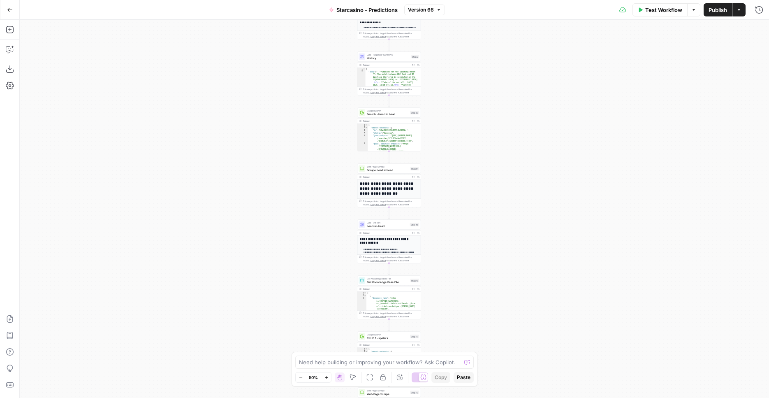
click at [12, 9] on icon "button" at bounding box center [10, 10] width 6 height 6
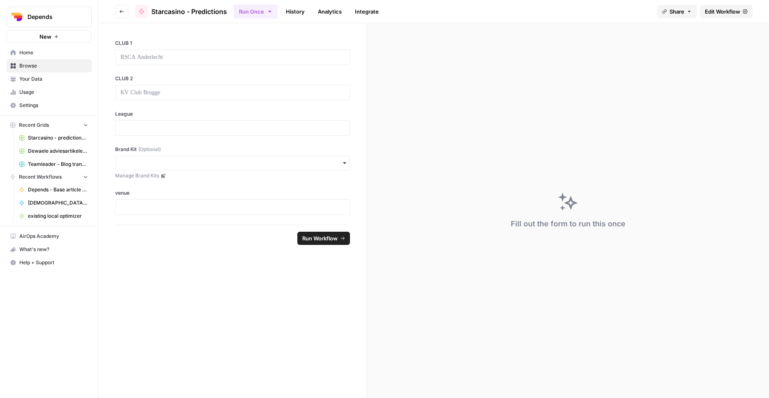
click at [53, 68] on span "Browse" at bounding box center [53, 65] width 69 height 7
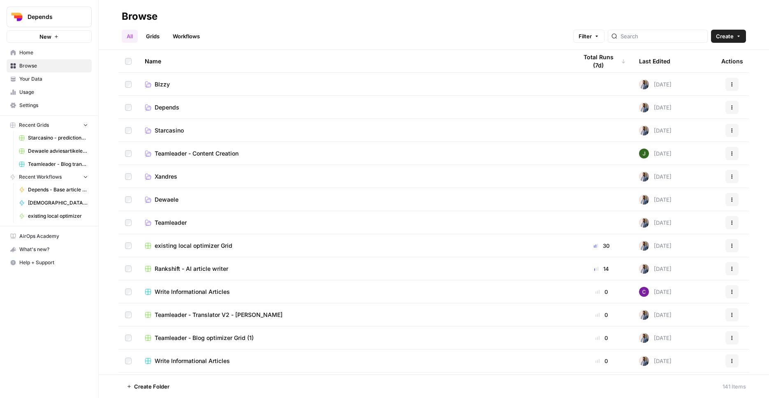
drag, startPoint x: 159, startPoint y: 38, endPoint x: 167, endPoint y: 41, distance: 9.2
click at [159, 37] on link "Grids" at bounding box center [152, 36] width 23 height 13
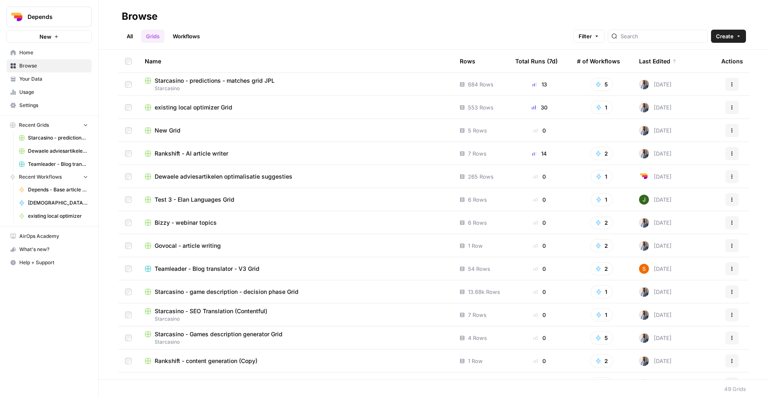
click at [199, 82] on span "Starcasino - predictions - matches grid JPL" at bounding box center [215, 80] width 120 height 8
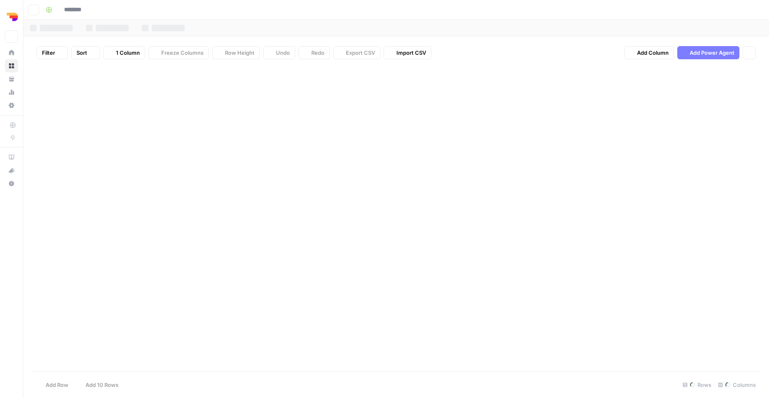
type input "**********"
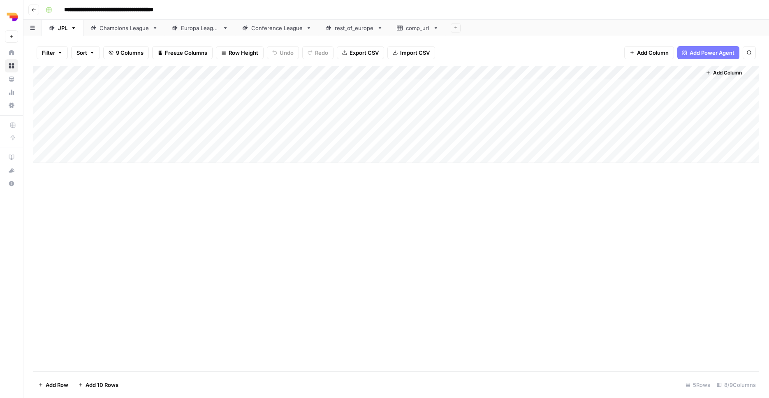
click at [425, 32] on link "comp_url" at bounding box center [418, 28] width 56 height 16
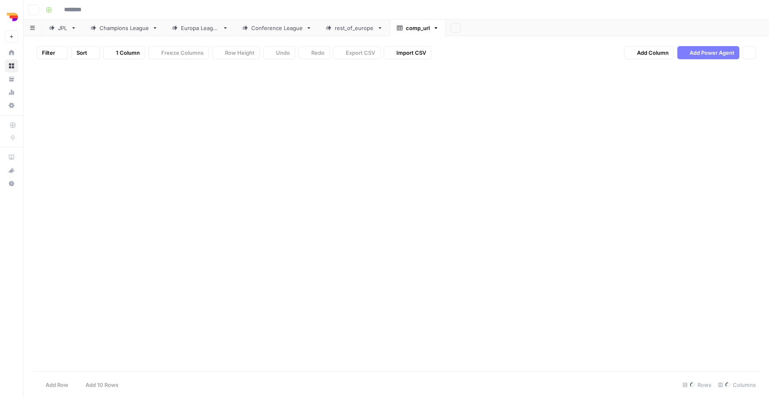
type input "**********"
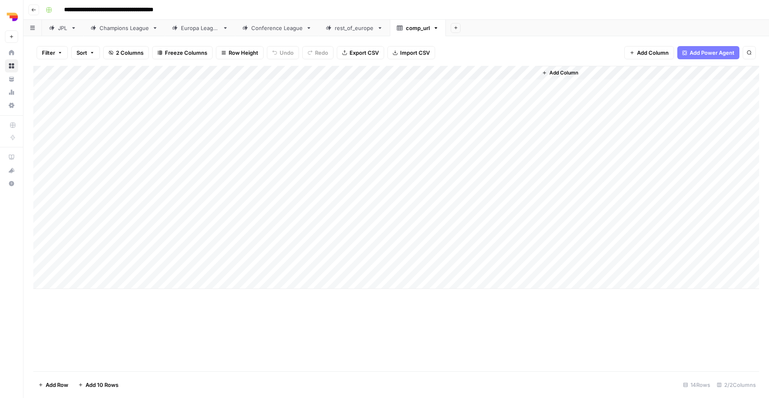
click at [364, 55] on span "Export CSV" at bounding box center [363, 53] width 29 height 8
click at [408, 31] on div "comp_url" at bounding box center [418, 28] width 24 height 8
click at [417, 30] on div "comp_url" at bounding box center [418, 28] width 24 height 8
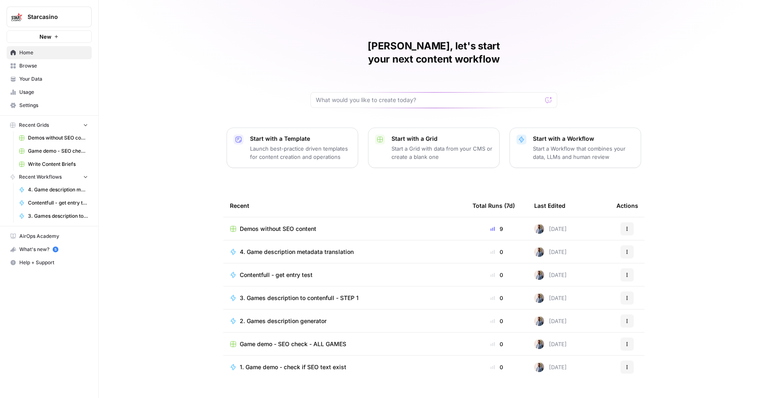
click at [48, 61] on link "Browse" at bounding box center [49, 65] width 85 height 13
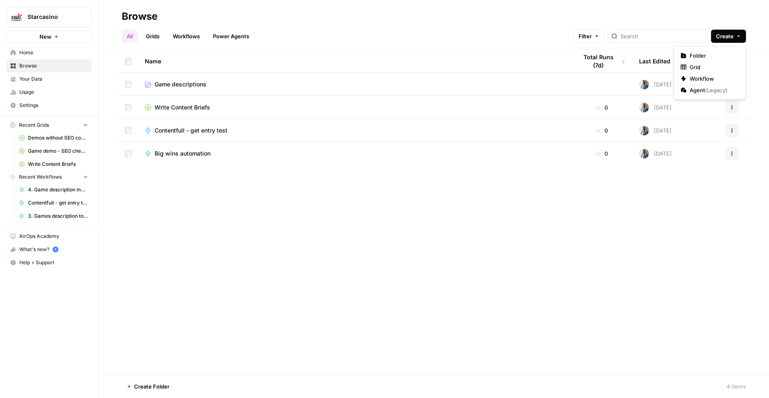
click at [731, 33] on span "Create" at bounding box center [725, 36] width 18 height 8
click at [727, 53] on span "Folder" at bounding box center [713, 55] width 46 height 8
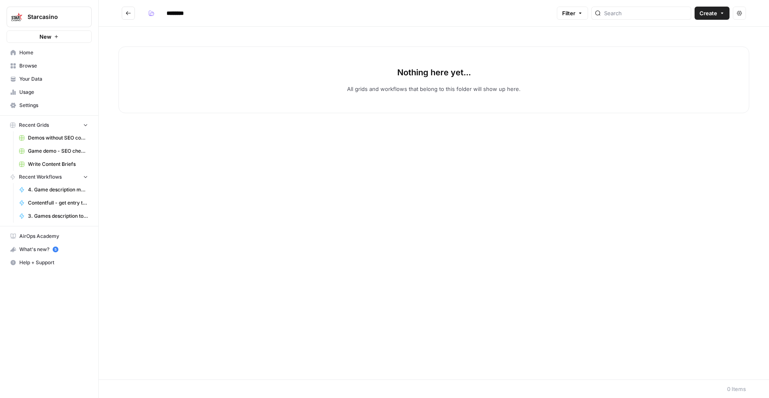
click at [173, 17] on input "********" at bounding box center [186, 13] width 46 height 13
click at [173, 16] on input "********" at bounding box center [186, 13] width 46 height 13
type input "**********"
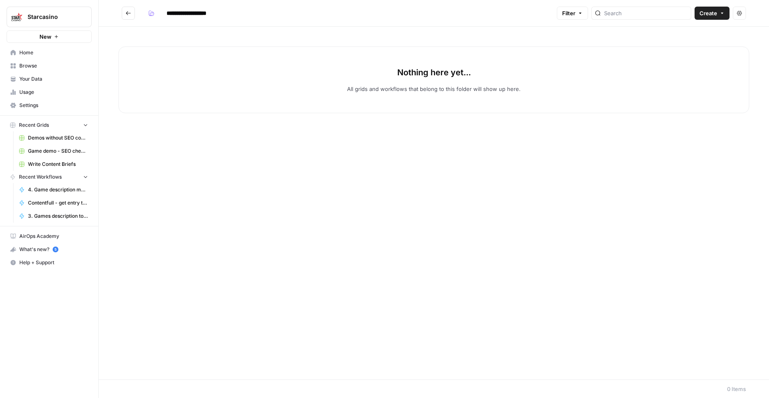
click at [338, 312] on div "Nothing here yet... All grids and workflows that belong to this folder will sho…" at bounding box center [434, 203] width 670 height 352
click at [706, 8] on button "Create" at bounding box center [711, 13] width 35 height 13
click at [680, 46] on span "Workflow" at bounding box center [696, 44] width 46 height 8
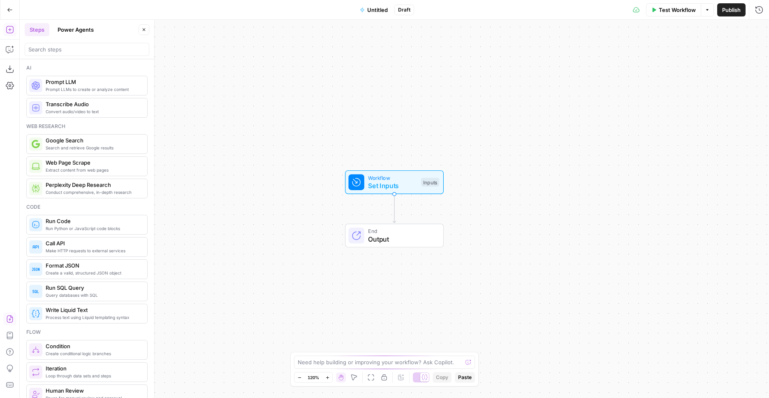
click at [10, 316] on icon "button" at bounding box center [10, 318] width 6 height 7
click at [355, 103] on span "Import" at bounding box center [355, 105] width 19 height 8
click at [381, 12] on span "Untitled" at bounding box center [377, 10] width 21 height 8
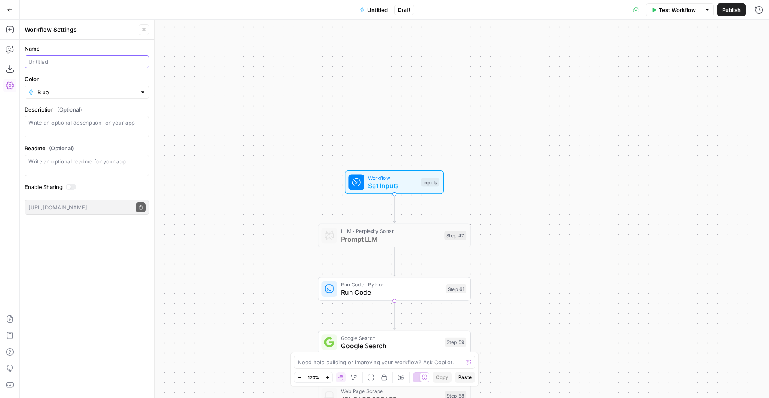
click at [54, 60] on input "Name" at bounding box center [86, 62] width 117 height 8
type input "Sport predictions - Import calendar this week"
click at [726, 15] on button "Publish" at bounding box center [731, 9] width 28 height 13
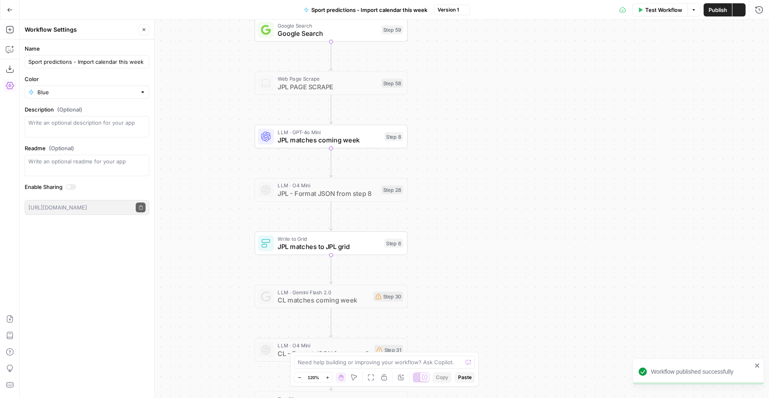
drag, startPoint x: 589, startPoint y: 52, endPoint x: 585, endPoint y: 22, distance: 30.7
click at [585, 22] on div "false true Workflow Set Inputs Inputs LLM · Perplexity Sonar Prompt LLM Step 47…" at bounding box center [394, 209] width 749 height 378
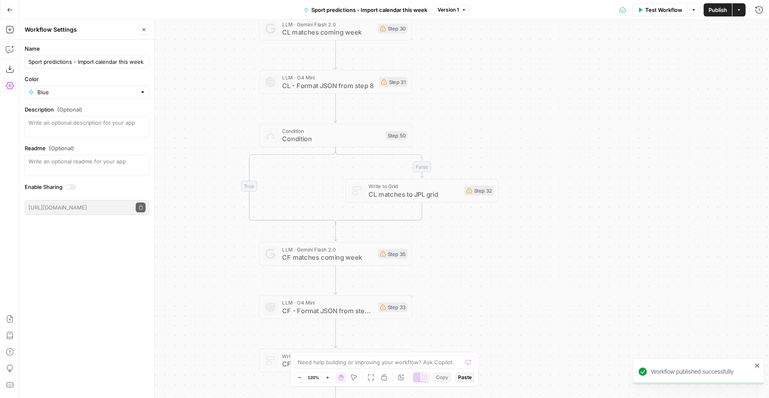
drag, startPoint x: 550, startPoint y: 292, endPoint x: 551, endPoint y: 70, distance: 222.0
click at [553, 51] on div "false true Workflow Set Inputs Inputs LLM · Perplexity Sonar Prompt LLM Step 47…" at bounding box center [394, 209] width 749 height 378
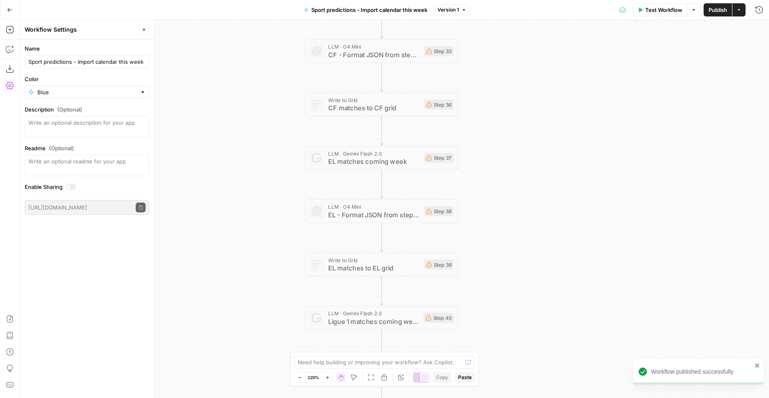
drag, startPoint x: 535, startPoint y: 192, endPoint x: 553, endPoint y: 139, distance: 56.0
click at [563, 20] on div "false true Workflow Set Inputs Inputs LLM · Perplexity Sonar Prompt LLM Step 47…" at bounding box center [394, 209] width 749 height 378
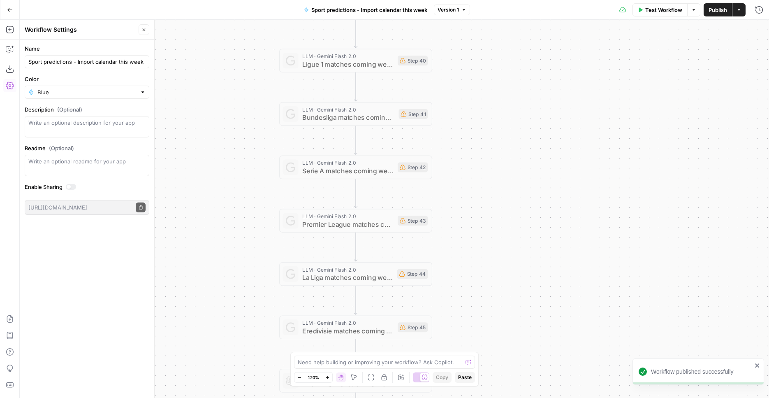
drag, startPoint x: 552, startPoint y: 303, endPoint x: 526, endPoint y: 69, distance: 235.3
click at [527, 49] on div "false true Workflow Set Inputs Inputs LLM · Perplexity Sonar Prompt LLM Step 47…" at bounding box center [394, 209] width 749 height 378
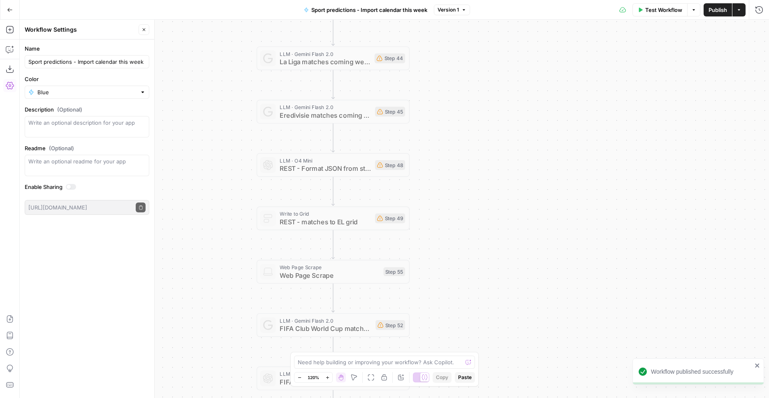
drag, startPoint x: 526, startPoint y: 260, endPoint x: 504, endPoint y: 50, distance: 211.3
click at [504, 42] on div "false true Workflow Set Inputs Inputs LLM · Perplexity Sonar Prompt LLM Step 47…" at bounding box center [394, 209] width 749 height 378
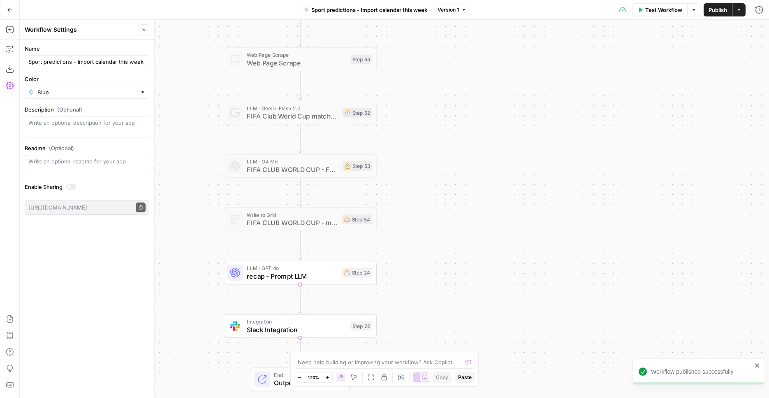
drag, startPoint x: 486, startPoint y: 153, endPoint x: 460, endPoint y: 11, distance: 144.3
click at [460, 20] on div "false true Workflow Set Inputs Inputs LLM · Perplexity Sonar Prompt LLM Step 47…" at bounding box center [394, 209] width 749 height 378
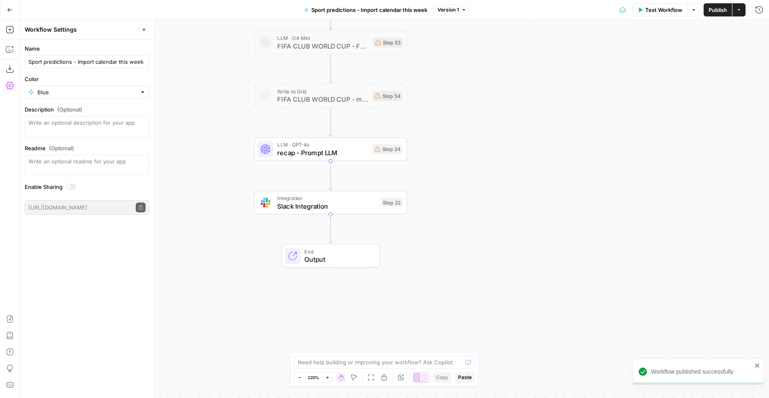
drag, startPoint x: 495, startPoint y: 266, endPoint x: 522, endPoint y: 163, distance: 106.8
click at [525, 149] on div "false true Workflow Set Inputs Inputs LLM · Perplexity Sonar Prompt LLM Step 47…" at bounding box center [394, 209] width 749 height 378
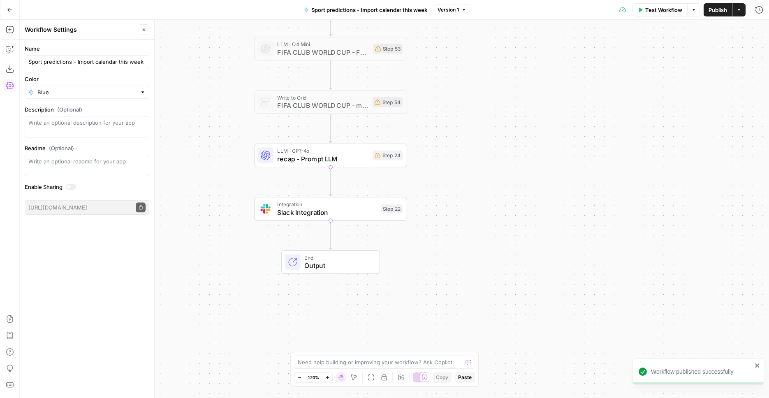
click at [352, 160] on span "recap - Prompt LLM" at bounding box center [322, 159] width 91 height 10
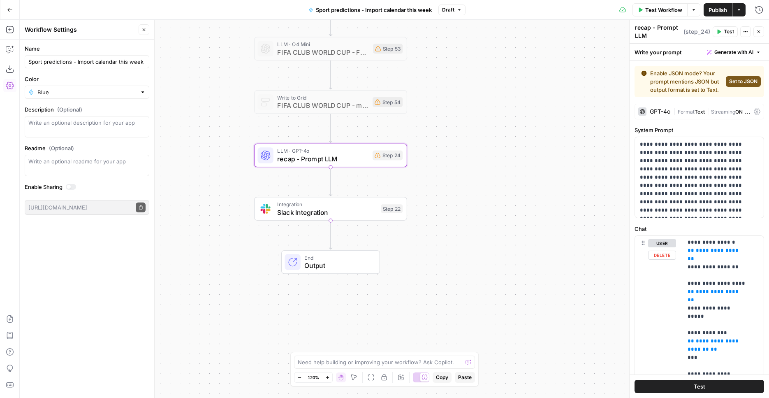
scroll to position [169, 0]
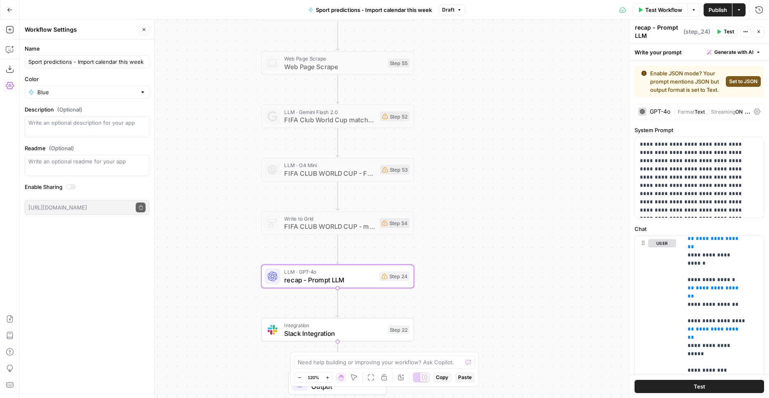
drag, startPoint x: 460, startPoint y: 147, endPoint x: 467, endPoint y: 268, distance: 121.1
click at [467, 268] on div "false true Workflow Set Inputs Inputs LLM · Perplexity Sonar Prompt LLM Step 47…" at bounding box center [394, 209] width 749 height 378
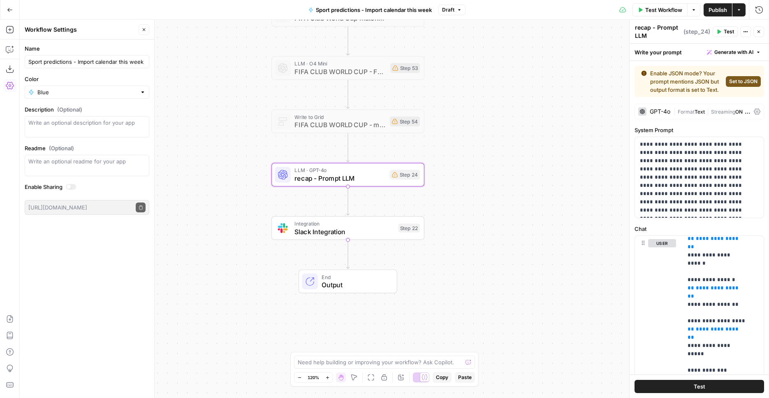
drag, startPoint x: 435, startPoint y: 134, endPoint x: 445, endPoint y: 114, distance: 22.4
click at [445, 34] on div "false true Workflow Set Inputs Inputs LLM · Perplexity Sonar Prompt LLM Step 47…" at bounding box center [394, 209] width 749 height 378
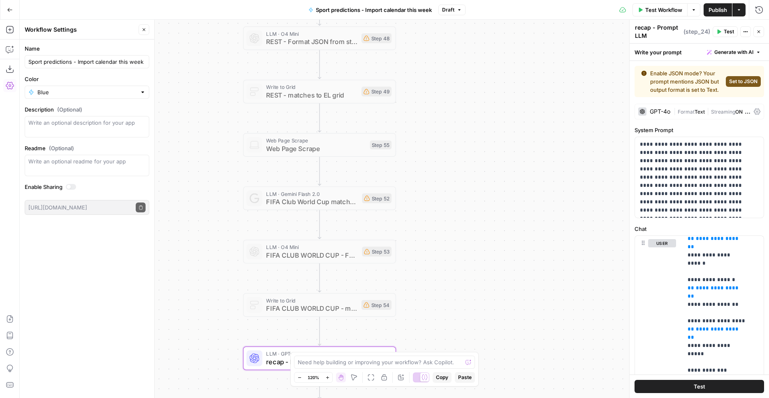
drag, startPoint x: 499, startPoint y: 228, endPoint x: 495, endPoint y: 317, distance: 88.9
click at [495, 317] on div "false true Workflow Set Inputs Inputs LLM · Perplexity Sonar Prompt LLM Step 47…" at bounding box center [394, 209] width 749 height 378
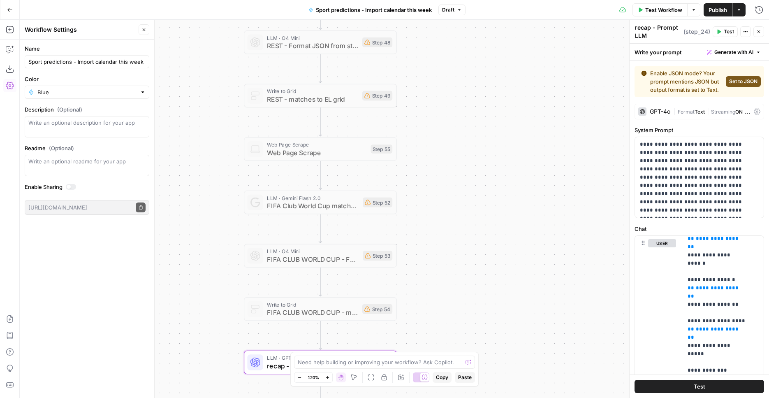
drag, startPoint x: 494, startPoint y: 282, endPoint x: 503, endPoint y: 339, distance: 57.9
click at [503, 339] on div "false true Workflow Set Inputs Inputs LLM · Perplexity Sonar Prompt LLM Step 47…" at bounding box center [394, 209] width 749 height 378
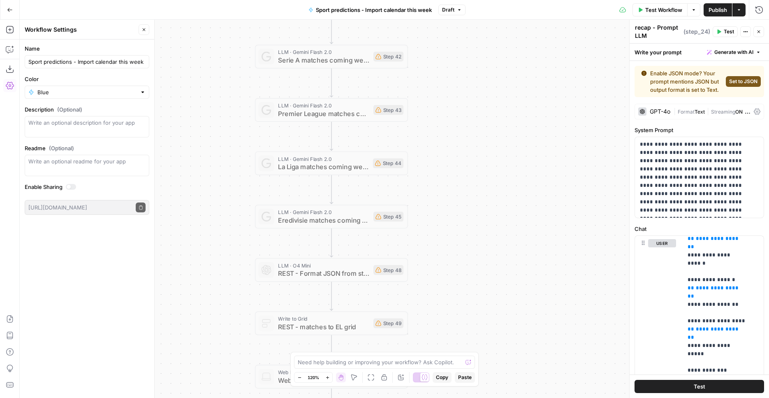
drag, startPoint x: 496, startPoint y: 180, endPoint x: 502, endPoint y: 268, distance: 88.6
click at [495, 354] on div "false true Workflow Set Inputs Inputs LLM · Perplexity Sonar Prompt LLM Step 47…" at bounding box center [394, 209] width 749 height 378
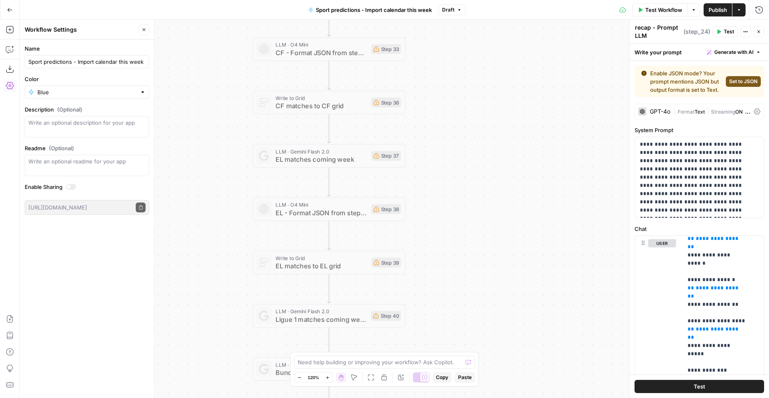
drag, startPoint x: 498, startPoint y: 201, endPoint x: 497, endPoint y: 398, distance: 196.9
click at [497, 397] on div "false true Workflow Set Inputs Inputs LLM · Perplexity Sonar Prompt LLM Step 47…" at bounding box center [394, 209] width 749 height 378
drag, startPoint x: 512, startPoint y: 182, endPoint x: 520, endPoint y: 377, distance: 194.7
click at [514, 397] on div "false true Workflow Set Inputs Inputs LLM · Perplexity Sonar Prompt LLM Step 47…" at bounding box center [394, 209] width 749 height 378
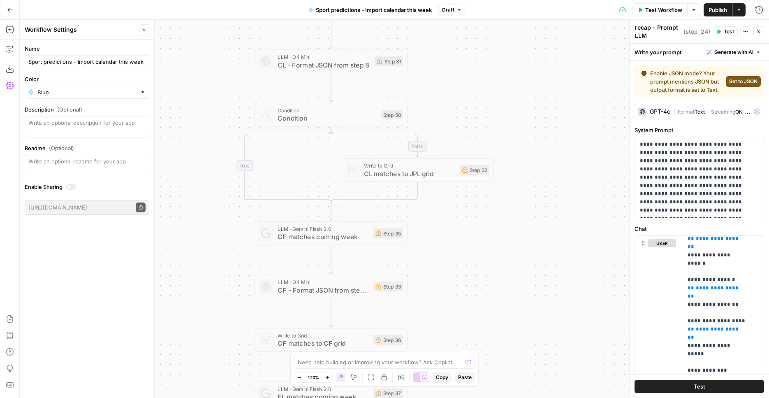
drag, startPoint x: 519, startPoint y: 175, endPoint x: 527, endPoint y: 368, distance: 193.0
click at [527, 368] on div "false true Workflow Set Inputs Inputs LLM · Perplexity Sonar Prompt LLM Step 47…" at bounding box center [394, 209] width 749 height 378
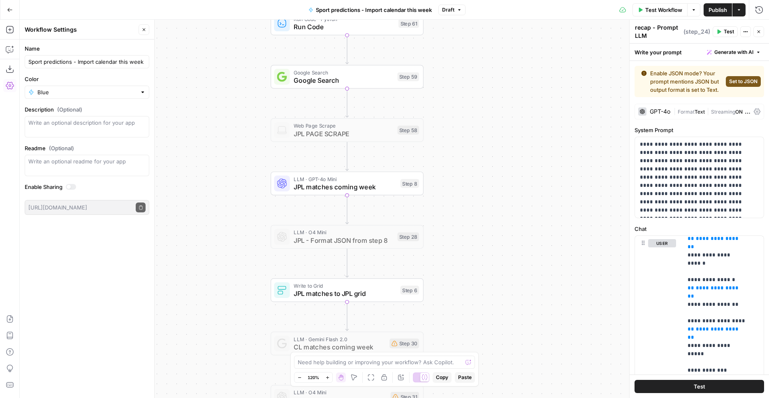
drag, startPoint x: 510, startPoint y: 130, endPoint x: 359, endPoint y: 286, distance: 216.9
click at [518, 256] on div "false true Workflow Set Inputs Inputs LLM · Perplexity Sonar Prompt LLM Step 47…" at bounding box center [394, 209] width 749 height 378
click at [337, 293] on span "JPL matches to JPL grid" at bounding box center [344, 293] width 103 height 10
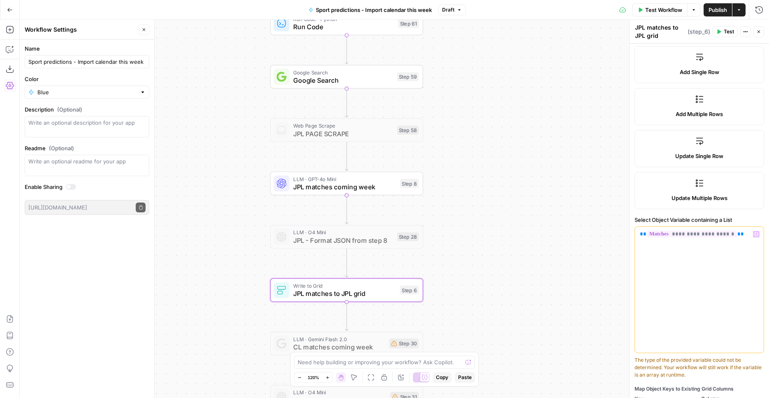
scroll to position [0, 0]
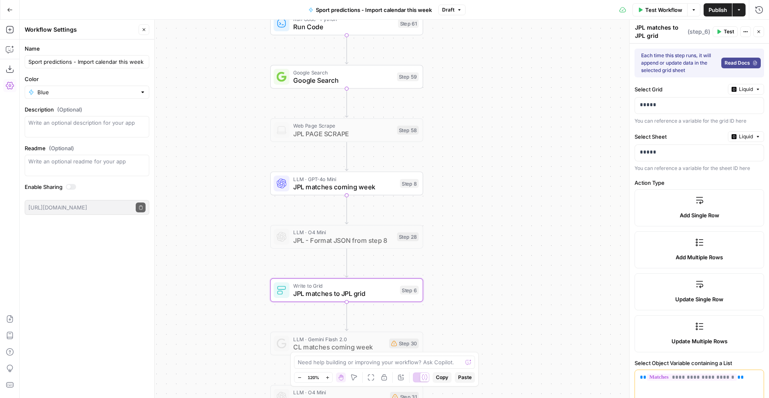
click at [7, 8] on button "Go Back" at bounding box center [9, 9] width 15 height 15
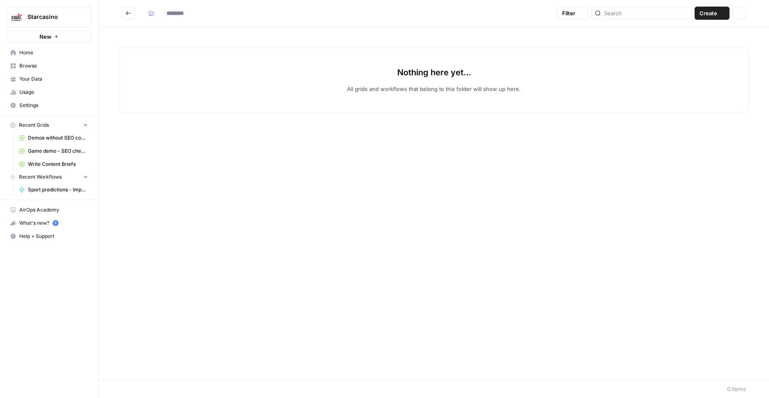
type input "**********"
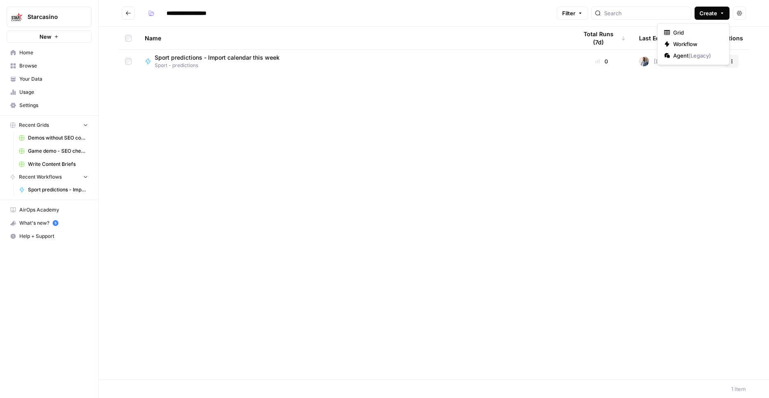
click at [712, 11] on span "Create" at bounding box center [708, 13] width 18 height 8
click at [699, 42] on span "Workflow" at bounding box center [696, 44] width 46 height 8
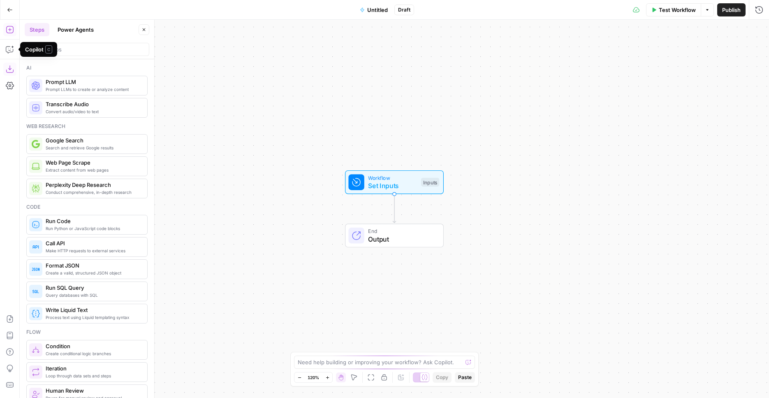
click at [9, 69] on icon "button" at bounding box center [10, 69] width 8 height 8
click at [7, 319] on icon "button" at bounding box center [10, 318] width 6 height 7
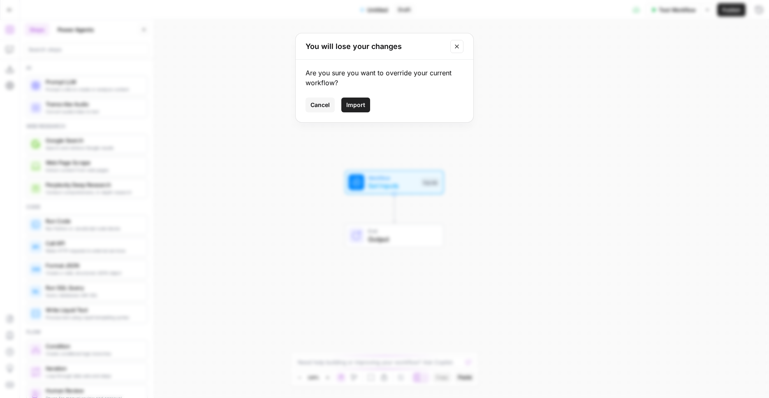
drag, startPoint x: 354, startPoint y: 100, endPoint x: 312, endPoint y: 98, distance: 41.2
click at [354, 100] on button "Import" at bounding box center [355, 104] width 29 height 15
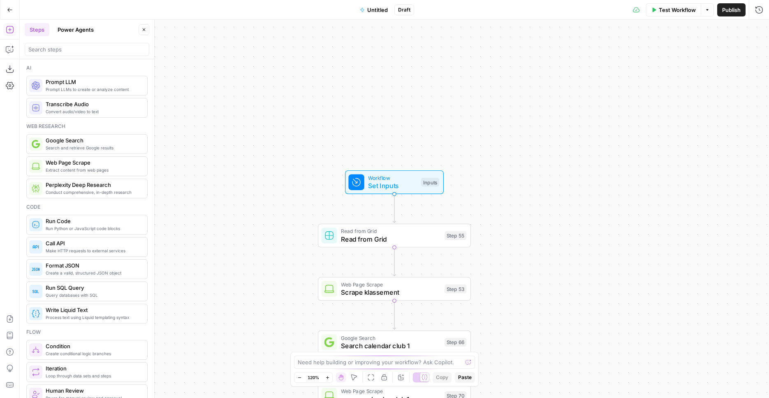
click at [380, 12] on span "Untitled" at bounding box center [377, 10] width 21 height 8
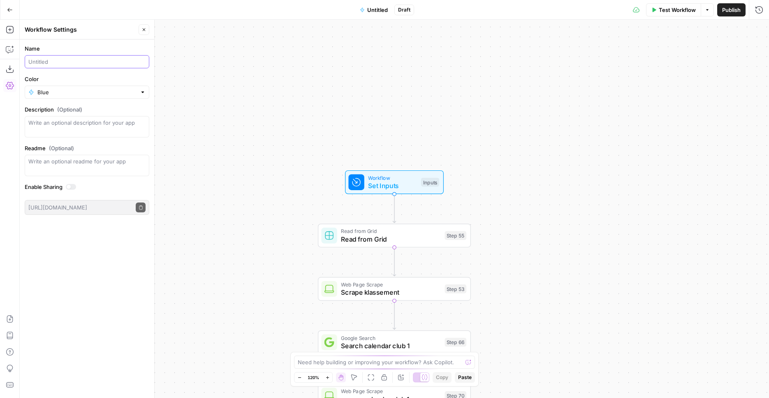
click at [47, 60] on input "Name" at bounding box center [86, 62] width 117 height 8
type input "Sport predictions - article generator"
click at [263, 259] on div "Workflow Set Inputs Inputs Read from Grid Read from Grid Step 55 Web Page Scrap…" at bounding box center [394, 209] width 749 height 378
click at [731, 9] on span "Publish" at bounding box center [731, 10] width 19 height 8
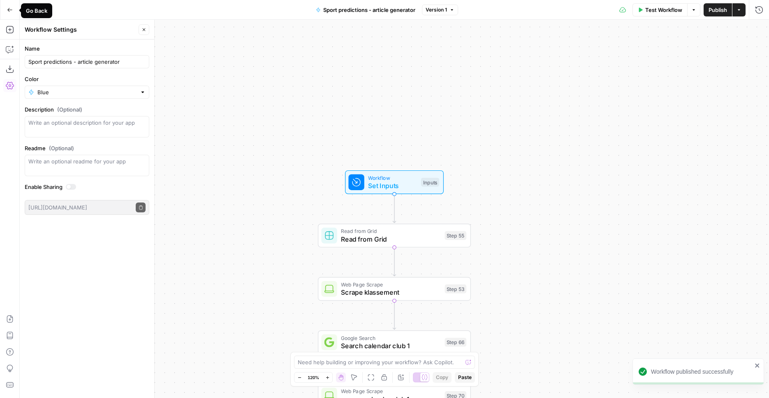
drag, startPoint x: 11, startPoint y: 9, endPoint x: 12, endPoint y: 14, distance: 4.8
click at [11, 10] on icon "button" at bounding box center [10, 10] width 6 height 6
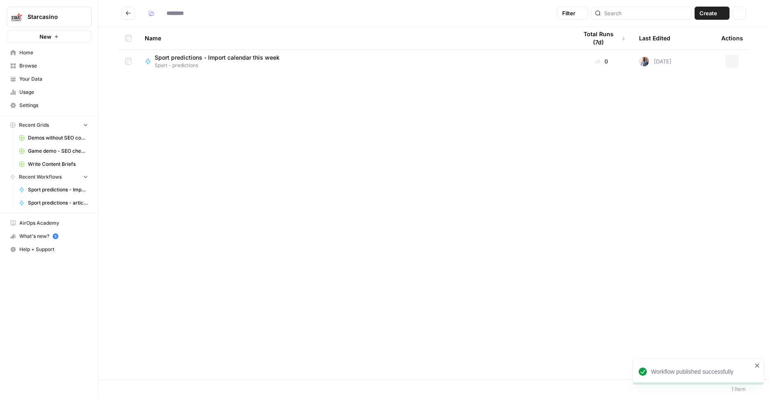
type input "**********"
click at [225, 82] on span "Sport predictions - article generator" at bounding box center [204, 80] width 99 height 8
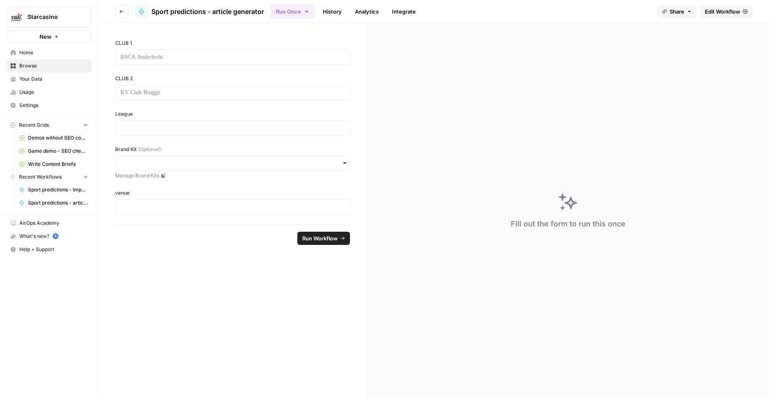
click at [717, 11] on span "Edit Workflow" at bounding box center [722, 11] width 35 height 8
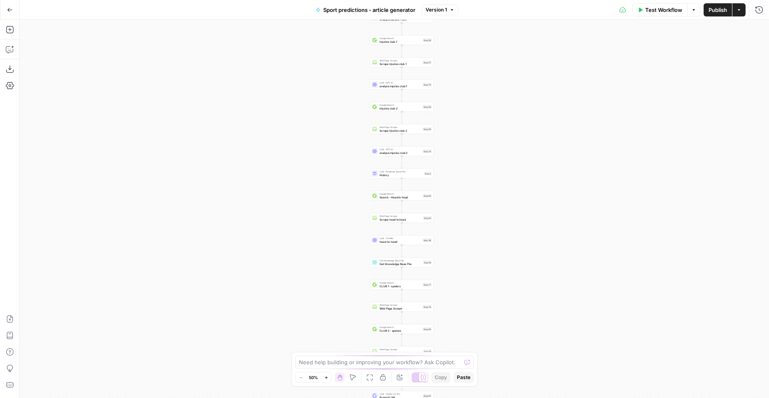
drag, startPoint x: 487, startPoint y: 116, endPoint x: 500, endPoint y: 174, distance: 59.0
click at [500, 174] on div "Workflow Set Inputs Inputs Read from Grid Read from Grid Step 55 Web Page Scrap…" at bounding box center [394, 209] width 749 height 378
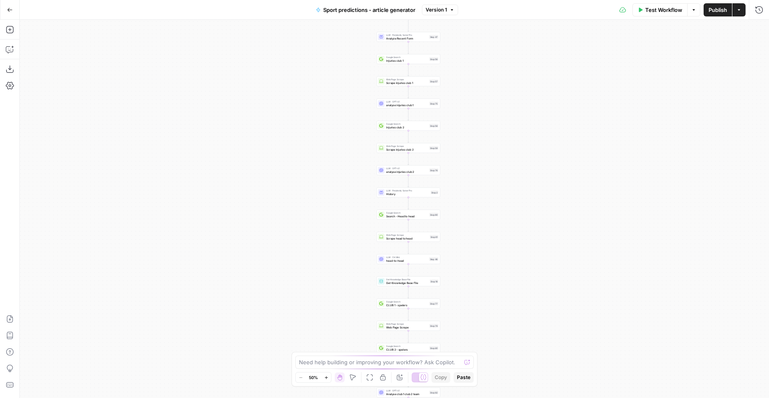
click at [16, 11] on button "Go Back" at bounding box center [9, 9] width 15 height 15
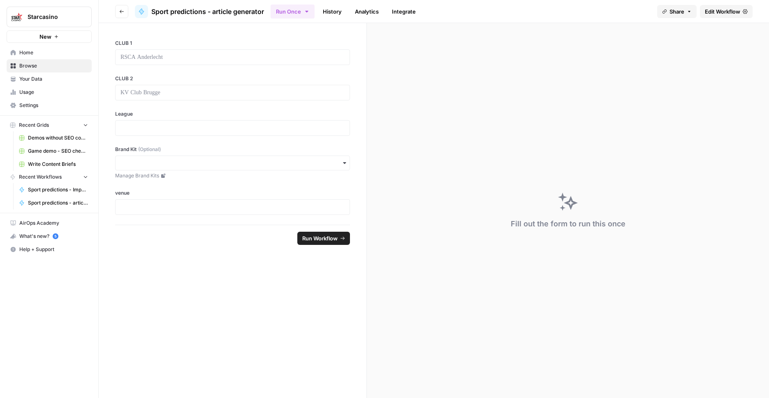
click at [53, 62] on link "Browse" at bounding box center [49, 65] width 85 height 13
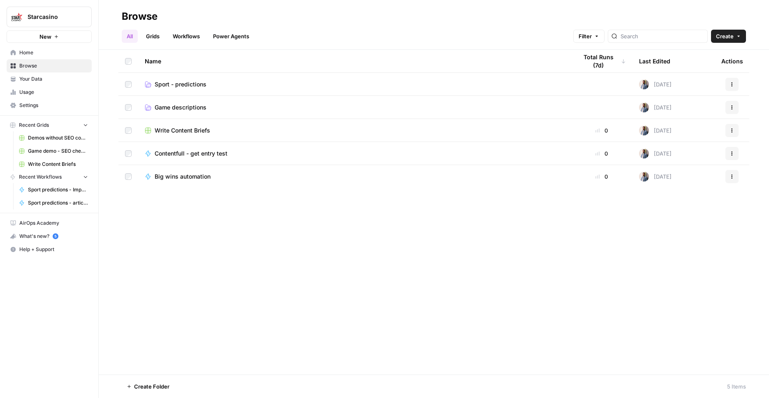
click at [184, 85] on span "Sport - predictions" at bounding box center [181, 84] width 52 height 8
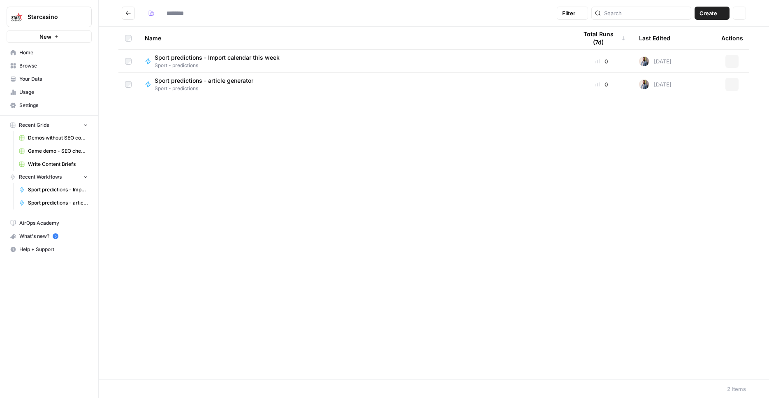
type input "**********"
click at [710, 18] on button "Create" at bounding box center [711, 13] width 35 height 13
click at [697, 31] on span "Grid" at bounding box center [696, 32] width 46 height 8
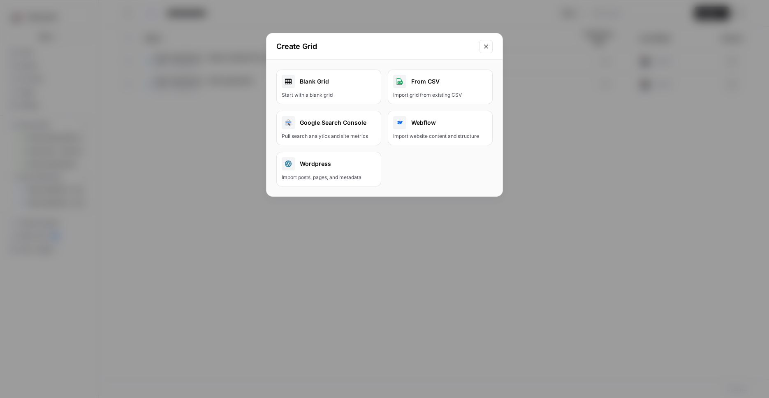
click at [426, 90] on button "From CSV Import grid from existing CSV" at bounding box center [440, 86] width 105 height 35
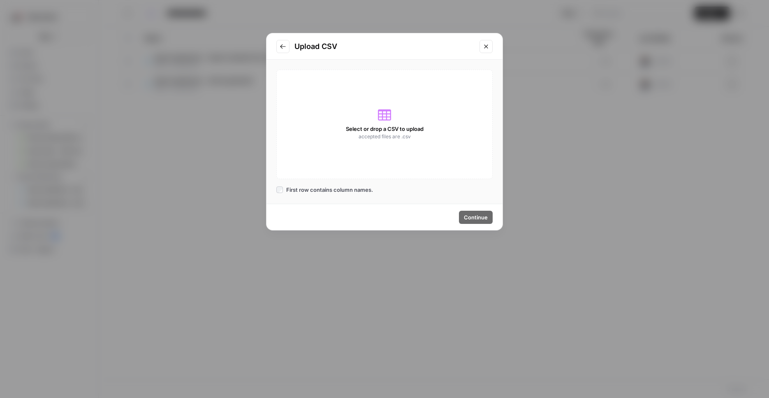
click at [392, 135] on span "accepted files are .csv" at bounding box center [385, 136] width 52 height 7
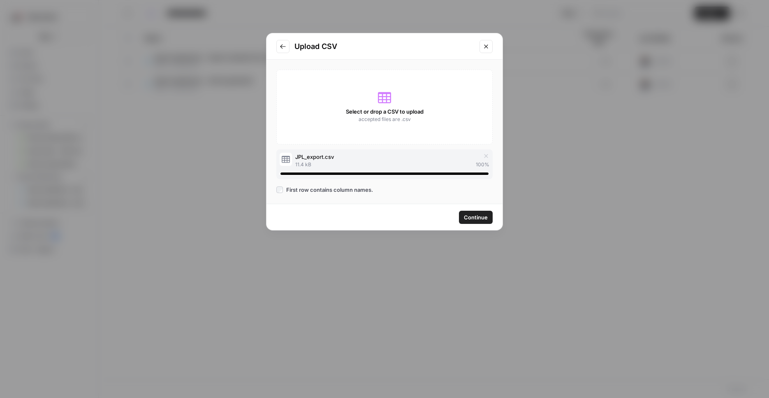
click at [479, 216] on span "Continue" at bounding box center [476, 217] width 24 height 8
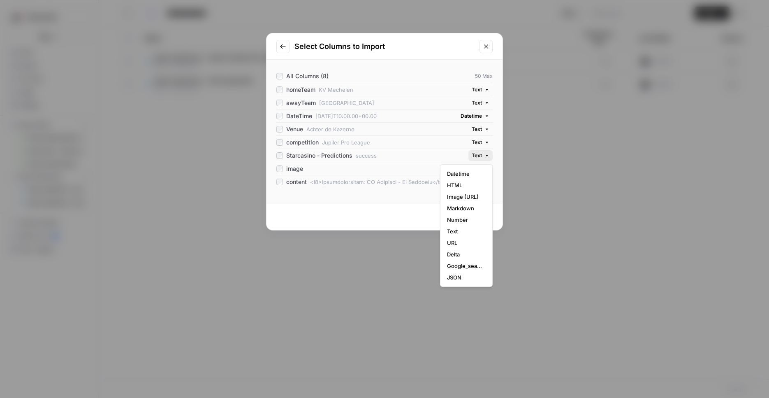
click at [482, 158] on button "Text" at bounding box center [480, 155] width 24 height 11
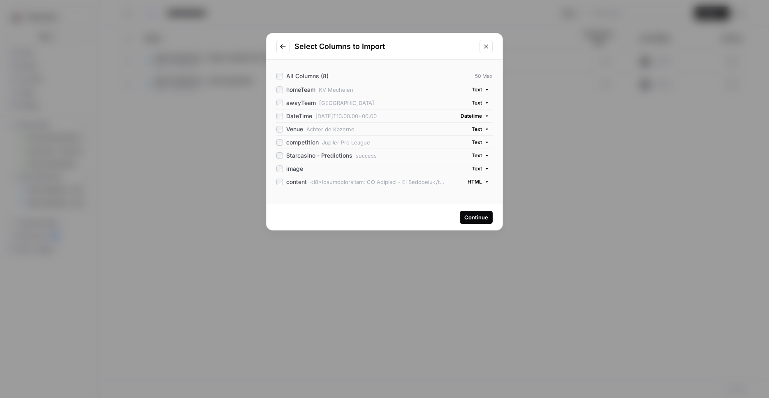
click at [470, 217] on div "Continue" at bounding box center [476, 217] width 24 height 8
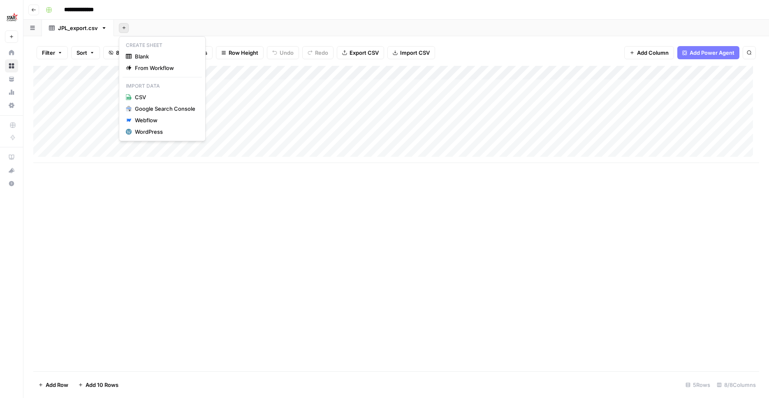
click at [120, 28] on button "Add Sheet" at bounding box center [124, 28] width 10 height 10
click at [168, 55] on span "Blank" at bounding box center [165, 56] width 60 height 8
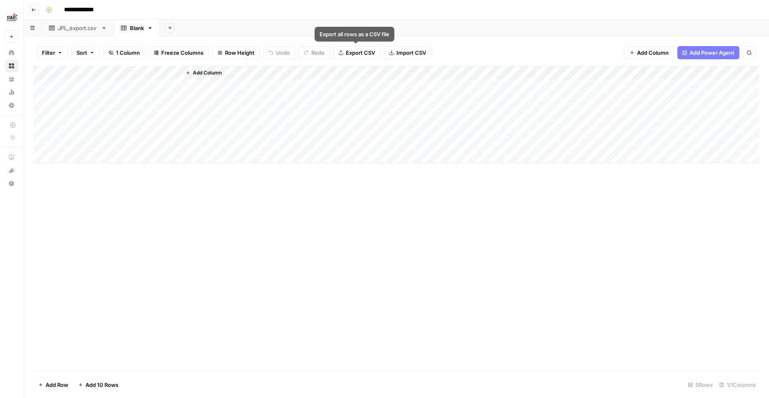
click at [405, 56] on button "Import CSV" at bounding box center [408, 52] width 48 height 13
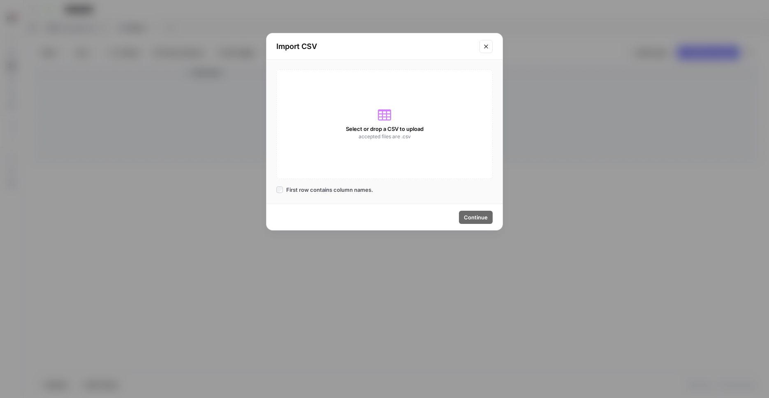
click at [389, 112] on icon at bounding box center [384, 114] width 13 height 13
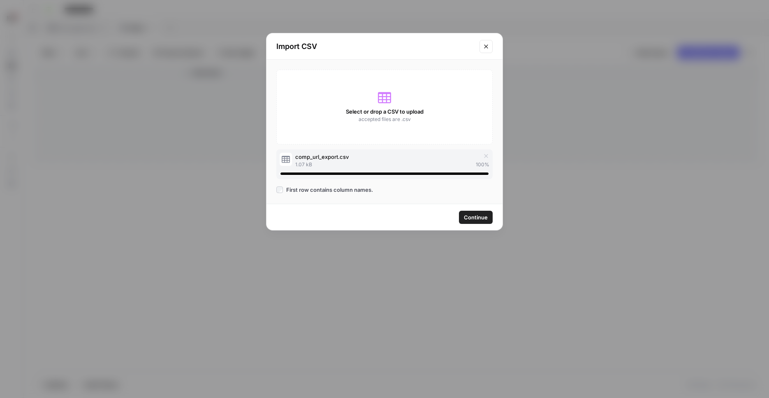
click at [479, 220] on span "Continue" at bounding box center [476, 217] width 24 height 8
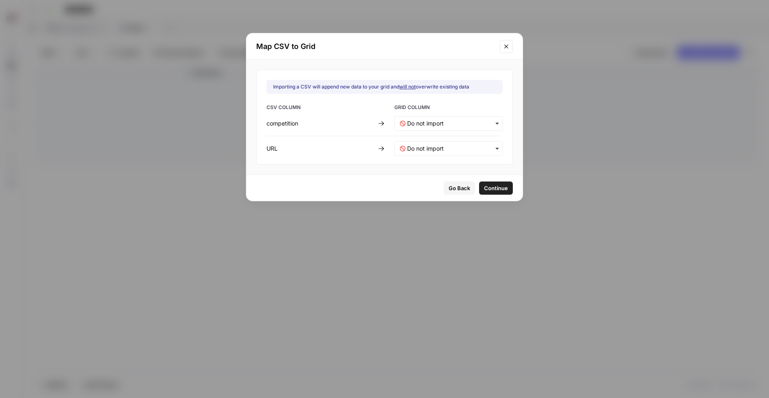
click at [438, 118] on div "button" at bounding box center [448, 123] width 108 height 15
click at [443, 161] on span "Create new column" at bounding box center [430, 159] width 46 height 7
click at [445, 149] on input "text" at bounding box center [452, 148] width 90 height 8
click at [442, 183] on span "Create new column" at bounding box center [430, 184] width 46 height 7
click at [443, 126] on input "text" at bounding box center [452, 123] width 90 height 8
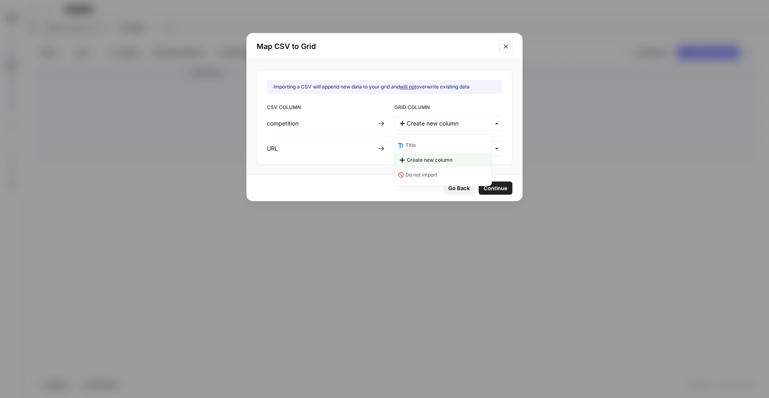
click at [444, 145] on div "Title" at bounding box center [443, 145] width 97 height 15
click at [470, 148] on input "text" at bounding box center [452, 148] width 90 height 8
click at [499, 191] on button "Continue" at bounding box center [496, 187] width 34 height 13
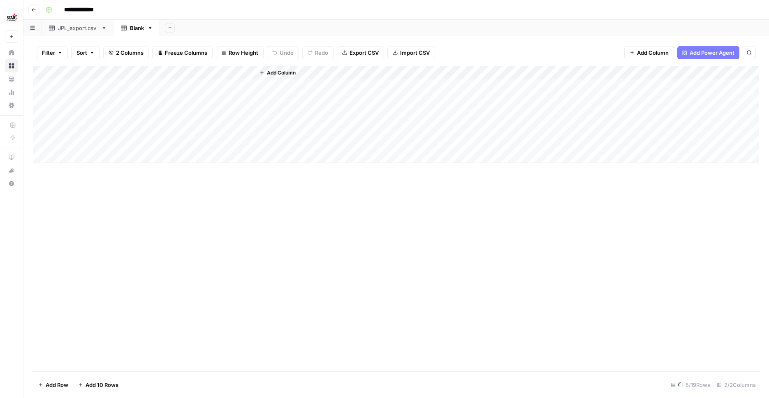
click at [95, 72] on div "Add Column" at bounding box center [396, 114] width 726 height 97
click at [97, 90] on input "Title" at bounding box center [110, 90] width 83 height 8
click at [97, 89] on input "Title" at bounding box center [110, 90] width 83 height 8
click at [87, 69] on div "Add Column" at bounding box center [396, 212] width 726 height 293
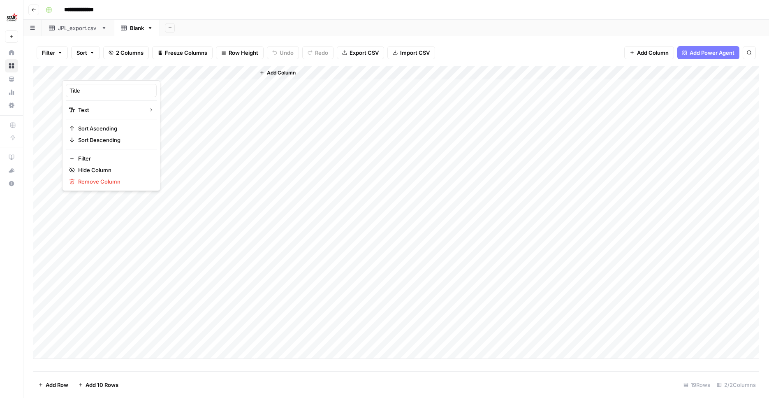
click at [87, 69] on div at bounding box center [121, 72] width 119 height 16
click at [80, 99] on div "Title Text Sort Ascending Sort Descending Filter Hide Column Remove Column" at bounding box center [111, 135] width 98 height 111
click at [81, 92] on input "Title" at bounding box center [110, 90] width 83 height 8
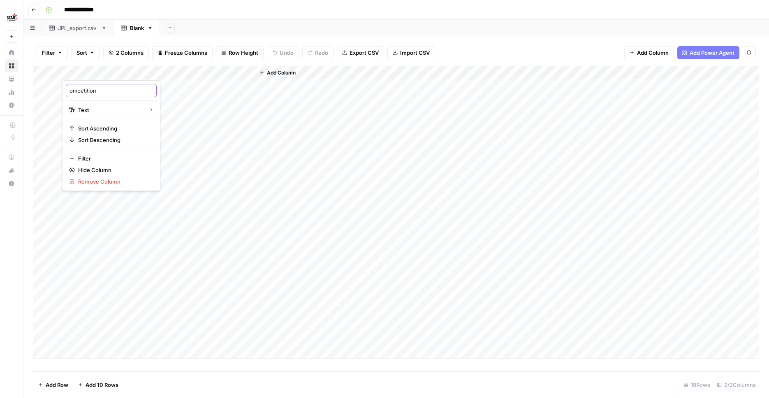
type input "Competition"
click at [48, 83] on div "Add Column" at bounding box center [396, 212] width 726 height 293
click at [47, 139] on div "Add Column" at bounding box center [396, 212] width 726 height 293
click at [66, 380] on span "Delete 5 Rows" at bounding box center [56, 384] width 37 height 8
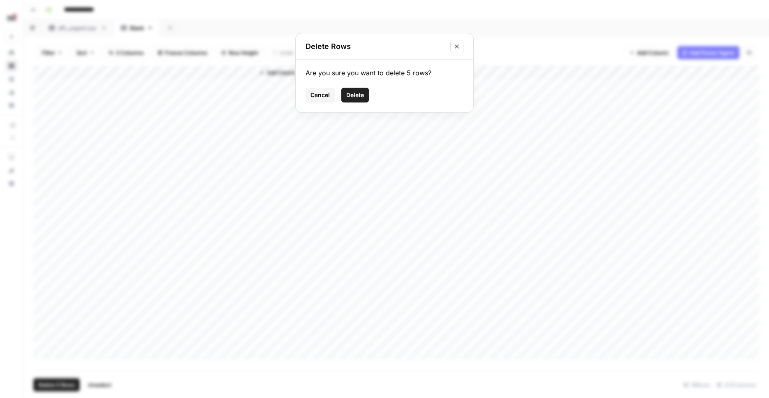
click at [357, 89] on button "Delete" at bounding box center [355, 95] width 28 height 15
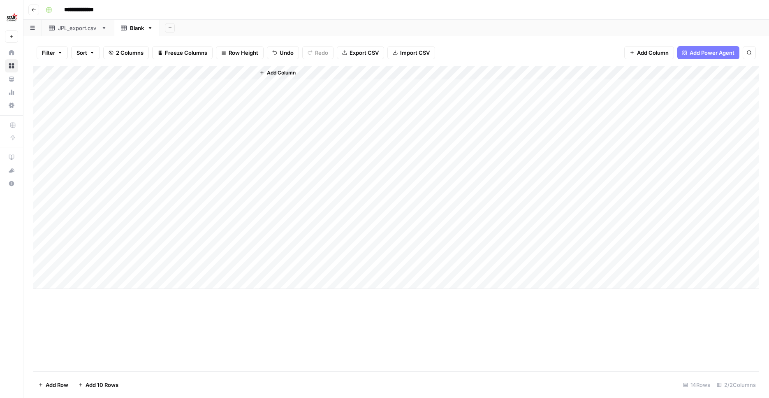
click at [135, 30] on div "Blank" at bounding box center [137, 28] width 14 height 8
type input "********"
click at [28, 63] on div "Filter Sort 2 Columns Freeze Columns Row Height Undo Redo Export CSV Import CSV…" at bounding box center [395, 216] width 745 height 361
click at [84, 71] on div "Add Column" at bounding box center [396, 177] width 726 height 223
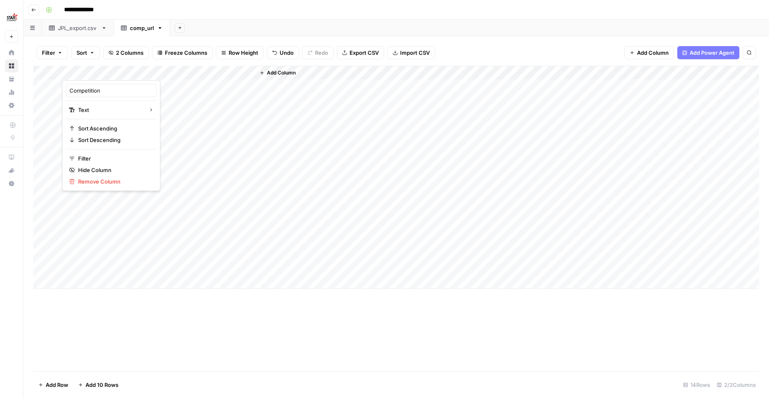
click at [84, 71] on div at bounding box center [121, 72] width 119 height 16
click at [72, 93] on input "Competition" at bounding box center [110, 90] width 83 height 8
type input "competition"
click at [74, 34] on link "JPL_export.csv" at bounding box center [78, 28] width 72 height 16
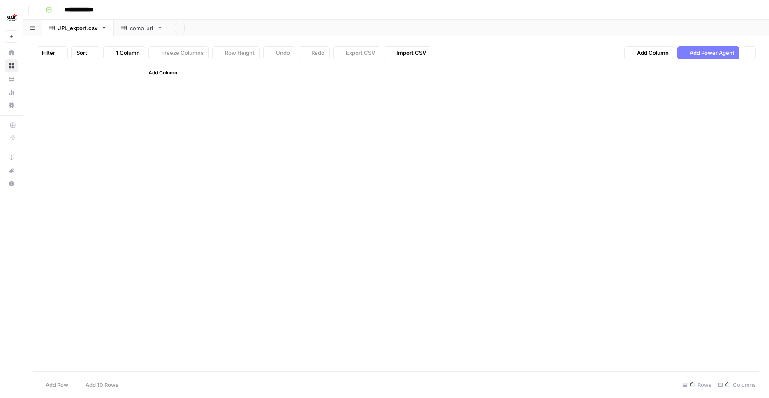
click at [75, 29] on div "JPL_export.csv" at bounding box center [78, 28] width 40 height 8
click at [74, 29] on div "JPL_export.csv" at bounding box center [78, 28] width 40 height 8
type input "***"
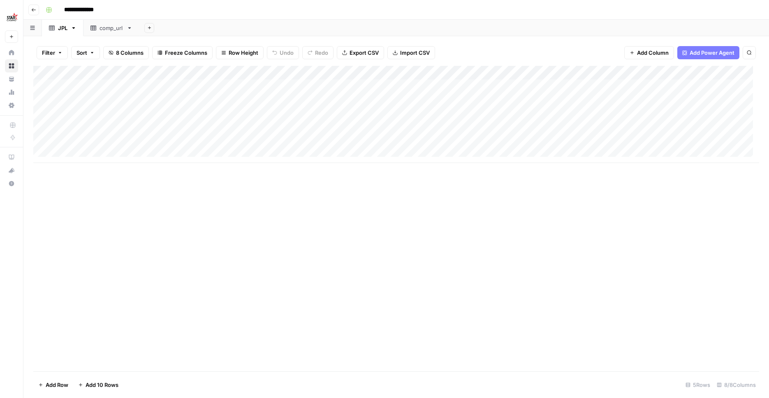
click at [143, 254] on div "Add Column" at bounding box center [396, 218] width 726 height 305
click at [652, 51] on span "Add Column" at bounding box center [653, 53] width 32 height 8
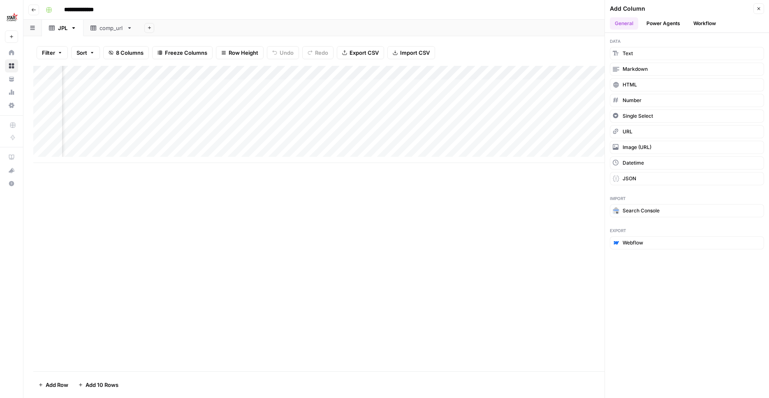
click at [702, 21] on button "Workflow" at bounding box center [704, 23] width 32 height 12
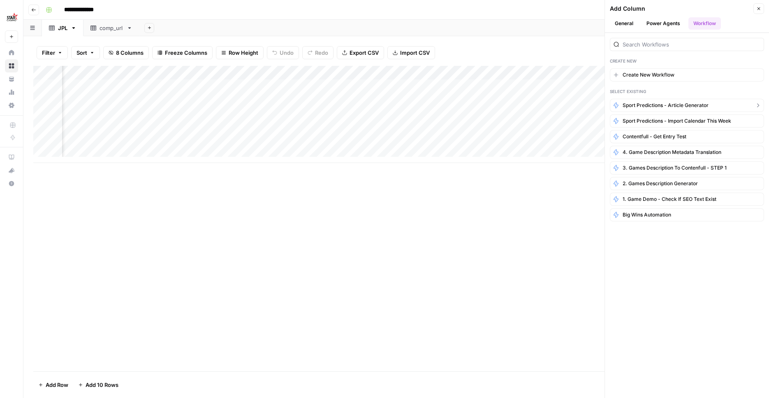
click at [681, 108] on span "Sport predictions - article generator" at bounding box center [666, 105] width 86 height 7
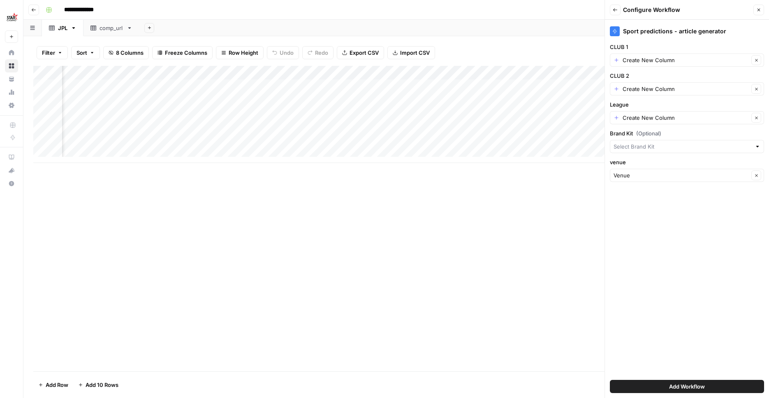
click at [684, 53] on div "CLUB 1 Create New Column Clear" at bounding box center [687, 55] width 154 height 24
click at [683, 55] on div "Create New Column Clear" at bounding box center [687, 59] width 154 height 13
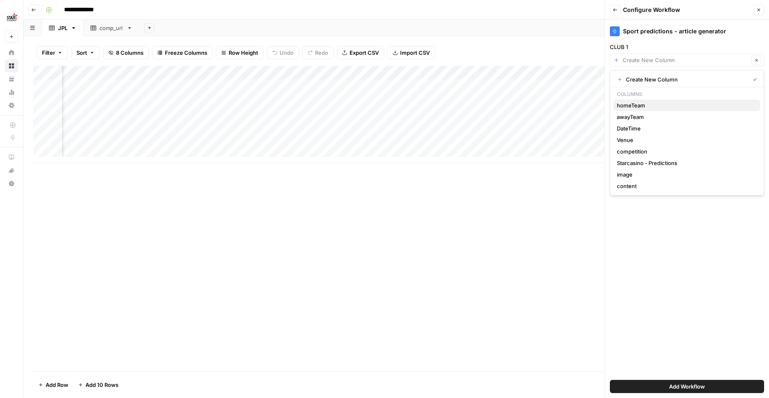
drag, startPoint x: 655, startPoint y: 107, endPoint x: 655, endPoint y: 95, distance: 11.5
click at [655, 106] on span "homeTeam" at bounding box center [685, 105] width 137 height 8
type input "homeTeam"
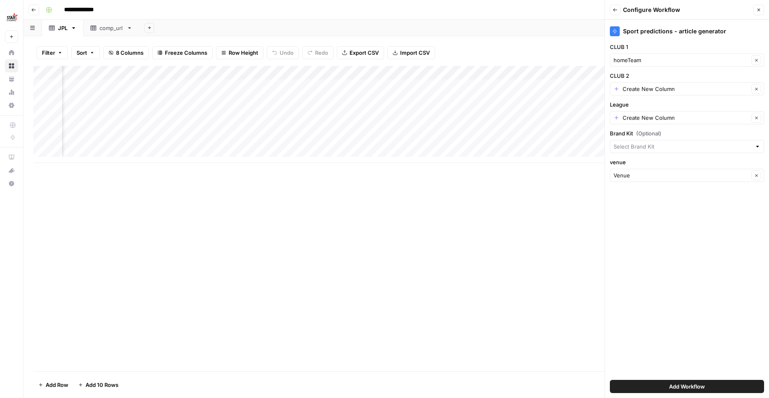
click at [654, 96] on div "Sport predictions - article generator CLUB 1 homeTeam Clear CLUB 2 Create New C…" at bounding box center [687, 209] width 164 height 378
click at [655, 92] on input "CLUB 2" at bounding box center [686, 89] width 126 height 8
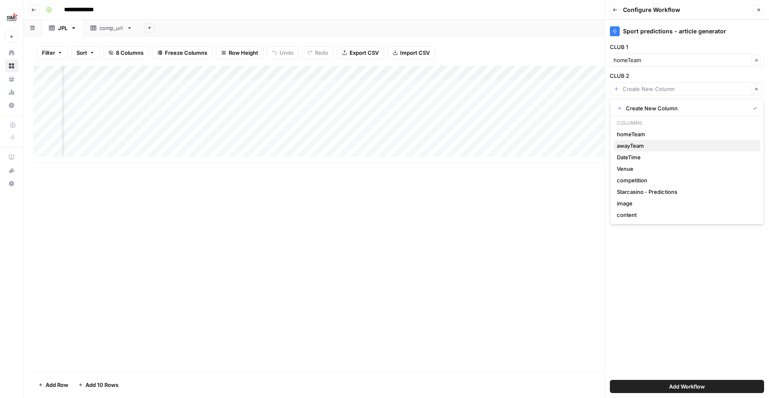
click at [649, 142] on span "awayTeam" at bounding box center [685, 145] width 137 height 8
type input "awayTeam"
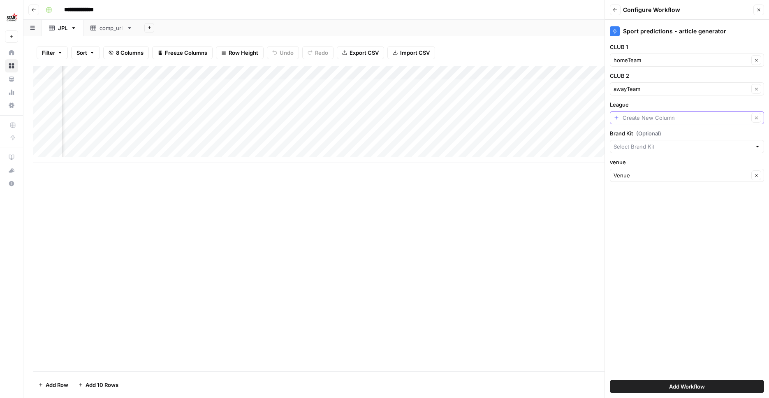
click at [650, 118] on input "League" at bounding box center [686, 117] width 126 height 8
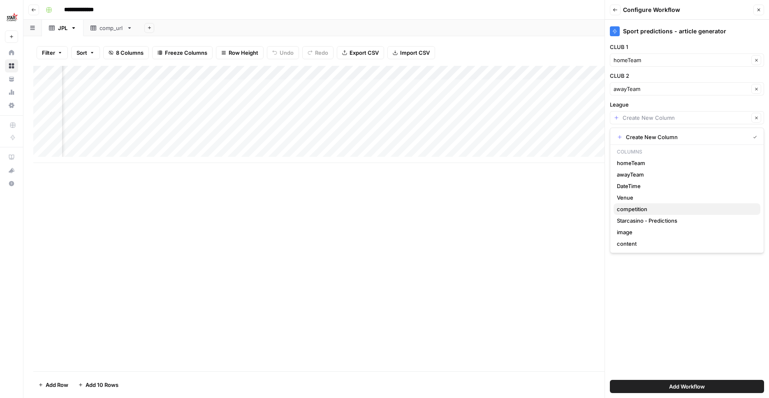
click at [639, 208] on span "competition" at bounding box center [685, 209] width 137 height 8
type input "competition"
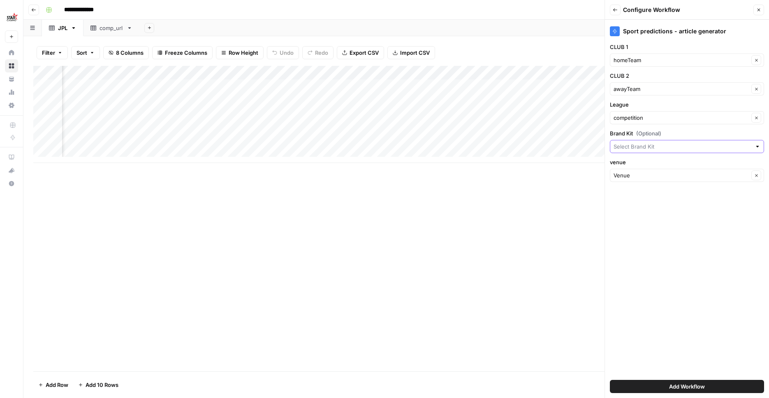
click at [652, 148] on input "Brand Kit (Optional)" at bounding box center [682, 146] width 138 height 8
click at [648, 163] on span "Starcasino BE" at bounding box center [685, 166] width 137 height 8
type input "Starcasino BE"
click at [647, 178] on input "venue" at bounding box center [680, 175] width 135 height 8
type input "Venue"
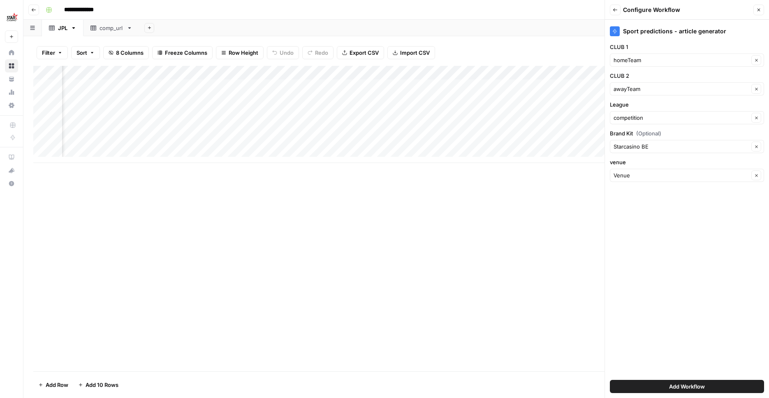
click at [640, 342] on div "Sport predictions - article generator CLUB 1 homeTeam Clear CLUB 2 awayTeam Cle…" at bounding box center [687, 209] width 164 height 378
click at [663, 384] on button "Add Workflow" at bounding box center [687, 386] width 154 height 13
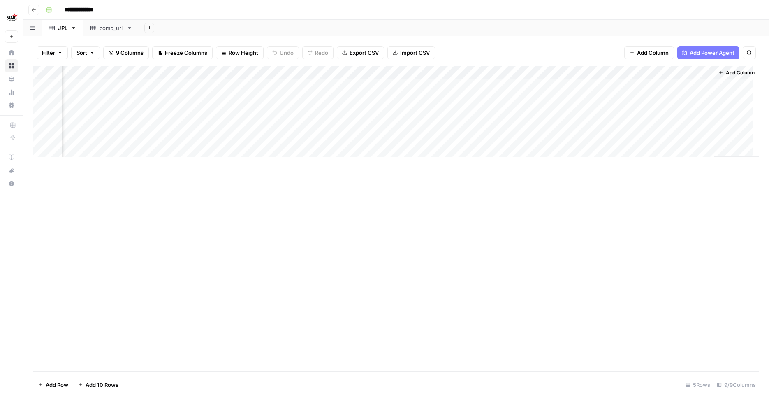
scroll to position [0, 389]
click at [569, 70] on div "Add Column" at bounding box center [396, 114] width 726 height 97
click at [491, 155] on span "Remove Column" at bounding box center [510, 151] width 72 height 8
drag, startPoint x: 351, startPoint y: 88, endPoint x: 369, endPoint y: 84, distance: 18.9
click at [351, 88] on span "Delete" at bounding box center [355, 85] width 18 height 8
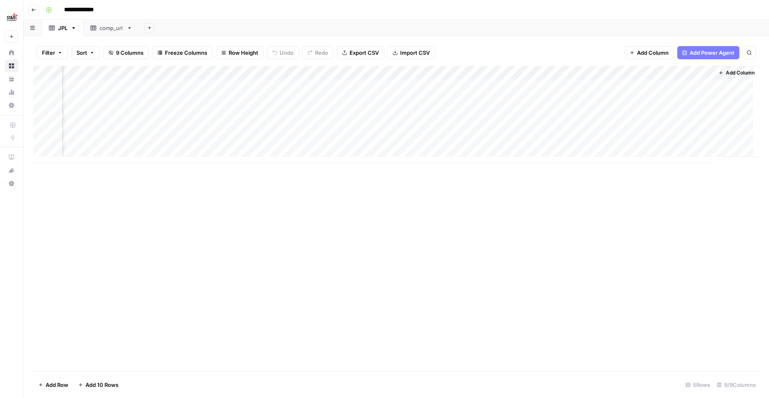
scroll to position [0, 270]
click at [572, 69] on div "Add Column" at bounding box center [396, 114] width 726 height 97
click at [499, 181] on span "Remove Column" at bounding box center [510, 181] width 72 height 8
click at [354, 86] on span "Delete" at bounding box center [355, 85] width 18 height 8
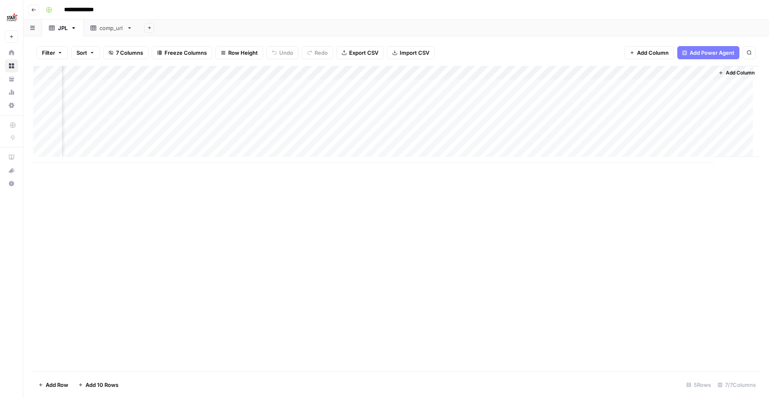
click at [570, 70] on div "Add Column" at bounding box center [396, 114] width 726 height 97
click at [488, 181] on span "Remove Column" at bounding box center [510, 181] width 72 height 8
click at [345, 83] on button "Delete" at bounding box center [355, 85] width 28 height 15
click at [603, 229] on div "Add Column" at bounding box center [396, 218] width 726 height 305
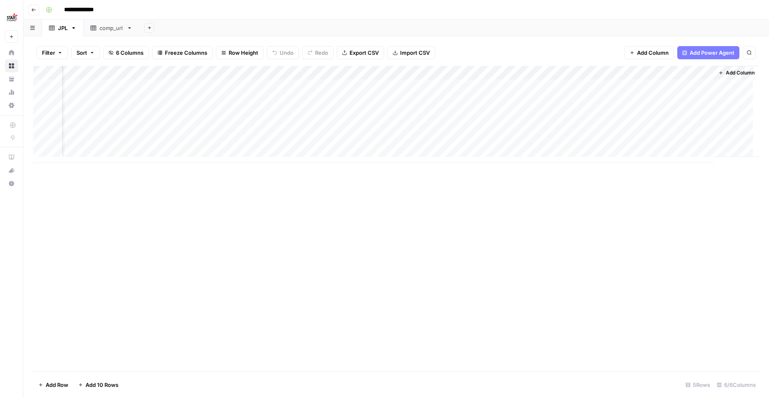
scroll to position [0, 0]
click at [722, 70] on div "Add Column" at bounding box center [396, 114] width 726 height 97
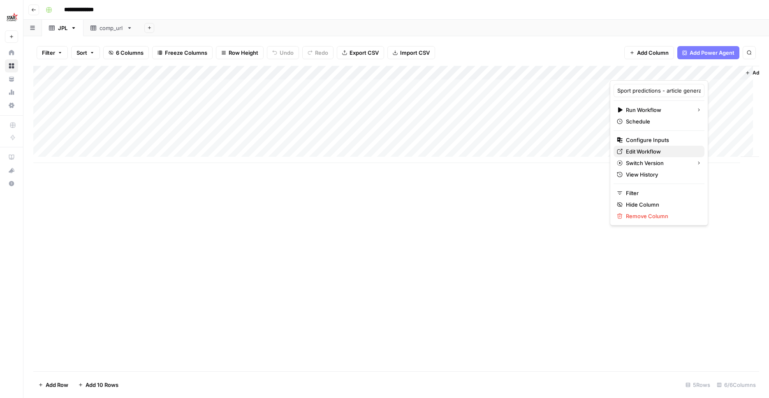
click at [657, 149] on span "Edit Workflow" at bounding box center [662, 151] width 72 height 8
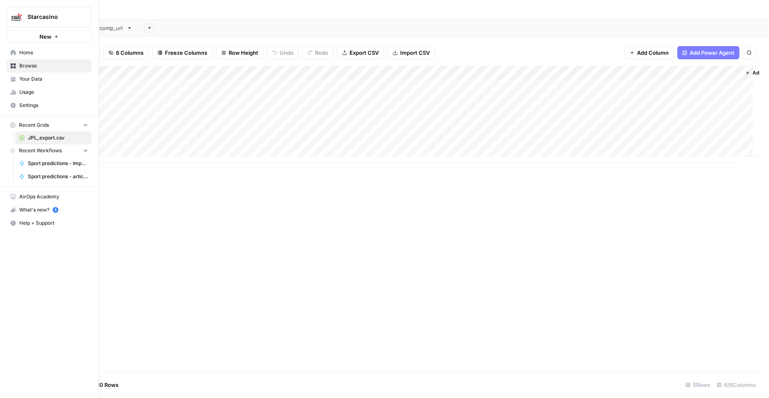
click at [18, 67] on link "Browse" at bounding box center [49, 65] width 85 height 13
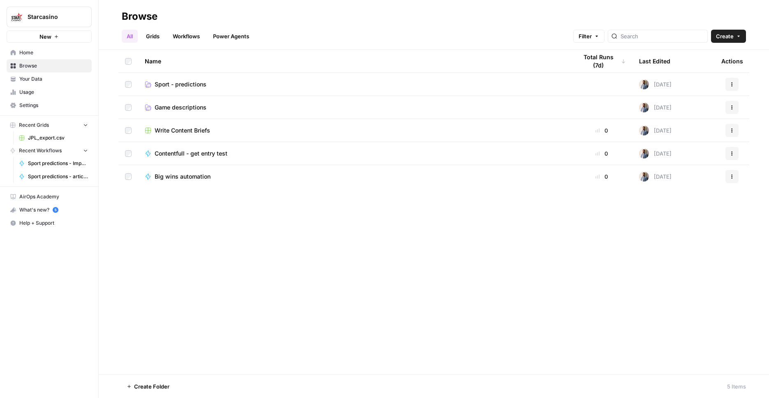
click at [192, 79] on td "Sport - predictions" at bounding box center [354, 84] width 433 height 23
click at [191, 81] on span "Sport - predictions" at bounding box center [181, 84] width 52 height 8
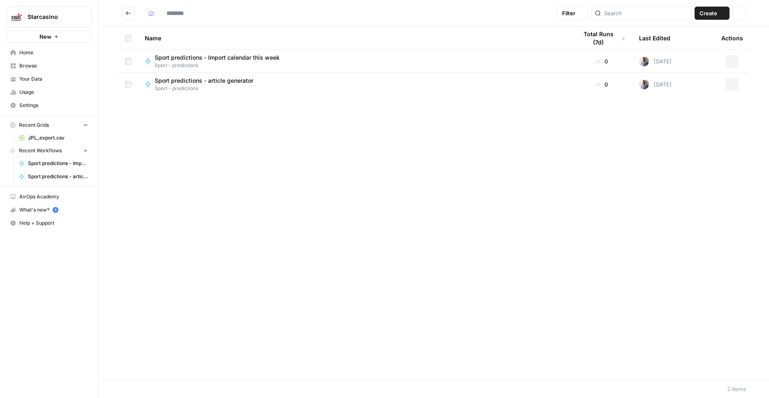
type input "**********"
click at [238, 57] on span "Sport predictions - Import calendar this week" at bounding box center [217, 57] width 125 height 8
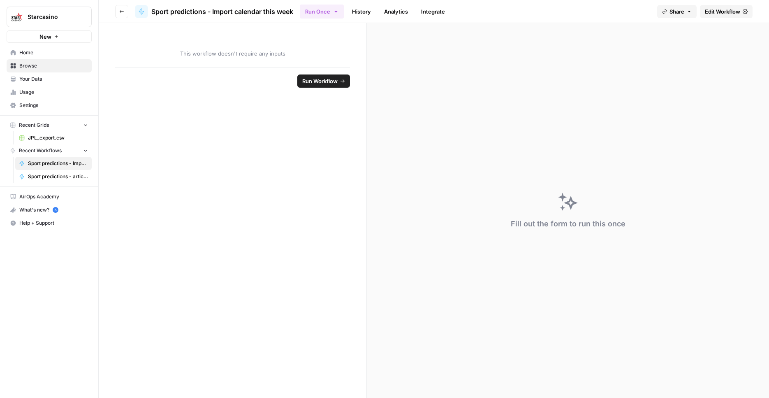
click at [724, 15] on span "Edit Workflow" at bounding box center [722, 11] width 35 height 8
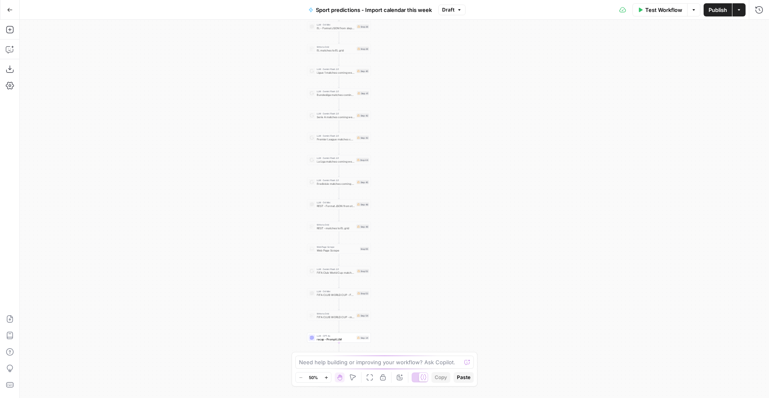
drag, startPoint x: 551, startPoint y: 185, endPoint x: 532, endPoint y: 110, distance: 77.5
click at [539, 102] on div "true false Workflow Set Inputs Inputs LLM · Perplexity Sonar Prompt LLM Step 47…" at bounding box center [394, 209] width 749 height 378
click at [475, 176] on div "true false Workflow Set Inputs Inputs LLM · Perplexity Sonar Prompt LLM Step 47…" at bounding box center [394, 209] width 749 height 378
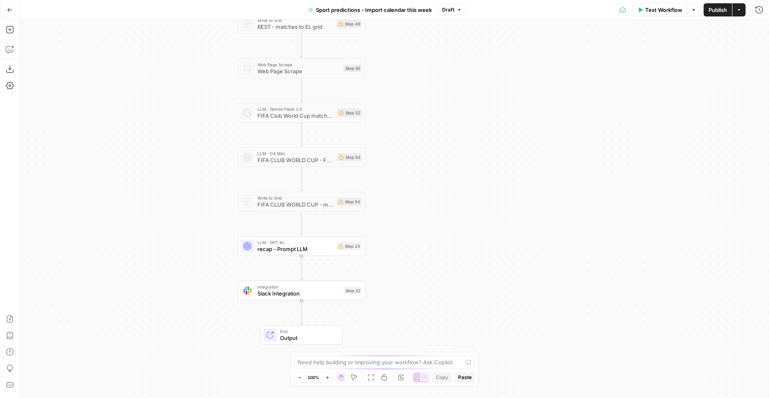
drag, startPoint x: 414, startPoint y: 287, endPoint x: 499, endPoint y: 56, distance: 247.0
click at [520, 30] on div "true false Workflow Set Inputs Inputs LLM · Perplexity Sonar Prompt LLM Step 47…" at bounding box center [394, 209] width 749 height 378
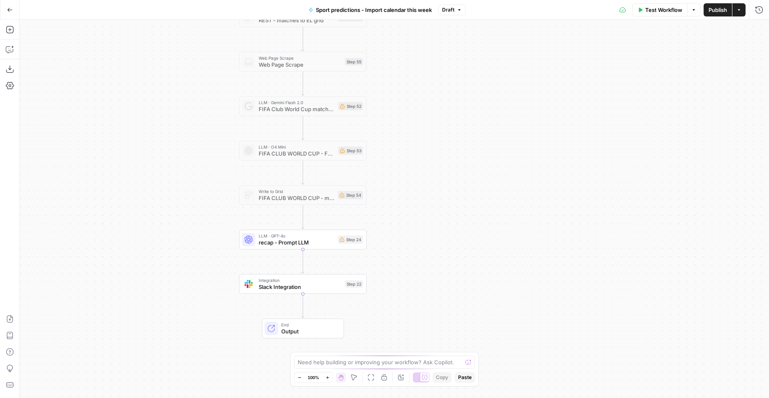
click at [306, 241] on span "recap - Prompt LLM" at bounding box center [297, 242] width 76 height 8
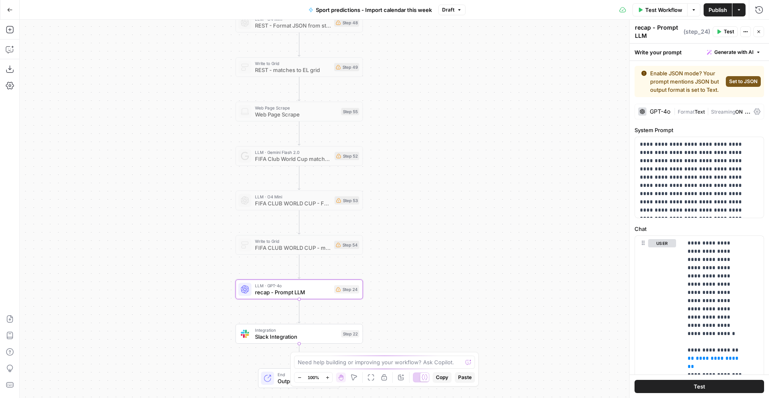
drag, startPoint x: 483, startPoint y: 130, endPoint x: 487, endPoint y: 241, distance: 111.1
click at [518, 344] on div "false true Workflow Set Inputs Inputs LLM · Perplexity Sonar Prompt LLM Step 47…" at bounding box center [394, 209] width 749 height 378
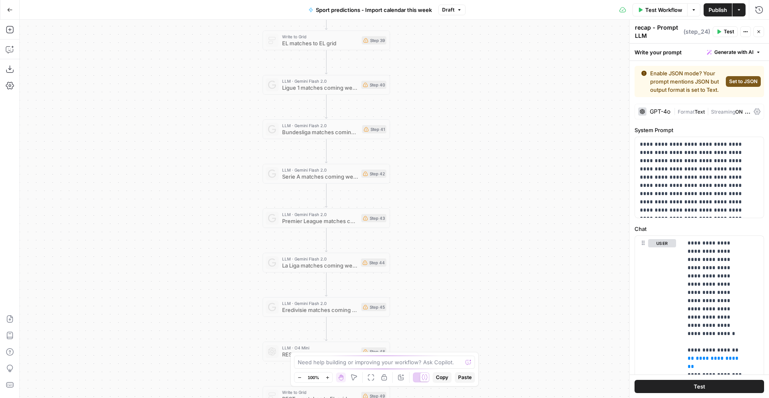
drag, startPoint x: 461, startPoint y: 96, endPoint x: 467, endPoint y: 310, distance: 214.7
click at [467, 310] on div "false true Workflow Set Inputs Inputs LLM · Perplexity Sonar Prompt LLM Step 47…" at bounding box center [394, 209] width 749 height 378
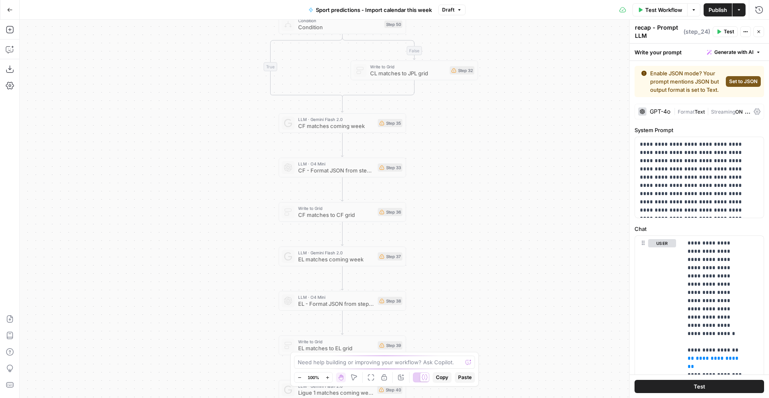
drag, startPoint x: 451, startPoint y: 171, endPoint x: 458, endPoint y: 324, distance: 153.2
click at [458, 324] on div "false true Workflow Set Inputs Inputs LLM · Perplexity Sonar Prompt LLM Step 47…" at bounding box center [394, 209] width 749 height 378
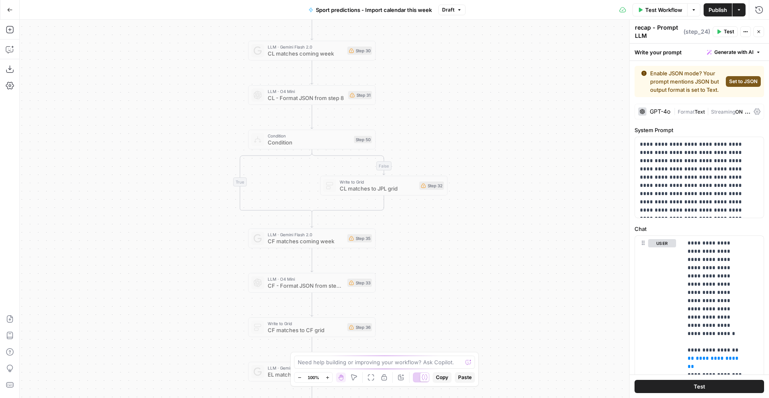
drag, startPoint x: 471, startPoint y: 178, endPoint x: 423, endPoint y: 359, distance: 187.6
click at [423, 359] on div "false true Workflow Set Inputs Inputs LLM · Perplexity Sonar Prompt LLM Step 47…" at bounding box center [394, 209] width 749 height 378
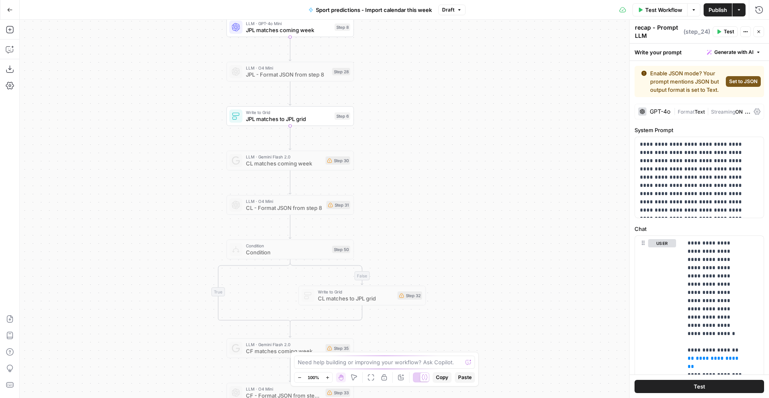
drag, startPoint x: 487, startPoint y: 80, endPoint x: 483, endPoint y: 234, distance: 153.8
click at [489, 235] on div "false true Workflow Set Inputs Inputs LLM · Perplexity Sonar Prompt LLM Step 47…" at bounding box center [394, 209] width 749 height 378
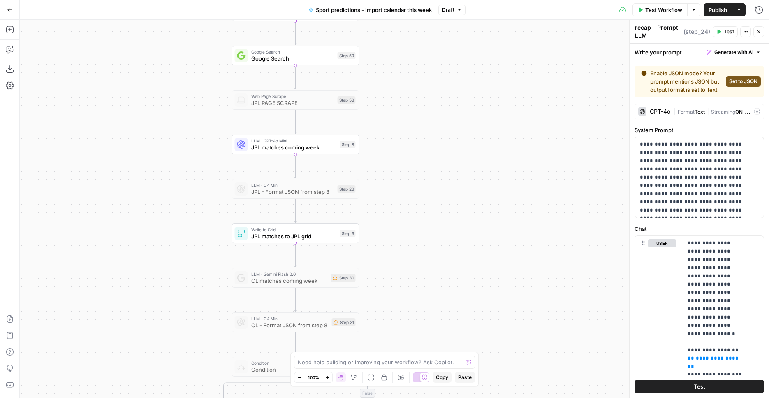
click at [294, 231] on span "Write to Grid" at bounding box center [294, 229] width 86 height 7
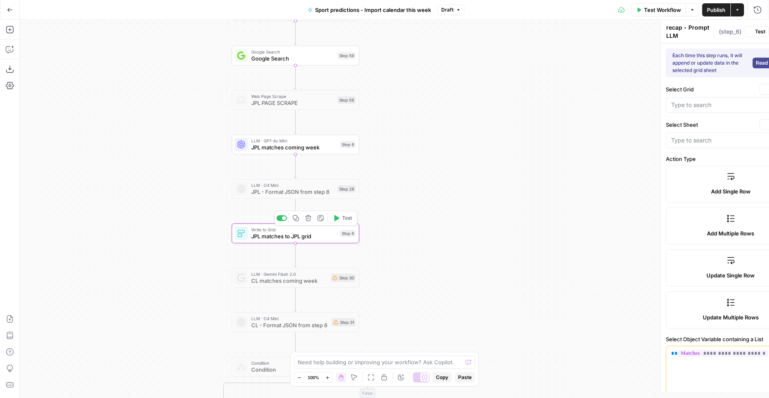
type textarea "JPL matches to JPL grid"
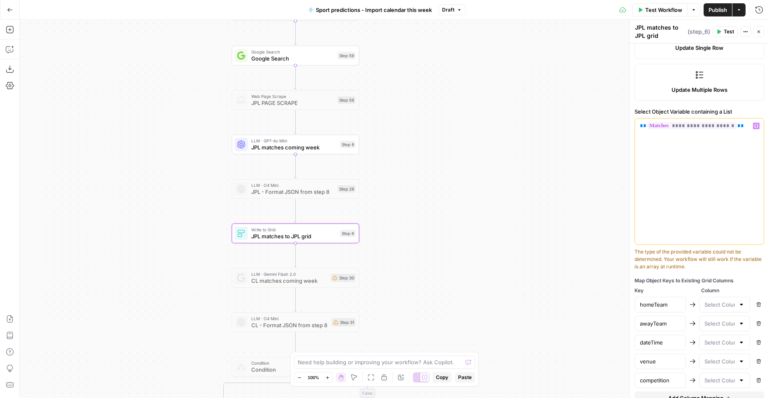
scroll to position [282, 0]
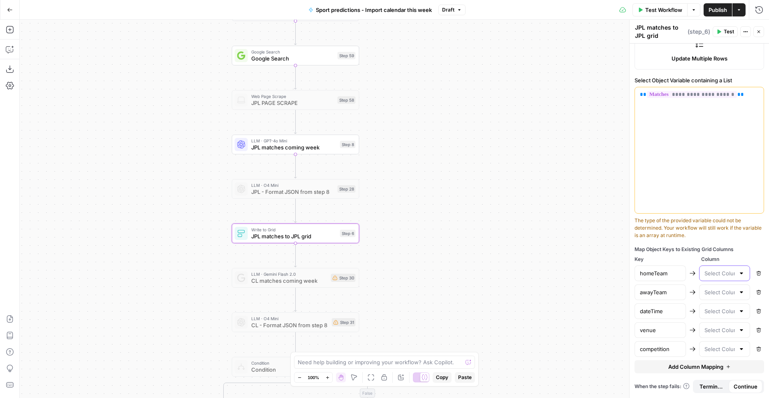
click at [727, 275] on input "text" at bounding box center [719, 273] width 31 height 8
click at [732, 252] on div "Map Object Keys to Existing Grid Columns" at bounding box center [699, 248] width 130 height 7
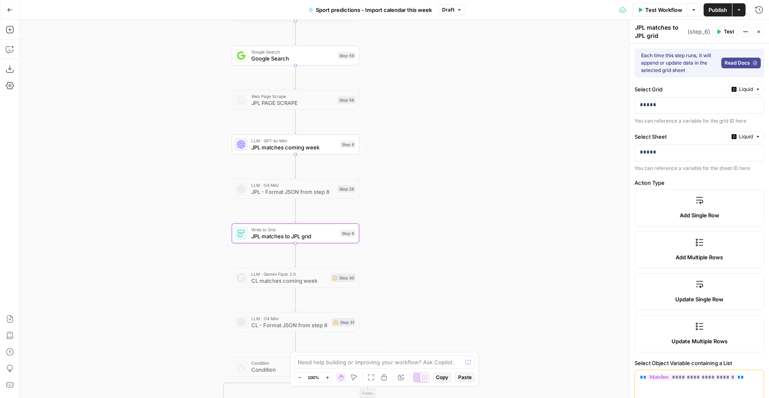
click at [740, 92] on span "Liquid" at bounding box center [746, 89] width 14 height 7
click at [731, 108] on span "Static" at bounding box center [720, 106] width 52 height 8
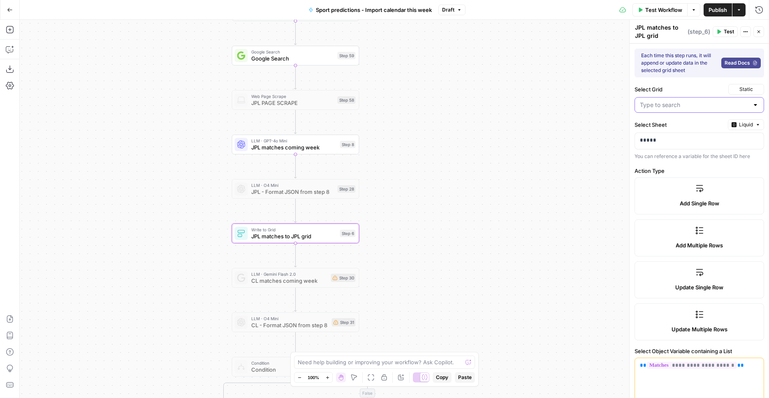
click at [721, 103] on input "Select Grid" at bounding box center [694, 105] width 109 height 8
click at [705, 127] on span "JPL_export.csv" at bounding box center [694, 125] width 106 height 8
type input "JPL_export.csv"
click at [739, 125] on span "Liquid" at bounding box center [746, 124] width 14 height 7
click at [731, 138] on span "Static" at bounding box center [720, 142] width 52 height 8
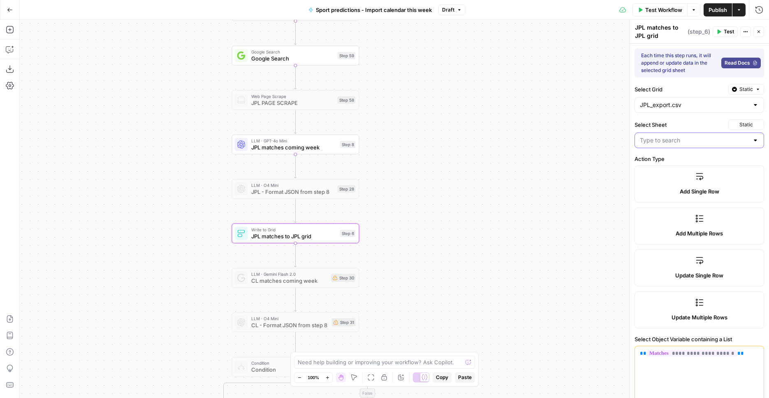
click at [724, 142] on input "Select Sheet" at bounding box center [694, 140] width 109 height 8
click at [702, 159] on span "JPL" at bounding box center [694, 161] width 106 height 8
type input "JPL"
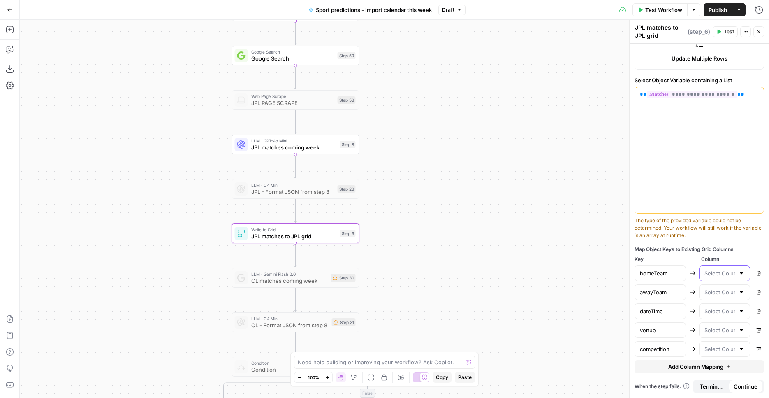
click at [714, 271] on input "text" at bounding box center [719, 273] width 31 height 8
click at [719, 292] on span "homeTeam" at bounding box center [718, 293] width 31 height 8
type input "homeTeam"
click at [719, 292] on input "text" at bounding box center [719, 292] width 31 height 8
click at [717, 323] on span "awayTeam" at bounding box center [718, 324] width 31 height 8
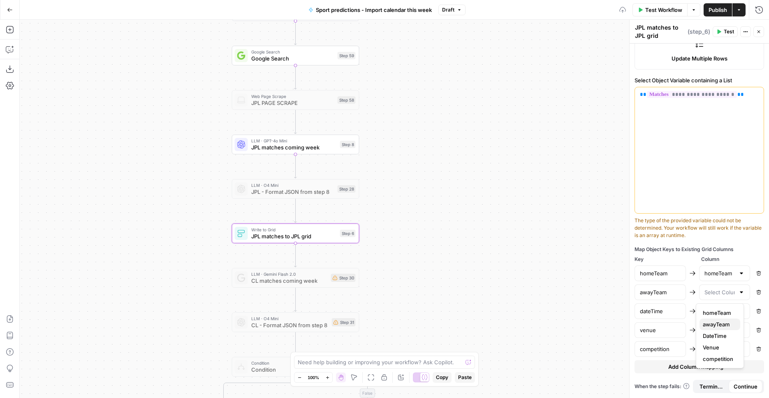
type input "awayTeam"
click at [716, 313] on input "text" at bounding box center [719, 311] width 31 height 8
click at [718, 356] on span "DateTime" at bounding box center [718, 354] width 31 height 8
type input "DateTime"
click at [717, 332] on input "text" at bounding box center [719, 330] width 31 height 8
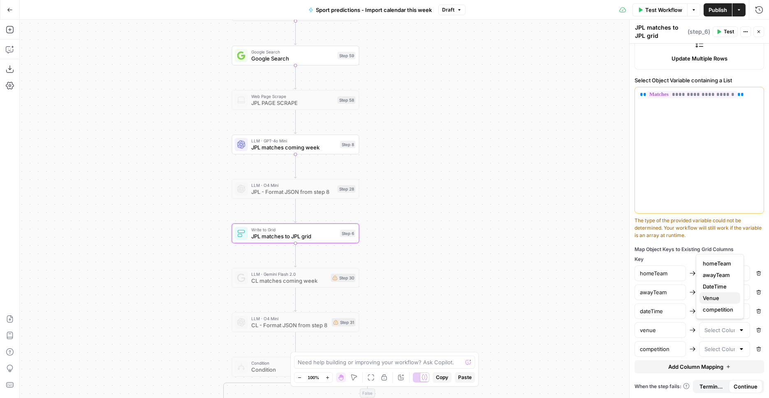
click at [716, 298] on span "Venue" at bounding box center [718, 298] width 31 height 8
type input "Venue"
click at [717, 352] on input "text" at bounding box center [719, 349] width 31 height 8
type input "competition"
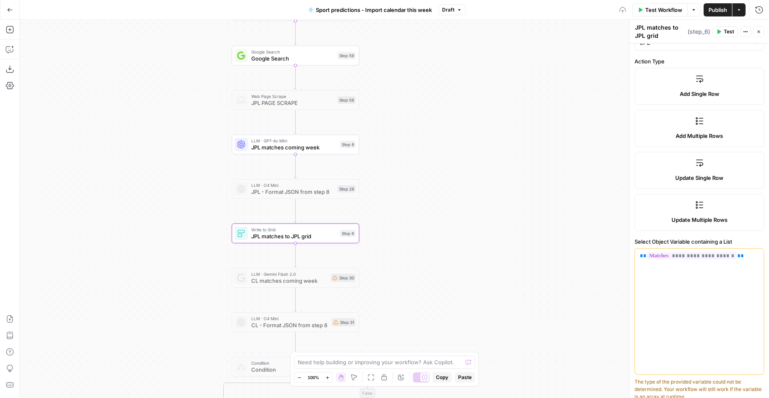
scroll to position [0, 0]
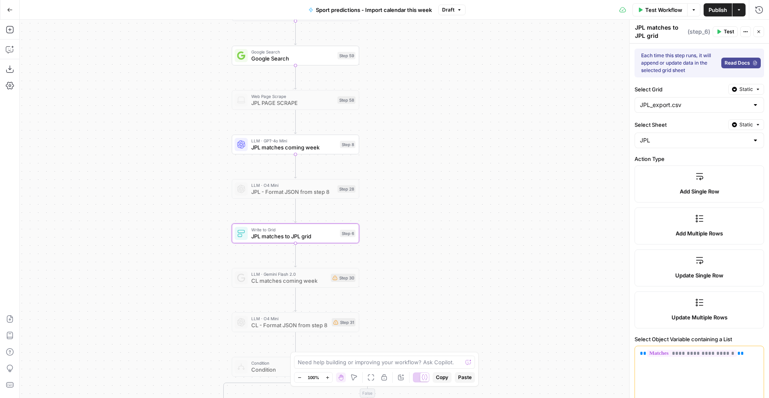
click at [708, 7] on span "Publish" at bounding box center [717, 10] width 19 height 8
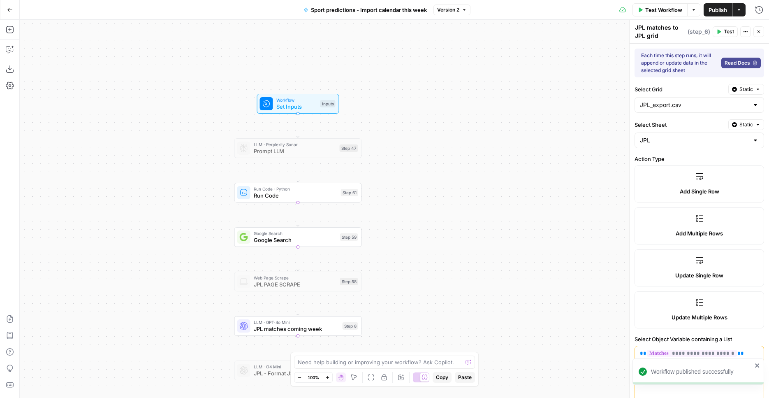
drag, startPoint x: 477, startPoint y: 83, endPoint x: 477, endPoint y: 243, distance: 159.9
click at [480, 264] on div "false true Workflow Set Inputs Inputs LLM · Perplexity Sonar Prompt LLM Step 47…" at bounding box center [394, 209] width 749 height 378
click at [648, 9] on span "Test Workflow" at bounding box center [663, 10] width 37 height 8
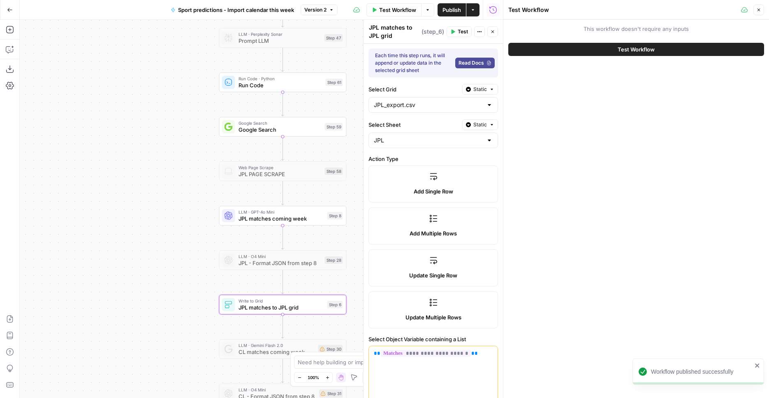
drag, startPoint x: 210, startPoint y: 113, endPoint x: 172, endPoint y: -12, distance: 130.2
click at [172, 20] on div "false true Workflow Set Inputs Inputs LLM · Perplexity Sonar Prompt LLM Step 47…" at bounding box center [261, 209] width 483 height 378
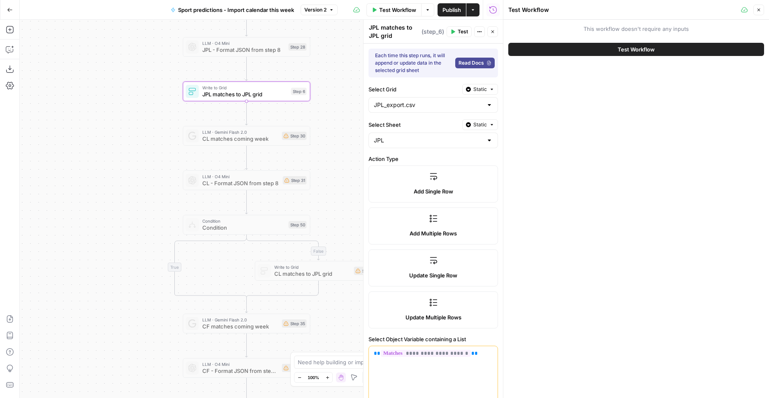
drag, startPoint x: 185, startPoint y: 234, endPoint x: 158, endPoint y: 80, distance: 156.9
click at [158, 80] on div "false true Workflow Set Inputs Inputs LLM · Perplexity Sonar Prompt LLM Step 47…" at bounding box center [261, 209] width 483 height 378
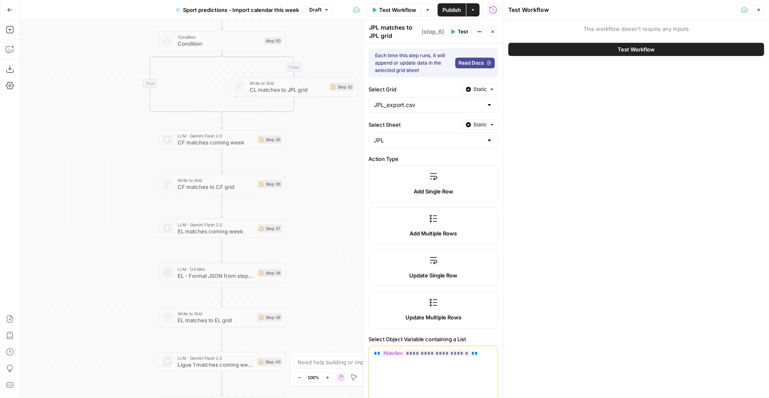
drag, startPoint x: 120, startPoint y: 230, endPoint x: 113, endPoint y: 27, distance: 202.8
click at [114, 28] on div "false true Workflow Set Inputs Inputs LLM · Perplexity Sonar Prompt LLM Step 47…" at bounding box center [261, 209] width 483 height 378
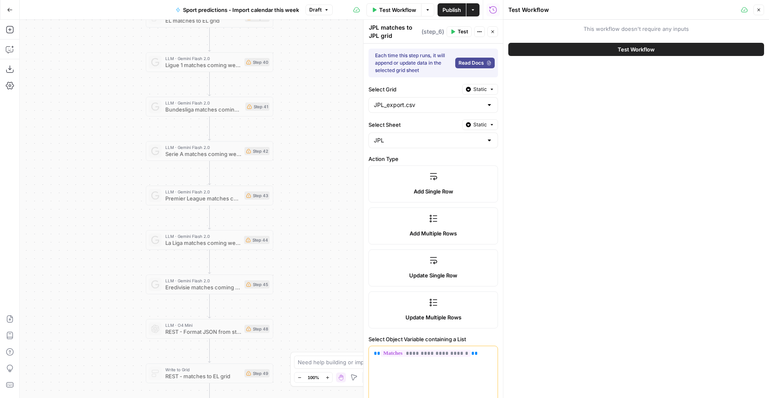
drag, startPoint x: 174, startPoint y: 297, endPoint x: 163, endPoint y: -3, distance: 300.8
click at [163, 20] on div "false true Workflow Set Inputs Inputs LLM · Perplexity Sonar Prompt LLM Step 47…" at bounding box center [261, 209] width 483 height 378
drag, startPoint x: 306, startPoint y: 346, endPoint x: 320, endPoint y: 138, distance: 208.1
click at [320, 138] on div "false true Workflow Set Inputs Inputs LLM · Perplexity Sonar Prompt LLM Step 47…" at bounding box center [261, 209] width 483 height 378
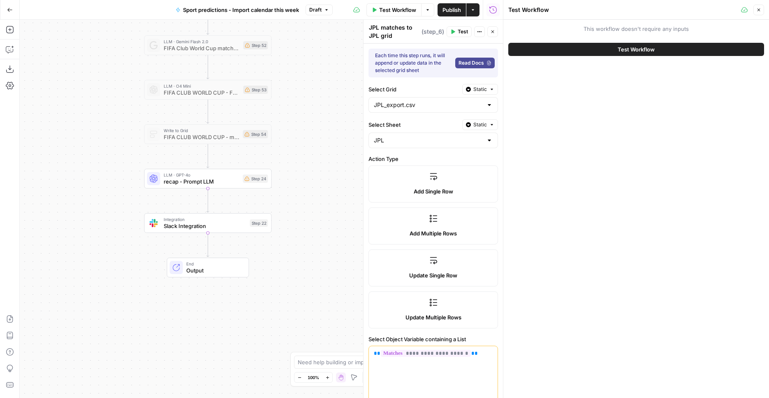
drag, startPoint x: 336, startPoint y: 276, endPoint x: 322, endPoint y: 130, distance: 146.1
click at [319, 72] on div "false true Workflow Set Inputs Inputs LLM · Perplexity Sonar Prompt LLM Step 47…" at bounding box center [261, 209] width 483 height 378
click at [216, 183] on span "recap - Prompt LLM" at bounding box center [202, 183] width 76 height 8
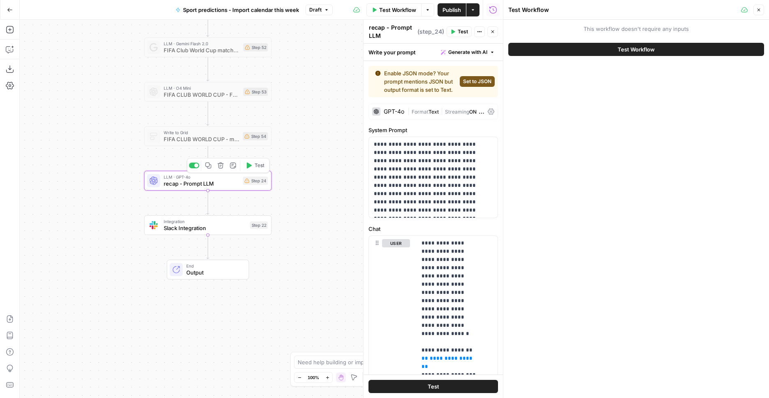
click at [222, 219] on span "Integration" at bounding box center [205, 221] width 83 height 7
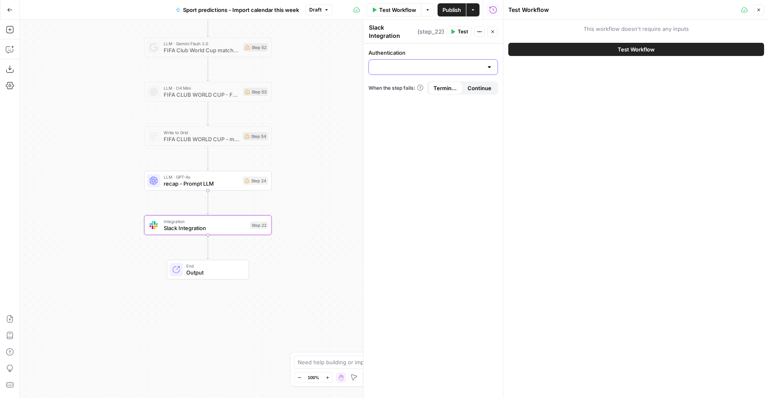
click at [444, 65] on input "Authentication" at bounding box center [428, 67] width 109 height 8
click at [437, 86] on span "Depends Slack" at bounding box center [431, 83] width 112 height 8
type input "Depends Slack"
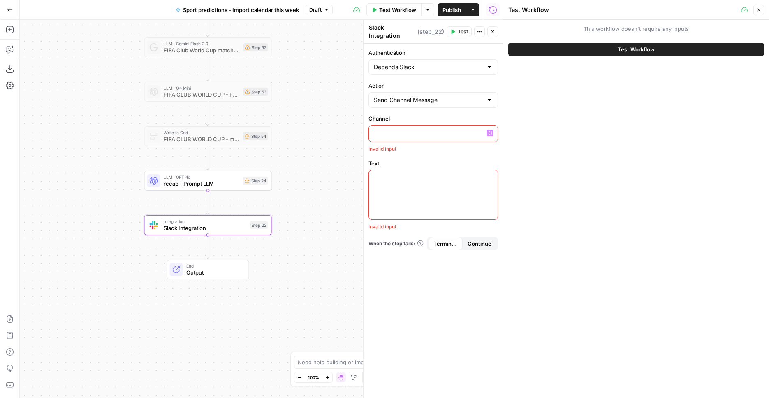
click at [425, 129] on p at bounding box center [433, 133] width 119 height 8
click at [491, 131] on icon "button" at bounding box center [490, 133] width 4 height 4
click at [423, 131] on p at bounding box center [433, 133] width 119 height 8
click at [412, 184] on div at bounding box center [433, 195] width 129 height 49
click at [491, 175] on button "Variables Menu" at bounding box center [490, 178] width 7 height 7
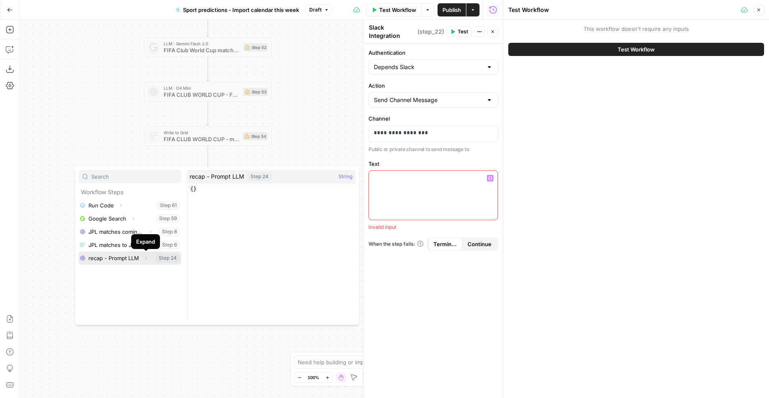
click at [142, 259] on button "Expand" at bounding box center [146, 257] width 11 height 11
click at [119, 271] on button "Select variable Output" at bounding box center [134, 270] width 95 height 13
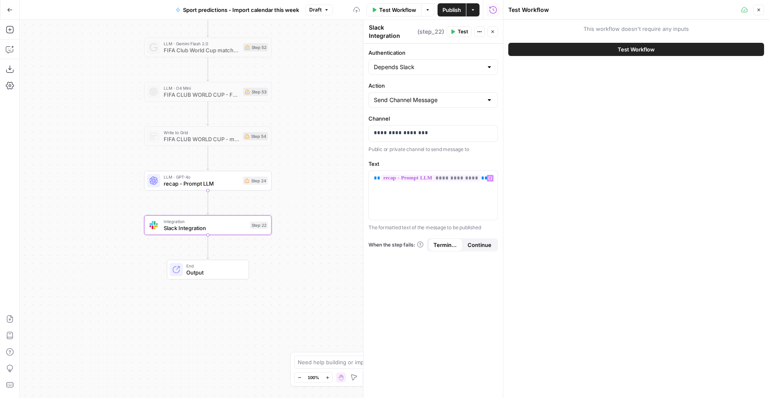
click at [453, 2] on div "Test Workflow Options Publish Actions Run History" at bounding box center [418, 9] width 171 height 19
click at [452, 10] on span "Publish" at bounding box center [451, 10] width 19 height 8
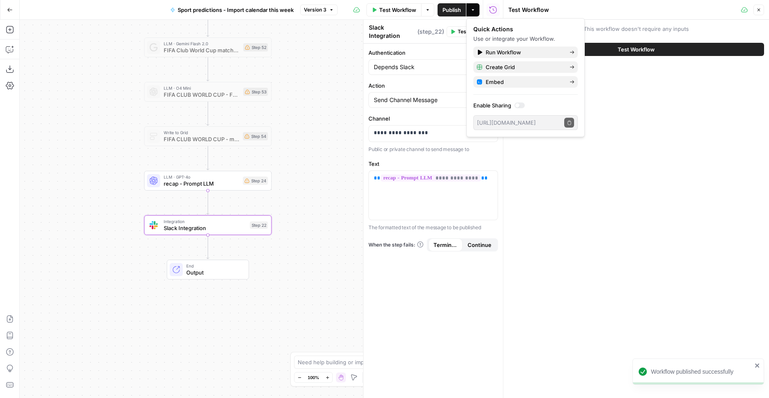
click at [393, 9] on span "Test Workflow" at bounding box center [397, 10] width 37 height 8
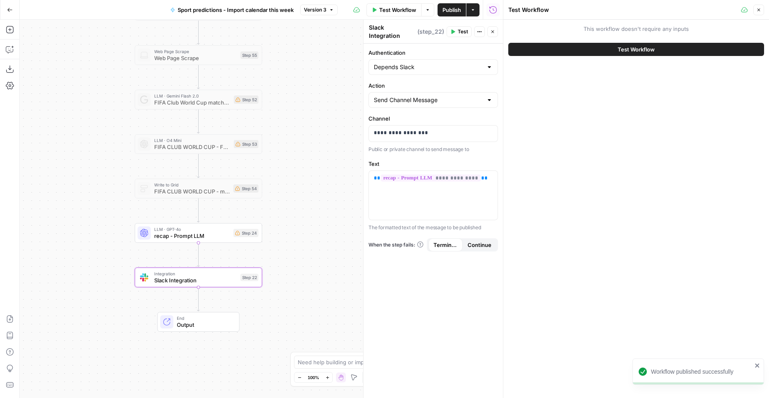
drag, startPoint x: 306, startPoint y: 64, endPoint x: 312, endPoint y: 222, distance: 158.4
click at [312, 222] on div "false true Workflow Set Inputs Inputs LLM · Perplexity Sonar Prompt LLM Step 47…" at bounding box center [261, 209] width 483 height 378
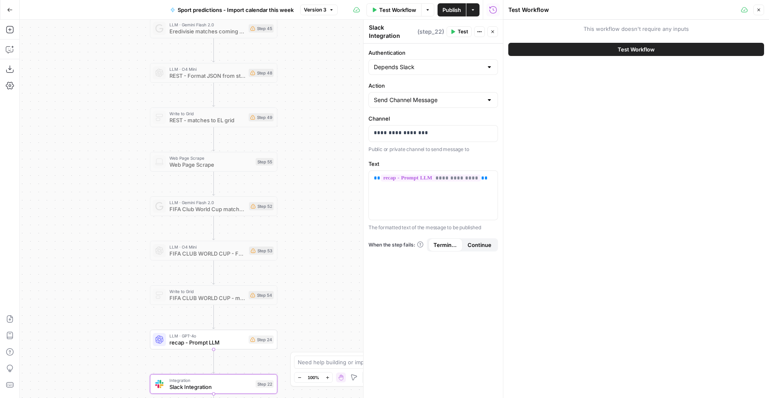
click at [554, 48] on button "Test Workflow" at bounding box center [636, 49] width 256 height 13
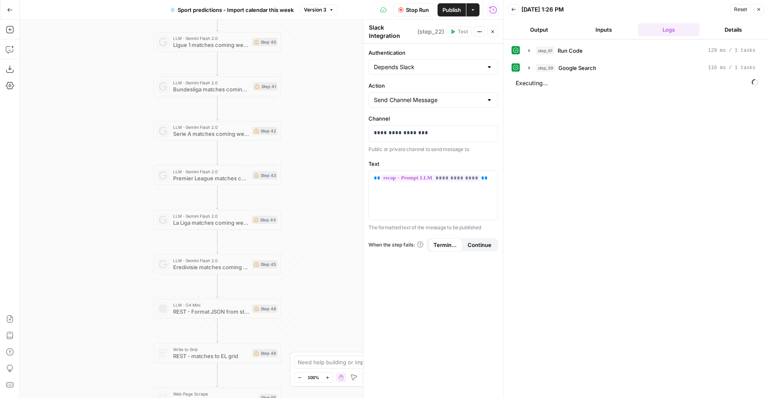
drag, startPoint x: 299, startPoint y: 214, endPoint x: 310, endPoint y: 290, distance: 76.4
click at [312, 301] on div "false true Workflow Set Inputs Inputs LLM · Perplexity Sonar Prompt LLM Step 47…" at bounding box center [261, 209] width 483 height 378
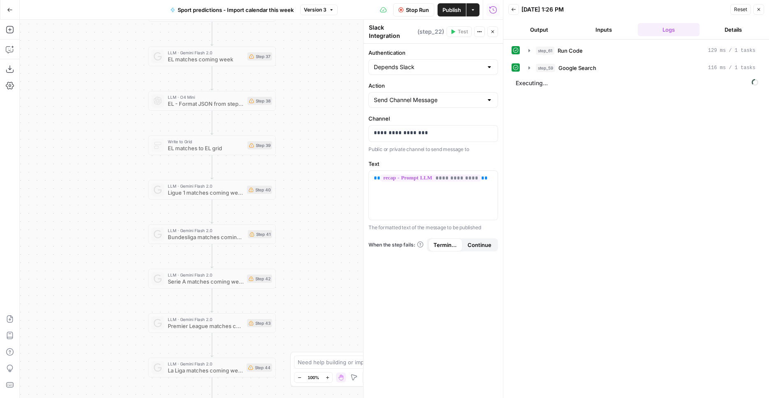
drag, startPoint x: 301, startPoint y: 175, endPoint x: 308, endPoint y: 370, distance: 195.4
click at [308, 370] on div "false true Workflow Set Inputs Inputs LLM · Perplexity Sonar Prompt LLM Step 47…" at bounding box center [261, 209] width 483 height 378
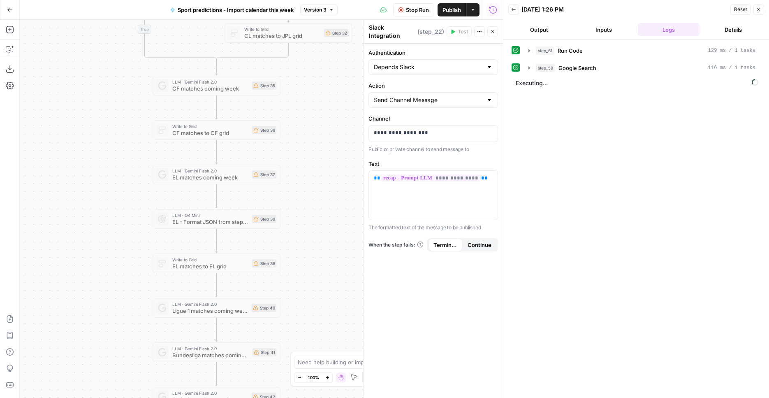
drag, startPoint x: 307, startPoint y: 212, endPoint x: 309, endPoint y: 282, distance: 69.5
click at [308, 334] on div "false true Workflow Set Inputs Inputs LLM · Perplexity Sonar Prompt LLM Step 47…" at bounding box center [261, 209] width 483 height 378
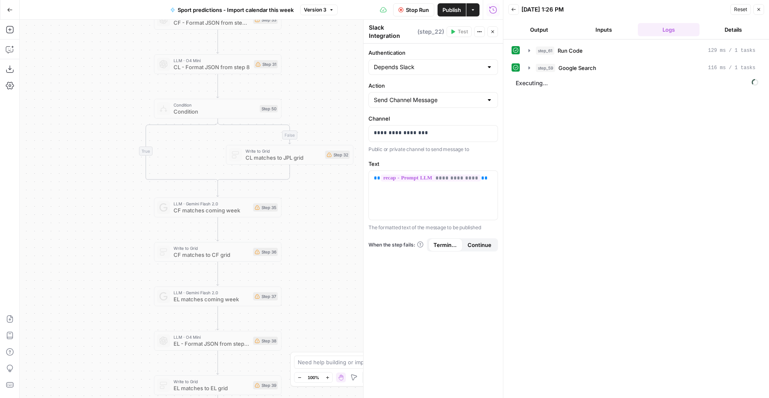
drag, startPoint x: 313, startPoint y: 174, endPoint x: 310, endPoint y: 343, distance: 169.8
click at [310, 343] on div "false true Workflow Set Inputs Inputs LLM · Perplexity Sonar Prompt LLM Step 47…" at bounding box center [261, 209] width 483 height 378
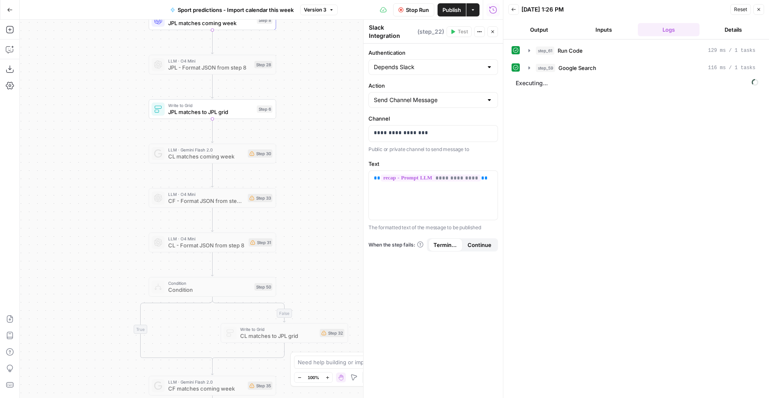
drag, startPoint x: 316, startPoint y: 164, endPoint x: 314, endPoint y: 319, distance: 154.6
click at [311, 340] on div "false true Workflow Set Inputs Inputs LLM · Perplexity Sonar Prompt LLM Step 47…" at bounding box center [261, 209] width 483 height 378
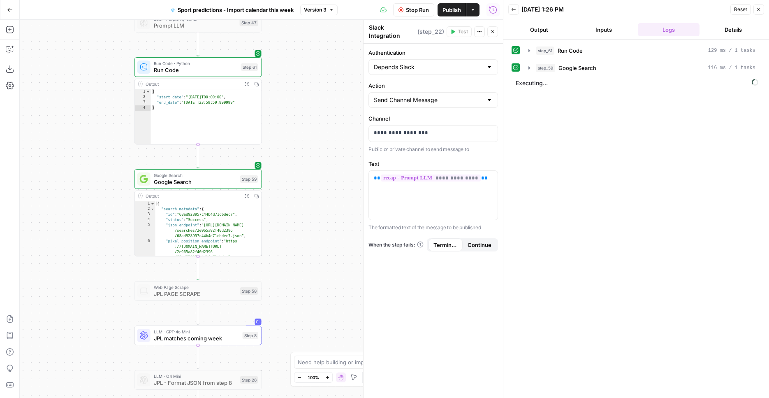
drag, startPoint x: 310, startPoint y: 231, endPoint x: 301, endPoint y: 310, distance: 79.1
click at [303, 329] on div "false true Workflow Set Inputs Inputs LLM · Perplexity Sonar Prompt LLM Step 47…" at bounding box center [261, 209] width 483 height 378
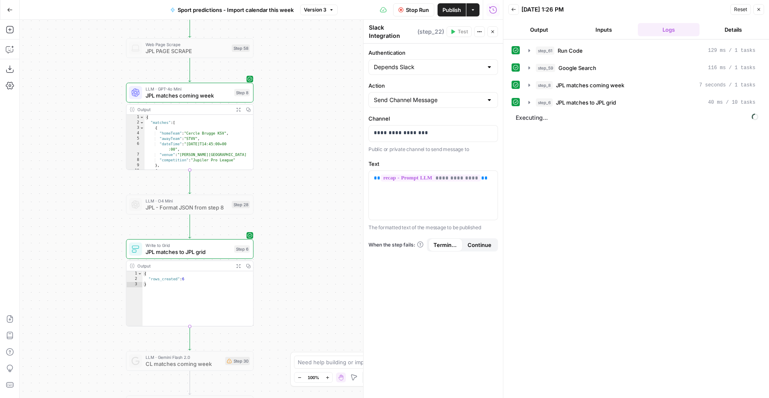
drag, startPoint x: 333, startPoint y: 74, endPoint x: 325, endPoint y: 21, distance: 53.3
click at [325, 21] on div "false true Workflow Set Inputs Inputs LLM · Perplexity Sonar Prompt LLM Step 47…" at bounding box center [261, 209] width 483 height 378
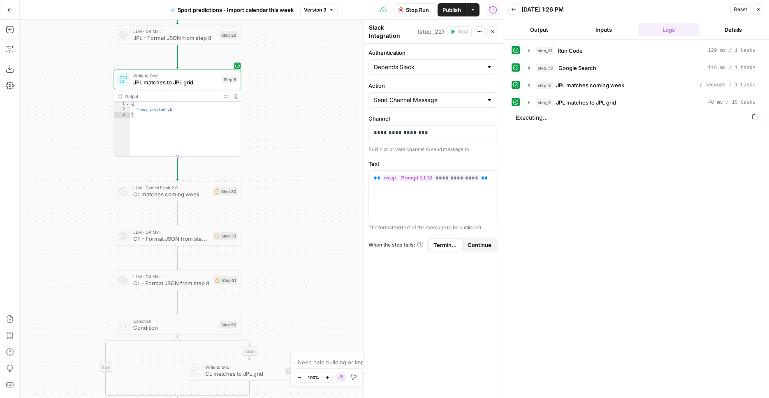
drag, startPoint x: 346, startPoint y: 303, endPoint x: 333, endPoint y: 128, distance: 175.2
click at [333, 128] on div "false true Workflow Set Inputs Inputs LLM · Perplexity Sonar Prompt LLM Step 47…" at bounding box center [261, 209] width 483 height 378
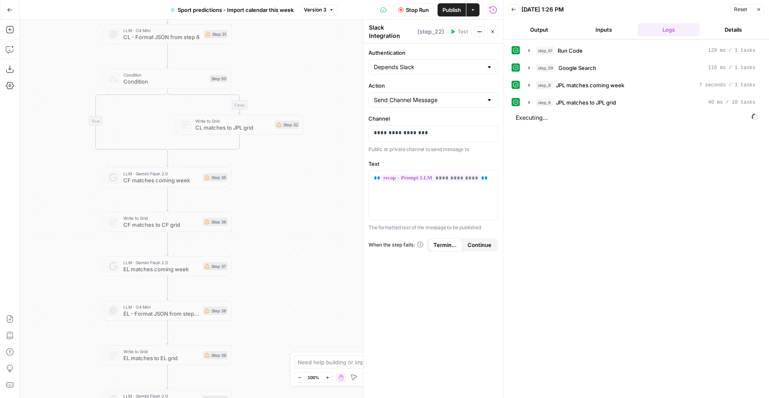
drag, startPoint x: 336, startPoint y: 206, endPoint x: 326, endPoint y: 106, distance: 100.8
click at [328, 20] on div "false true Workflow Set Inputs Inputs LLM · Perplexity Sonar Prompt LLM Step 47…" at bounding box center [261, 209] width 483 height 378
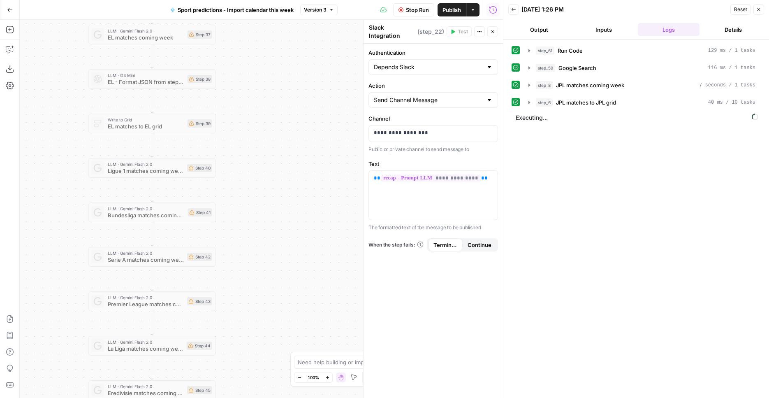
drag, startPoint x: 322, startPoint y: 296, endPoint x: 306, endPoint y: 64, distance: 232.4
click at [306, 64] on div "false true Workflow Set Inputs Inputs LLM · Perplexity Sonar Prompt LLM Step 47…" at bounding box center [261, 209] width 483 height 378
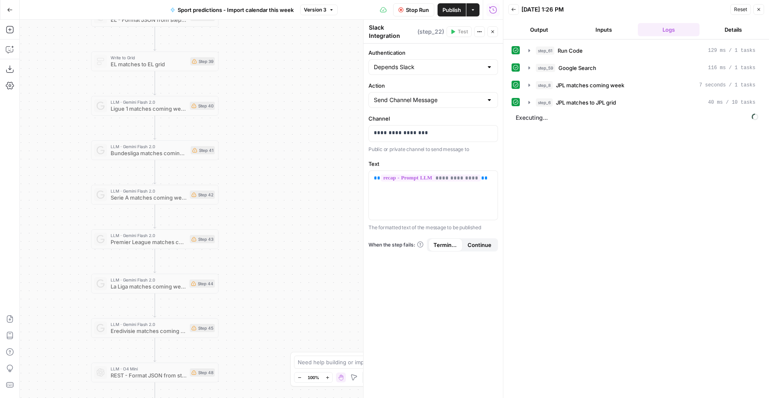
drag, startPoint x: 312, startPoint y: 175, endPoint x: 305, endPoint y: 48, distance: 127.7
click at [305, 48] on div "false true Workflow Set Inputs Inputs LLM · Perplexity Sonar Prompt LLM Step 47…" at bounding box center [261, 209] width 483 height 378
drag, startPoint x: 329, startPoint y: 229, endPoint x: 331, endPoint y: 80, distance: 148.4
click at [331, 80] on div "false true Workflow Set Inputs Inputs LLM · Perplexity Sonar Prompt LLM Step 47…" at bounding box center [261, 209] width 483 height 378
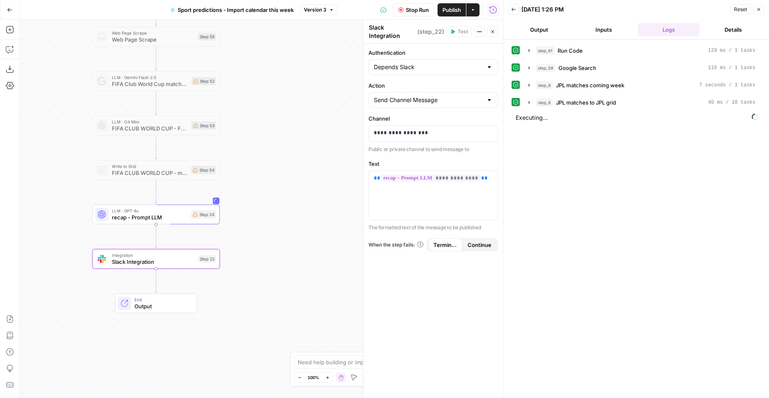
drag, startPoint x: 289, startPoint y: 263, endPoint x: 286, endPoint y: 142, distance: 120.9
click at [286, 142] on div "false true Workflow Set Inputs Inputs LLM · Perplexity Sonar Prompt LLM Step 47…" at bounding box center [261, 209] width 483 height 378
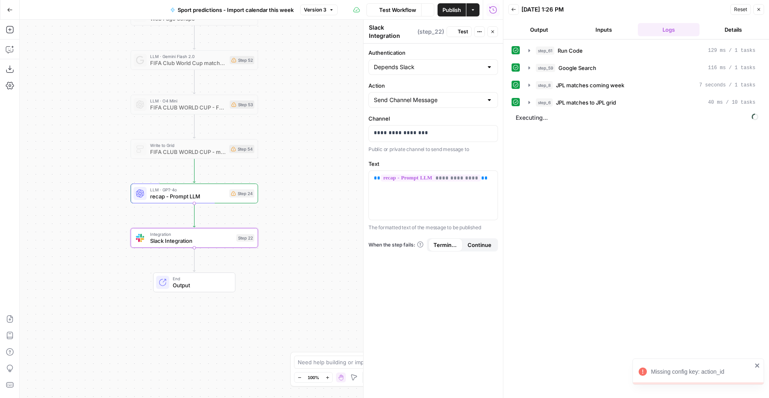
drag, startPoint x: 243, startPoint y: 261, endPoint x: 289, endPoint y: 243, distance: 49.2
click at [289, 243] on div "false true Workflow Set Inputs Inputs LLM · Perplexity Sonar Prompt LLM Step 47…" at bounding box center [261, 209] width 483 height 378
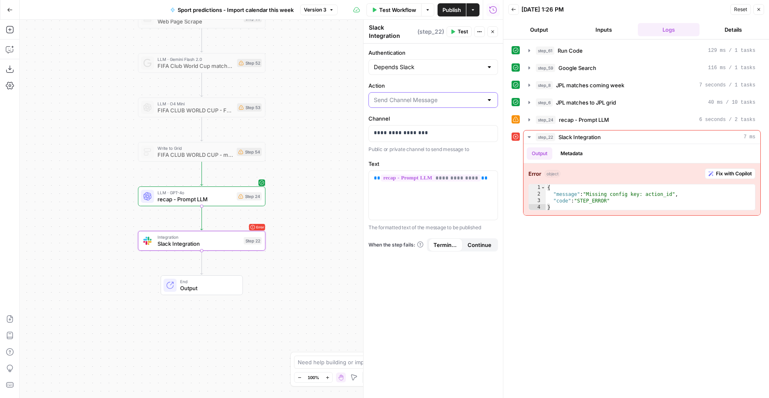
click at [456, 96] on input "Action" at bounding box center [428, 100] width 109 height 8
drag, startPoint x: 438, startPoint y: 127, endPoint x: 441, endPoint y: 121, distance: 6.3
click at [438, 126] on span "Get Channel Messages" at bounding box center [431, 128] width 112 height 8
type input "Get Channel Messages"
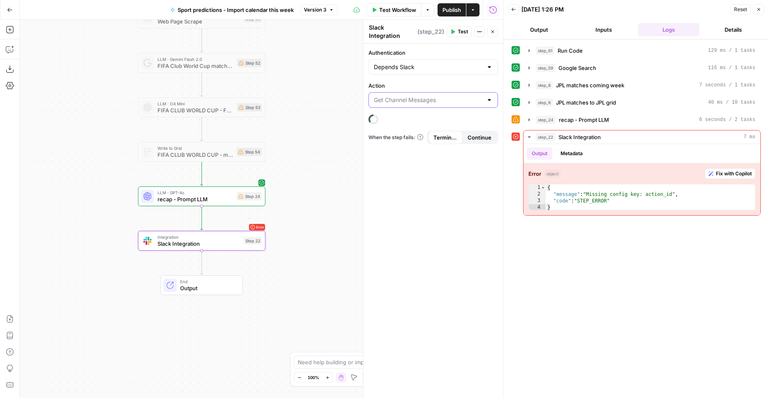
click at [450, 96] on input "Action" at bounding box center [428, 100] width 109 height 8
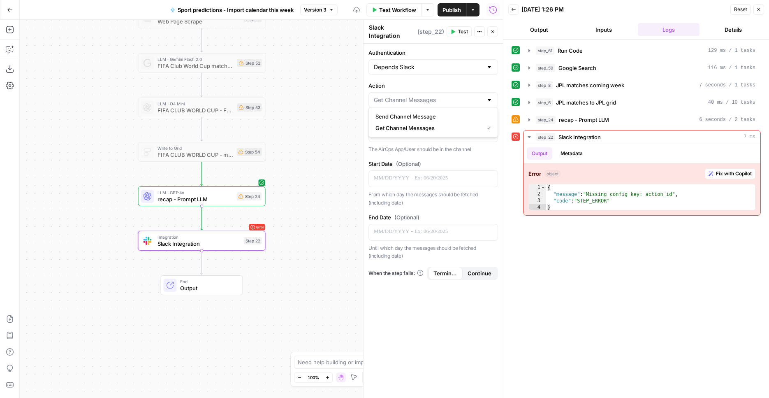
type input "Send Channel Message"
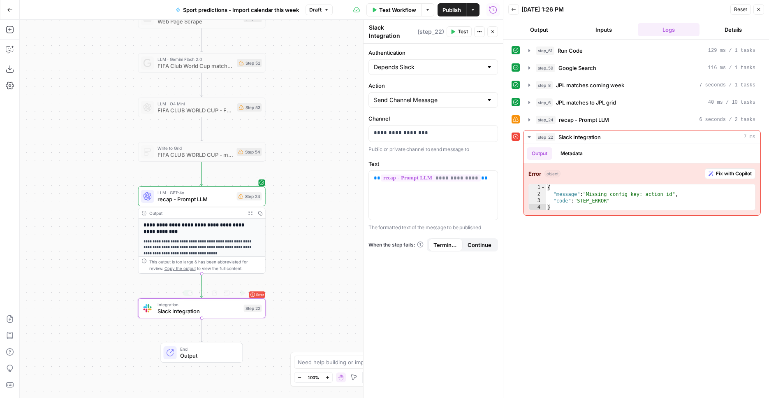
click at [255, 295] on span "Test" at bounding box center [253, 292] width 10 height 7
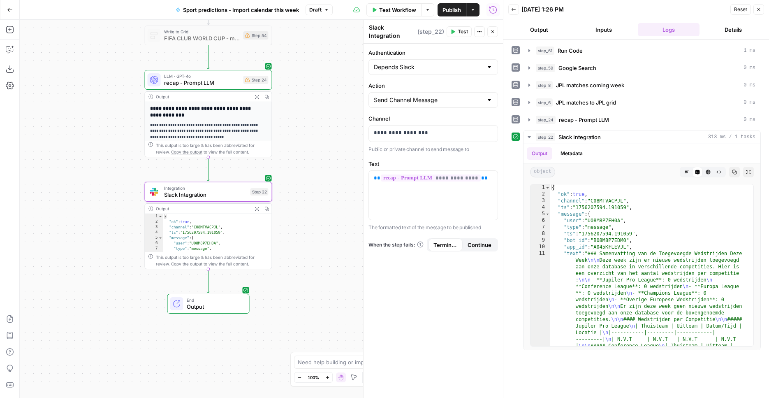
drag, startPoint x: 311, startPoint y: 278, endPoint x: 317, endPoint y: 162, distance: 116.5
click at [317, 162] on div "false true Workflow Set Inputs Inputs LLM · Perplexity Sonar Prompt LLM Step 47…" at bounding box center [261, 209] width 483 height 378
click at [451, 10] on span "Publish" at bounding box center [451, 10] width 19 height 8
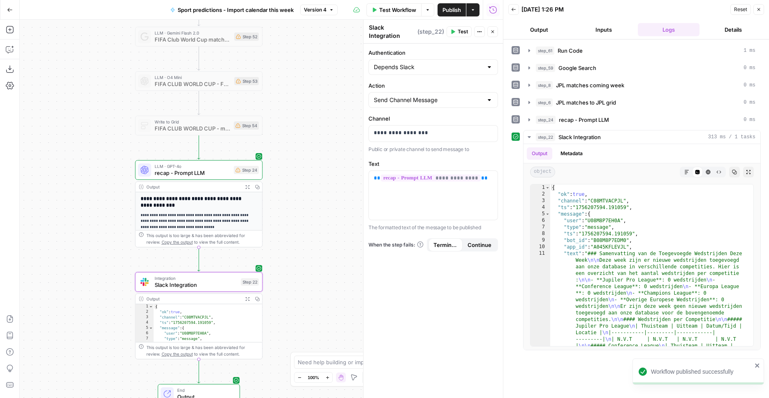
drag, startPoint x: 307, startPoint y: 121, endPoint x: 298, endPoint y: 227, distance: 106.9
click at [299, 228] on div "false true Workflow Set Inputs Inputs LLM · Perplexity Sonar Prompt LLM Step 47…" at bounding box center [261, 209] width 483 height 378
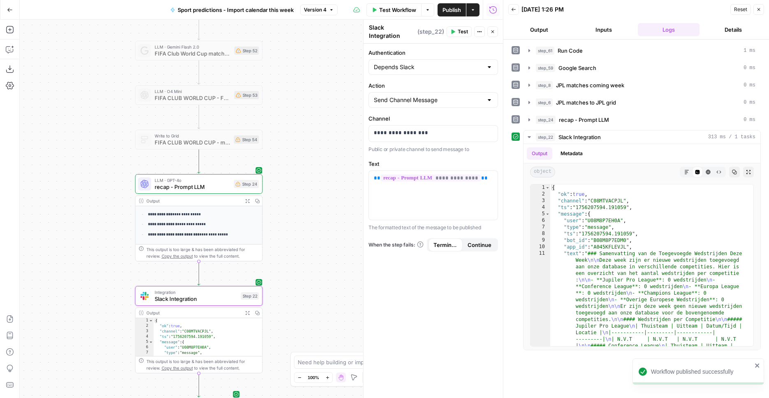
scroll to position [118, 0]
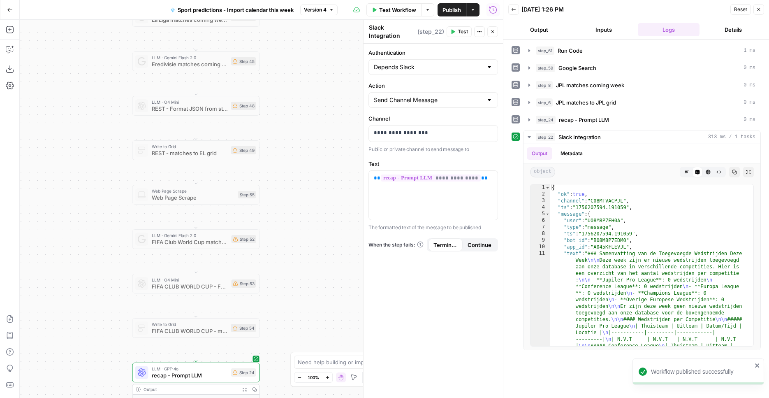
drag, startPoint x: 295, startPoint y: 131, endPoint x: 290, endPoint y: 285, distance: 154.7
click at [293, 318] on div "false true Workflow Set Inputs Inputs LLM · Perplexity Sonar Prompt LLM Step 47…" at bounding box center [261, 209] width 483 height 378
drag, startPoint x: 295, startPoint y: 125, endPoint x: 312, endPoint y: 328, distance: 203.8
click at [312, 328] on div "false true Workflow Set Inputs Inputs LLM · Perplexity Sonar Prompt LLM Step 47…" at bounding box center [261, 209] width 483 height 378
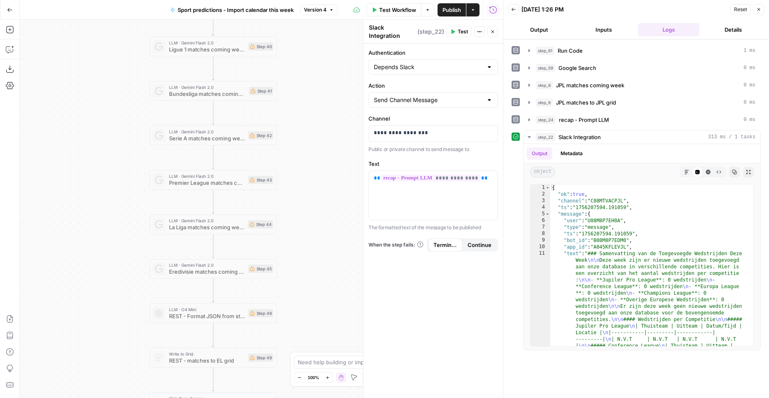
drag, startPoint x: 316, startPoint y: 147, endPoint x: 317, endPoint y: 314, distance: 167.3
click at [317, 314] on div "false true Workflow Set Inputs Inputs LLM · Perplexity Sonar Prompt LLM Step 47…" at bounding box center [261, 209] width 483 height 378
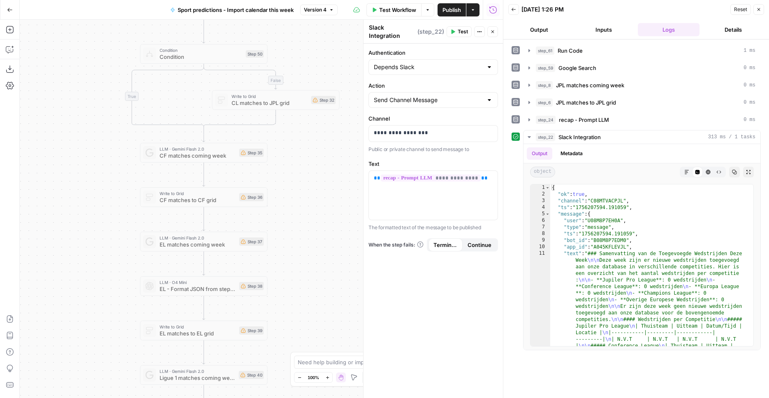
drag, startPoint x: 301, startPoint y: 244, endPoint x: 293, endPoint y: 376, distance: 132.2
click at [293, 376] on div "false true Workflow Set Inputs Inputs LLM · Perplexity Sonar Prompt LLM Step 47…" at bounding box center [261, 209] width 483 height 378
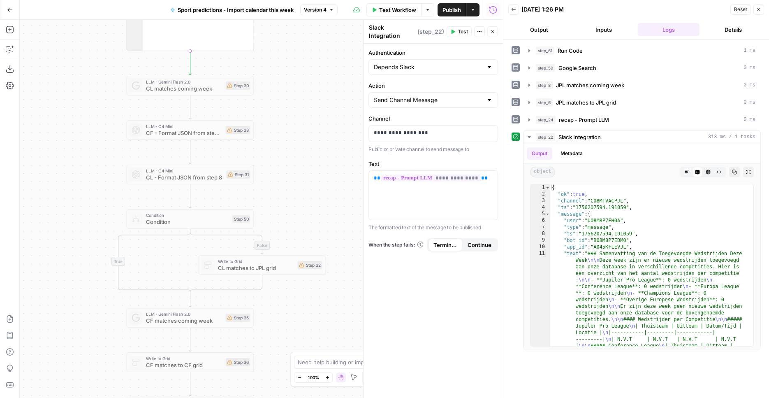
drag, startPoint x: 296, startPoint y: 197, endPoint x: 294, endPoint y: 273, distance: 76.9
click at [286, 390] on div "false true Workflow Set Inputs Inputs LLM · Perplexity Sonar Prompt LLM Step 47…" at bounding box center [261, 209] width 483 height 378
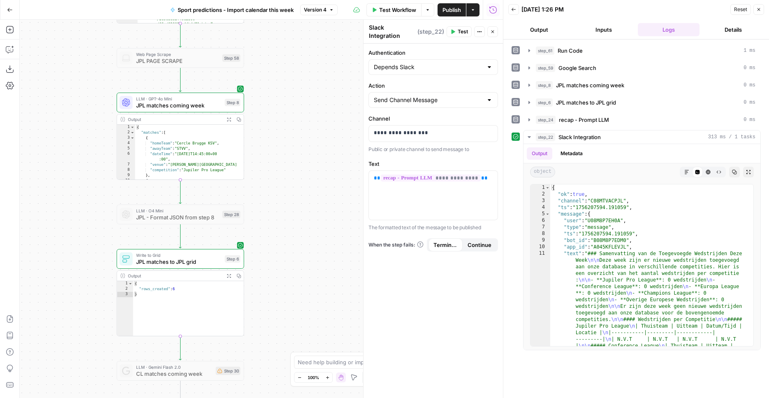
drag, startPoint x: 297, startPoint y: 167, endPoint x: 290, endPoint y: 354, distance: 187.2
click at [290, 354] on div "false true Workflow Set Inputs Inputs LLM · Perplexity Sonar Prompt LLM Step 47…" at bounding box center [261, 209] width 483 height 378
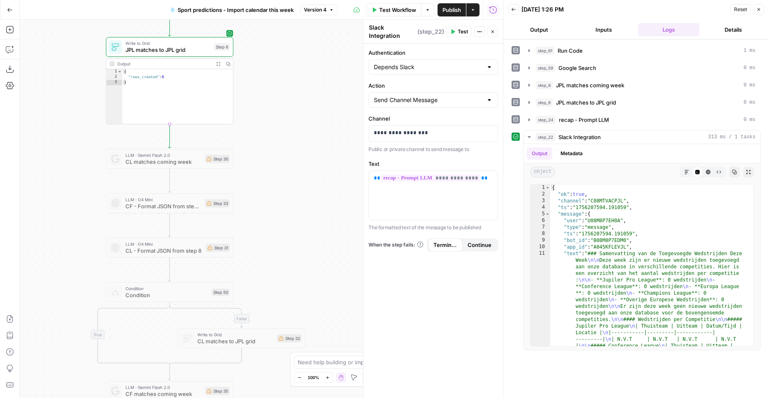
drag, startPoint x: 270, startPoint y: 199, endPoint x: 259, endPoint y: -13, distance: 212.0
click at [259, 20] on div "false true Workflow Set Inputs Inputs LLM · Perplexity Sonar Prompt LLM Step 47…" at bounding box center [261, 209] width 483 height 378
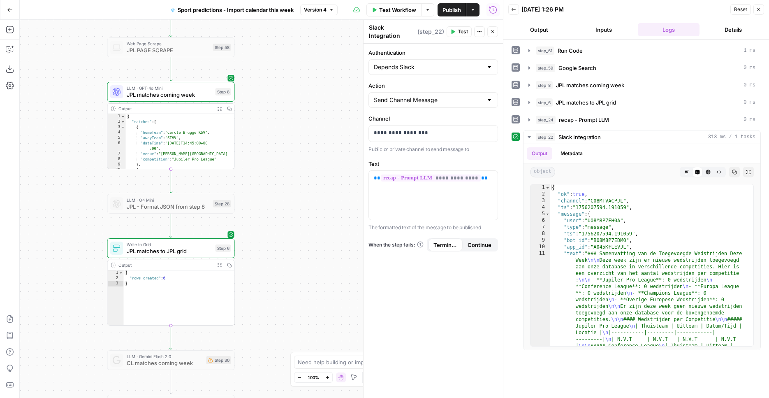
drag, startPoint x: 289, startPoint y: 129, endPoint x: 296, endPoint y: 273, distance: 144.0
click at [295, 275] on div "false true Workflow Set Inputs Inputs LLM · Perplexity Sonar Prompt LLM Step 47…" at bounding box center [261, 209] width 483 height 378
click at [184, 188] on icon "button" at bounding box center [184, 188] width 6 height 6
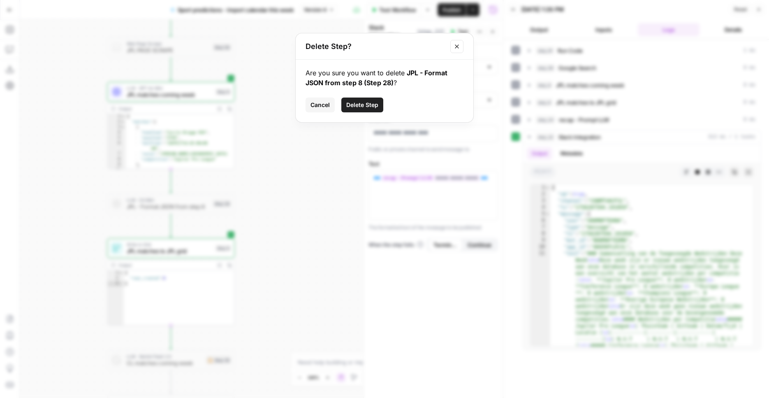
click at [351, 103] on span "Delete Step" at bounding box center [362, 105] width 32 height 8
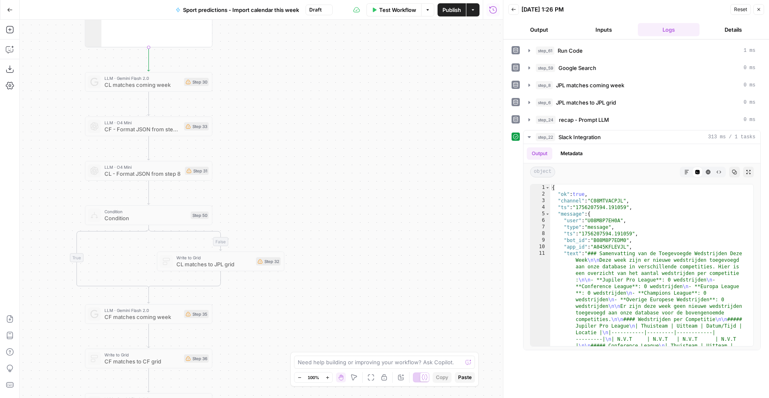
drag, startPoint x: 271, startPoint y: 296, endPoint x: 227, endPoint y: 66, distance: 233.5
click at [247, 57] on div "false true Workflow Set Inputs Inputs LLM · Perplexity Sonar Prompt LLM Step 47…" at bounding box center [261, 209] width 483 height 378
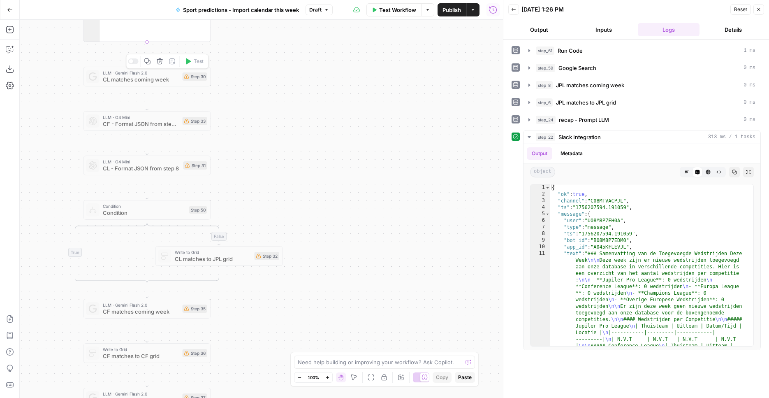
click at [157, 63] on icon "button" at bounding box center [160, 61] width 6 height 6
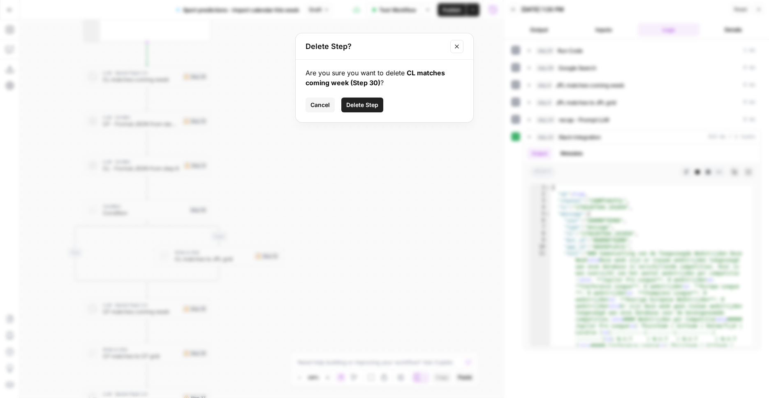
drag, startPoint x: 357, startPoint y: 109, endPoint x: 338, endPoint y: 101, distance: 20.3
click at [357, 109] on span "Delete Step" at bounding box center [362, 105] width 32 height 8
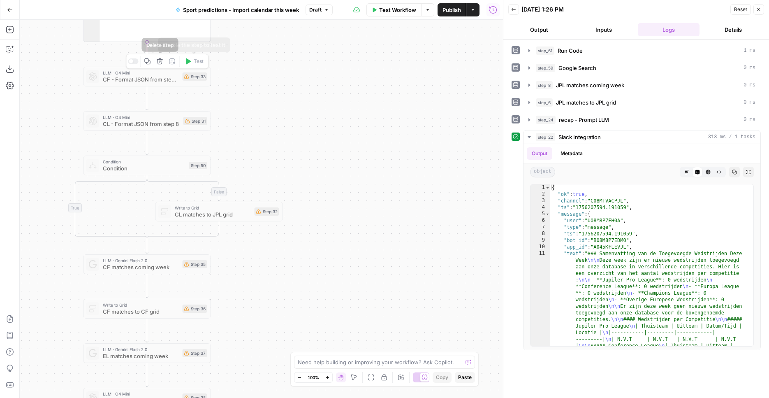
click at [157, 62] on icon "button" at bounding box center [160, 61] width 7 height 7
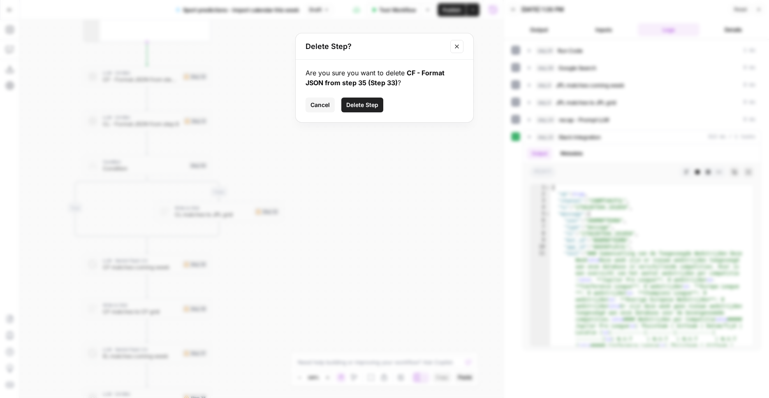
click at [365, 109] on button "Delete Step" at bounding box center [362, 104] width 42 height 15
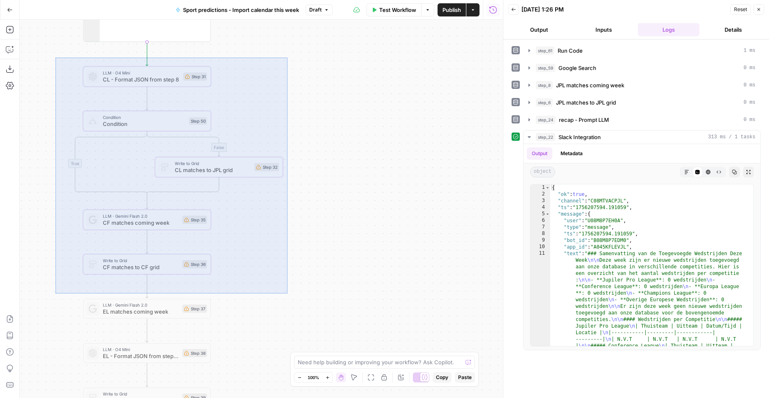
drag, startPoint x: 287, startPoint y: 292, endPoint x: 56, endPoint y: 58, distance: 329.7
click at [56, 58] on div "false true Workflow Set Inputs Inputs LLM · Perplexity Sonar Prompt LLM Step 47…" at bounding box center [261, 209] width 483 height 378
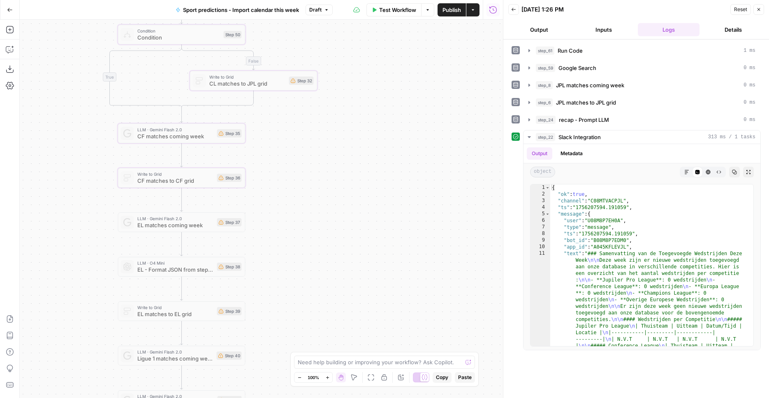
drag, startPoint x: 291, startPoint y: 241, endPoint x: 341, endPoint y: 102, distance: 147.7
click at [341, 102] on div "false true Workflow Set Inputs Inputs LLM · Perplexity Sonar Prompt LLM Step 47…" at bounding box center [261, 209] width 483 height 378
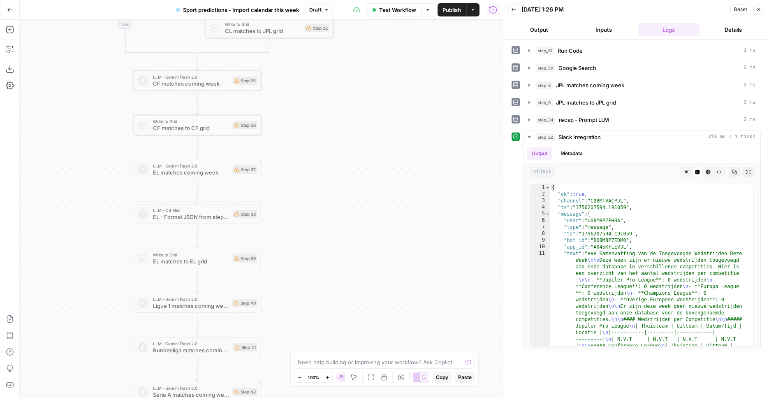
click at [329, 178] on div "false true Workflow Set Inputs Inputs LLM · Perplexity Sonar Prompt LLM Step 47…" at bounding box center [261, 209] width 483 height 378
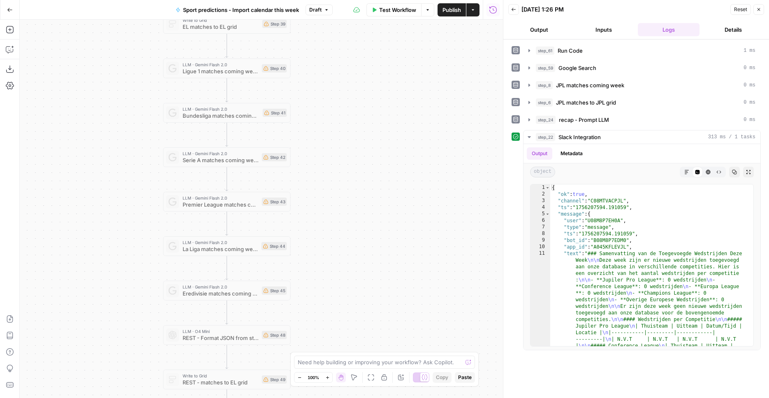
drag, startPoint x: 305, startPoint y: 300, endPoint x: 335, endPoint y: 48, distance: 254.1
click at [335, 56] on div "false true Workflow Set Inputs Inputs LLM · Perplexity Sonar Prompt LLM Step 47…" at bounding box center [261, 209] width 483 height 378
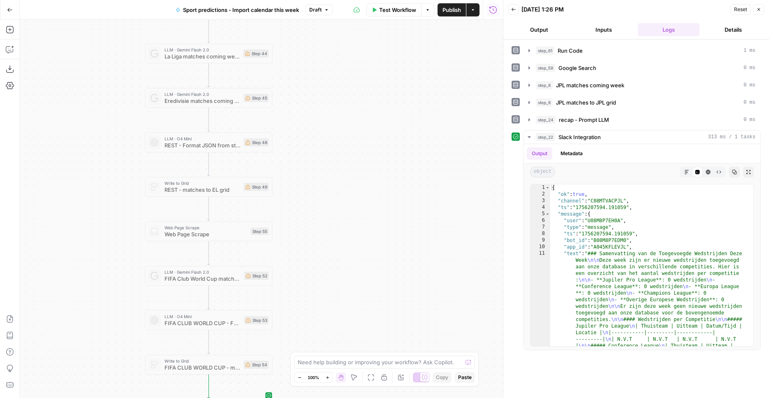
drag, startPoint x: 328, startPoint y: 162, endPoint x: 315, endPoint y: 56, distance: 107.4
click at [315, 56] on div "false true Workflow Set Inputs Inputs LLM · Perplexity Sonar Prompt LLM Step 47…" at bounding box center [261, 209] width 483 height 378
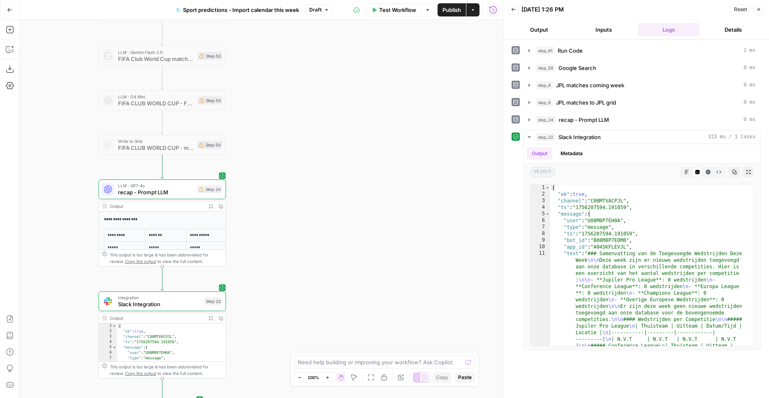
drag, startPoint x: 354, startPoint y: 234, endPoint x: 326, endPoint y: 161, distance: 77.3
click at [313, 47] on div "false true Workflow Set Inputs Inputs LLM · Perplexity Sonar Prompt LLM Step 47…" at bounding box center [261, 209] width 483 height 378
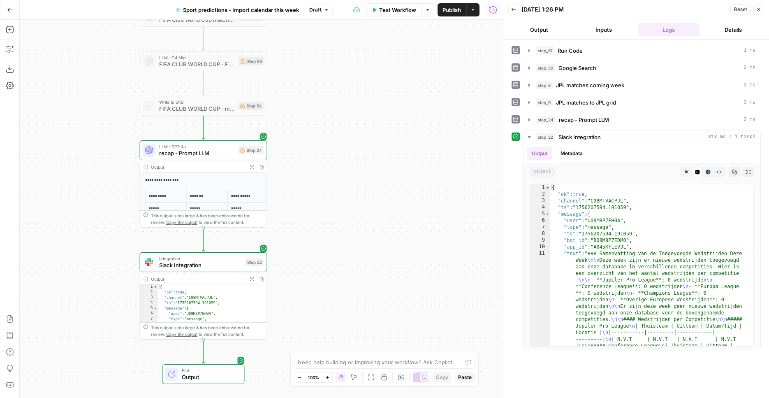
drag, startPoint x: 334, startPoint y: 204, endPoint x: 369, endPoint y: 211, distance: 35.9
click at [369, 211] on div "false true Workflow Set Inputs Inputs LLM · Perplexity Sonar Prompt LLM Step 47…" at bounding box center [261, 209] width 483 height 378
click at [251, 153] on div "Step 24" at bounding box center [250, 150] width 25 height 8
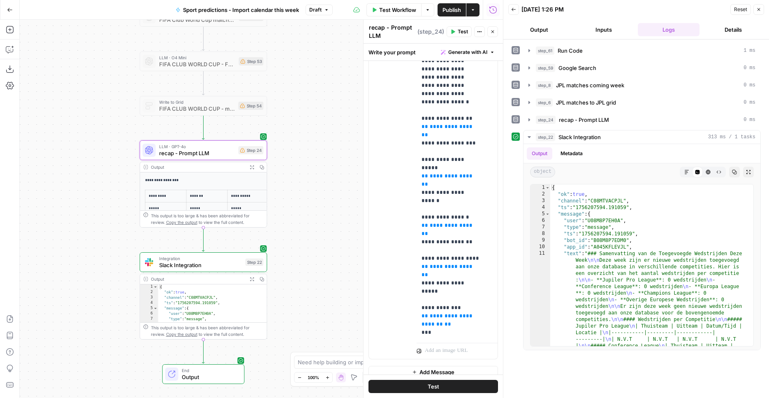
scroll to position [52, 0]
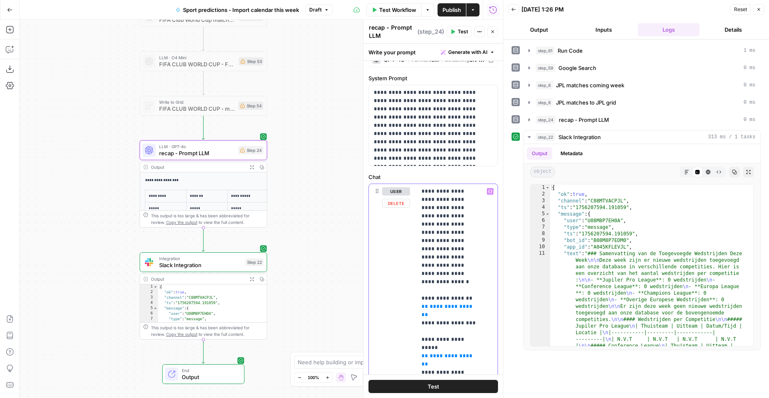
drag, startPoint x: 470, startPoint y: 296, endPoint x: 414, endPoint y: 296, distance: 56.7
click at [417, 297] on div "**********" at bounding box center [457, 351] width 81 height 335
click at [488, 193] on icon "button" at bounding box center [490, 191] width 4 height 4
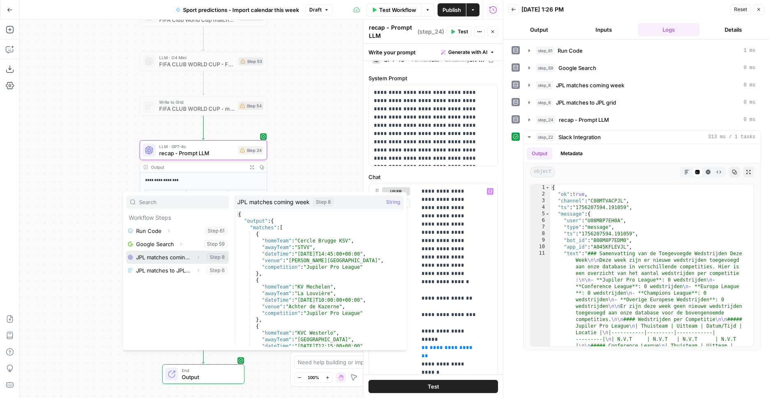
click at [166, 259] on button "Select variable JPL matches coming week" at bounding box center [177, 256] width 103 height 13
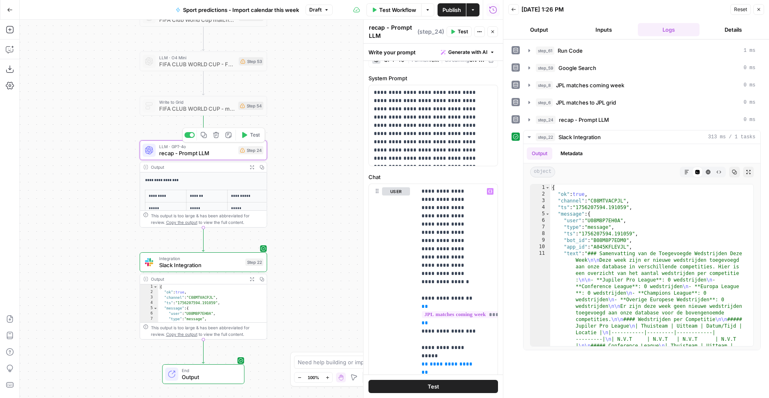
click at [248, 135] on button "Test" at bounding box center [250, 135] width 25 height 11
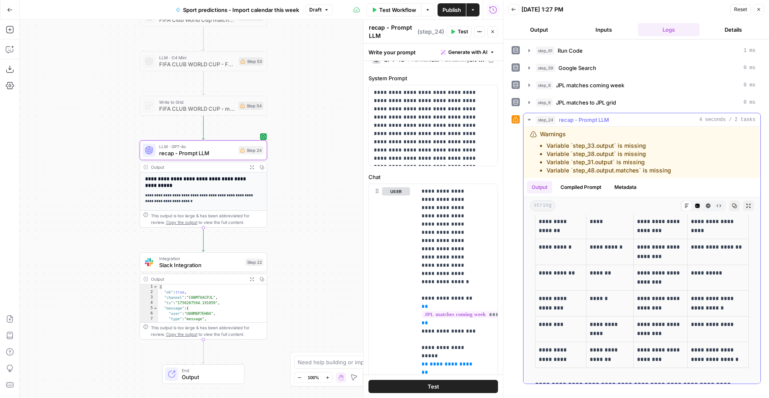
scroll to position [268, 0]
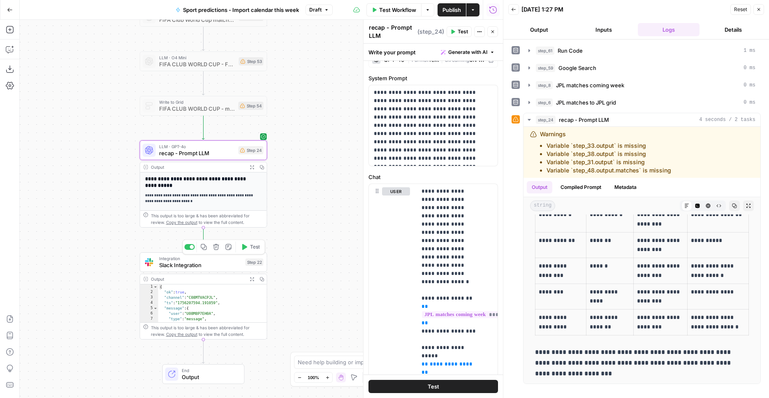
click at [248, 248] on button "Test" at bounding box center [250, 246] width 25 height 11
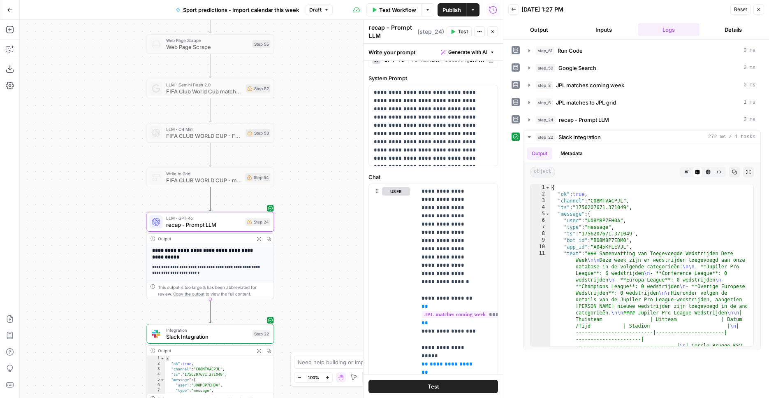
drag, startPoint x: 312, startPoint y: 108, endPoint x: 327, endPoint y: 171, distance: 65.5
click at [319, 180] on div "false true Workflow Set Inputs Inputs LLM · Perplexity Sonar Prompt LLM Step 47…" at bounding box center [261, 209] width 483 height 378
click at [451, 12] on span "Publish" at bounding box center [451, 10] width 19 height 8
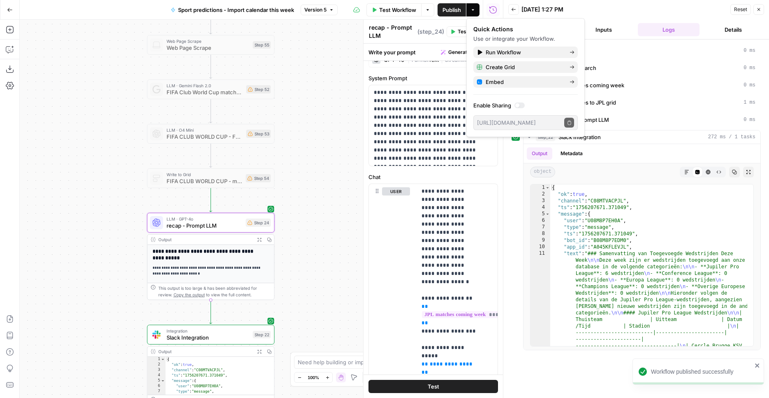
click at [9, 9] on icon "button" at bounding box center [10, 10] width 6 height 6
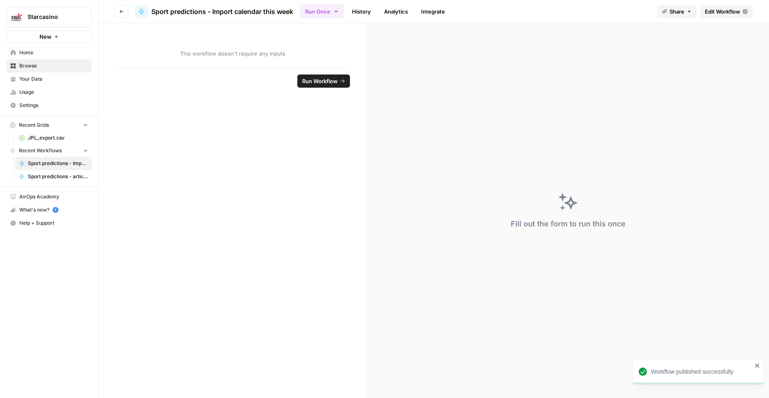
click at [56, 141] on span "JPL_export.csv" at bounding box center [58, 137] width 60 height 7
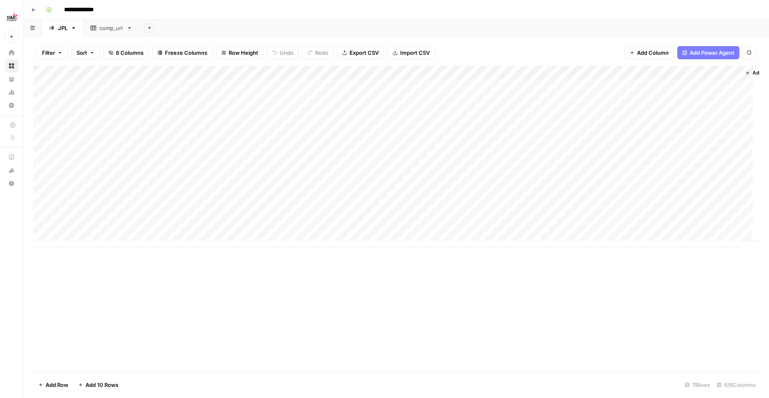
click at [100, 11] on input "**********" at bounding box center [85, 9] width 51 height 13
click at [104, 9] on input "**********" at bounding box center [85, 9] width 51 height 13
type input "****"
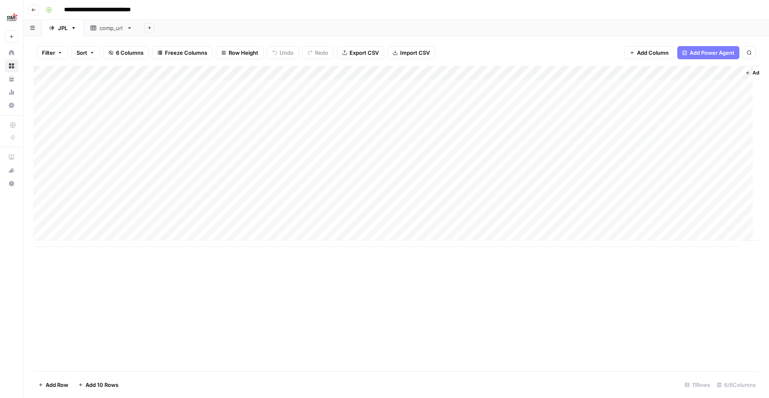
type input "**********"
click at [88, 339] on div "Add Column" at bounding box center [396, 218] width 726 height 305
click at [41, 153] on div "Add Column" at bounding box center [396, 156] width 726 height 181
click at [42, 85] on div "Add Column" at bounding box center [396, 156] width 726 height 181
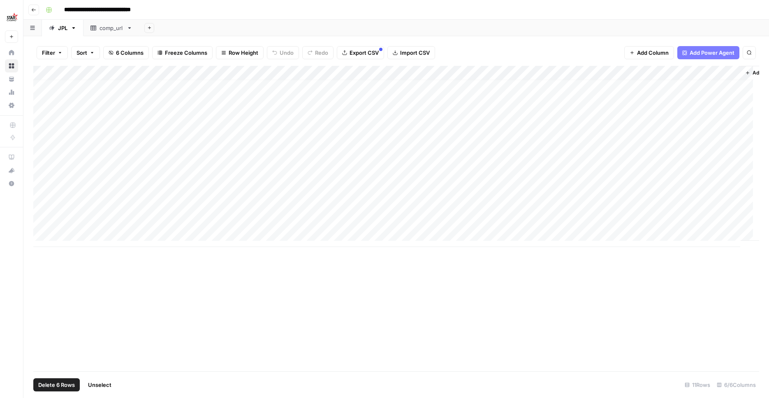
click at [42, 147] on div "Add Column" at bounding box center [396, 156] width 726 height 181
click at [50, 378] on button "Delete 5 Rows" at bounding box center [56, 384] width 46 height 13
click at [353, 91] on span "Delete" at bounding box center [355, 95] width 18 height 8
click at [676, 85] on div "Add Column" at bounding box center [396, 121] width 726 height 111
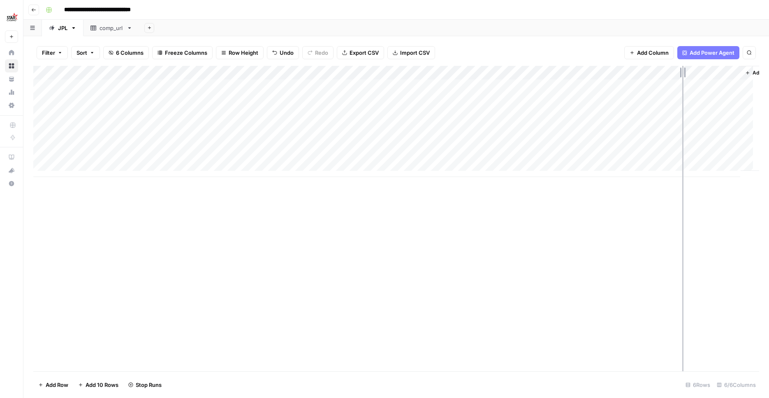
drag, startPoint x: 739, startPoint y: 71, endPoint x: 681, endPoint y: 76, distance: 58.6
click at [682, 76] on div "Add Column" at bounding box center [396, 121] width 726 height 111
drag, startPoint x: 608, startPoint y: 69, endPoint x: 546, endPoint y: 79, distance: 62.9
click at [546, 79] on div "Add Column" at bounding box center [396, 121] width 726 height 111
drag, startPoint x: 492, startPoint y: 72, endPoint x: 443, endPoint y: 80, distance: 49.2
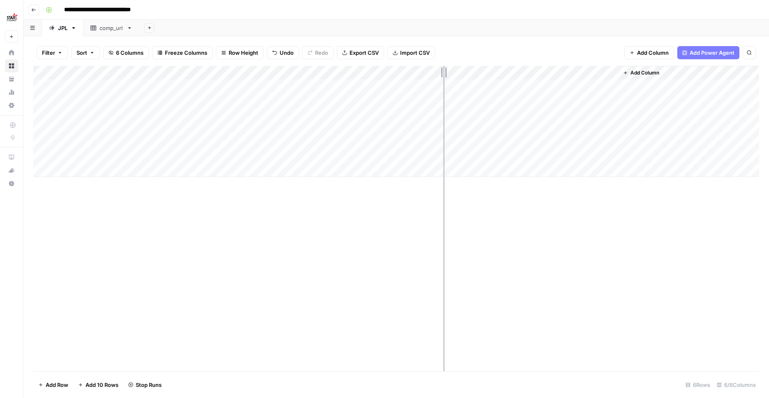
click at [443, 80] on div "Add Column" at bounding box center [396, 121] width 726 height 111
drag, startPoint x: 366, startPoint y: 71, endPoint x: 354, endPoint y: 75, distance: 12.2
click at [362, 77] on div "Add Column" at bounding box center [396, 121] width 726 height 111
drag, startPoint x: 299, startPoint y: 71, endPoint x: 241, endPoint y: 70, distance: 58.4
click at [241, 70] on div "Add Column" at bounding box center [396, 121] width 726 height 111
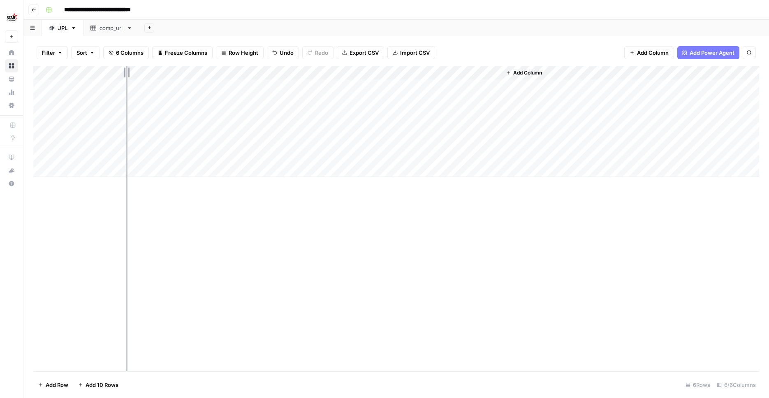
drag, startPoint x: 181, startPoint y: 71, endPoint x: 126, endPoint y: 79, distance: 55.4
click at [126, 79] on div "Add Column" at bounding box center [396, 121] width 726 height 111
click at [228, 226] on div "Add Column" at bounding box center [396, 218] width 726 height 305
click at [30, 9] on button "Go back" at bounding box center [33, 10] width 11 height 11
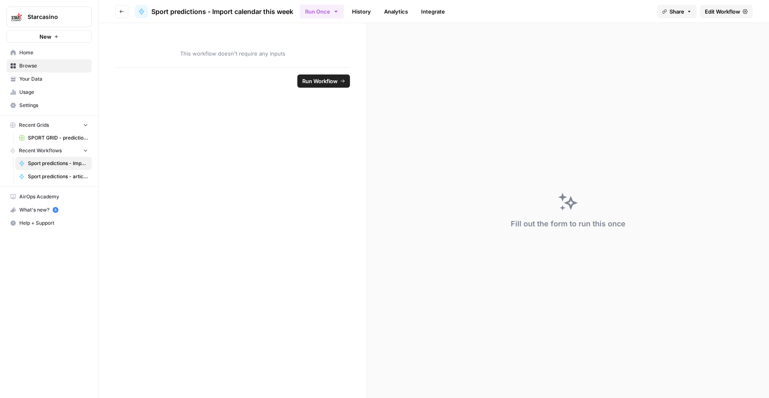
click at [62, 66] on span "Browse" at bounding box center [53, 65] width 69 height 7
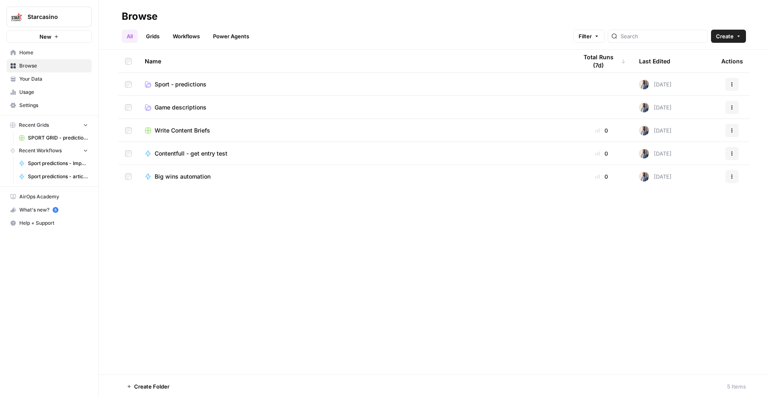
click at [175, 84] on span "Sport - predictions" at bounding box center [181, 84] width 52 height 8
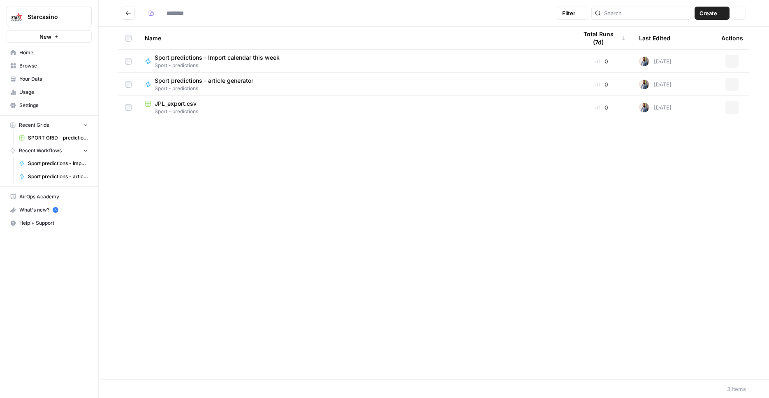
type input "**********"
click at [125, 15] on button "Go back" at bounding box center [128, 13] width 13 height 13
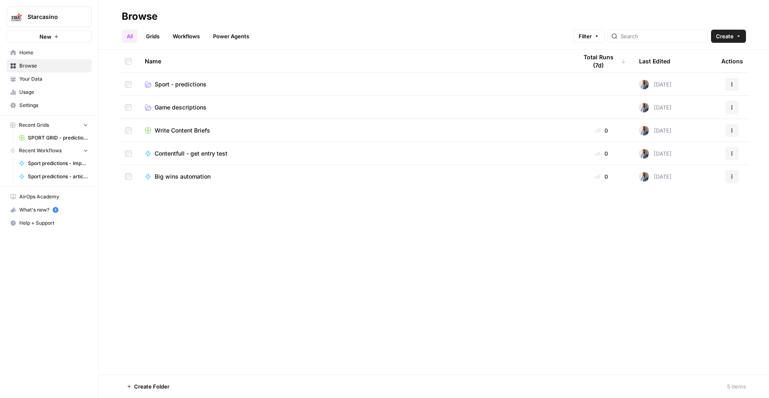
click at [730, 40] on span "Create" at bounding box center [725, 36] width 18 height 8
click at [720, 59] on span "Folder" at bounding box center [713, 55] width 46 height 8
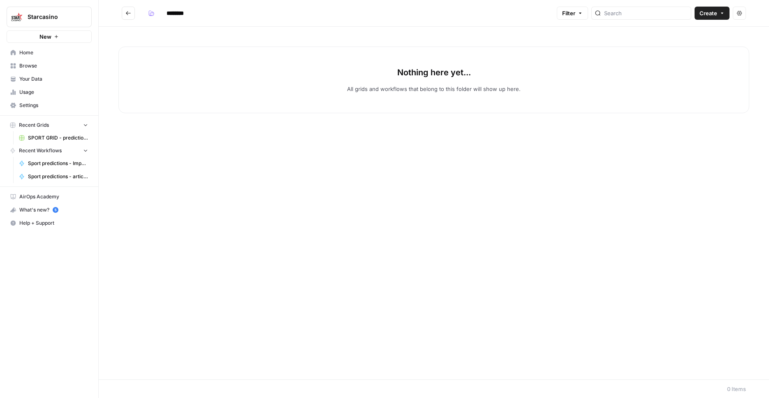
click at [184, 16] on input "********" at bounding box center [186, 13] width 46 height 13
type input "********"
click at [112, 220] on div "Nothing here yet... All grids and workflows that belong to this folder will sho…" at bounding box center [434, 203] width 670 height 352
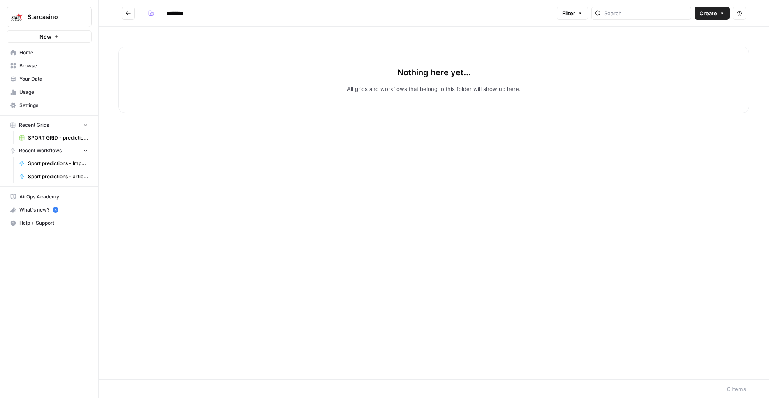
click at [127, 6] on header "******** Filter Create Actions" at bounding box center [434, 13] width 670 height 27
click at [126, 16] on button "Go back" at bounding box center [128, 13] width 13 height 13
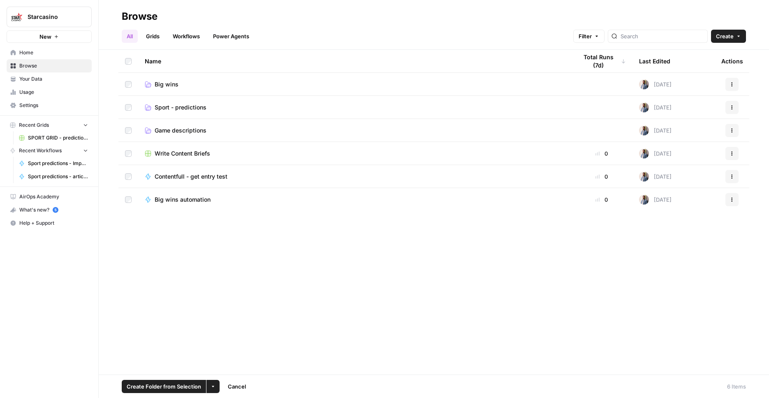
click at [208, 390] on button "More Options" at bounding box center [212, 386] width 13 height 13
click at [231, 357] on span "Move to" at bounding box center [232, 355] width 21 height 8
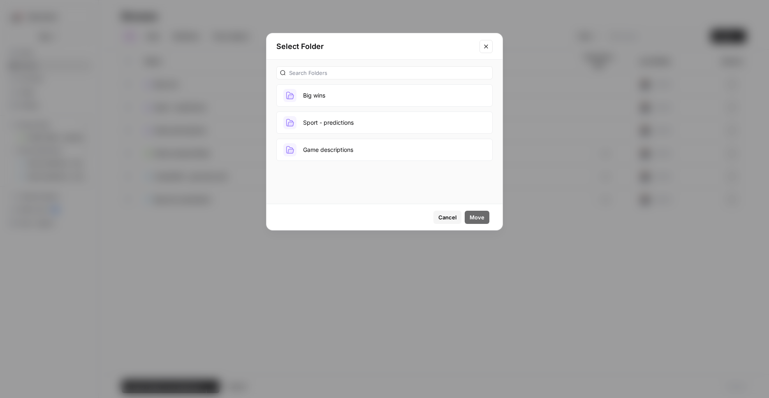
click at [376, 97] on button "Big wins" at bounding box center [384, 95] width 216 height 22
click at [475, 220] on span "Move" at bounding box center [477, 217] width 15 height 8
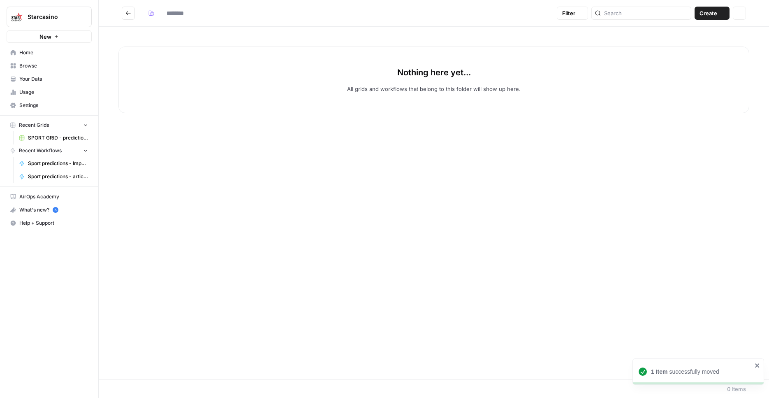
type input "********"
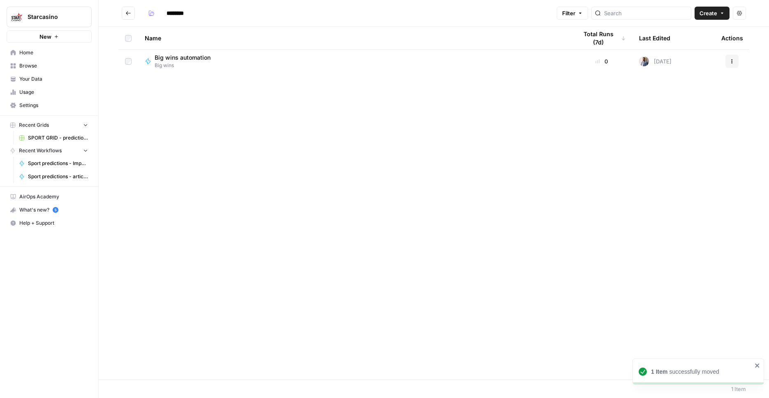
click at [193, 62] on span "Big wins" at bounding box center [186, 65] width 62 height 7
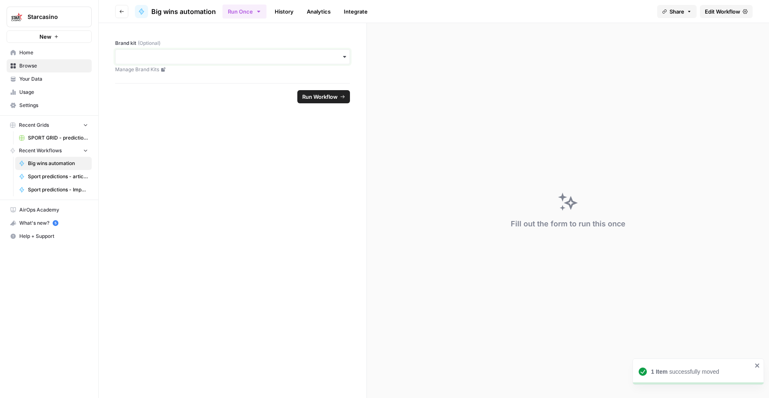
click at [181, 58] on input "Brand kit (Optional)" at bounding box center [232, 57] width 224 height 8
click at [171, 75] on div "Starcasino BE" at bounding box center [233, 79] width 234 height 16
click at [128, 9] on header "Go back Big wins automation Run Once History Analytics Integrate Share Edit Wor…" at bounding box center [434, 11] width 670 height 23
click at [127, 9] on button "Go back" at bounding box center [121, 11] width 13 height 13
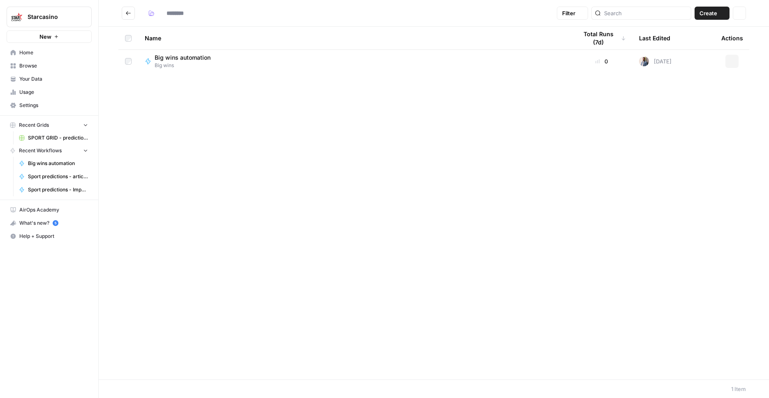
type input "********"
click at [706, 12] on span "Create" at bounding box center [708, 13] width 18 height 8
click at [702, 32] on span "Grid" at bounding box center [696, 32] width 46 height 8
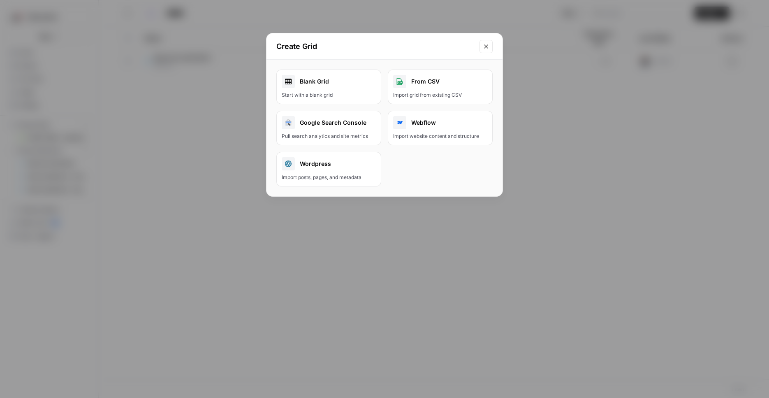
click at [295, 90] on link "Blank Grid Start with a blank grid" at bounding box center [328, 86] width 105 height 35
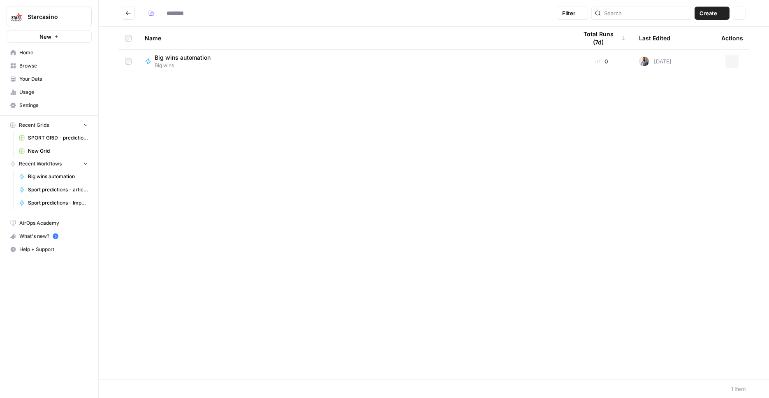
type input "********"
click at [198, 61] on span "Big wins automation" at bounding box center [183, 57] width 56 height 8
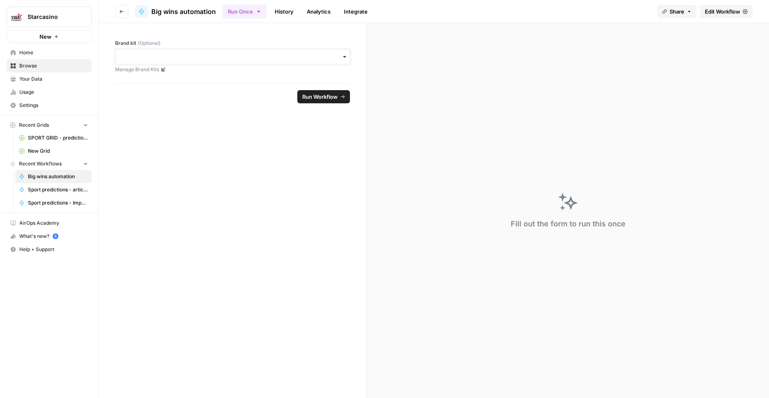
click at [242, 58] on input "Brand kit (Optional)" at bounding box center [232, 57] width 224 height 8
drag, startPoint x: 506, startPoint y: 67, endPoint x: 593, endPoint y: 37, distance: 92.1
click at [507, 66] on div "Fill out the form to run this once" at bounding box center [568, 210] width 402 height 375
click at [723, 13] on span "Edit Workflow" at bounding box center [722, 11] width 35 height 8
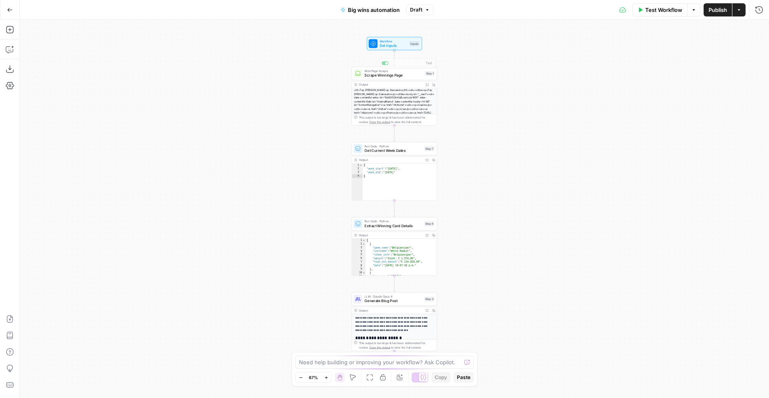
click at [520, 84] on div "Workflow Set Inputs Inputs Web Page Scrape Scrape Winnings Page Step 1 Copy ste…" at bounding box center [394, 209] width 749 height 378
click at [520, 84] on div "Workflow Set Inputs Inputs Web Page Scrape Scrape Winnings Page Step 1 Output E…" at bounding box center [394, 209] width 749 height 378
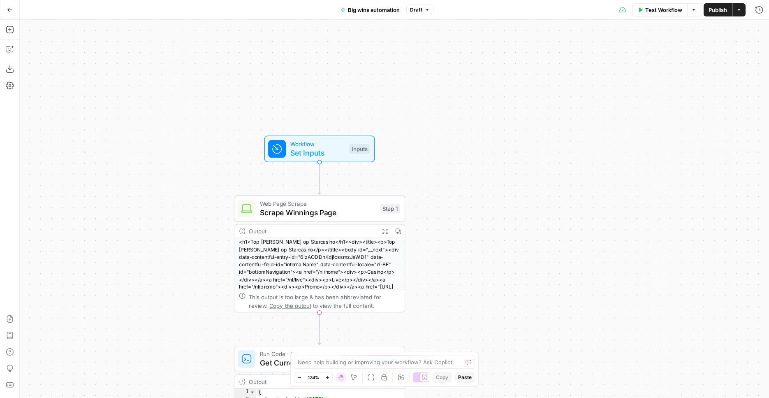
drag, startPoint x: 423, startPoint y: 93, endPoint x: 472, endPoint y: 205, distance: 121.7
click at [472, 205] on div "Workflow Set Inputs Inputs Web Page Scrape Scrape Winnings Page Step 1 Output E…" at bounding box center [394, 209] width 749 height 378
click at [308, 146] on span "Workflow" at bounding box center [317, 143] width 55 height 9
click at [744, 54] on button "edit field" at bounding box center [735, 51] width 32 height 10
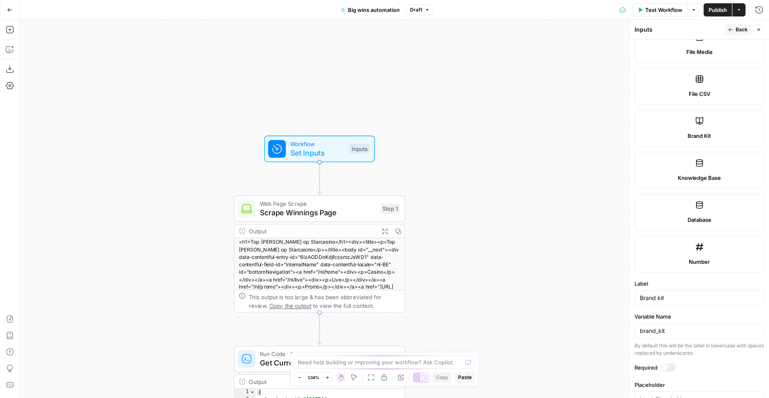
scroll to position [305, 0]
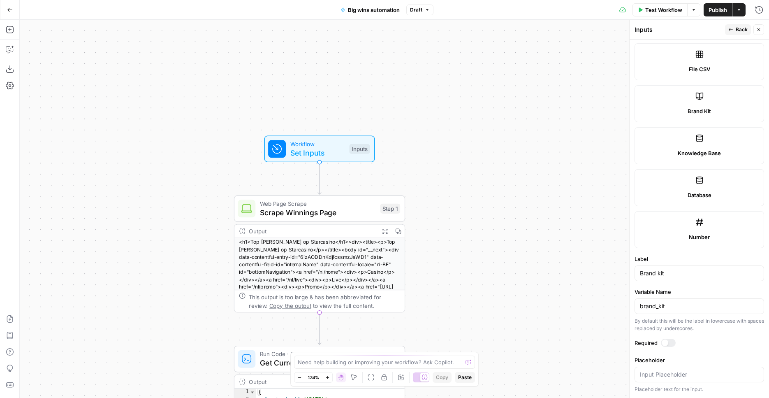
click at [713, 351] on form "Input type Short Text Long Text Single Select Multi Select JSON File Text File …" at bounding box center [698, 218] width 139 height 358
click at [692, 347] on div "Required" at bounding box center [699, 343] width 130 height 11
click at [669, 347] on div "Required" at bounding box center [699, 343] width 130 height 11
click at [669, 346] on div at bounding box center [668, 342] width 15 height 8
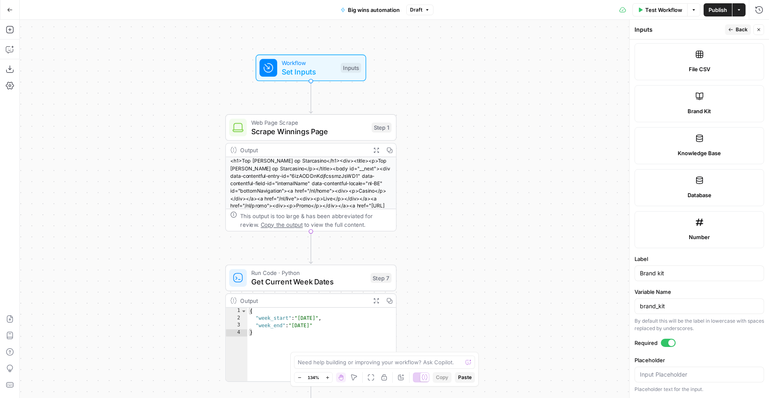
drag, startPoint x: 532, startPoint y: 201, endPoint x: 524, endPoint y: 122, distance: 80.1
click at [524, 120] on div "Workflow Set Inputs Inputs Web Page Scrape Scrape Winnings Page Step 1 Output E…" at bounding box center [394, 209] width 749 height 378
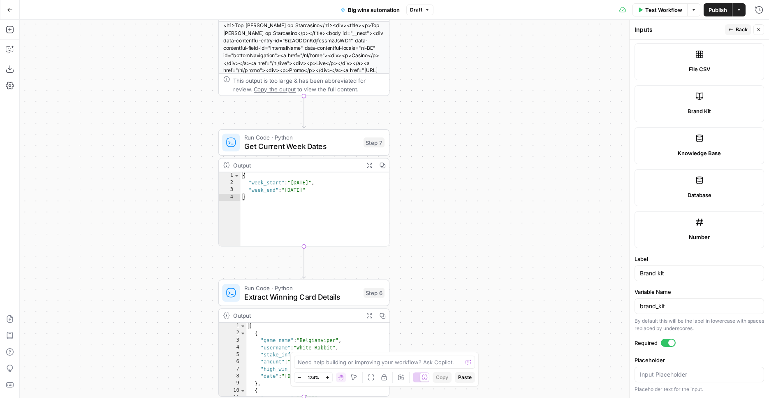
drag, startPoint x: 481, startPoint y: 227, endPoint x: 474, endPoint y: 92, distance: 135.9
click at [474, 92] on div "Workflow Set Inputs Inputs Web Page Scrape Scrape Winnings Page Step 1 Output E…" at bounding box center [394, 209] width 749 height 378
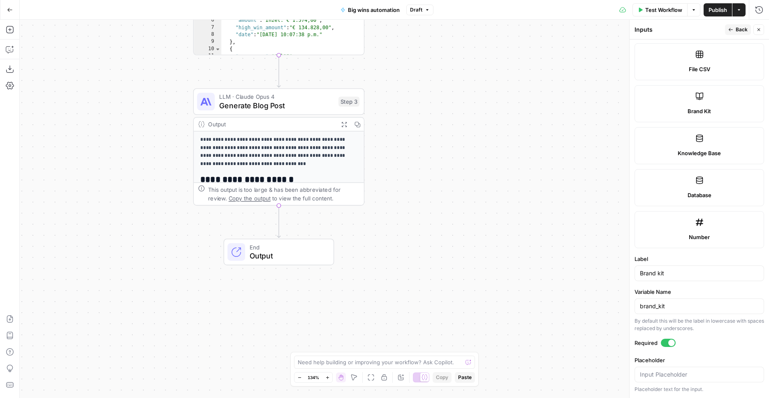
drag, startPoint x: 457, startPoint y: 319, endPoint x: 432, endPoint y: -22, distance: 342.6
click at [432, 20] on div "Workflow Set Inputs Inputs Web Page Scrape Scrape Winnings Page Step 1 Output E…" at bounding box center [394, 209] width 749 height 378
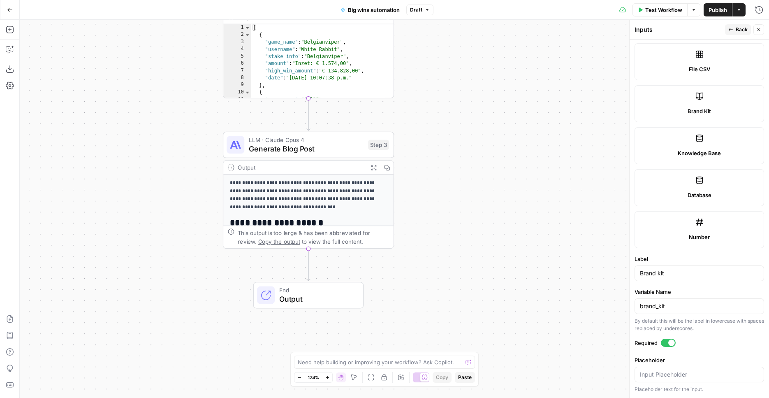
drag, startPoint x: 437, startPoint y: 248, endPoint x: 245, endPoint y: 173, distance: 205.3
click at [466, 291] on div "Workflow Set Inputs Inputs Web Page Scrape Scrape Winnings Page Step 1 Output E…" at bounding box center [394, 209] width 749 height 378
click at [14, 32] on button "Add Steps" at bounding box center [9, 29] width 13 height 13
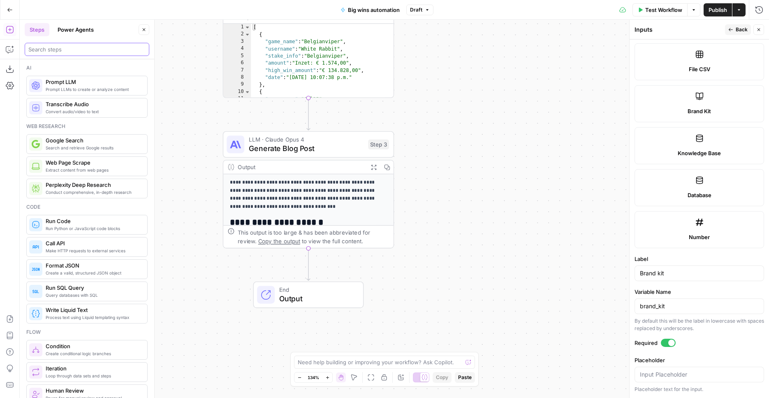
click at [81, 49] on input "search" at bounding box center [86, 49] width 117 height 8
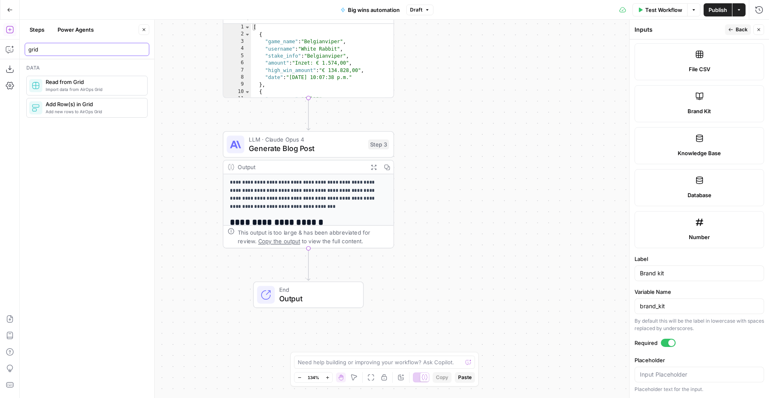
type input "grid"
drag, startPoint x: 79, startPoint y: 118, endPoint x: 164, endPoint y: 109, distance: 85.2
click at [365, 224] on body "Starcasino New Home Browse Your Data Usage Settings Recent Grids SPORT GRID - p…" at bounding box center [384, 199] width 769 height 398
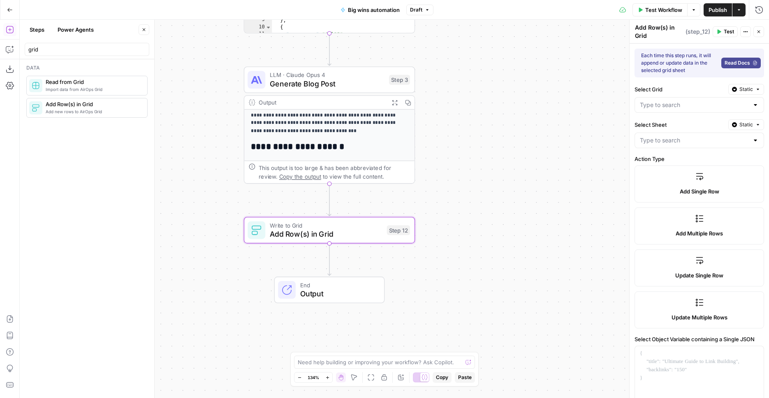
drag, startPoint x: 524, startPoint y: 200, endPoint x: 531, endPoint y: 167, distance: 34.4
click at [531, 167] on div "Workflow Set Inputs Inputs Web Page Scrape Scrape Winnings Page Step 1 Output E…" at bounding box center [394, 209] width 749 height 378
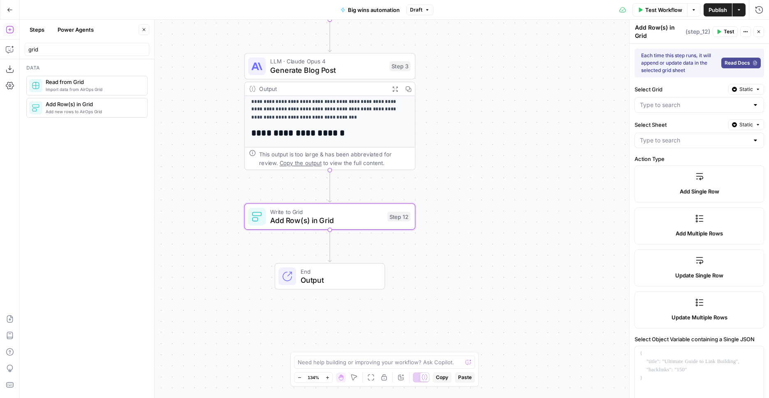
scroll to position [94, 0]
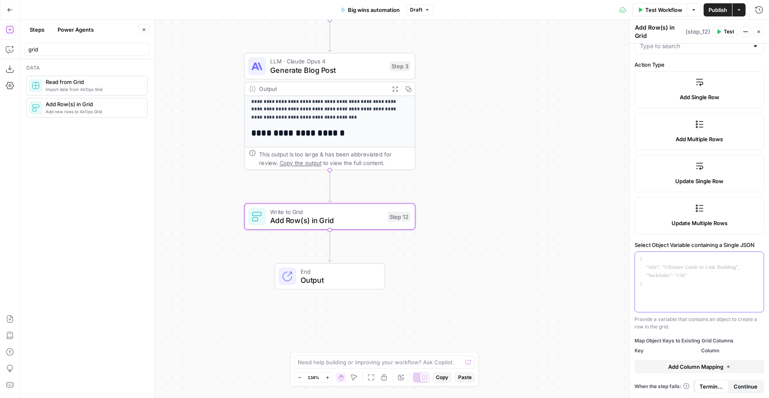
click at [660, 271] on div at bounding box center [699, 282] width 129 height 60
click at [754, 260] on icon "button" at bounding box center [756, 259] width 4 height 4
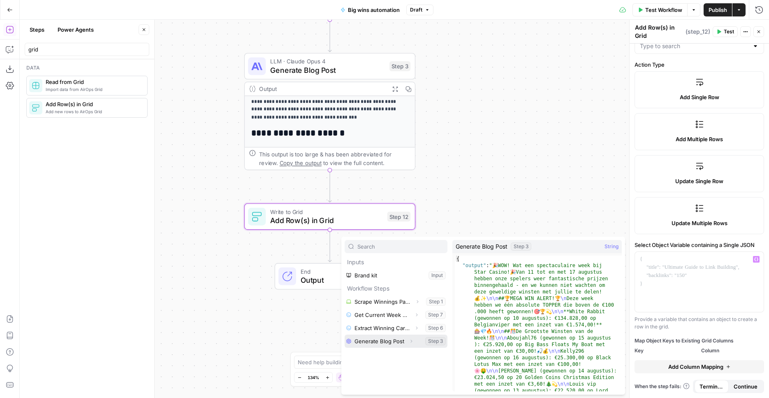
click at [409, 342] on icon "button" at bounding box center [411, 340] width 5 height 5
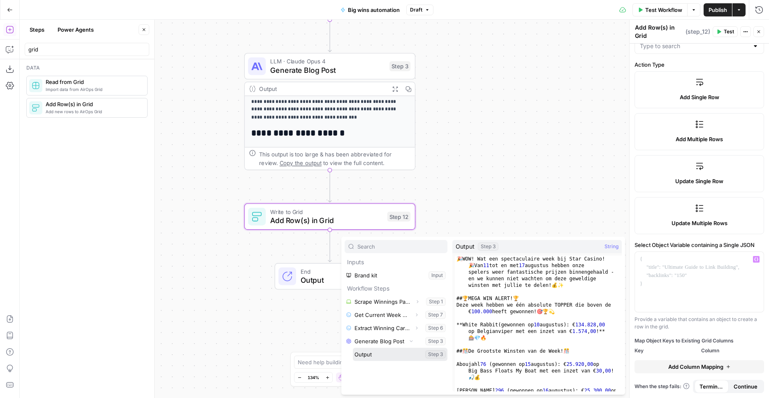
click at [382, 356] on button "Select variable Output" at bounding box center [400, 353] width 95 height 13
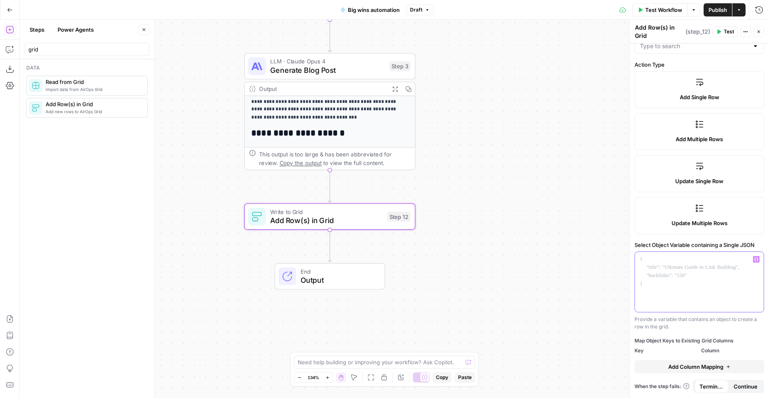
click at [754, 258] on icon "button" at bounding box center [756, 259] width 4 height 4
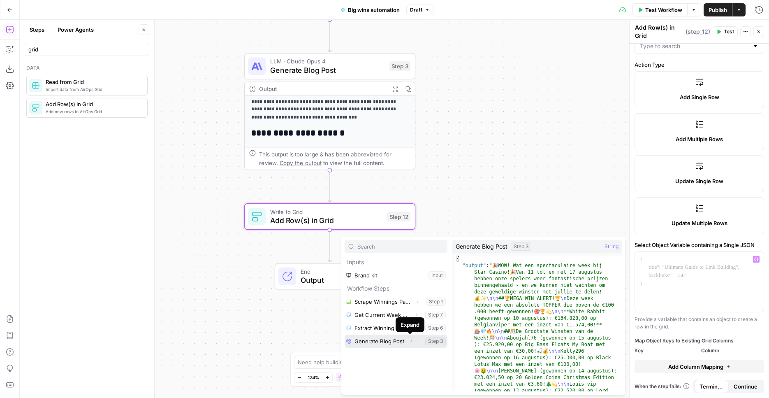
click at [410, 344] on button "Expand" at bounding box center [411, 341] width 11 height 11
click at [396, 341] on button "Select variable Generate Blog Post" at bounding box center [396, 340] width 103 height 13
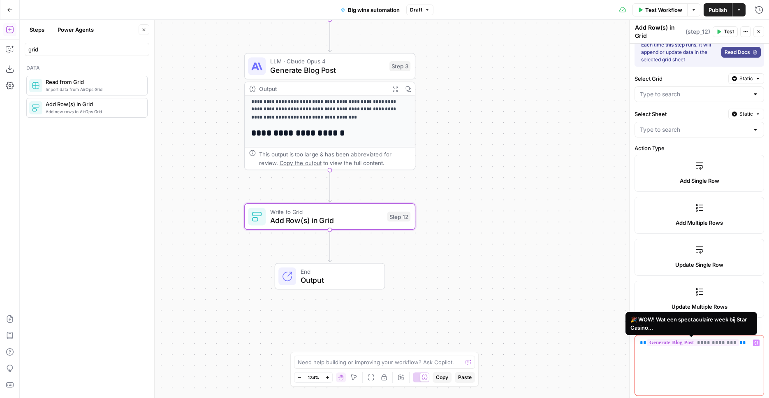
scroll to position [0, 0]
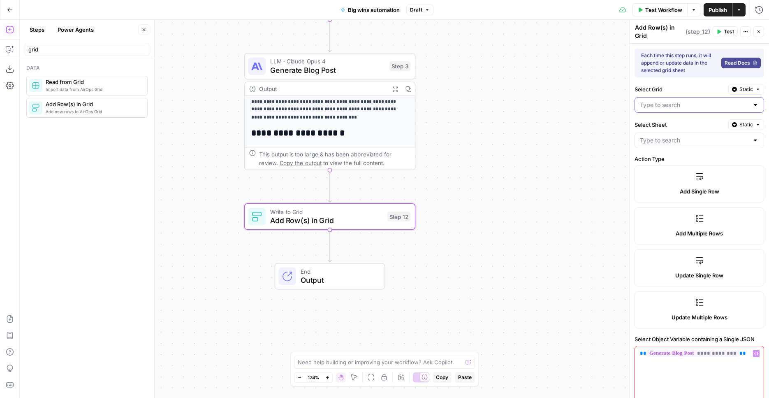
click at [707, 107] on input "Select Grid" at bounding box center [694, 105] width 109 height 8
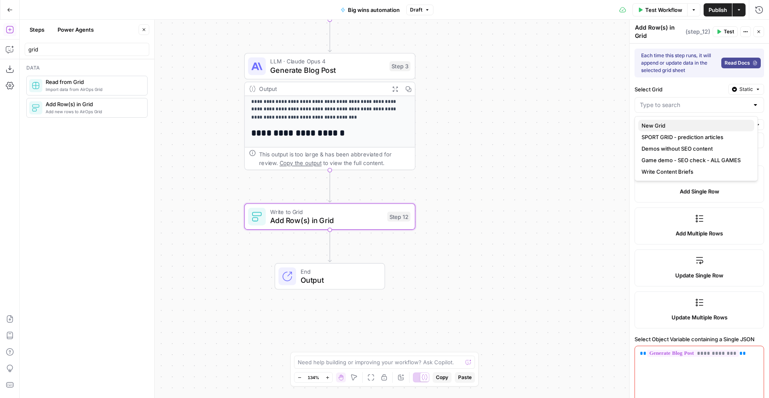
click at [694, 123] on span "New Grid" at bounding box center [694, 125] width 106 height 8
type input "New Grid"
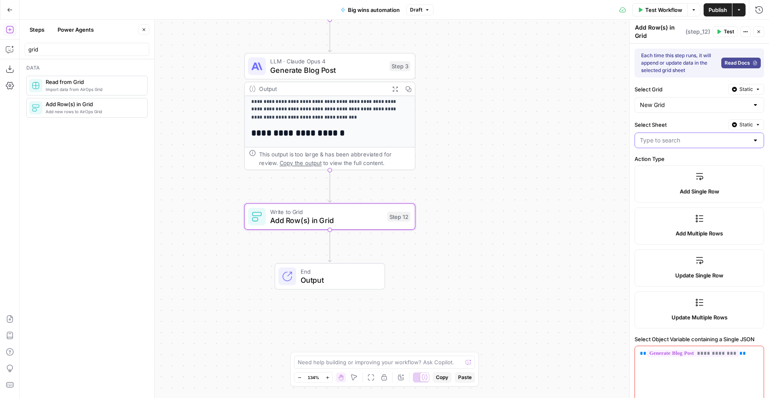
click at [690, 138] on input "Select Sheet" at bounding box center [694, 140] width 109 height 8
click at [699, 161] on span "Blank" at bounding box center [694, 161] width 106 height 8
type input "Blank"
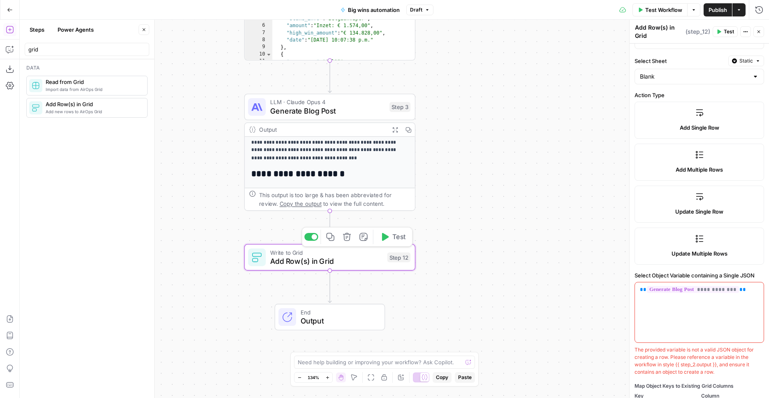
click at [388, 243] on button "Test" at bounding box center [392, 236] width 34 height 14
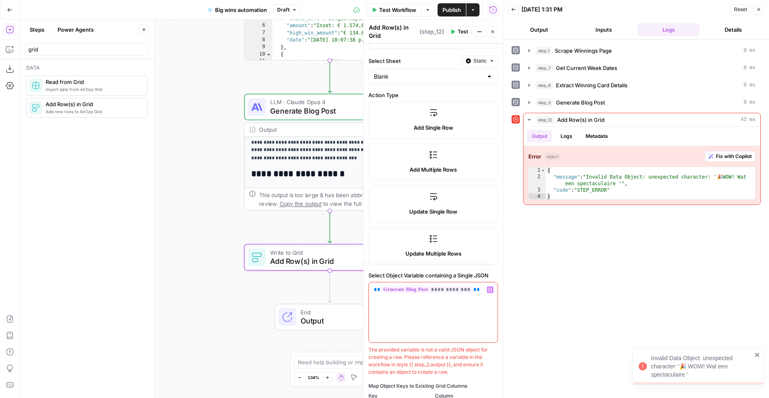
click at [420, 293] on span "**********" at bounding box center [427, 289] width 92 height 7
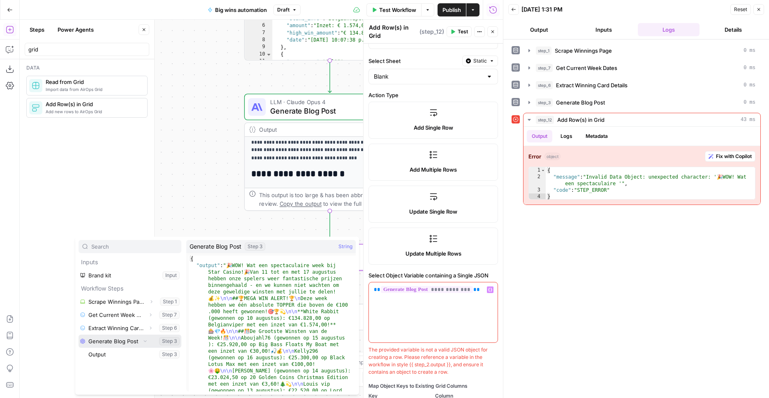
click at [123, 341] on button "Select variable Generate Blog Post" at bounding box center [130, 340] width 103 height 13
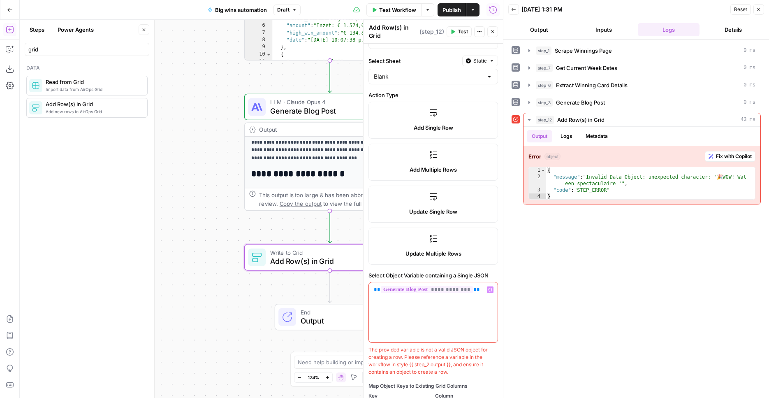
click at [449, 292] on span "**********" at bounding box center [427, 289] width 92 height 7
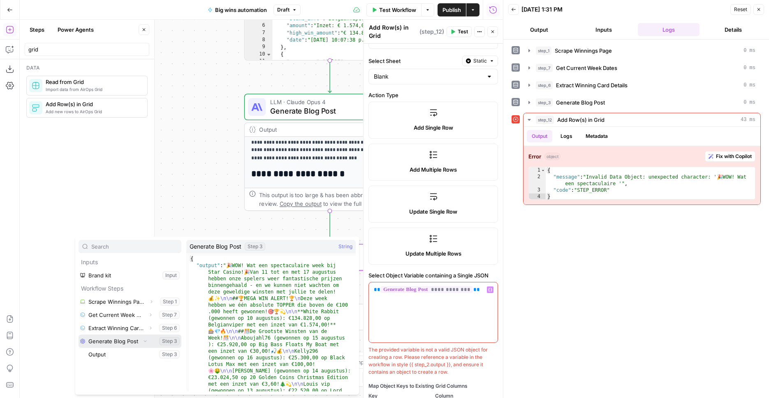
click at [150, 340] on button "Select variable Generate Blog Post" at bounding box center [130, 340] width 103 height 13
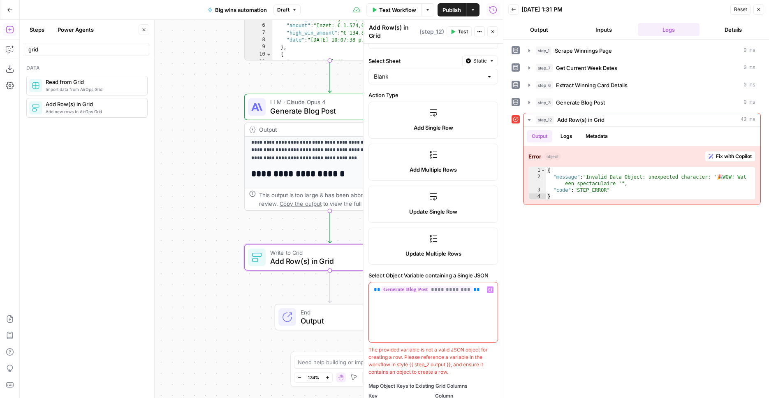
click at [454, 298] on div "**********" at bounding box center [433, 312] width 129 height 60
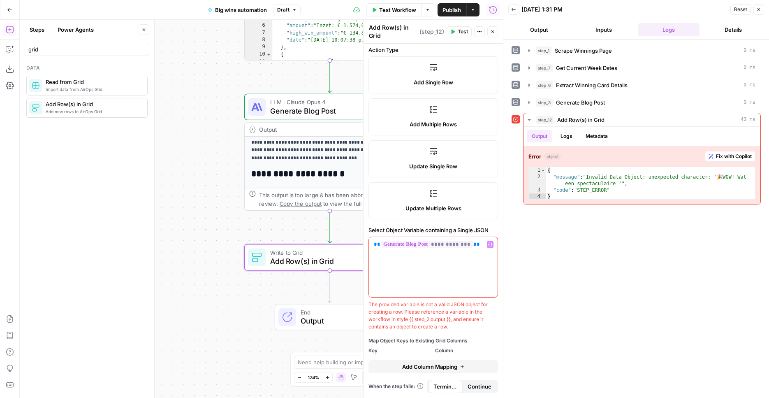
click at [425, 364] on span "Add Column Mapping" at bounding box center [429, 366] width 55 height 8
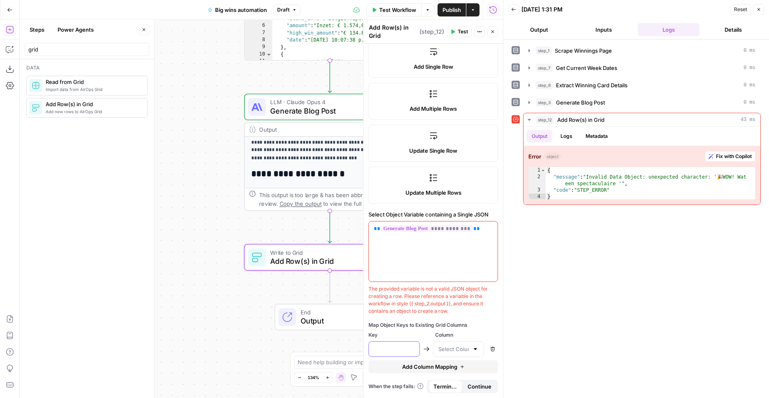
click at [393, 353] on input "text" at bounding box center [394, 349] width 41 height 8
click at [437, 236] on div "**********" at bounding box center [433, 251] width 129 height 60
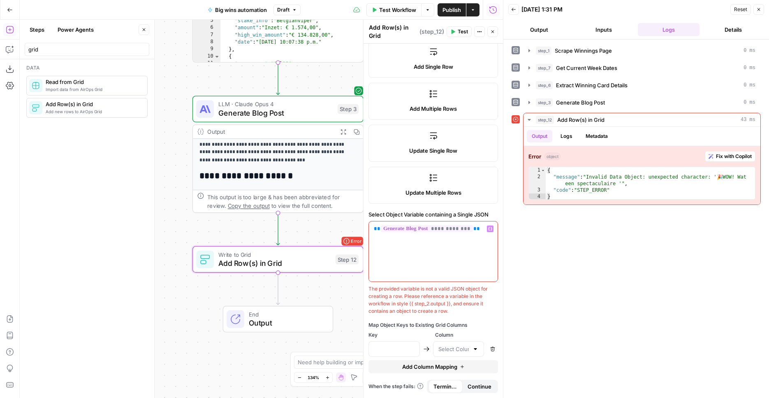
drag, startPoint x: 188, startPoint y: 111, endPoint x: 135, endPoint y: 113, distance: 53.1
click at [135, 113] on div "Workflow Set Inputs Inputs Web Page Scrape Scrape Winnings Page Step 1 Output E…" at bounding box center [261, 209] width 483 height 378
click at [294, 240] on icon "button" at bounding box center [293, 238] width 9 height 9
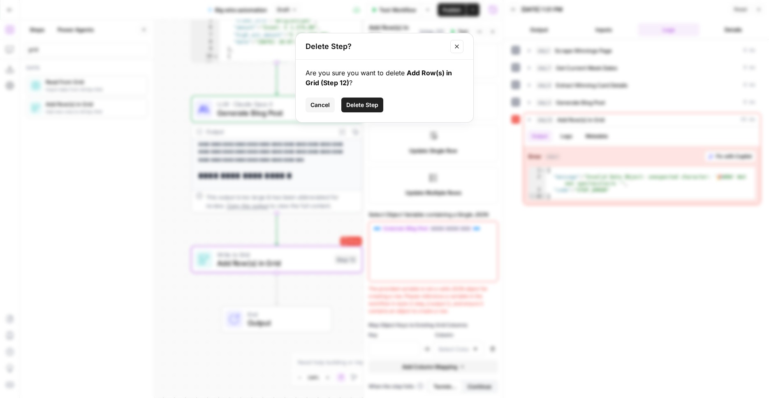
click at [366, 104] on span "Delete Step" at bounding box center [362, 105] width 32 height 8
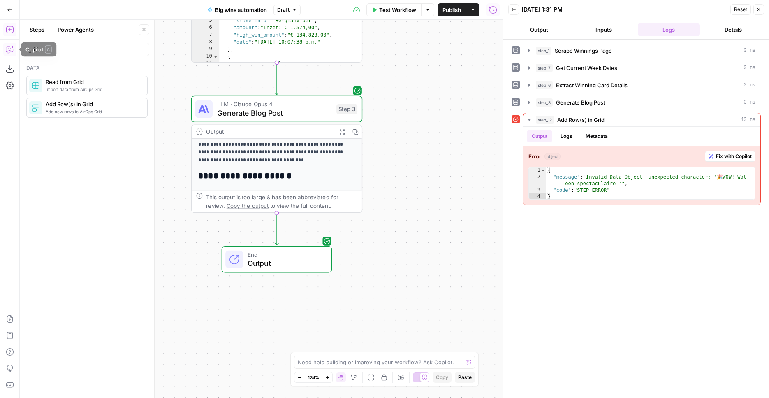
click at [15, 46] on button "Copilot" at bounding box center [9, 49] width 13 height 13
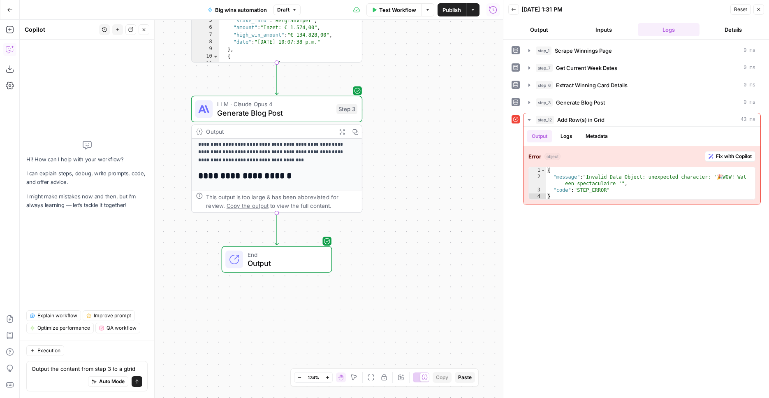
type textarea "Output the content from step 3 to a grid"
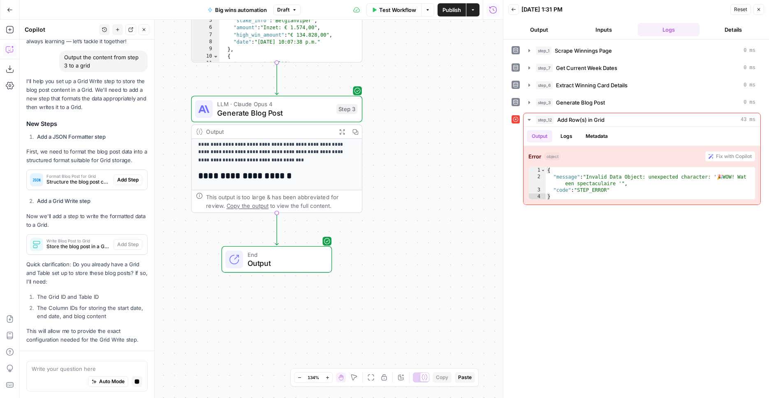
scroll to position [82, 0]
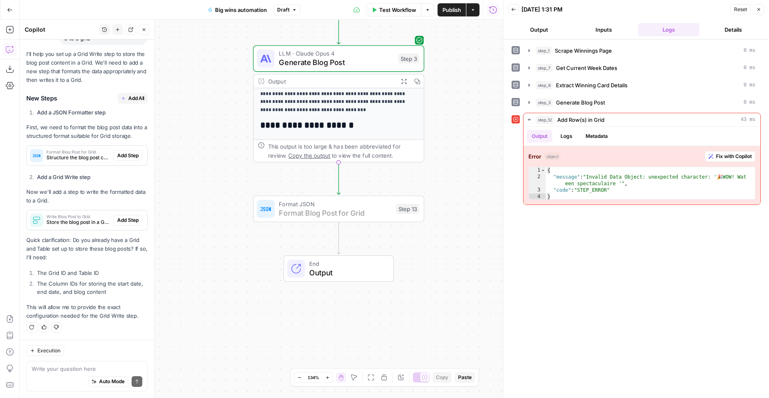
click at [129, 153] on span "Add Step" at bounding box center [127, 155] width 21 height 7
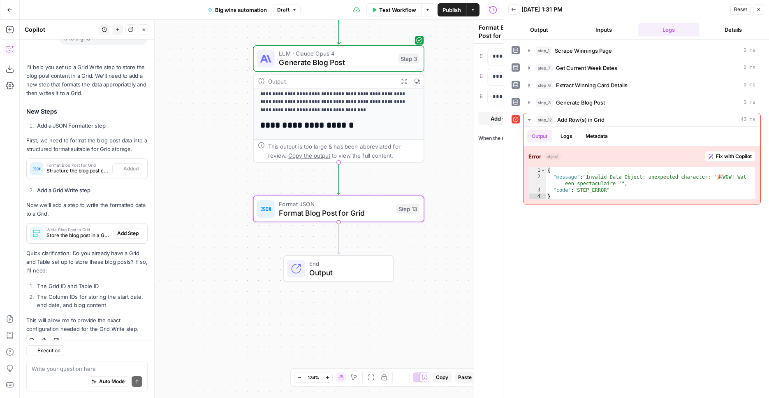
scroll to position [95, 0]
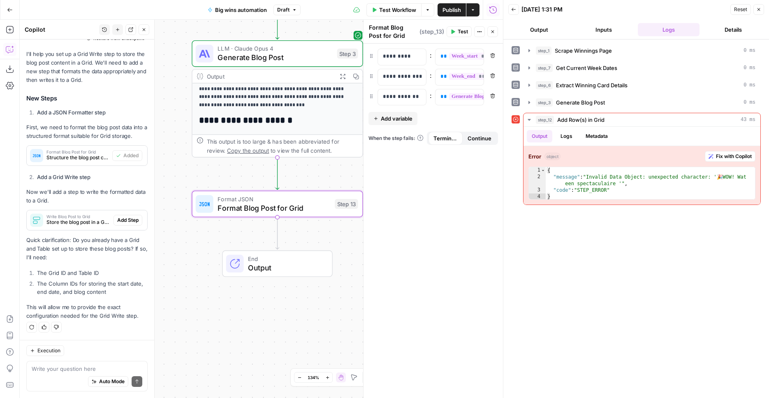
drag, startPoint x: 227, startPoint y: 181, endPoint x: 181, endPoint y: 178, distance: 47.0
click at [181, 178] on div "Workflow Set Inputs Inputs Web Page Scrape Scrape Winnings Page Step 1 Output E…" at bounding box center [261, 209] width 483 height 378
click at [116, 224] on button "Add Step" at bounding box center [127, 220] width 29 height 11
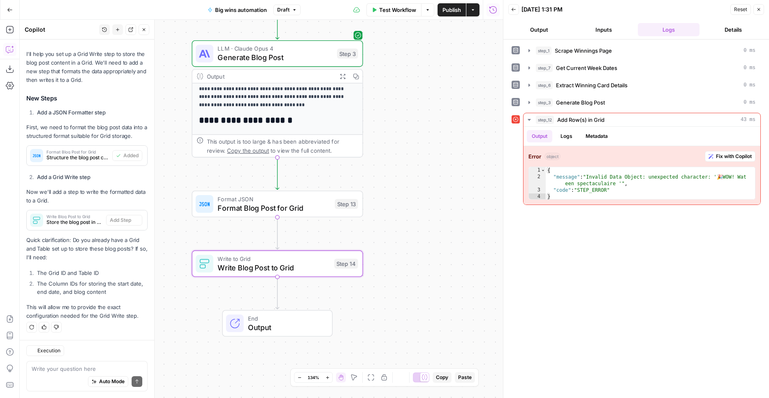
type textarea "Write Blog Post to Grid"
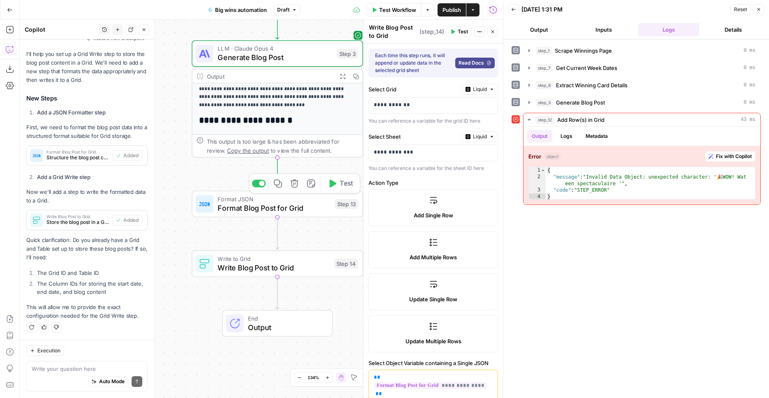
click at [328, 189] on button "Test" at bounding box center [340, 183] width 34 height 14
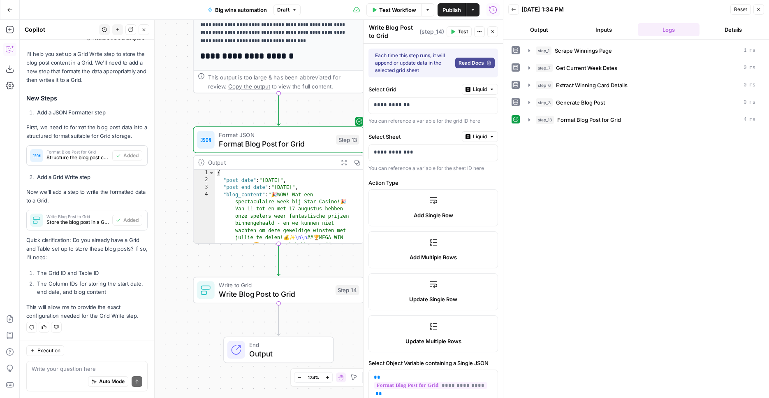
drag, startPoint x: 168, startPoint y: 299, endPoint x: 203, endPoint y: 214, distance: 92.0
click at [167, 248] on div "Workflow Set Inputs Inputs Web Page Scrape Scrape Winnings Page Step 1 Output E…" at bounding box center [261, 209] width 483 height 378
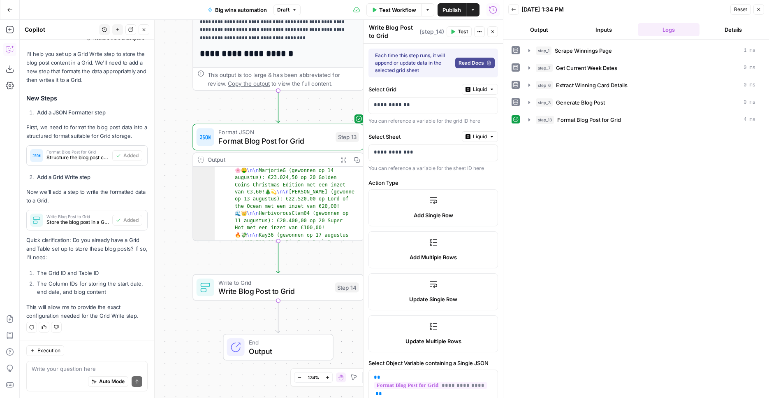
scroll to position [193, 0]
click at [323, 289] on span "Write Blog Post to Grid" at bounding box center [274, 290] width 112 height 11
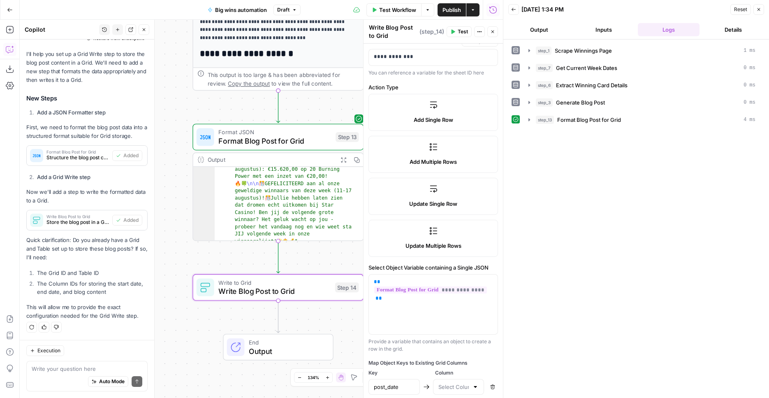
scroll to position [171, 0]
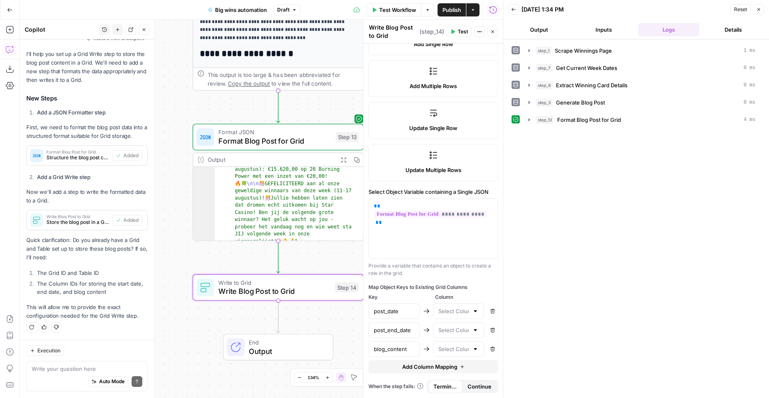
click at [455, 315] on div at bounding box center [458, 311] width 51 height 16
click at [455, 310] on input "text" at bounding box center [453, 311] width 31 height 8
click at [454, 12] on span "Publish" at bounding box center [451, 10] width 19 height 8
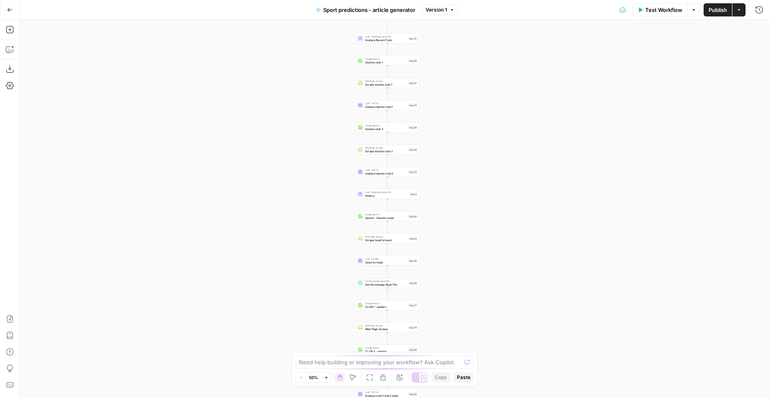
click at [477, 103] on div "Workflow Set Inputs Inputs Read from Grid Read from Grid Step 55 Web Page Scrap…" at bounding box center [394, 209] width 749 height 378
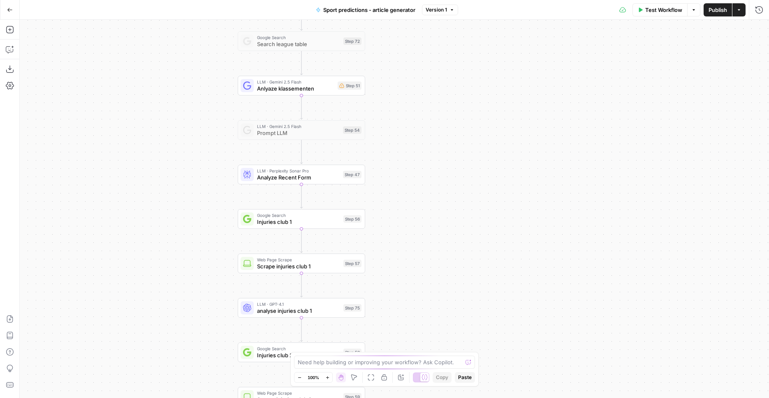
drag, startPoint x: 480, startPoint y: 81, endPoint x: 486, endPoint y: 273, distance: 192.1
click at [486, 273] on div "Workflow Set Inputs Inputs Read from Grid Read from Grid Step 55 Web Page Scrap…" at bounding box center [394, 209] width 749 height 378
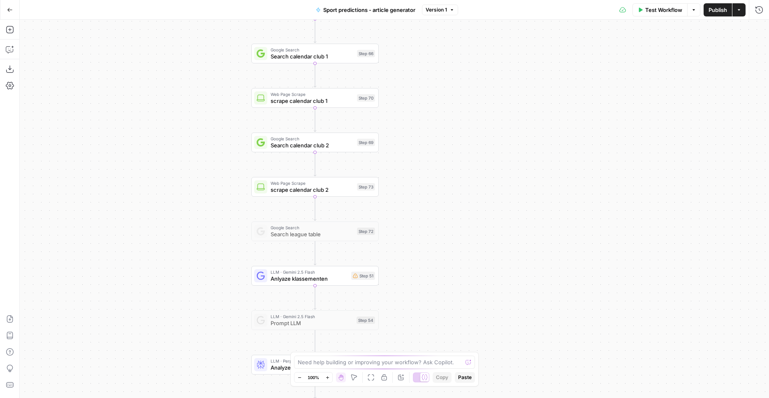
drag, startPoint x: 472, startPoint y: 141, endPoint x: 485, endPoint y: 331, distance: 190.4
click at [485, 331] on div "Workflow Set Inputs Inputs Read from Grid Read from Grid Step 55 Web Page Scrap…" at bounding box center [394, 209] width 749 height 378
drag, startPoint x: 467, startPoint y: 130, endPoint x: 497, endPoint y: 303, distance: 176.1
click at [497, 319] on div "Workflow Set Inputs Inputs Read from Grid Read from Grid Step 55 Web Page Scrap…" at bounding box center [394, 209] width 749 height 378
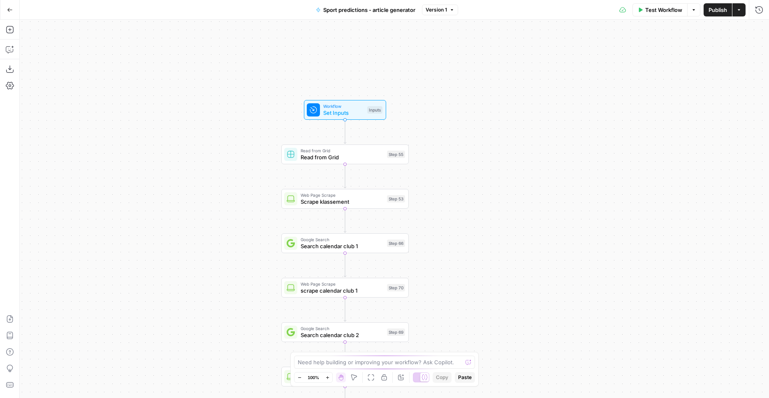
drag, startPoint x: 496, startPoint y: 142, endPoint x: 488, endPoint y: 153, distance: 13.5
click at [496, 159] on div "Workflow Set Inputs Inputs Read from Grid Read from Grid Step 55 Web Page Scrap…" at bounding box center [394, 209] width 749 height 378
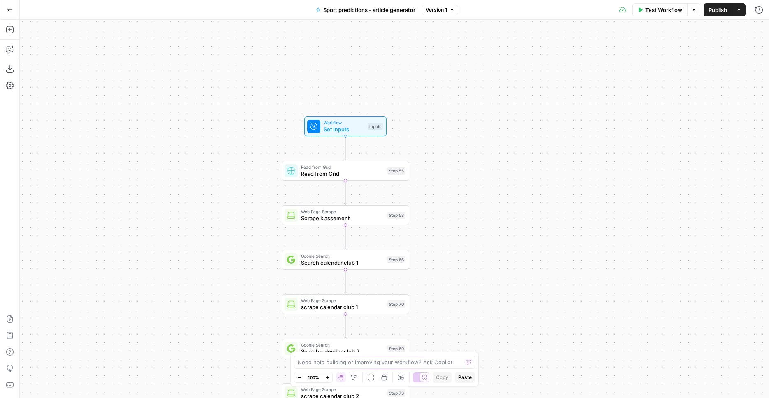
click at [382, 177] on span "Read from Grid" at bounding box center [342, 173] width 83 height 8
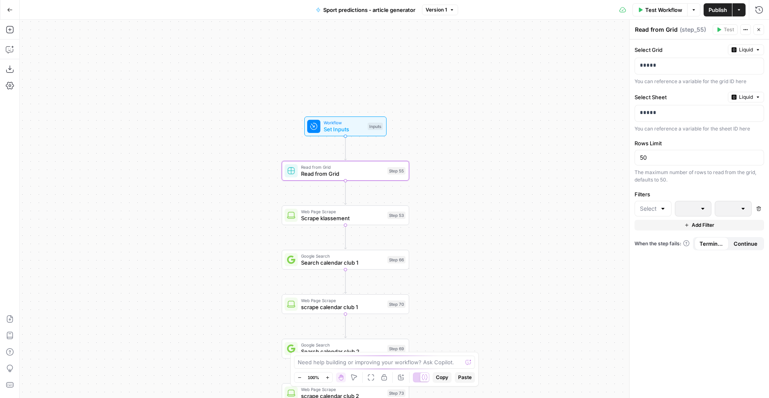
click at [743, 50] on span "Liquid" at bounding box center [746, 49] width 14 height 7
click at [741, 70] on span "Static" at bounding box center [727, 67] width 52 height 8
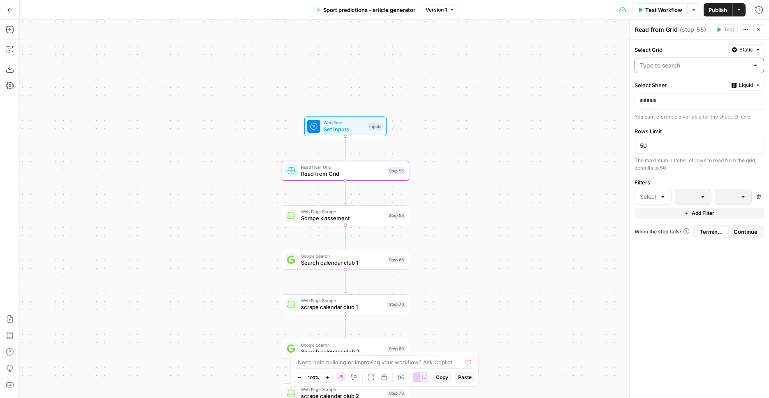
click at [687, 67] on input "Select Grid" at bounding box center [694, 65] width 109 height 8
click at [709, 89] on span "JPL_export.csv" at bounding box center [697, 86] width 112 height 8
type input "JPL_export.csv"
click at [674, 106] on div "*****" at bounding box center [693, 101] width 116 height 16
click at [758, 83] on icon "button" at bounding box center [757, 85] width 5 height 5
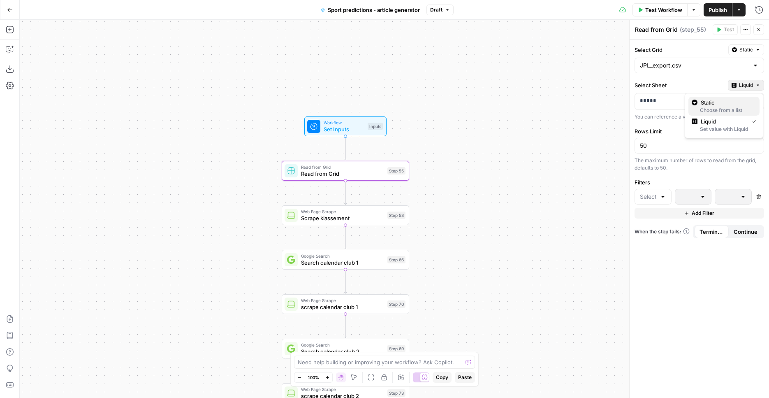
click at [734, 107] on div "Choose from a list" at bounding box center [724, 109] width 65 height 7
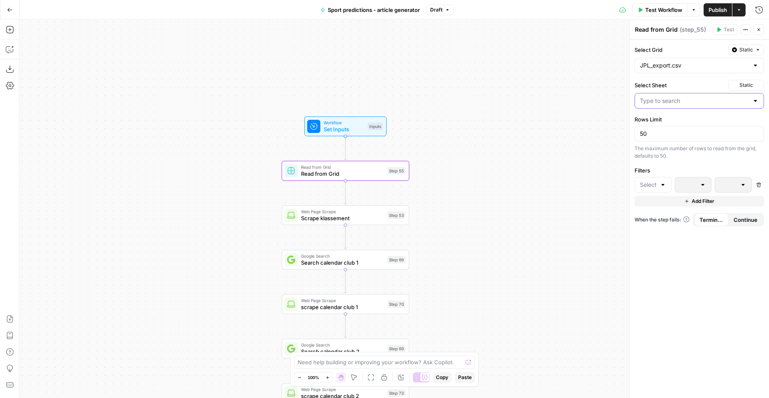
click at [712, 100] on input "Select Sheet" at bounding box center [694, 101] width 109 height 8
click at [697, 132] on span "comp_url" at bounding box center [697, 133] width 112 height 8
type input "comp_url"
click at [727, 7] on button "Publish" at bounding box center [718, 9] width 28 height 13
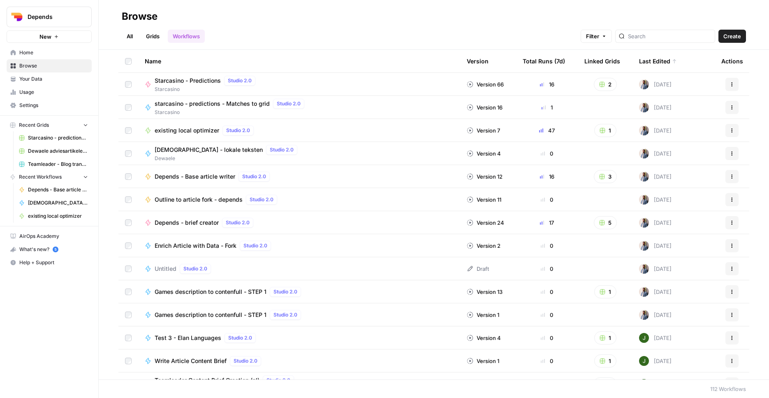
click at [665, 31] on div at bounding box center [665, 36] width 100 height 13
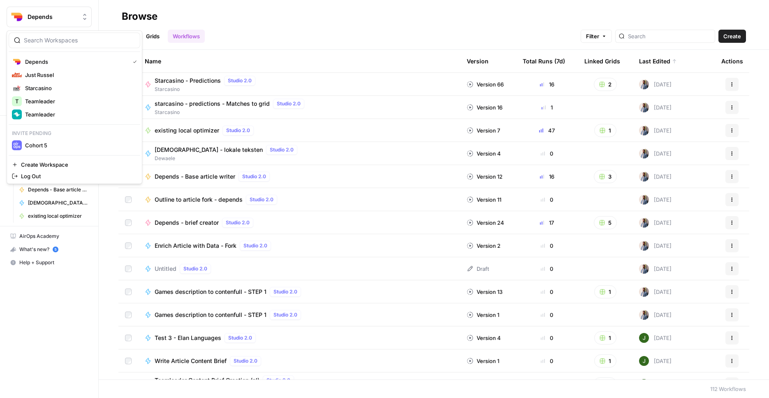
click at [42, 22] on button "Depends" at bounding box center [49, 17] width 85 height 21
click at [80, 84] on span "Starcasino" at bounding box center [79, 88] width 109 height 8
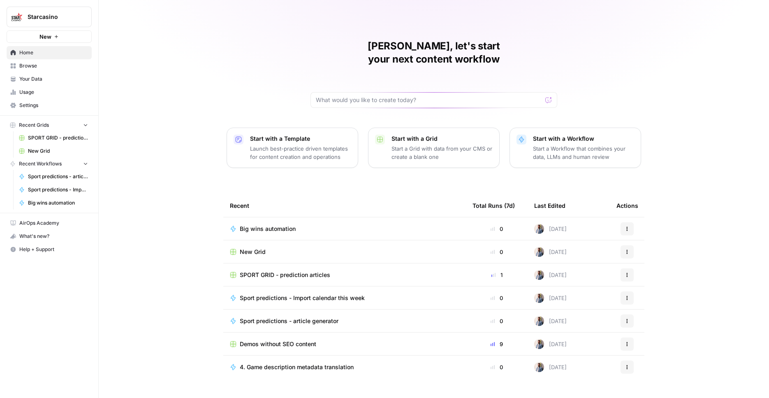
click at [303, 248] on div "New Grid" at bounding box center [344, 252] width 229 height 8
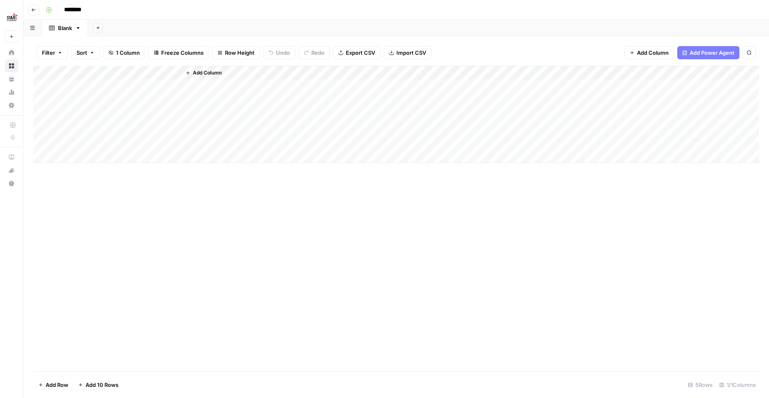
click at [82, 12] on input "********" at bounding box center [83, 9] width 46 height 13
type input "**********"
click at [73, 72] on div "Add Column" at bounding box center [396, 114] width 726 height 97
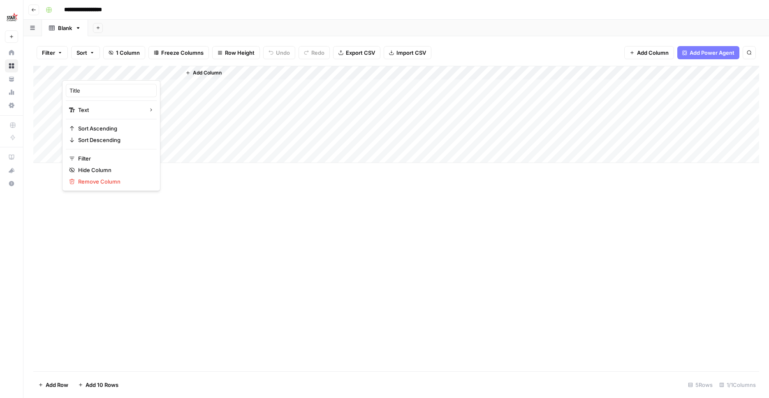
click at [84, 72] on div at bounding box center [121, 72] width 119 height 16
click at [87, 86] on input "Title" at bounding box center [110, 90] width 83 height 8
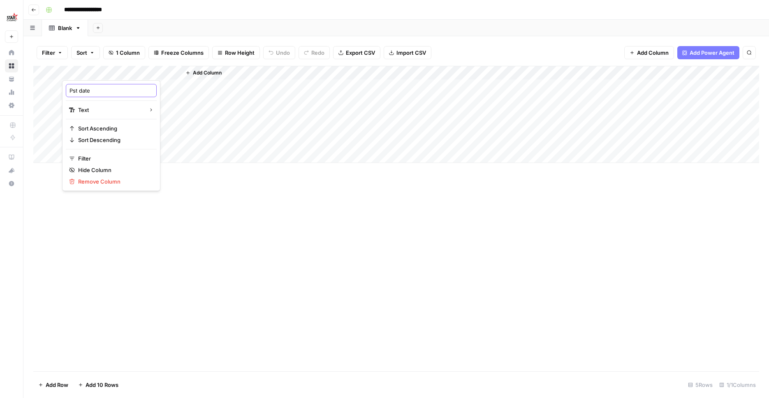
type input "Post date"
click at [206, 73] on span "Add Column" at bounding box center [207, 72] width 29 height 7
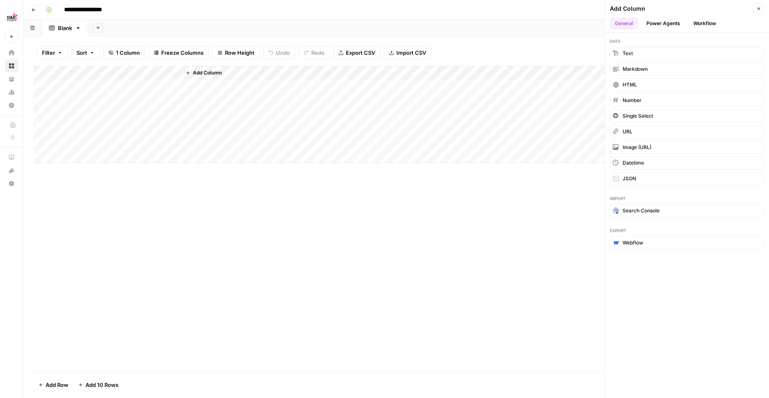
click at [224, 219] on div "Add Column" at bounding box center [396, 218] width 726 height 305
click at [707, 57] on button "Text" at bounding box center [687, 53] width 154 height 13
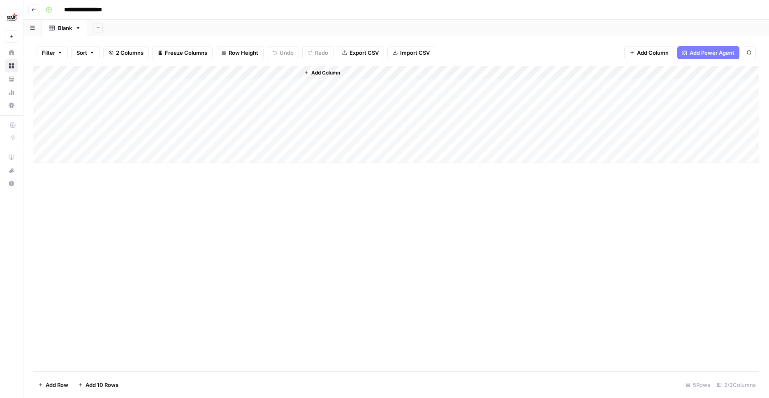
click at [214, 67] on div "Add Column" at bounding box center [396, 114] width 726 height 97
click at [220, 95] on div "New Column" at bounding box center [229, 90] width 91 height 13
click at [220, 94] on div "Add Column" at bounding box center [396, 114] width 726 height 97
click at [225, 74] on div "Add Column" at bounding box center [396, 114] width 726 height 97
click at [225, 74] on div at bounding box center [240, 72] width 119 height 16
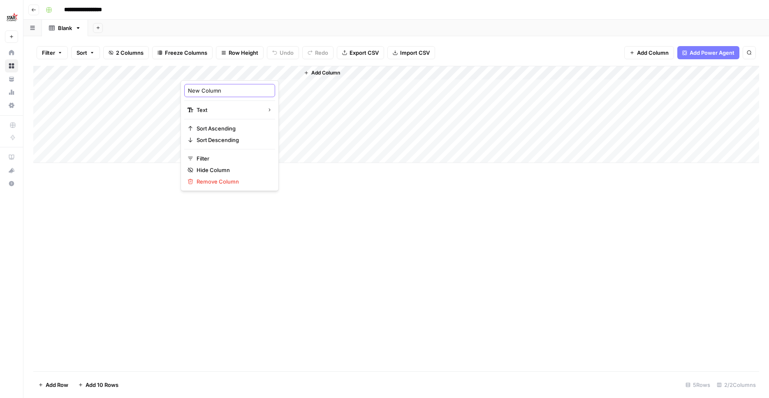
click at [225, 89] on input "New Column" at bounding box center [229, 90] width 83 height 8
type input "Post end date"
click at [314, 67] on button "Add Column" at bounding box center [322, 72] width 43 height 11
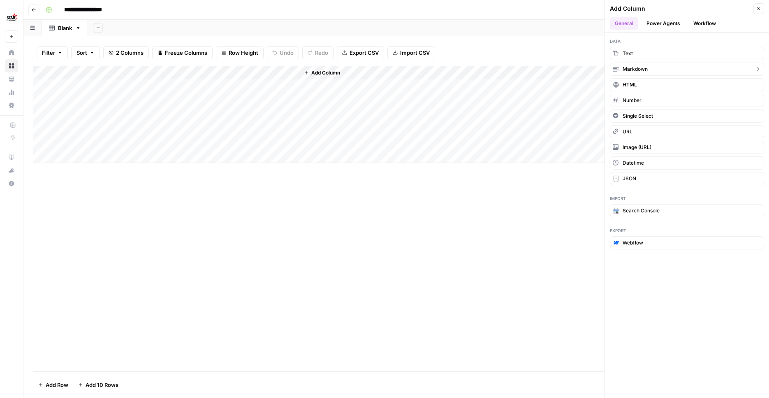
click at [685, 71] on button "Markdown" at bounding box center [687, 68] width 154 height 13
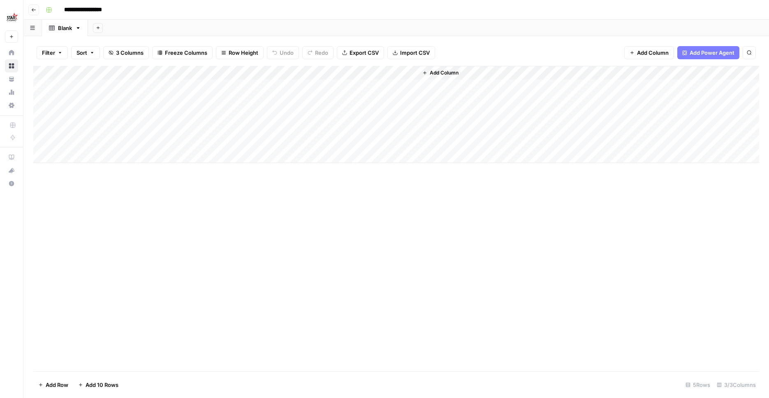
click at [329, 68] on div "Add Column" at bounding box center [396, 114] width 726 height 97
click at [329, 68] on div at bounding box center [358, 72] width 119 height 16
click at [333, 91] on input "New Column" at bounding box center [347, 90] width 83 height 8
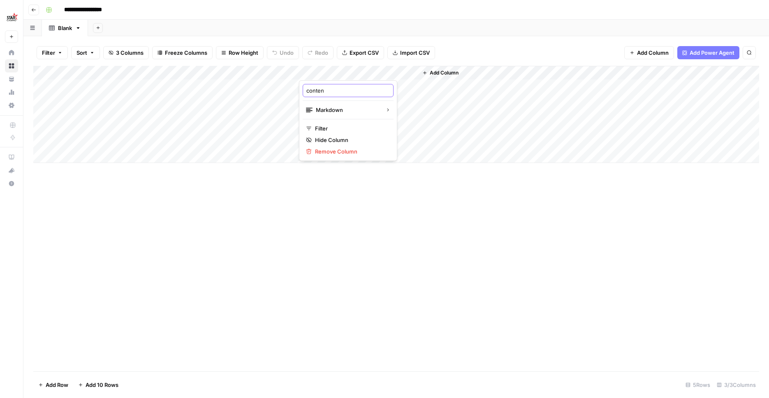
type input "content"
drag, startPoint x: 274, startPoint y: 245, endPoint x: 236, endPoint y: 57, distance: 192.2
click at [274, 245] on div "Add Column" at bounding box center [396, 218] width 726 height 305
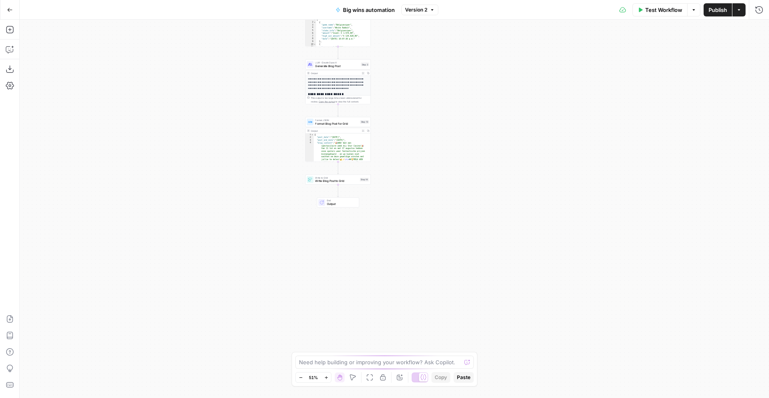
drag, startPoint x: 563, startPoint y: 328, endPoint x: 437, endPoint y: 139, distance: 227.2
click at [444, 79] on div "Workflow Set Inputs Inputs Web Page Scrape Scrape Winnings Page Step 1 Output E…" at bounding box center [394, 209] width 749 height 378
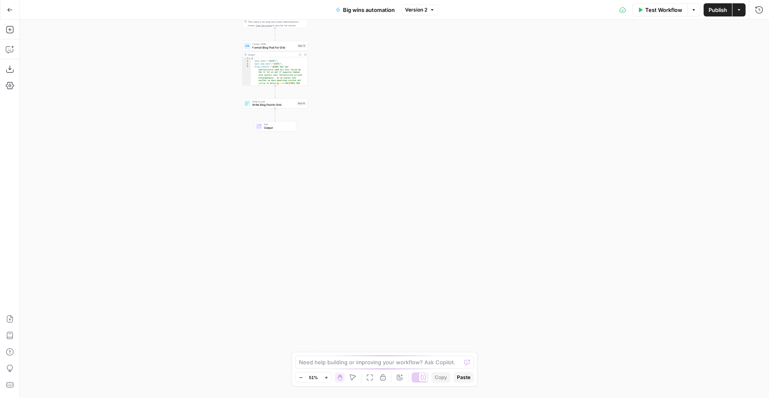
click at [433, 145] on div "Workflow Set Inputs Inputs Web Page Scrape Scrape Winnings Page Step 1 Output E…" at bounding box center [394, 209] width 749 height 378
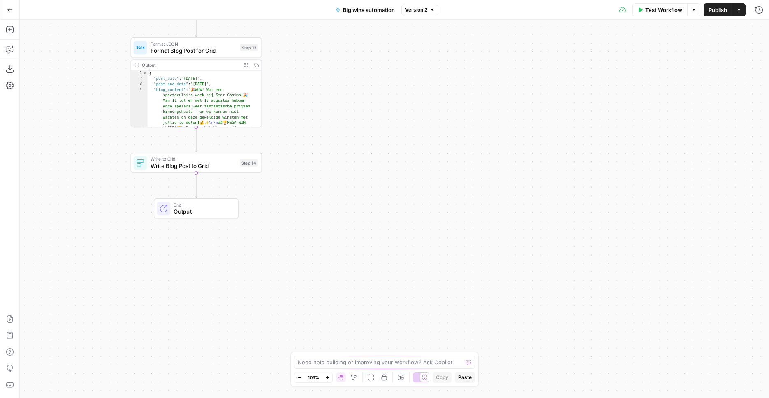
drag, startPoint x: 429, startPoint y: 178, endPoint x: 460, endPoint y: 229, distance: 58.7
click at [460, 229] on div "Workflow Set Inputs Inputs Web Page Scrape Scrape Winnings Page Step 1 Output E…" at bounding box center [394, 209] width 749 height 378
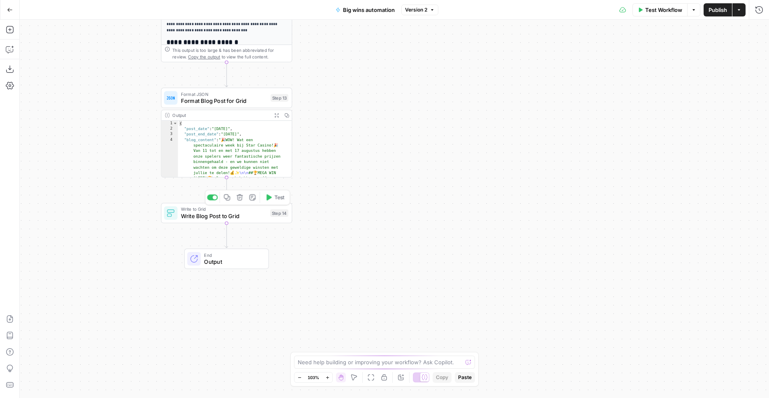
click at [208, 218] on span "Write Blog Post to Grid" at bounding box center [224, 216] width 86 height 9
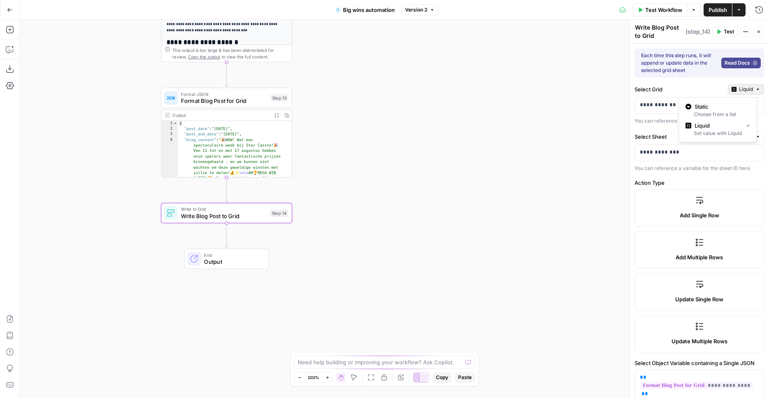
click at [739, 87] on span "Liquid" at bounding box center [746, 89] width 14 height 7
click at [734, 103] on span "Static" at bounding box center [720, 106] width 52 height 8
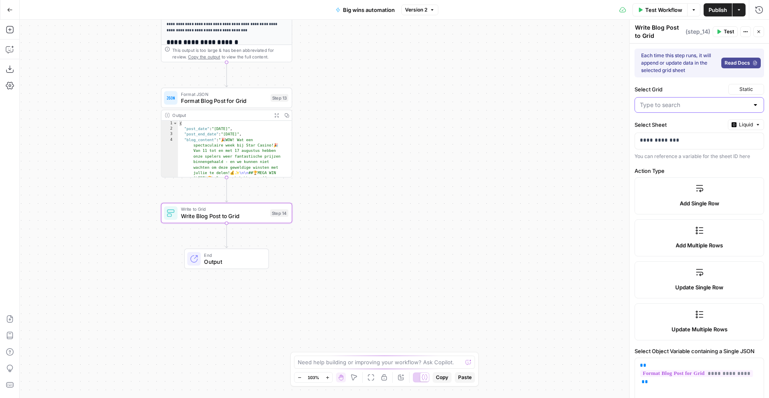
click at [731, 105] on input "Select Grid" at bounding box center [694, 105] width 109 height 8
click at [715, 123] on span "Big wins - history" at bounding box center [694, 125] width 106 height 8
type input "Big wins - history"
click at [739, 124] on span "Liquid" at bounding box center [746, 124] width 14 height 7
click at [731, 137] on button "Static Choose from a list" at bounding box center [717, 145] width 71 height 19
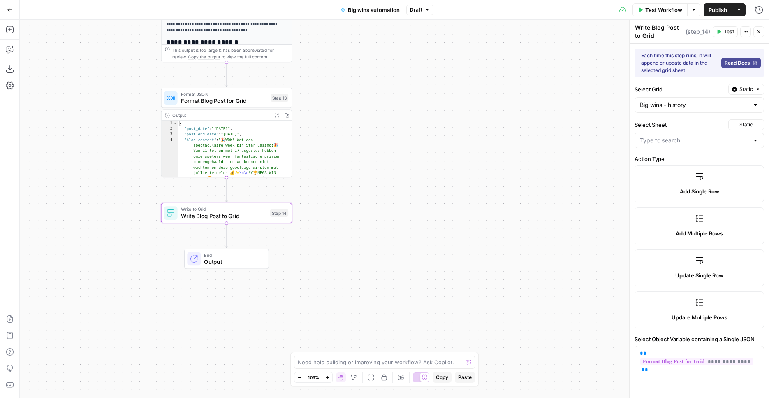
click at [703, 144] on div at bounding box center [699, 140] width 130 height 16
click at [688, 167] on div "Blank" at bounding box center [695, 160] width 123 height 19
click at [689, 165] on button "Blank" at bounding box center [696, 161] width 116 height 12
type input "Blank"
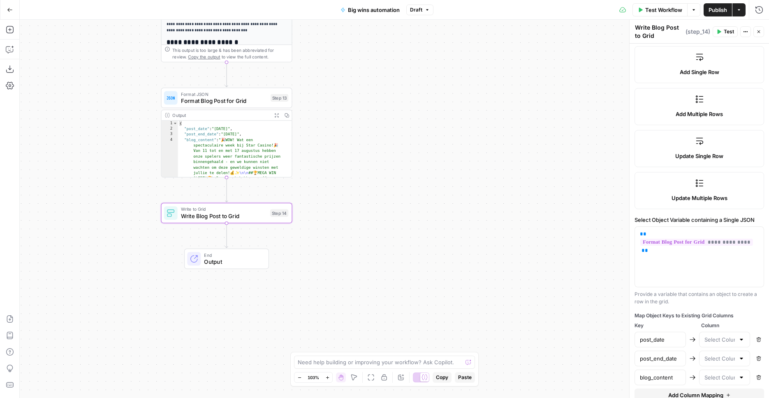
scroll to position [148, 0]
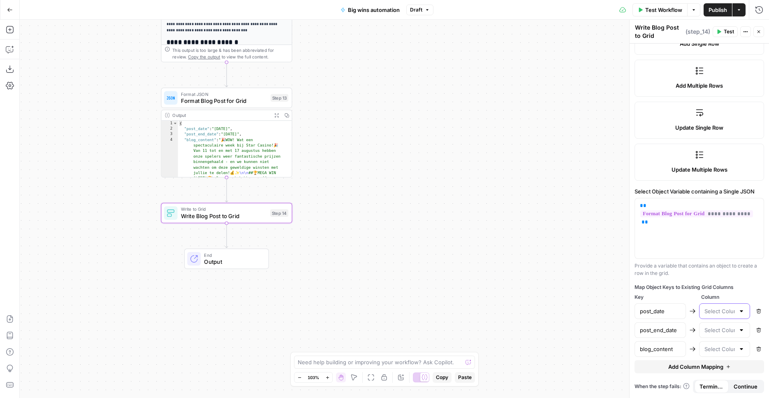
click at [722, 311] on input "text" at bounding box center [719, 311] width 31 height 8
click at [703, 328] on span "Post date" at bounding box center [718, 331] width 31 height 8
type input "Post date"
click at [704, 329] on input "text" at bounding box center [719, 330] width 31 height 8
click at [711, 361] on span "Post end date" at bounding box center [718, 362] width 31 height 8
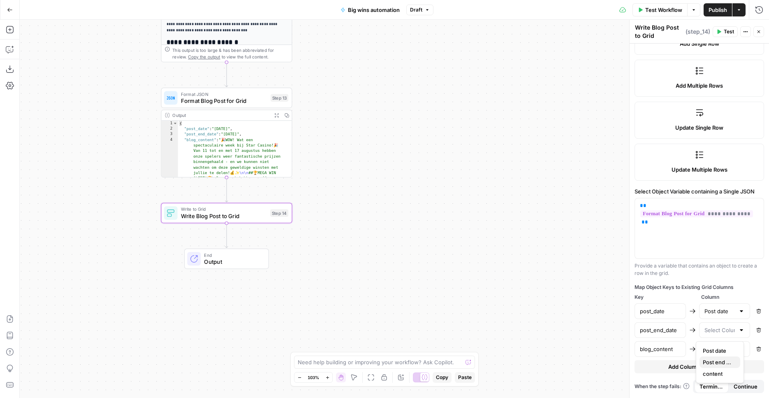
type input "Post end date"
click at [712, 352] on input "text" at bounding box center [719, 349] width 31 height 8
click at [723, 330] on span "content" at bounding box center [718, 328] width 31 height 8
type input "content"
click at [606, 289] on div "Workflow Set Inputs Inputs Web Page Scrape Scrape Winnings Page Step 1 Output E…" at bounding box center [394, 209] width 749 height 378
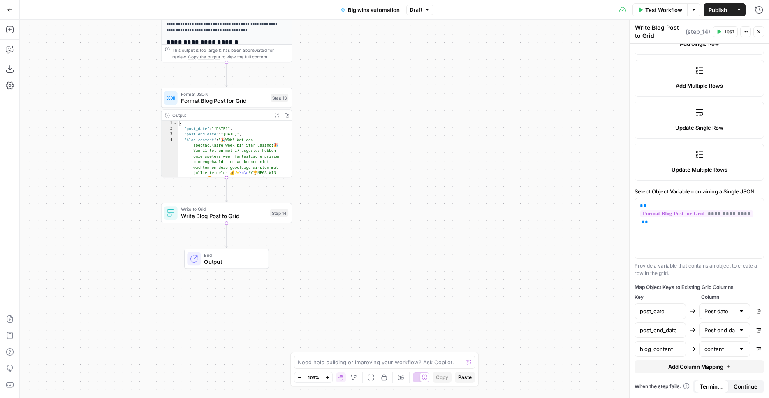
click at [715, 7] on span "Publish" at bounding box center [717, 10] width 19 height 8
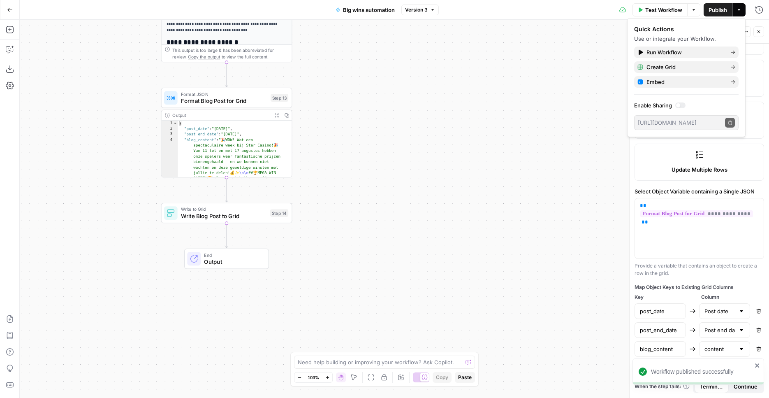
click at [544, 137] on div "Workflow Set Inputs Inputs Web Page Scrape Scrape Winnings Page Step 1 Output E…" at bounding box center [394, 209] width 749 height 378
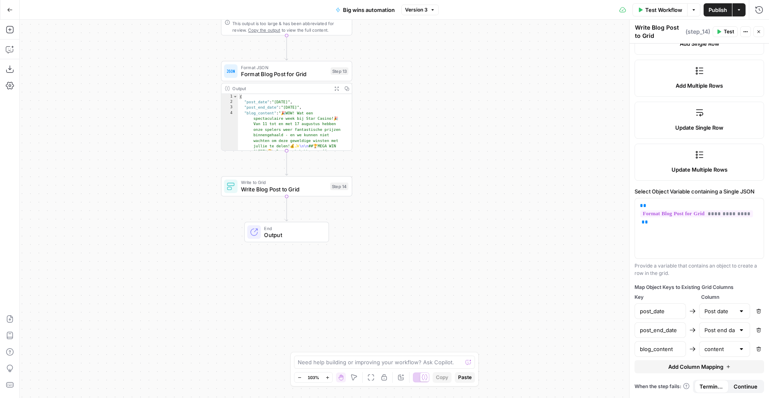
drag, startPoint x: 365, startPoint y: 170, endPoint x: 420, endPoint y: 141, distance: 62.9
click at [420, 141] on div "Workflow Set Inputs Inputs Web Page Scrape Scrape Winnings Page Step 1 Output E…" at bounding box center [394, 209] width 749 height 378
click at [11, 49] on icon "button" at bounding box center [10, 49] width 8 height 8
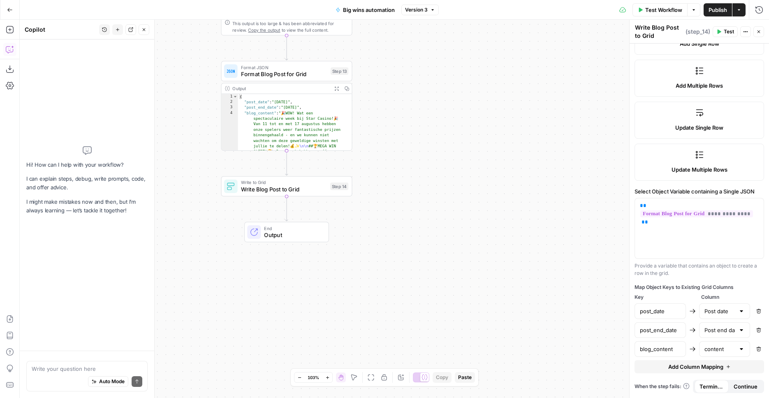
click at [10, 48] on icon "button" at bounding box center [10, 49] width 8 height 8
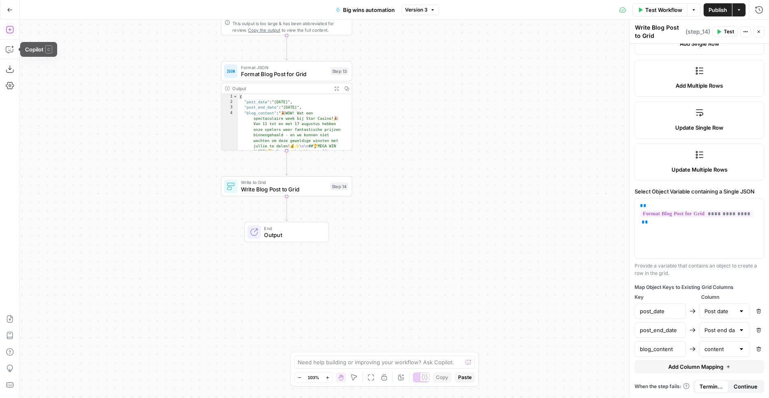
click at [6, 27] on icon "button" at bounding box center [10, 29] width 8 height 8
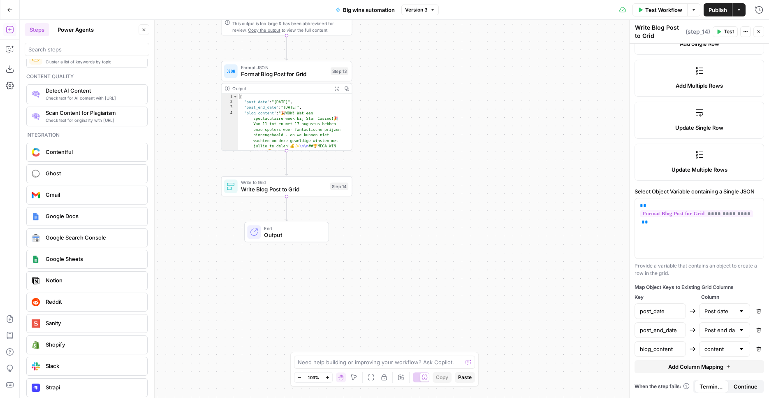
scroll to position [1453, 0]
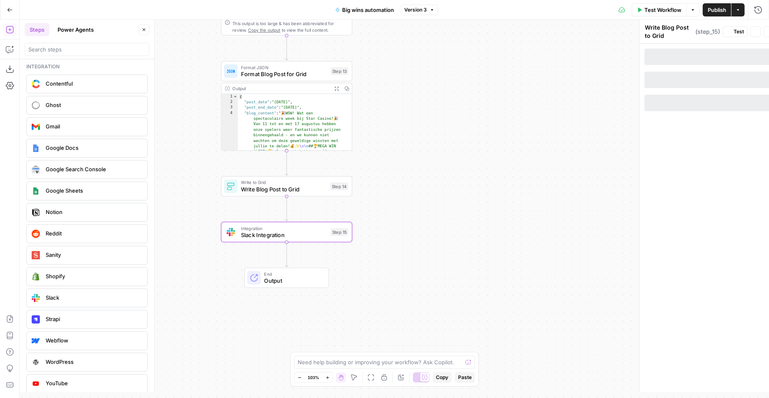
type textarea "Slack Integration"
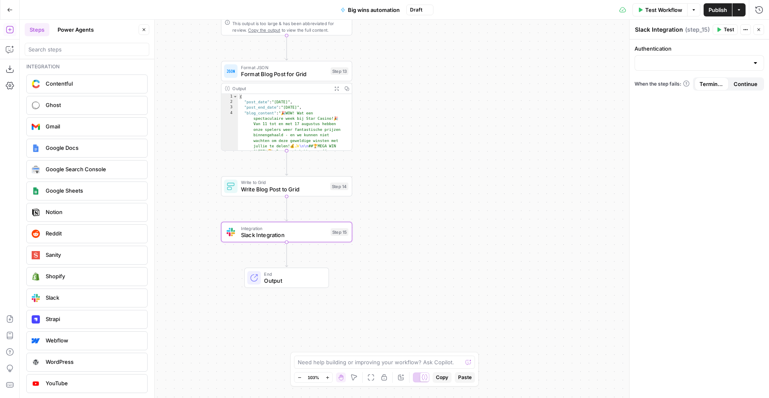
click at [686, 68] on div at bounding box center [699, 63] width 130 height 16
click at [681, 82] on span "Depends Slack" at bounding box center [697, 83] width 112 height 8
type input "Depends Slack"
click at [680, 93] on input "Action" at bounding box center [694, 96] width 109 height 8
click at [677, 120] on span "Send Channel Message" at bounding box center [697, 116] width 112 height 8
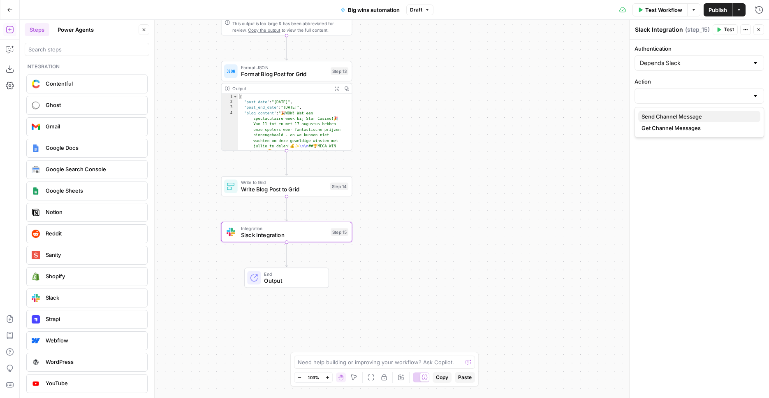
type input "Send Channel Message"
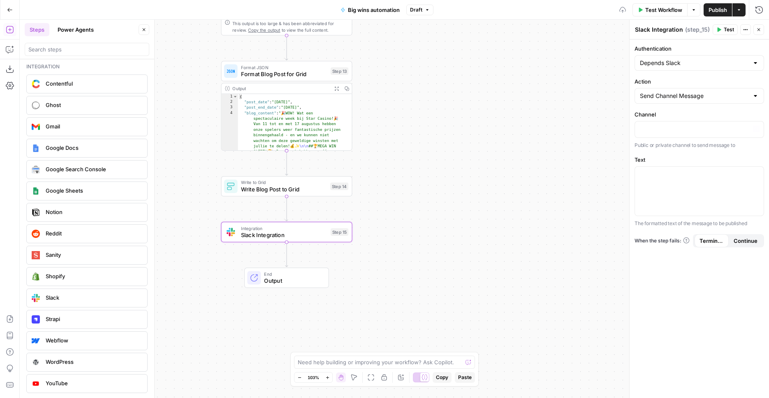
click at [676, 121] on div "“/” to reference Variables Menu" at bounding box center [699, 129] width 130 height 17
click at [674, 128] on p at bounding box center [699, 129] width 119 height 8
drag, startPoint x: 745, startPoint y: 173, endPoint x: 738, endPoint y: 173, distance: 7.4
click at [742, 174] on p at bounding box center [699, 174] width 119 height 8
click at [759, 174] on div at bounding box center [699, 191] width 129 height 49
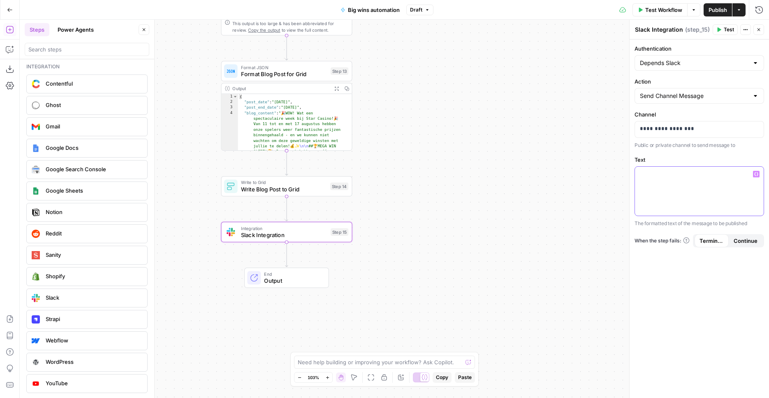
click at [757, 175] on icon "button" at bounding box center [756, 174] width 4 height 4
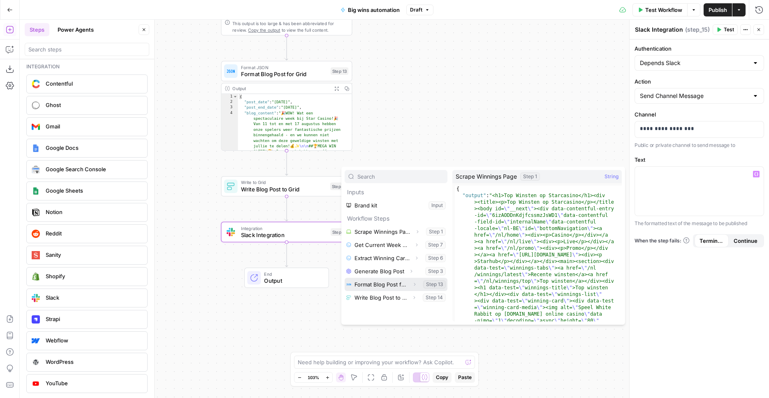
click at [411, 280] on button "Expand" at bounding box center [414, 284] width 11 height 11
click at [409, 271] on icon "button" at bounding box center [411, 270] width 5 height 5
click at [378, 273] on button "Select variable Generate Blog Post" at bounding box center [396, 270] width 103 height 13
click at [491, 142] on div "Workflow Set Inputs Inputs Web Page Scrape Scrape Winnings Page Step 1 Output E…" at bounding box center [394, 209] width 749 height 378
click at [491, 134] on div "Workflow Set Inputs Inputs Web Page Scrape Scrape Winnings Page Step 1 Output E…" at bounding box center [394, 209] width 749 height 378
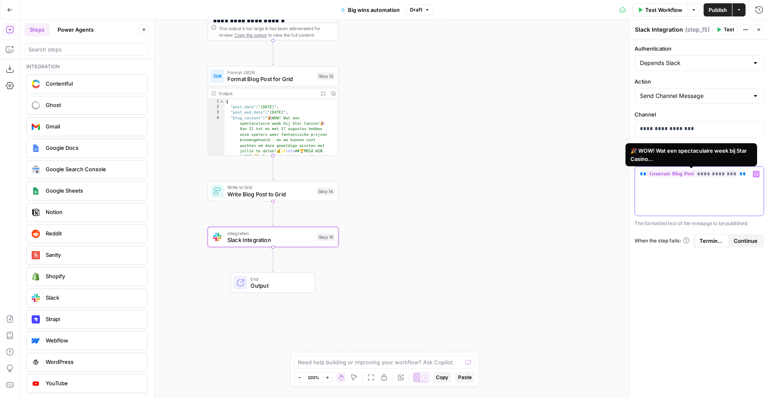
click at [697, 172] on span "**********" at bounding box center [693, 173] width 92 height 7
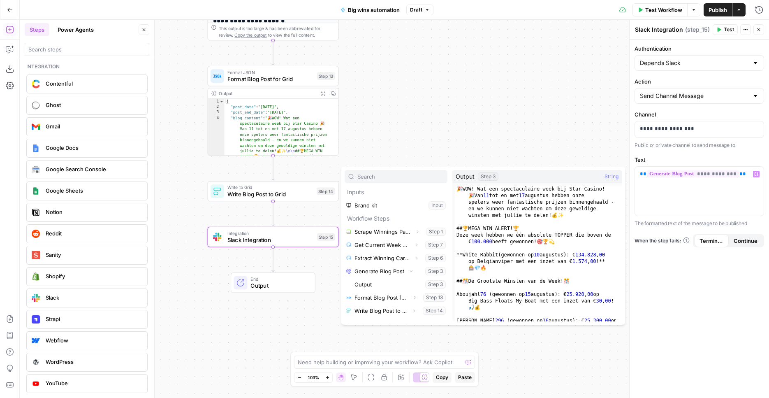
click at [549, 134] on div "Workflow Set Inputs Inputs Web Page Scrape Scrape Winnings Page Step 1 Output E…" at bounding box center [394, 209] width 749 height 378
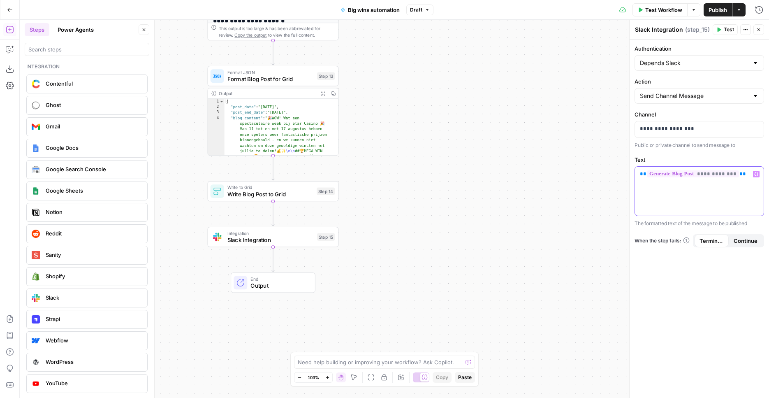
click at [723, 182] on div "**********" at bounding box center [699, 191] width 129 height 49
click at [722, 8] on span "Publish" at bounding box center [717, 10] width 19 height 8
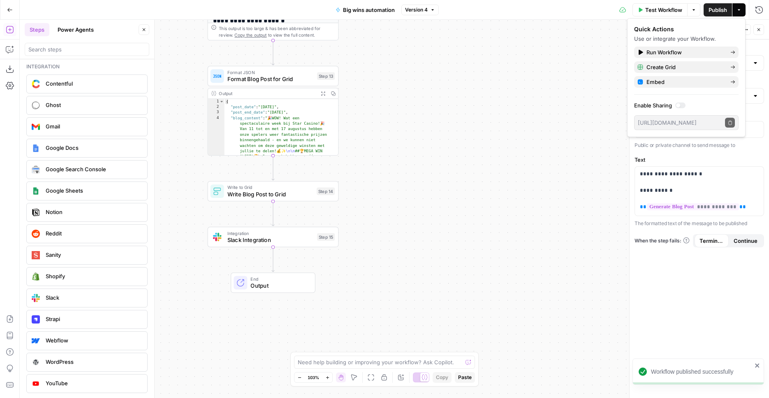
click at [664, 12] on span "Test Workflow" at bounding box center [663, 10] width 37 height 8
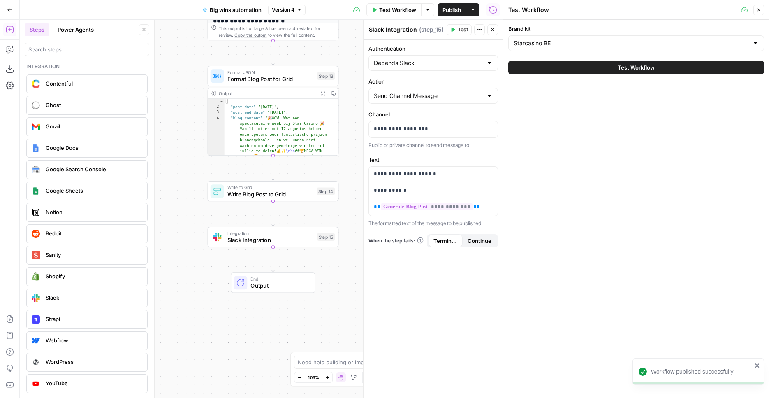
click at [584, 64] on button "Test Workflow" at bounding box center [636, 67] width 256 height 13
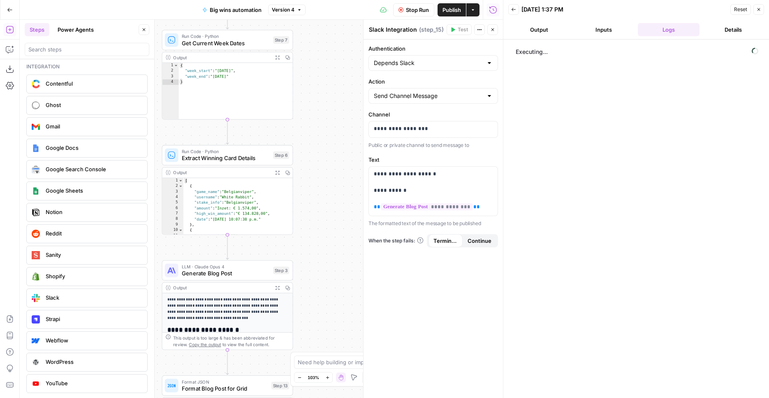
drag, startPoint x: 164, startPoint y: 88, endPoint x: 188, endPoint y: 215, distance: 128.5
click at [119, 397] on div "Workflow Set Inputs Inputs Web Page Scrape Scrape Winnings Page Step 1 Output E…" at bounding box center [261, 209] width 483 height 378
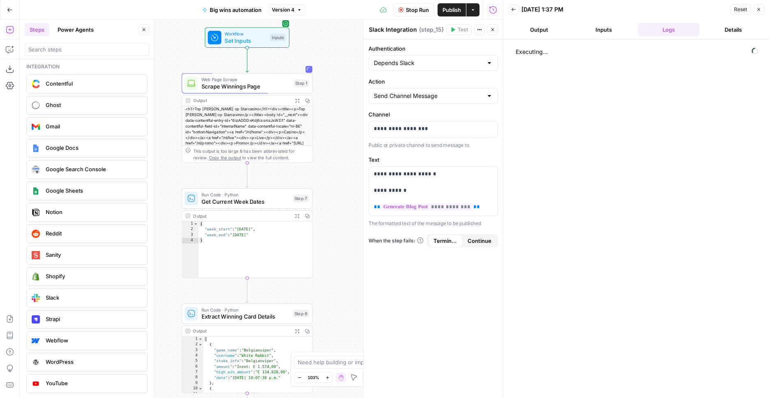
drag, startPoint x: 332, startPoint y: 90, endPoint x: 355, endPoint y: 261, distance: 172.6
click at [355, 261] on div "Workflow Set Inputs Inputs Web Page Scrape Scrape Winnings Page Step 1 Output E…" at bounding box center [261, 209] width 483 height 378
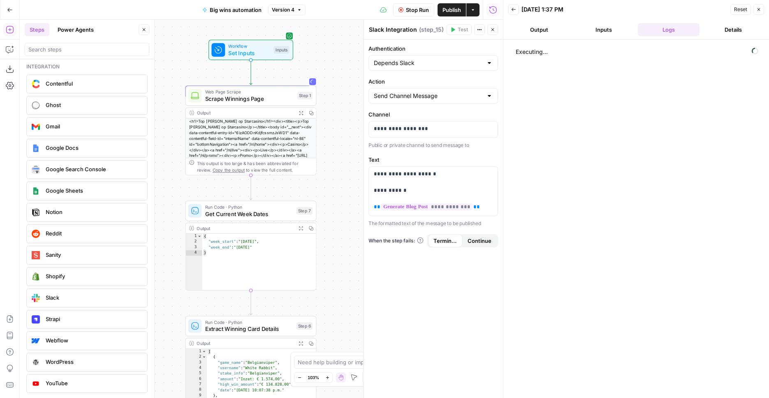
click at [340, 177] on div "Workflow Set Inputs Inputs Web Page Scrape Scrape Winnings Page Step 1 Output E…" at bounding box center [261, 209] width 483 height 378
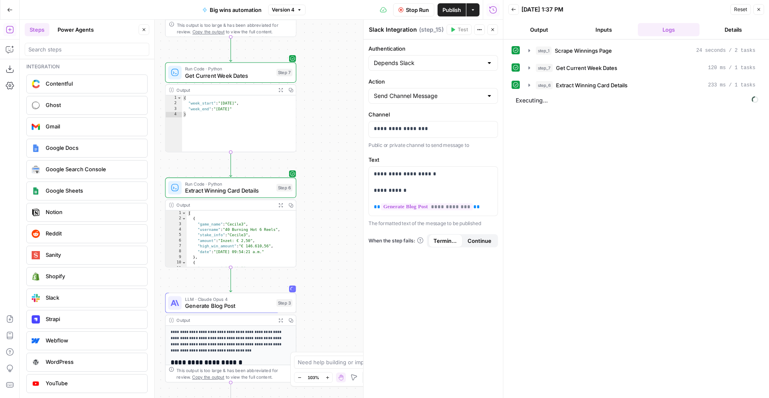
drag, startPoint x: 353, startPoint y: 222, endPoint x: 328, endPoint y: 29, distance: 195.2
click at [328, 29] on div "Workflow Set Inputs Inputs Web Page Scrape Scrape Winnings Page Step 1 Output E…" at bounding box center [261, 209] width 483 height 378
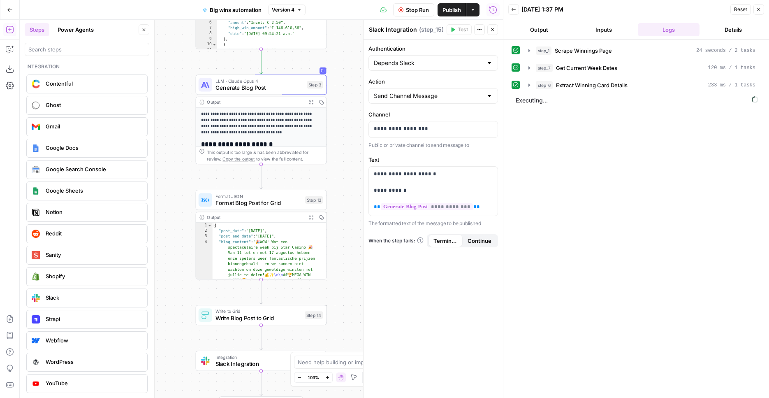
drag, startPoint x: 316, startPoint y: 232, endPoint x: 351, endPoint y: 70, distance: 165.7
click at [351, 70] on div "Workflow Set Inputs Inputs Web Page Scrape Scrape Winnings Page Step 1 Output E…" at bounding box center [261, 209] width 483 height 378
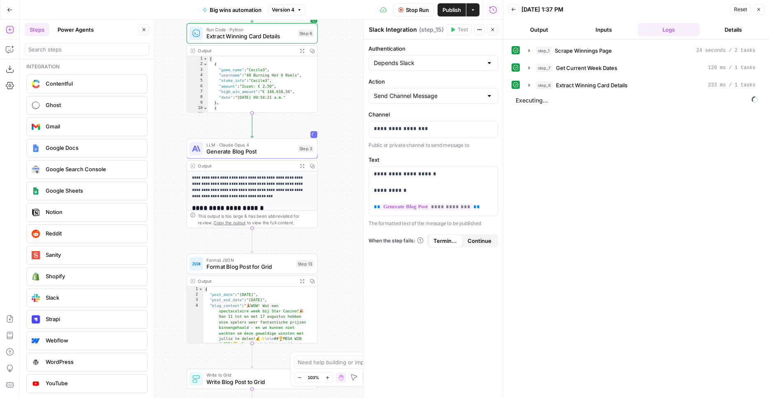
drag, startPoint x: 345, startPoint y: 161, endPoint x: 323, endPoint y: 193, distance: 38.9
click at [323, 193] on div "Workflow Set Inputs Inputs Web Page Scrape Scrape Winnings Page Step 1 Output E…" at bounding box center [261, 209] width 483 height 378
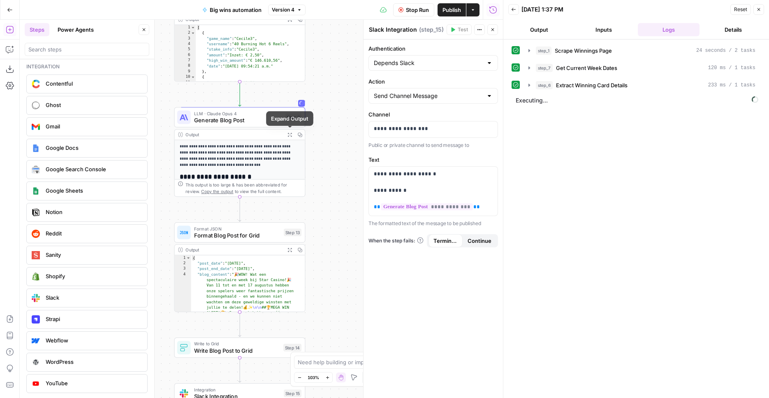
click at [292, 134] on icon "button" at bounding box center [289, 134] width 5 height 5
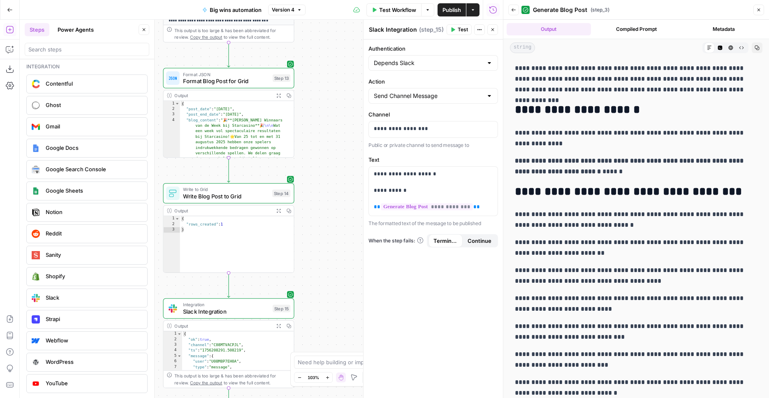
drag, startPoint x: 345, startPoint y: 186, endPoint x: 326, endPoint y: 86, distance: 101.6
click at [334, 32] on div "Workflow Set Inputs Inputs Web Page Scrape Scrape Winnings Page Step 1 Output E…" at bounding box center [261, 209] width 483 height 378
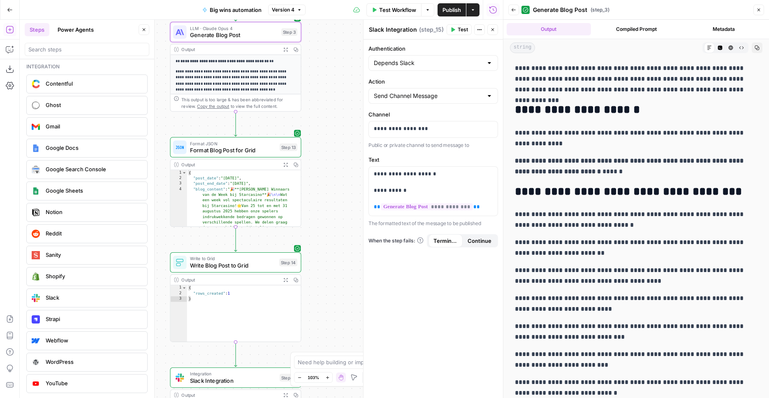
drag, startPoint x: 322, startPoint y: 204, endPoint x: 329, endPoint y: 274, distance: 69.8
click at [329, 274] on div "Workflow Set Inputs Inputs Web Page Scrape Scrape Winnings Page Step 1 Output E…" at bounding box center [261, 209] width 483 height 378
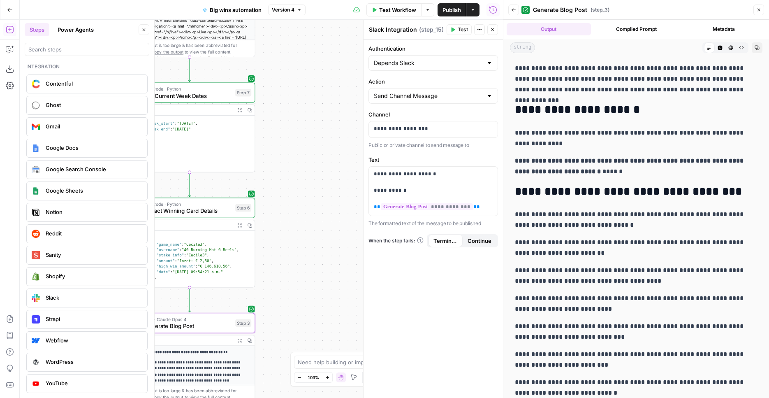
drag, startPoint x: 335, startPoint y: 104, endPoint x: 294, endPoint y: 326, distance: 225.4
click at [290, 397] on div "Workflow Set Inputs Inputs Web Page Scrape Scrape Winnings Page Step 1 Output E…" at bounding box center [261, 209] width 483 height 378
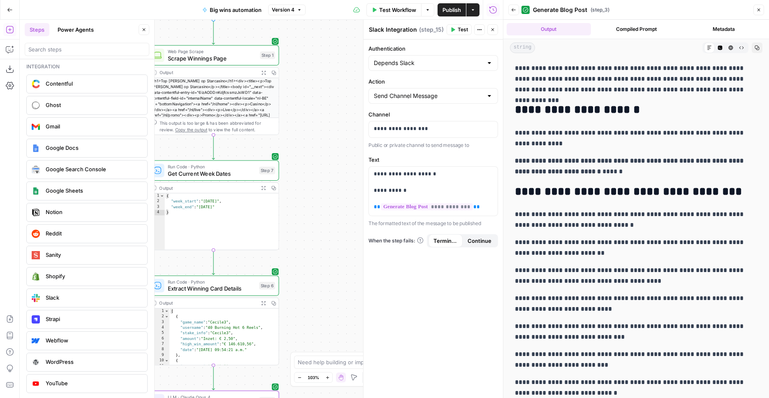
drag, startPoint x: 323, startPoint y: 175, endPoint x: 348, endPoint y: 218, distance: 49.0
click at [348, 218] on div "Workflow Set Inputs Inputs Web Page Scrape Scrape Winnings Page Step 1 Output E…" at bounding box center [261, 209] width 483 height 378
click at [248, 176] on span "Get Current Week Dates" at bounding box center [212, 173] width 88 height 9
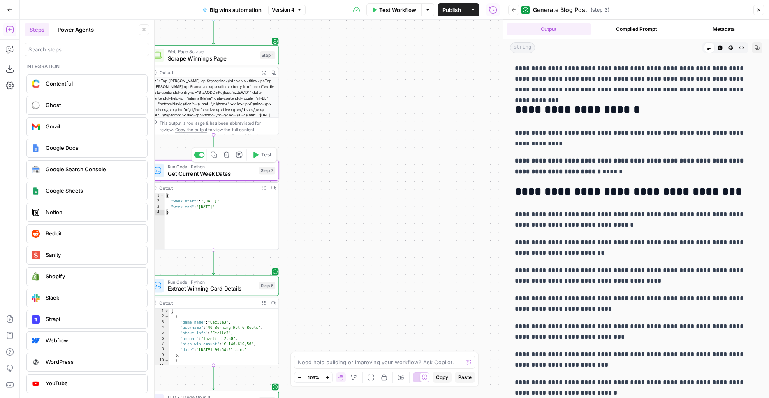
type textarea "Get Current Week Dates"
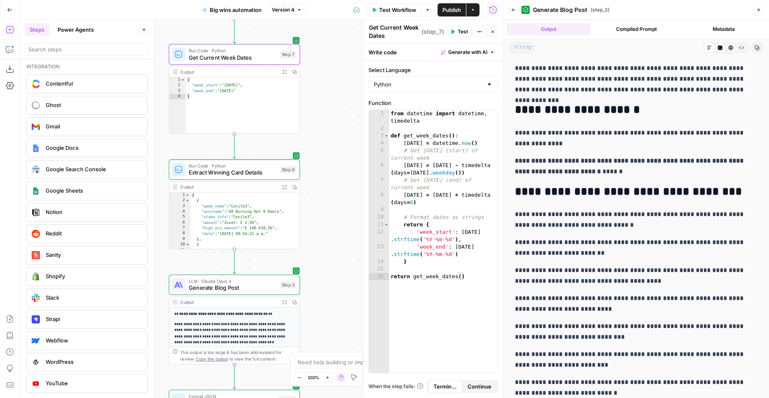
drag, startPoint x: 321, startPoint y: 269, endPoint x: 341, endPoint y: 143, distance: 128.3
click at [341, 142] on div "Workflow Set Inputs Inputs Web Page Scrape Scrape Winnings Page Step 1 Output E…" at bounding box center [261, 209] width 483 height 378
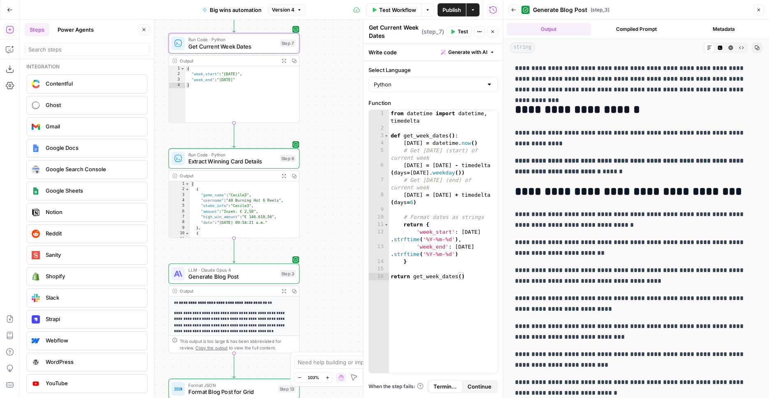
click at [283, 181] on button "Expand Output" at bounding box center [284, 176] width 10 height 10
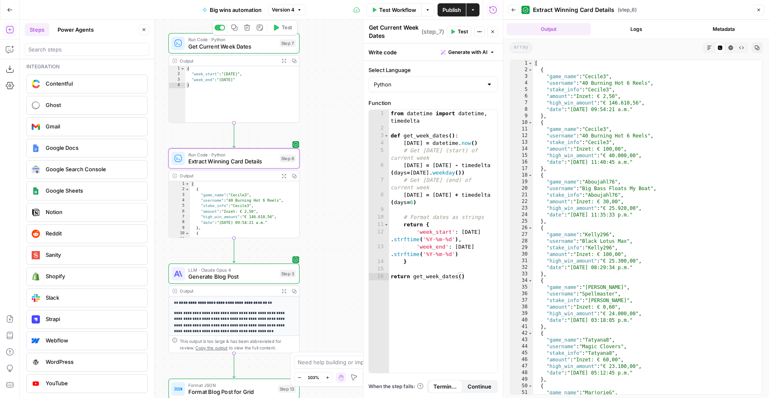
click at [230, 45] on span "Get Current Week Dates" at bounding box center [232, 46] width 88 height 9
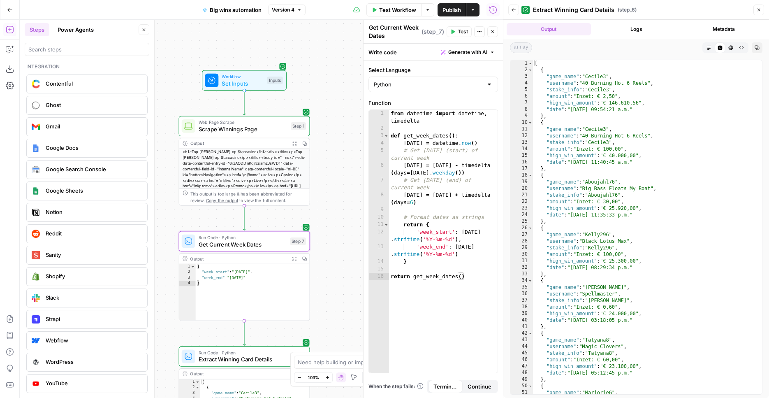
drag, startPoint x: 340, startPoint y: 77, endPoint x: 351, endPoint y: 275, distance: 198.0
click at [351, 275] on div "Workflow Set Inputs Inputs Web Page Scrape Scrape Winnings Page Step 1 Output E…" at bounding box center [261, 209] width 483 height 378
click at [266, 241] on span "Get Current Week Dates" at bounding box center [243, 244] width 88 height 9
click at [268, 125] on span "Web Page Scrape" at bounding box center [243, 122] width 89 height 7
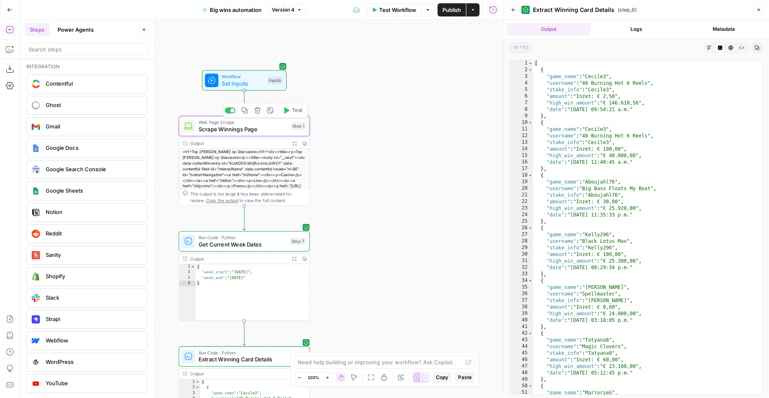
type textarea "Scrape Winnings Page"
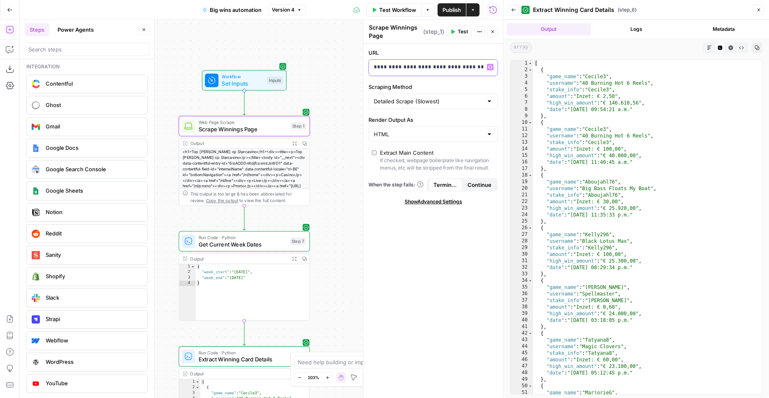
click at [439, 72] on div "**********" at bounding box center [427, 68] width 116 height 16
click at [252, 250] on div "Run Code · Python Get Current Week Dates Step 7 Copy step Delete step Add Note …" at bounding box center [244, 241] width 131 height 20
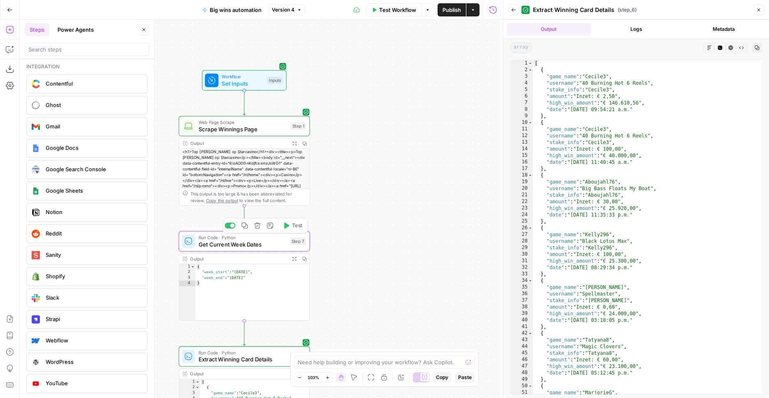
type textarea "Get Current Week Dates"
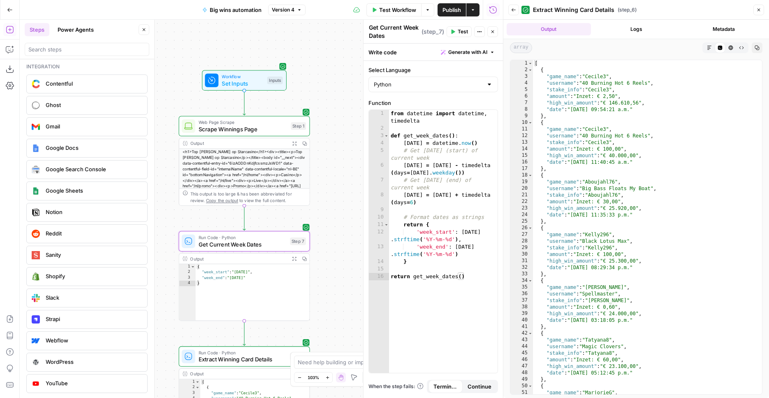
click at [491, 53] on icon "button" at bounding box center [492, 52] width 5 height 5
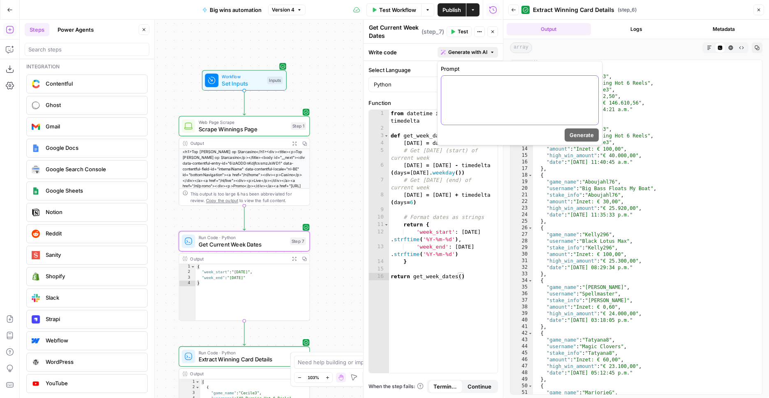
click at [470, 98] on div at bounding box center [519, 100] width 157 height 49
click at [576, 130] on button "Generate" at bounding box center [582, 134] width 34 height 13
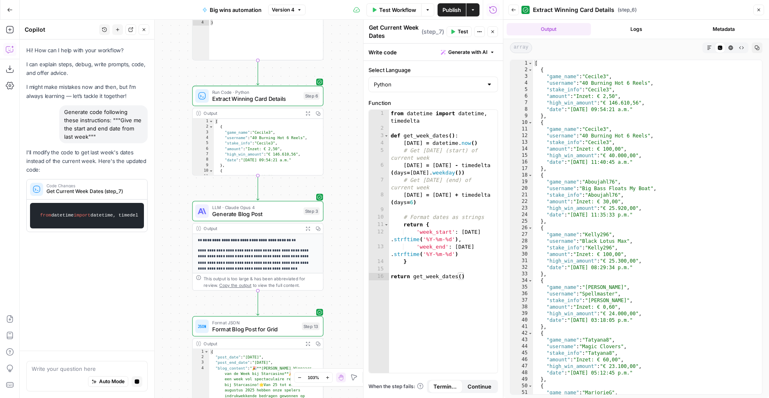
drag, startPoint x: 321, startPoint y: 243, endPoint x: 334, endPoint y: -17, distance: 260.6
click at [334, 20] on div "Workflow Set Inputs Inputs Web Page Scrape Scrape Winnings Page Step 1 Output E…" at bounding box center [261, 209] width 483 height 378
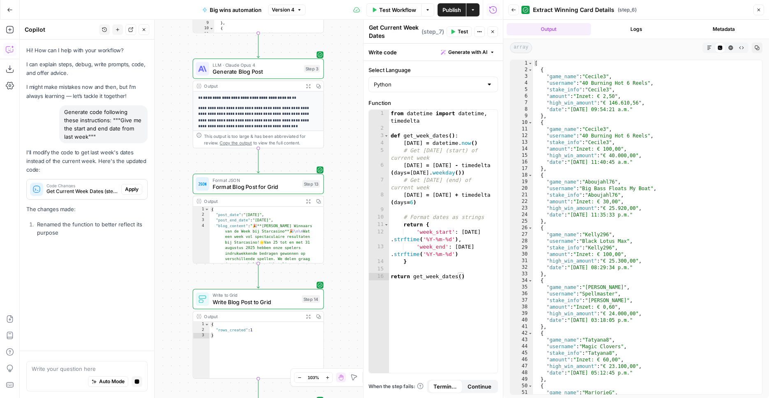
drag, startPoint x: 353, startPoint y: 194, endPoint x: 354, endPoint y: 106, distance: 87.2
click at [354, 106] on div "Workflow Set Inputs Inputs Web Page Scrape Scrape Winnings Page Step 1 Output E…" at bounding box center [261, 209] width 483 height 378
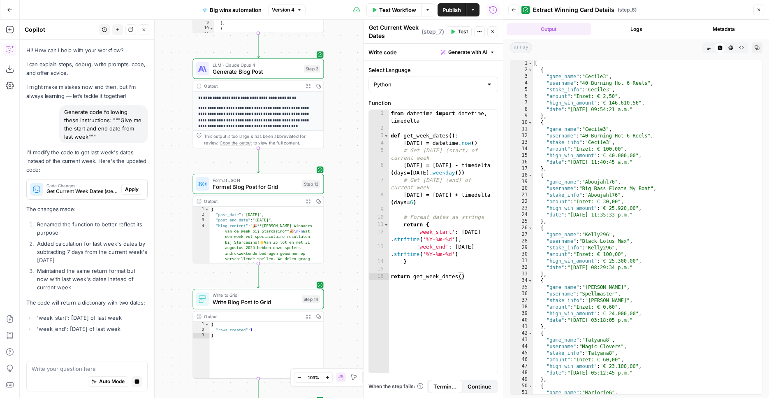
click at [309, 204] on button "Expand Output" at bounding box center [308, 201] width 10 height 10
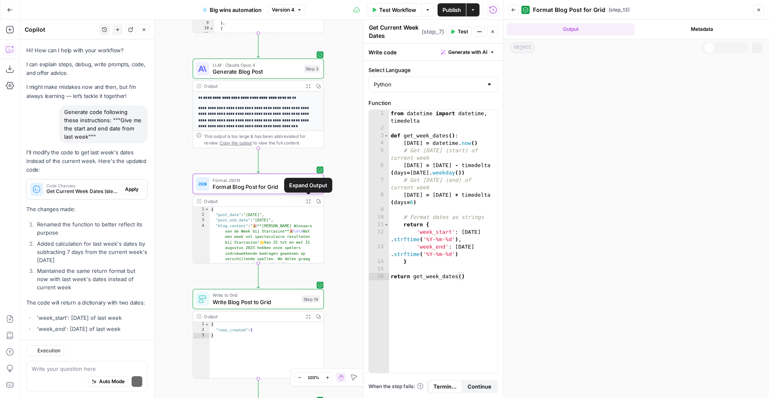
scroll to position [24, 0]
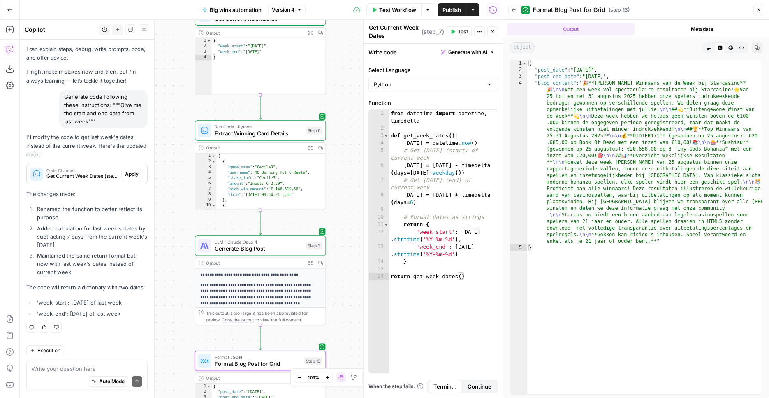
drag, startPoint x: 342, startPoint y: 89, endPoint x: 344, endPoint y: 266, distance: 176.8
click at [344, 266] on div "Workflow Set Inputs Inputs Web Page Scrape Scrape Winnings Page Step 1 Output E…" at bounding box center [261, 209] width 483 height 378
click at [279, 247] on span "Generate Blog Post" at bounding box center [259, 248] width 88 height 9
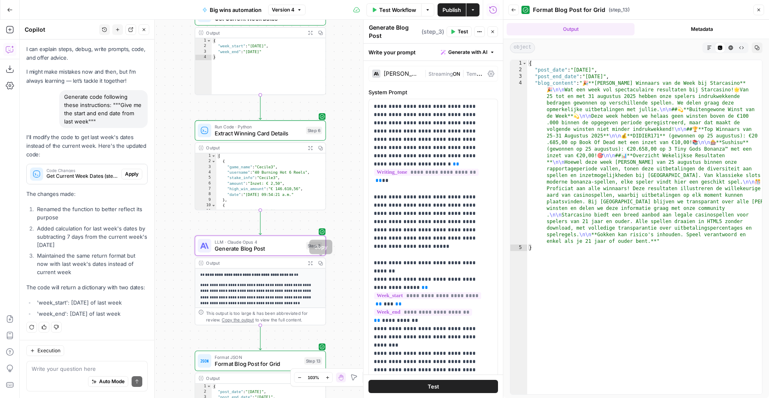
click at [312, 263] on icon "button" at bounding box center [310, 262] width 5 height 5
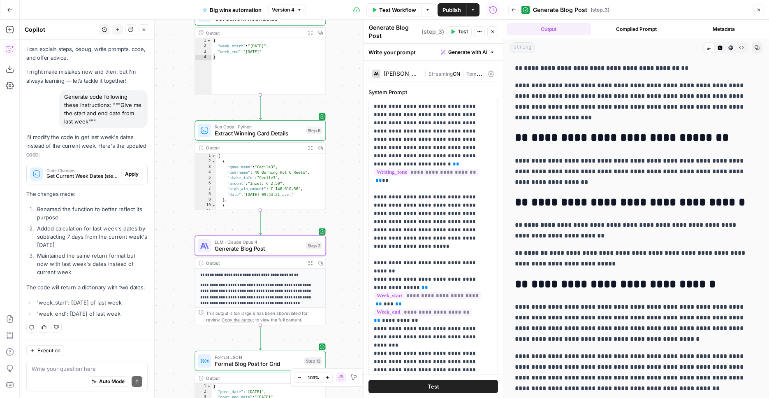
scroll to position [69, 0]
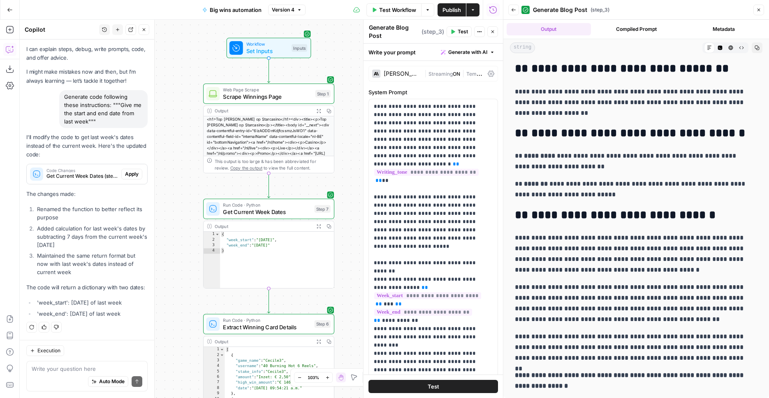
click at [181, 197] on div "Workflow Set Inputs Inputs Web Page Scrape Scrape Winnings Page Step 1 Output E…" at bounding box center [261, 209] width 483 height 378
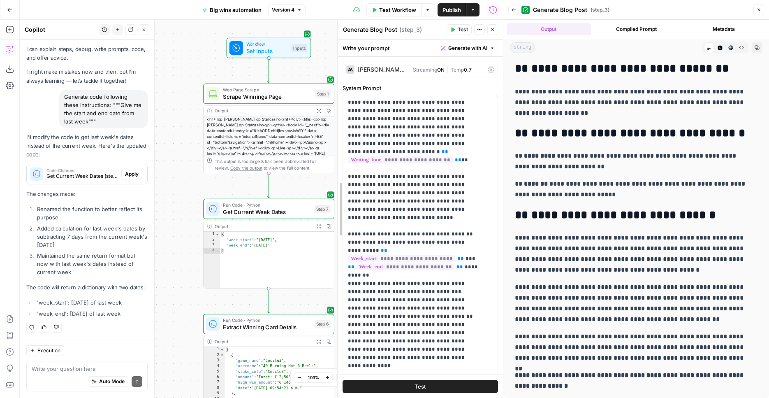
drag, startPoint x: 348, startPoint y: 207, endPoint x: 337, endPoint y: 98, distance: 109.5
click at [336, 79] on div at bounding box center [337, 209] width 8 height 378
click at [343, 222] on div "**********" at bounding box center [420, 339] width 165 height 565
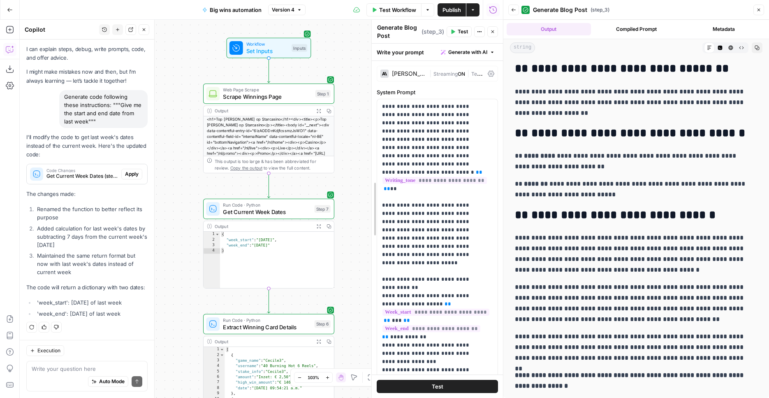
drag, startPoint x: 341, startPoint y: 223, endPoint x: 385, endPoint y: 229, distance: 44.4
click at [385, 229] on div "**********" at bounding box center [437, 209] width 132 height 378
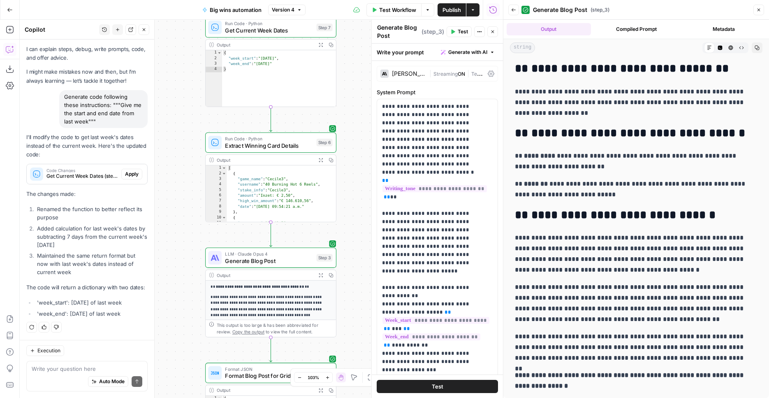
drag, startPoint x: 359, startPoint y: 172, endPoint x: 354, endPoint y: 30, distance: 141.9
click at [354, 26] on div "Workflow Set Inputs Inputs Web Page Scrape Scrape Winnings Page Step 1 Output E…" at bounding box center [261, 209] width 483 height 378
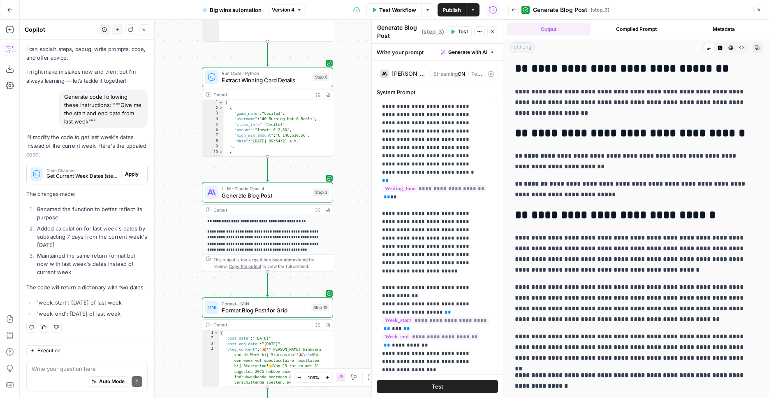
drag, startPoint x: 349, startPoint y: 242, endPoint x: 356, endPoint y: 171, distance: 71.5
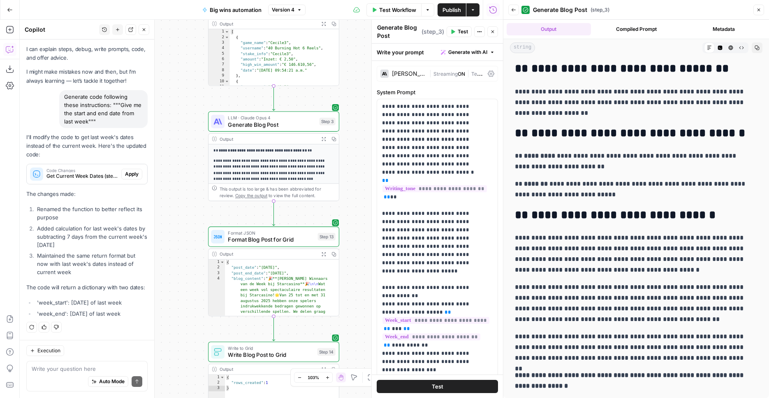
click at [356, 171] on div "Workflow Set Inputs Inputs Web Page Scrape Scrape Winnings Page Step 1 Output E…" at bounding box center [261, 209] width 483 height 378
click at [321, 139] on button "Expand Output" at bounding box center [324, 139] width 10 height 10
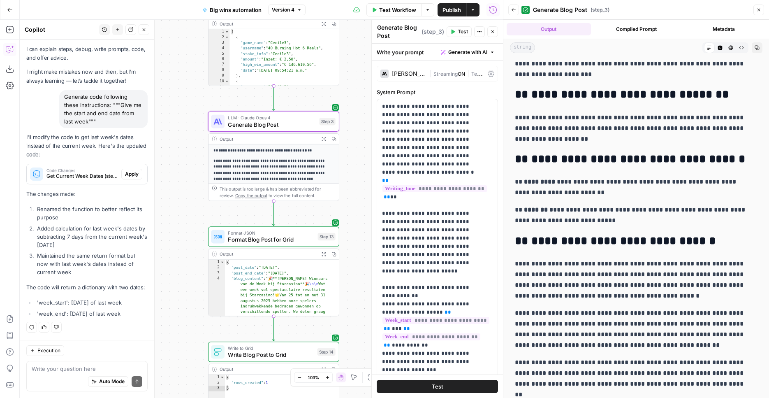
scroll to position [0, 0]
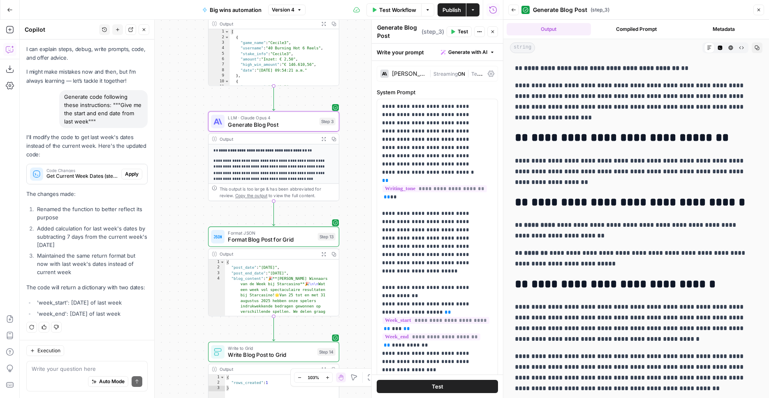
click at [454, 10] on span "Publish" at bounding box center [451, 10] width 19 height 8
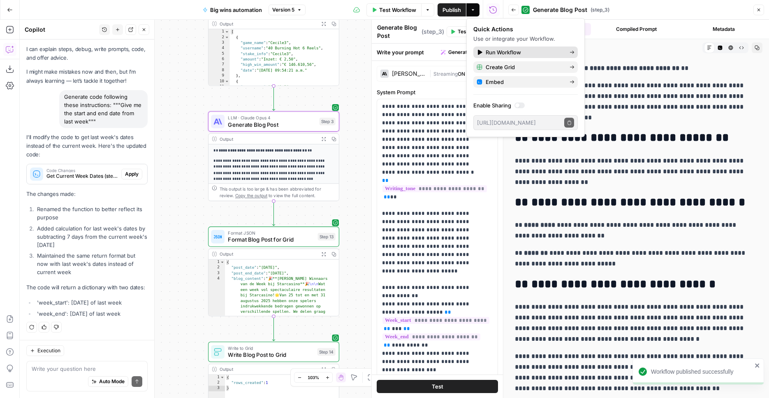
click at [567, 54] on div "Run Workflow" at bounding box center [526, 52] width 98 height 8
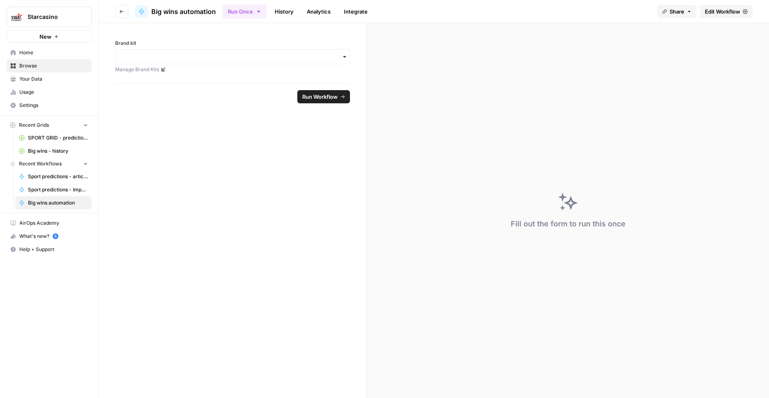
click at [234, 10] on button "Run Once" at bounding box center [244, 12] width 44 height 14
click at [293, 76] on span "Run on a Schedule" at bounding box center [296, 77] width 98 height 8
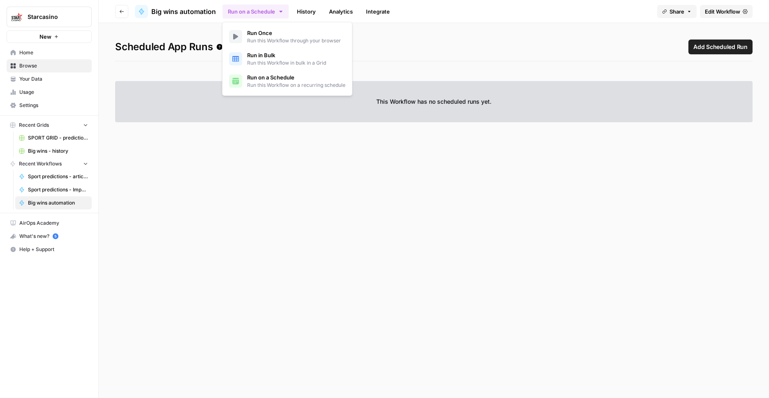
click at [424, 36] on div "Scheduled App Runs Add Scheduled Run This Workflow has no scheduled runs yet." at bounding box center [434, 210] width 670 height 375
click at [730, 47] on span "Add Scheduled Run" at bounding box center [720, 47] width 54 height 8
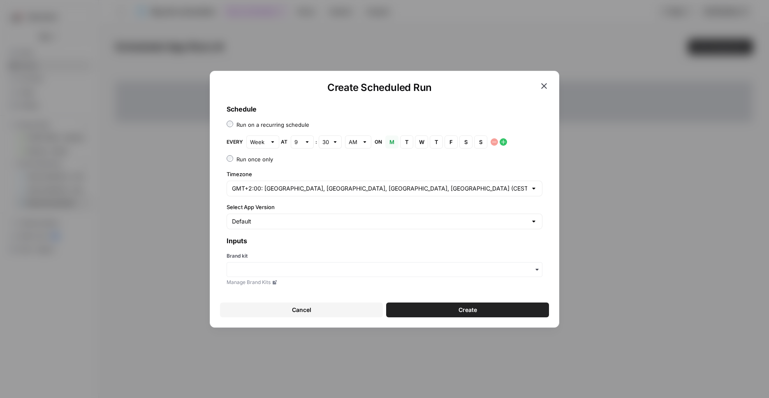
click at [296, 274] on div "button" at bounding box center [385, 269] width 316 height 15
click at [296, 290] on div "Starcasino BE" at bounding box center [384, 292] width 315 height 16
click at [272, 141] on div at bounding box center [273, 142] width 6 height 8
type input "Week"
click at [316, 98] on div "Schedule Run on a recurring schedule Every Week at 9 : 30 AM on M [DATE] T [DAT…" at bounding box center [384, 194] width 329 height 195
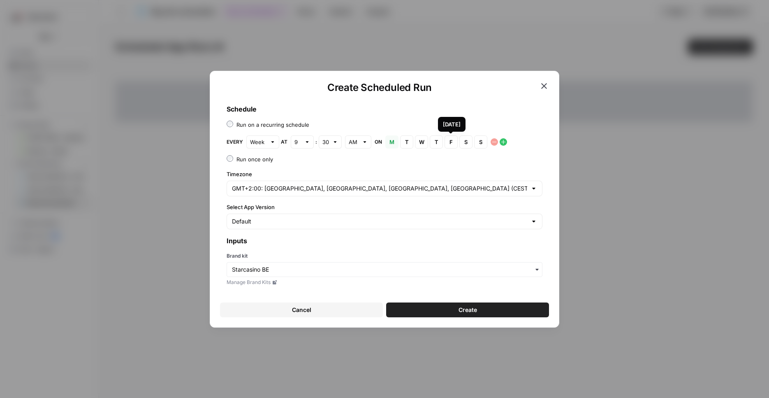
click at [451, 141] on span "F" at bounding box center [451, 142] width 5 height 8
click at [391, 139] on span "M" at bounding box center [391, 142] width 5 height 8
click at [266, 141] on div "Week" at bounding box center [262, 141] width 33 height 13
type input "Week"
click at [331, 105] on h3 "Schedule" at bounding box center [385, 109] width 316 height 10
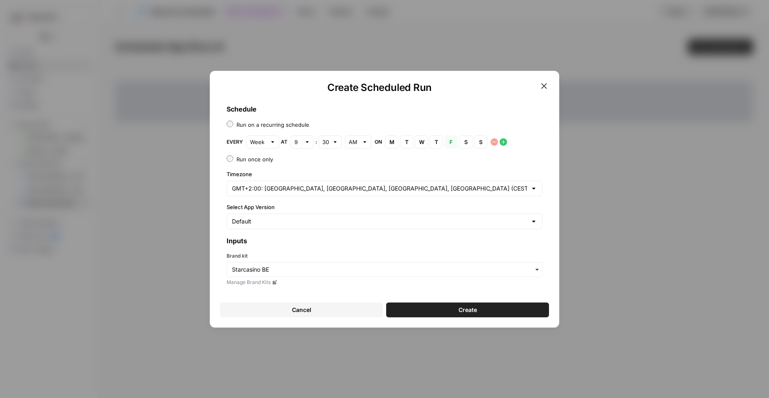
click at [296, 146] on div "9" at bounding box center [302, 141] width 23 height 13
click at [307, 230] on button "7" at bounding box center [302, 230] width 16 height 12
type input "7"
click at [331, 90] on h1 "Create Scheduled Run" at bounding box center [379, 87] width 319 height 13
click at [306, 220] on input "Select App Version" at bounding box center [379, 221] width 295 height 8
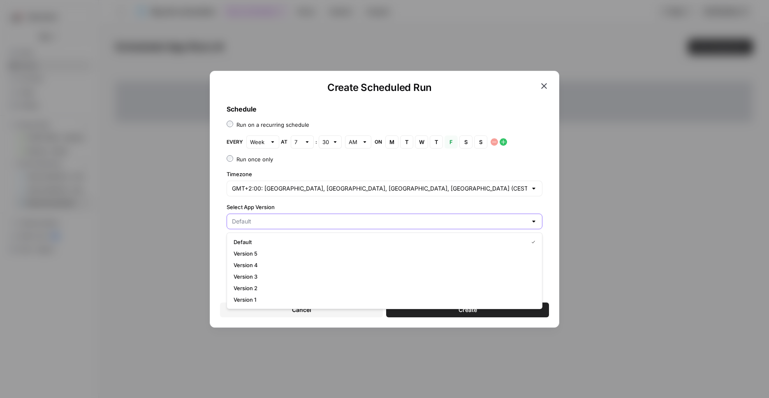
click at [306, 220] on input "Select App Version" at bounding box center [379, 221] width 295 height 8
type input "Default"
click at [462, 316] on button "Create" at bounding box center [467, 309] width 163 height 15
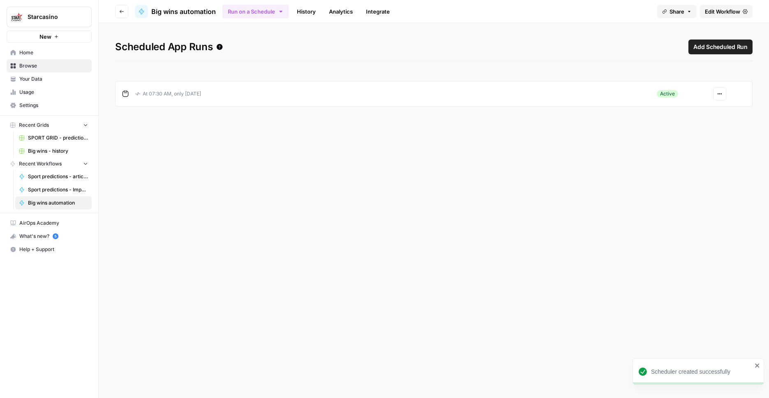
click at [314, 14] on link "History" at bounding box center [306, 11] width 29 height 13
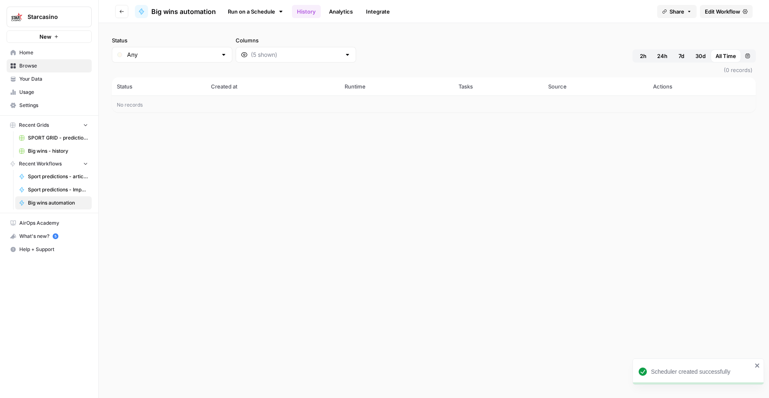
drag, startPoint x: 341, startPoint y: 14, endPoint x: 283, endPoint y: 18, distance: 58.1
click at [341, 14] on link "Analytics" at bounding box center [341, 11] width 34 height 13
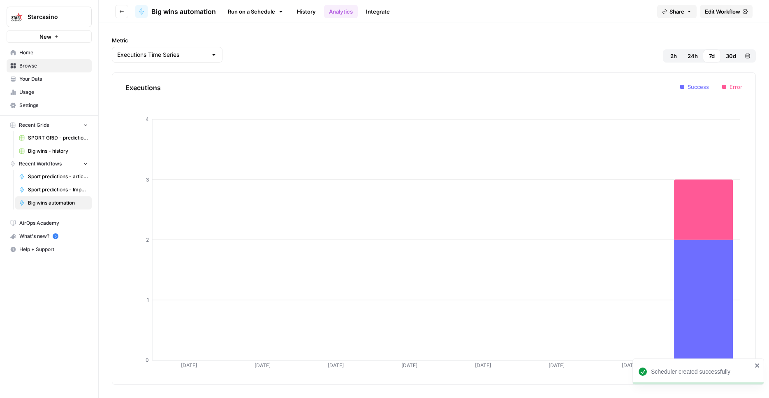
click at [385, 12] on link "Integrate" at bounding box center [378, 11] width 34 height 13
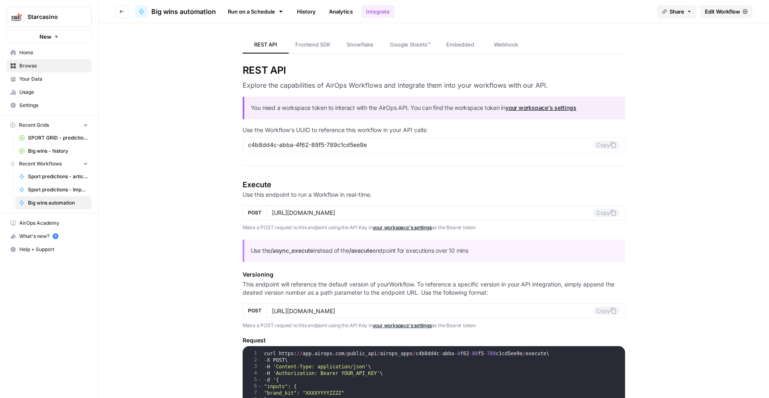
click at [312, 14] on link "History" at bounding box center [306, 11] width 29 height 13
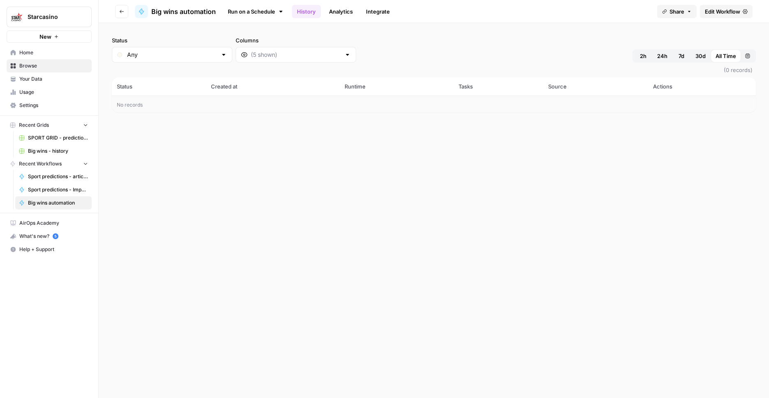
click at [125, 10] on button "Go back" at bounding box center [121, 11] width 13 height 13
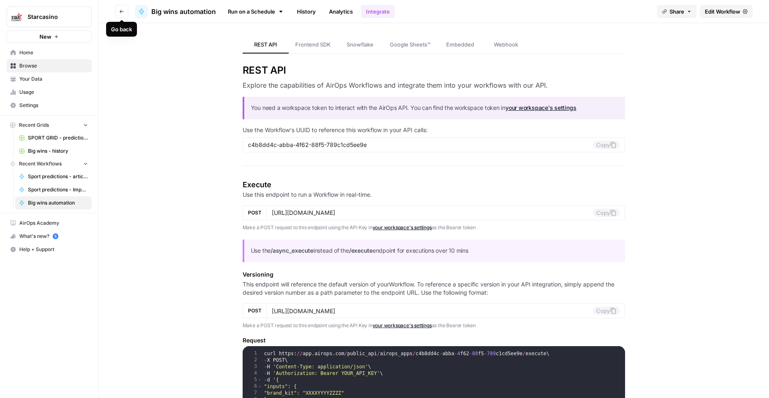
click at [65, 62] on span "Browse" at bounding box center [53, 65] width 69 height 7
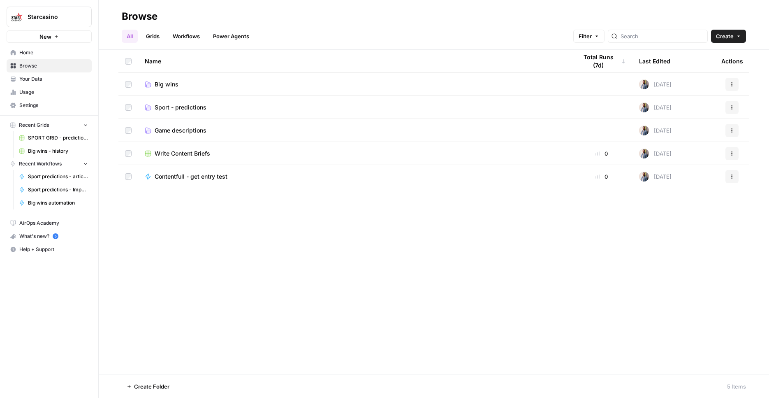
click at [172, 86] on span "Big wins" at bounding box center [167, 84] width 24 height 8
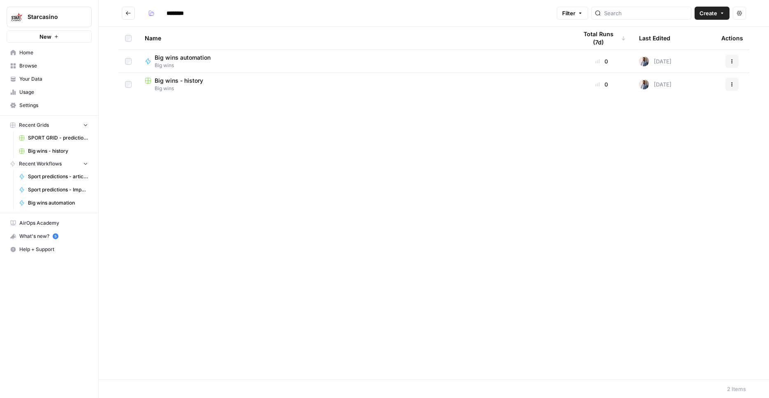
click at [187, 83] on span "Big wins - history" at bounding box center [179, 80] width 49 height 8
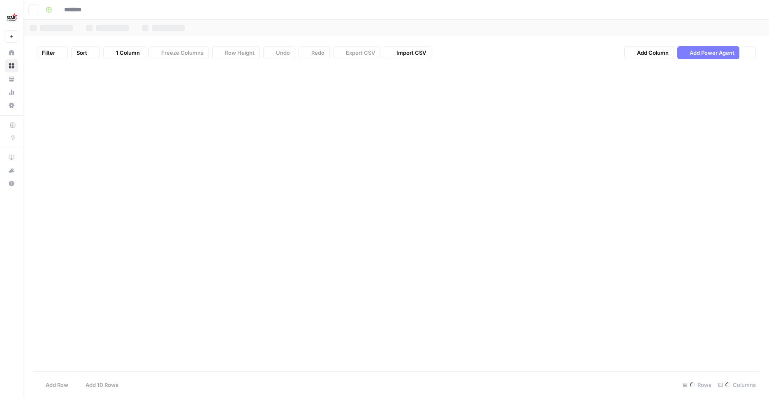
type input "**********"
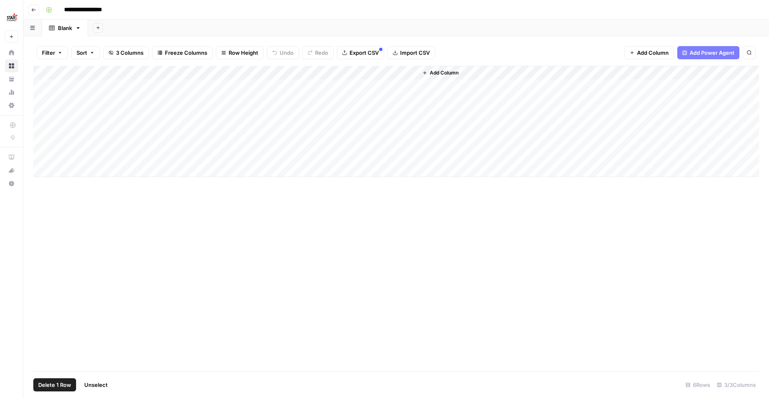
click at [49, 139] on div "Add Column" at bounding box center [396, 121] width 726 height 111
click at [48, 127] on div "Add Column" at bounding box center [396, 121] width 726 height 111
click at [51, 111] on div "Add Column" at bounding box center [396, 121] width 726 height 111
click at [49, 99] on div "Add Column" at bounding box center [396, 121] width 726 height 111
click at [49, 84] on div "Add Column" at bounding box center [396, 121] width 726 height 111
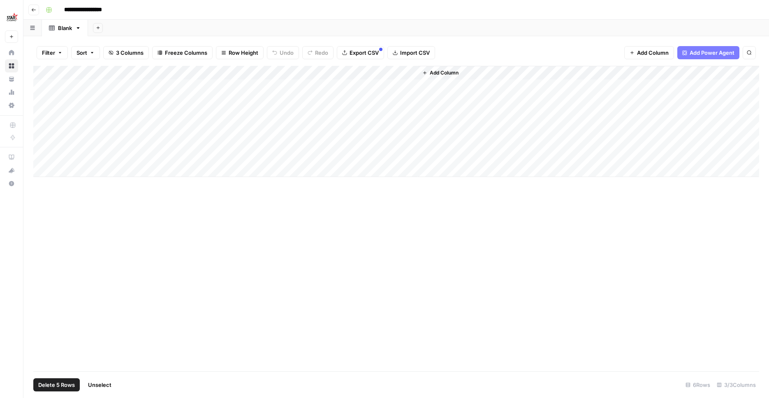
click at [51, 382] on span "Delete 5 Rows" at bounding box center [56, 384] width 37 height 8
click at [354, 100] on button "Delete" at bounding box center [355, 95] width 28 height 15
click at [410, 86] on div "Add Column" at bounding box center [396, 86] width 726 height 41
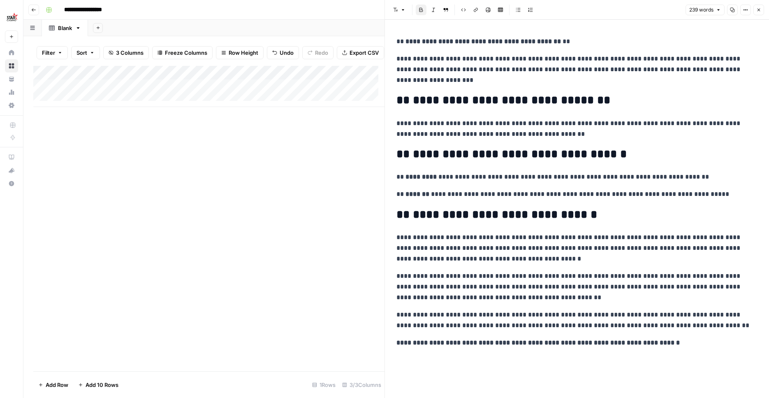
click at [758, 5] on button "Close" at bounding box center [758, 10] width 11 height 11
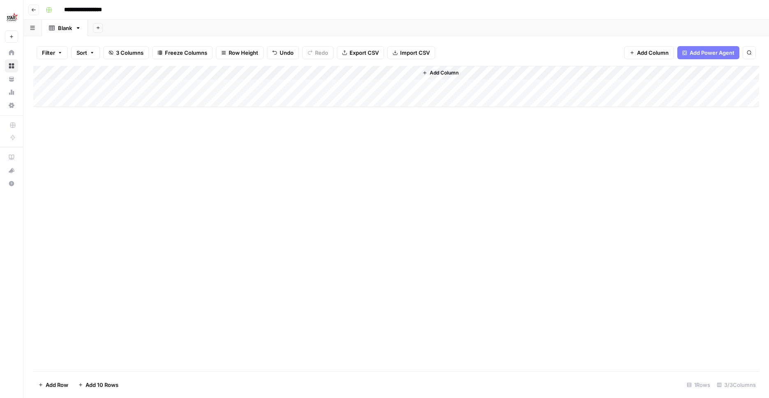
click at [422, 254] on div "Add Column" at bounding box center [396, 218] width 726 height 305
